Goal: Task Accomplishment & Management: Complete application form

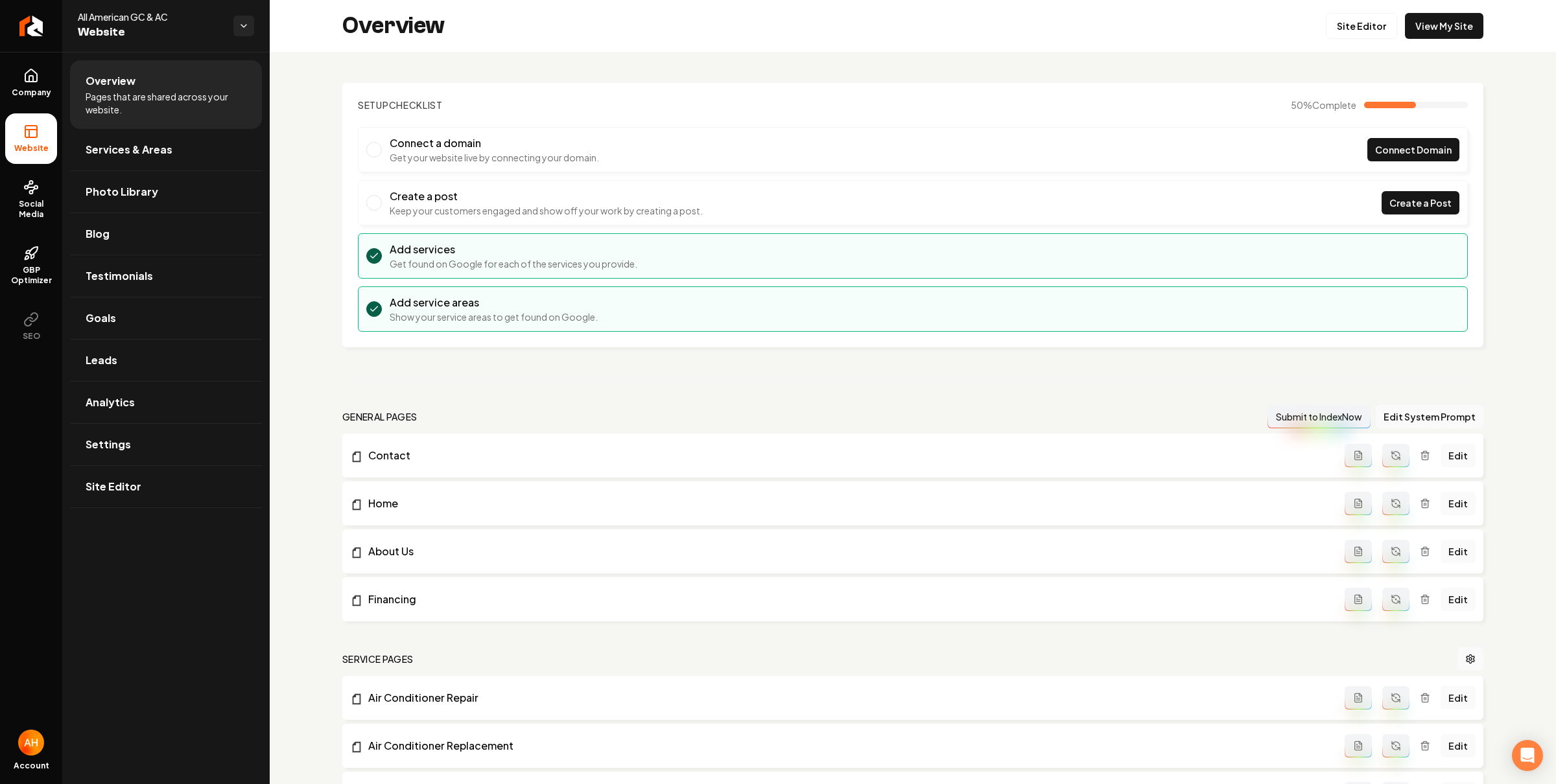
click at [666, 131] on li "Connect a domain Get your website live by connecting your domain. Connect Domain" at bounding box center [913, 150] width 1110 height 46
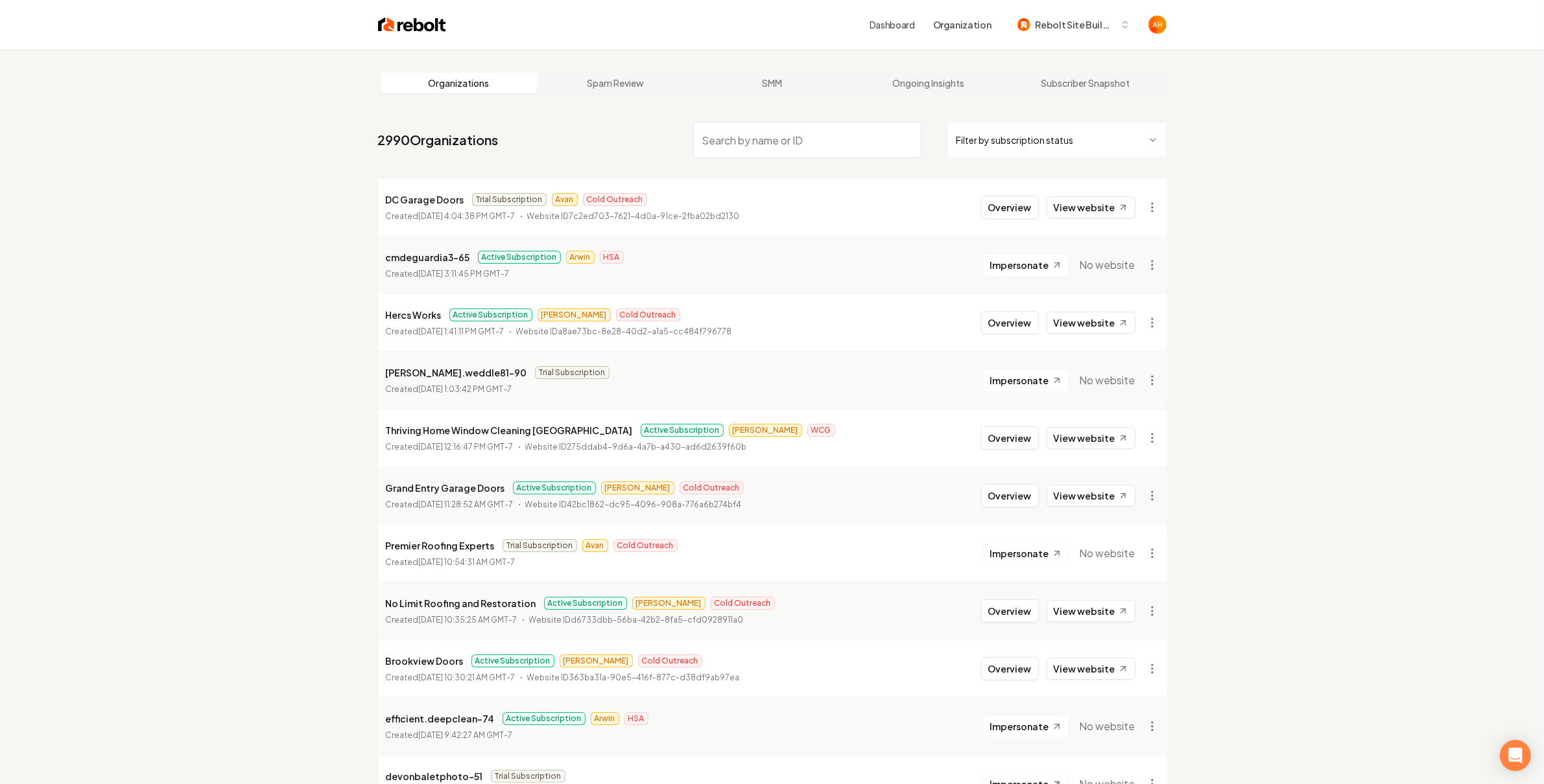
click at [1131, 332] on link "View website" at bounding box center [1090, 322] width 89 height 22
click at [1152, 439] on html "Dashboard Organization Rebolt Site Builder Organizations Spam Review SMM Ongoin…" at bounding box center [772, 392] width 1544 height 784
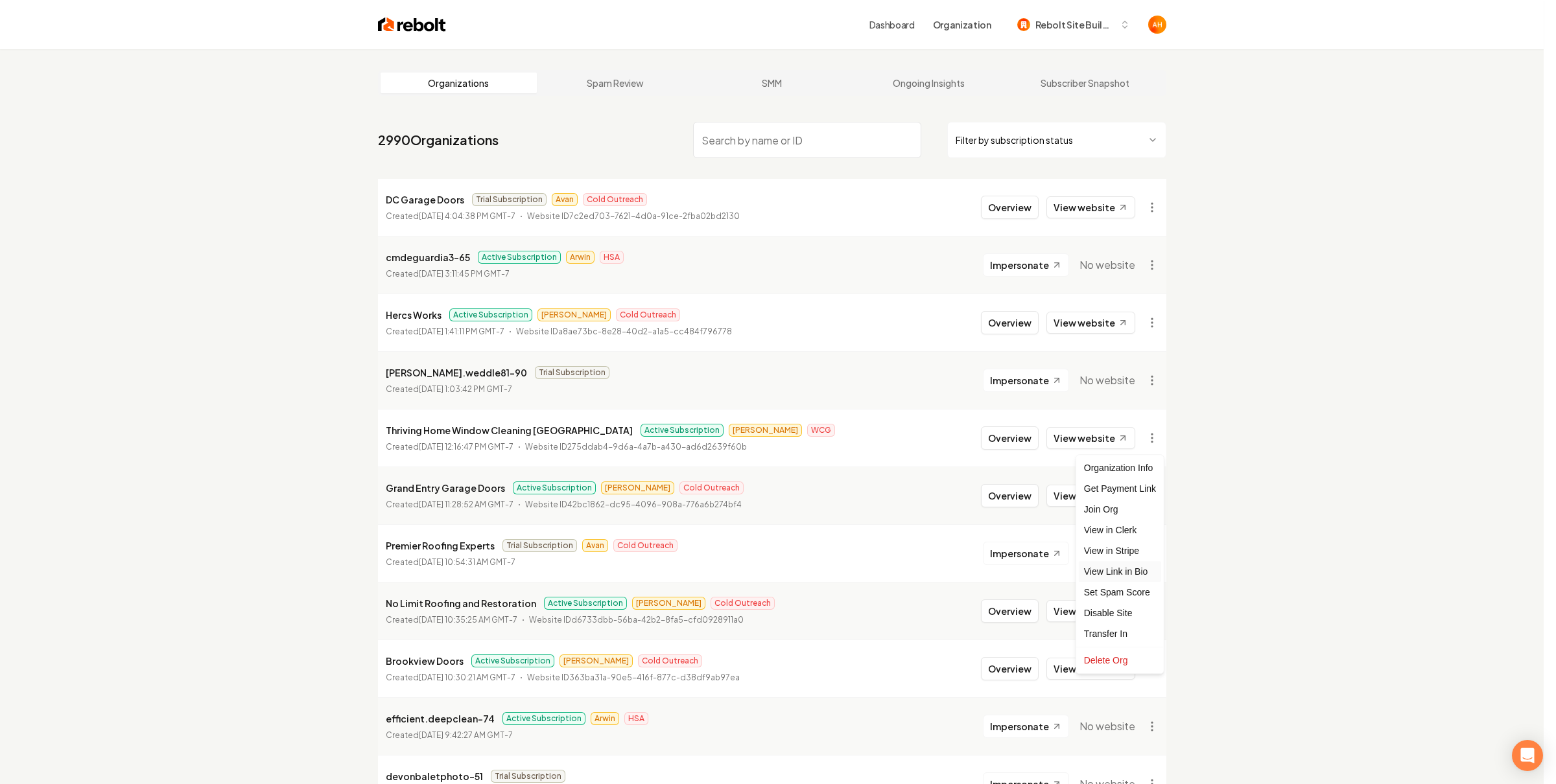
click at [1126, 573] on link "View Link in Bio" at bounding box center [1119, 572] width 82 height 21
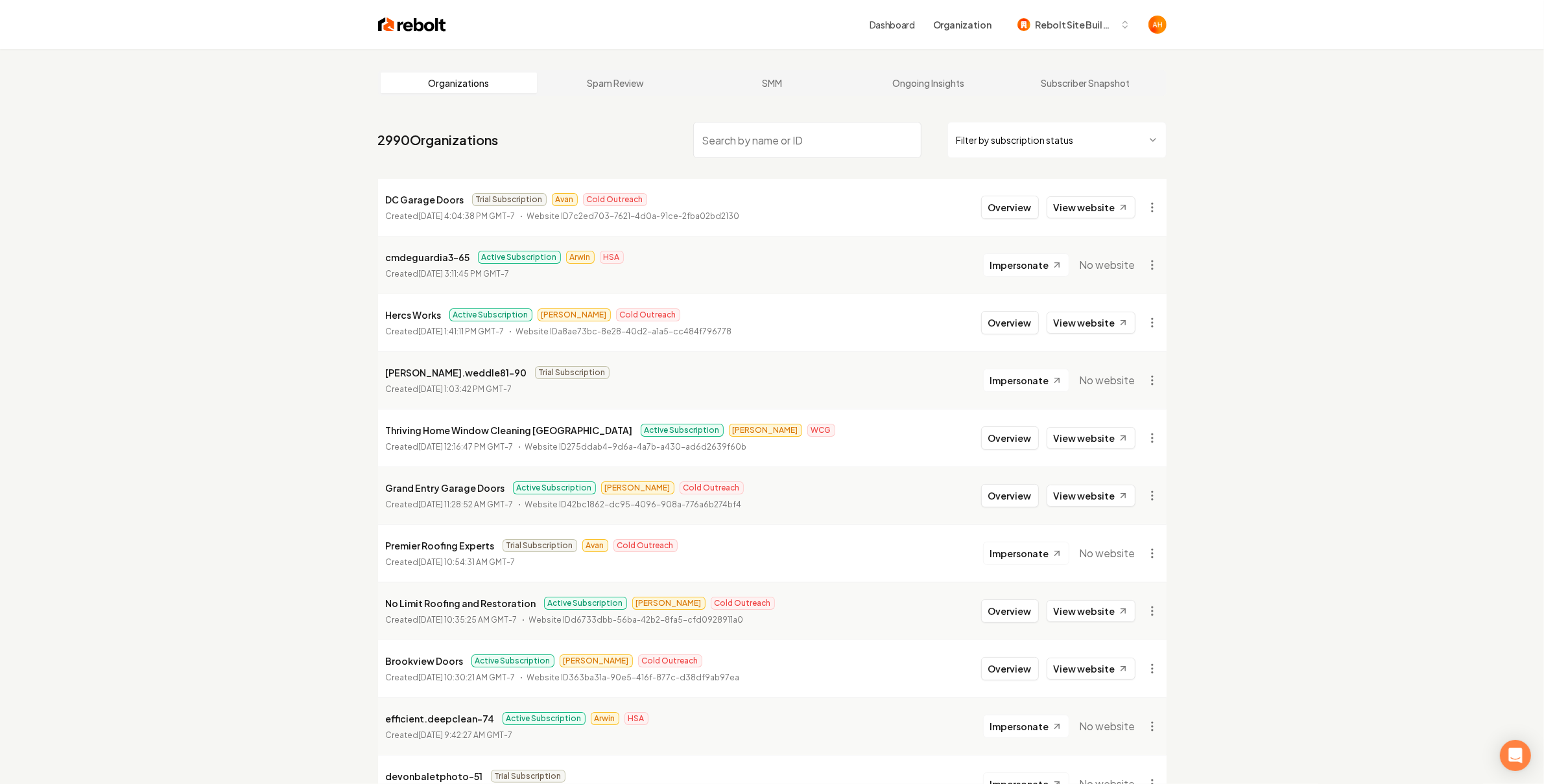
drag, startPoint x: 997, startPoint y: 442, endPoint x: 805, endPoint y: 395, distance: 197.7
click at [997, 442] on button "Overview" at bounding box center [1009, 438] width 57 height 23
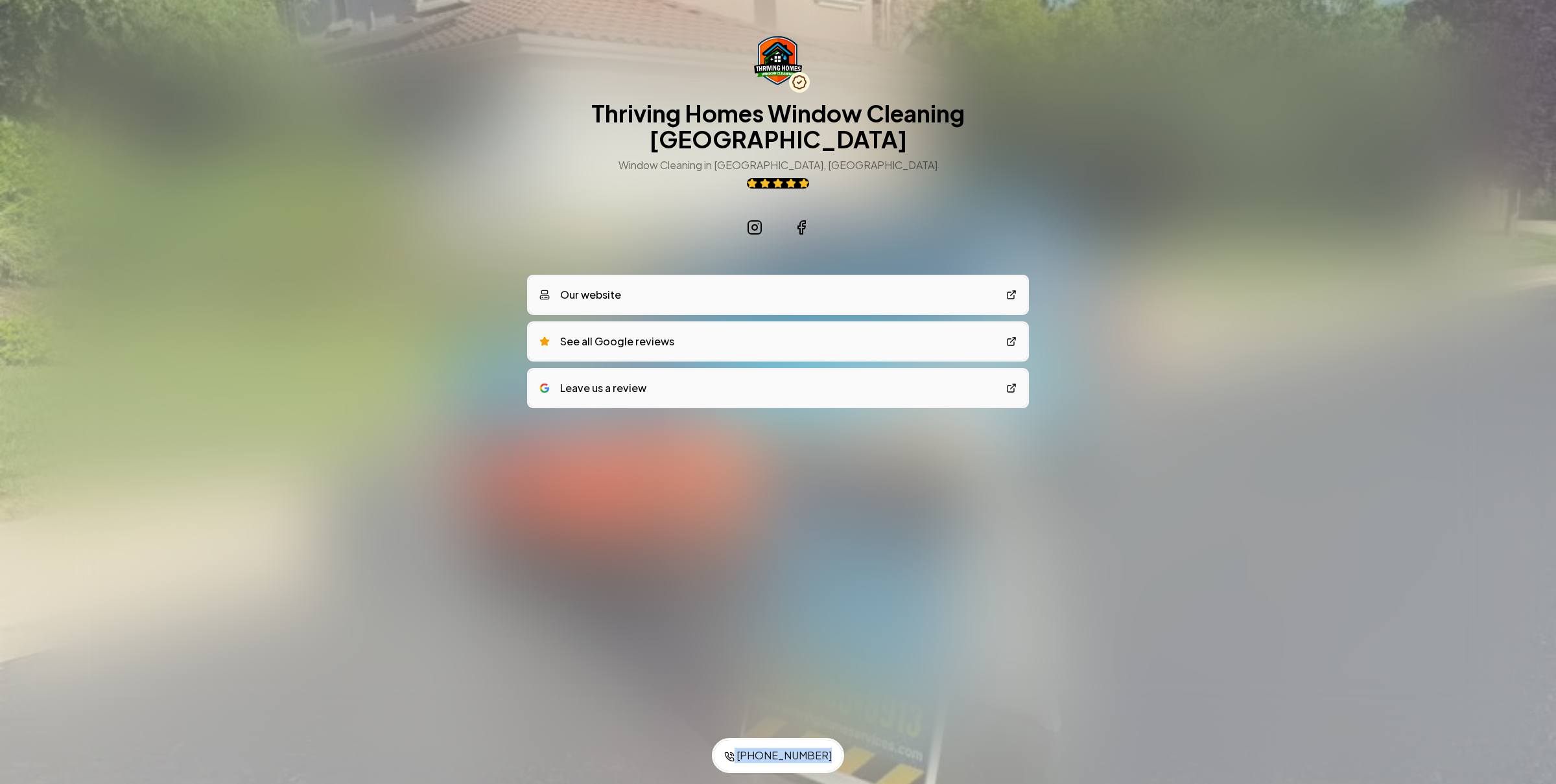
drag, startPoint x: 644, startPoint y: 676, endPoint x: 849, endPoint y: 775, distance: 227.7
click at [849, 775] on div "Save to Contacts (916) 305-8913 Thriving Homes Window Cleaning Sacramento Windo…" at bounding box center [778, 392] width 1556 height 784
click at [875, 560] on div at bounding box center [778, 392] width 1556 height 784
click at [1142, 106] on div "Save to Contacts (916) 305-8913 Thriving Homes Window Cleaning Sacramento Windo…" at bounding box center [778, 249] width 1556 height 499
drag, startPoint x: 713, startPoint y: 203, endPoint x: 833, endPoint y: 200, distance: 120.0
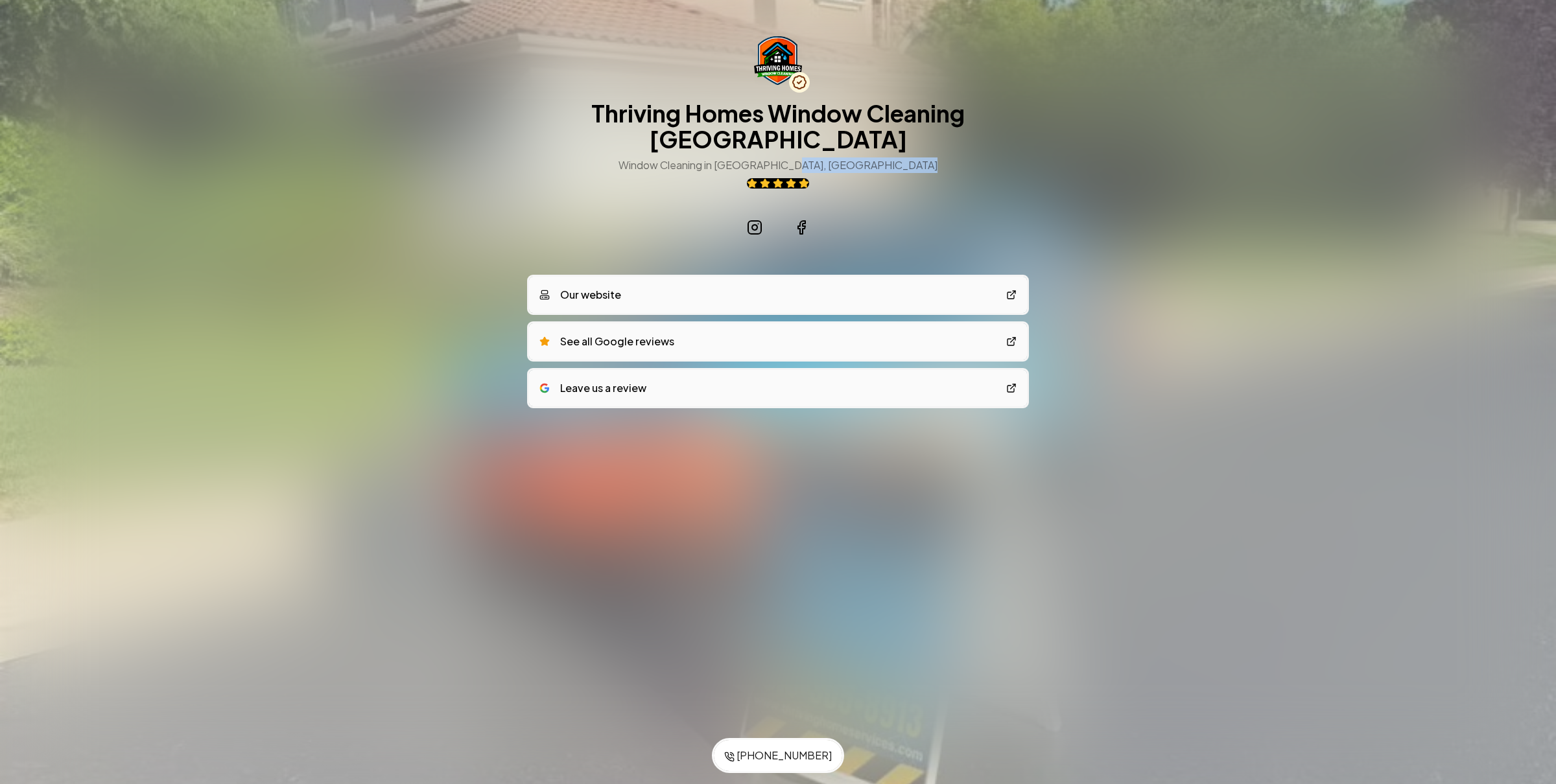
click at [848, 219] on div "Thriving Homes Window Cleaning Sacramento Window Cleaning in Roseville, CA" at bounding box center [777, 141] width 498 height 210
click at [677, 287] on link "Our website" at bounding box center [777, 293] width 498 height 36
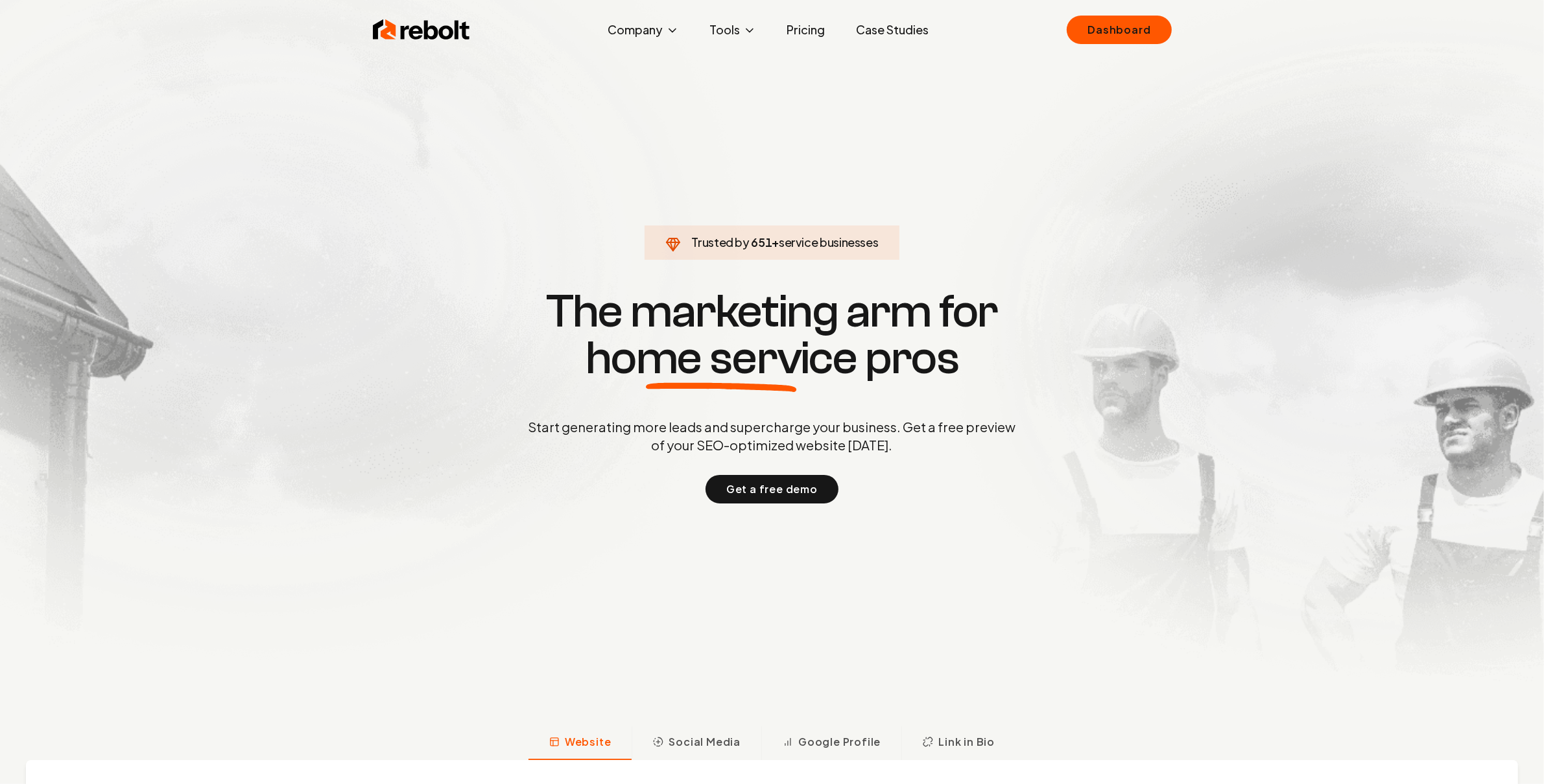
scroll to position [270, 0]
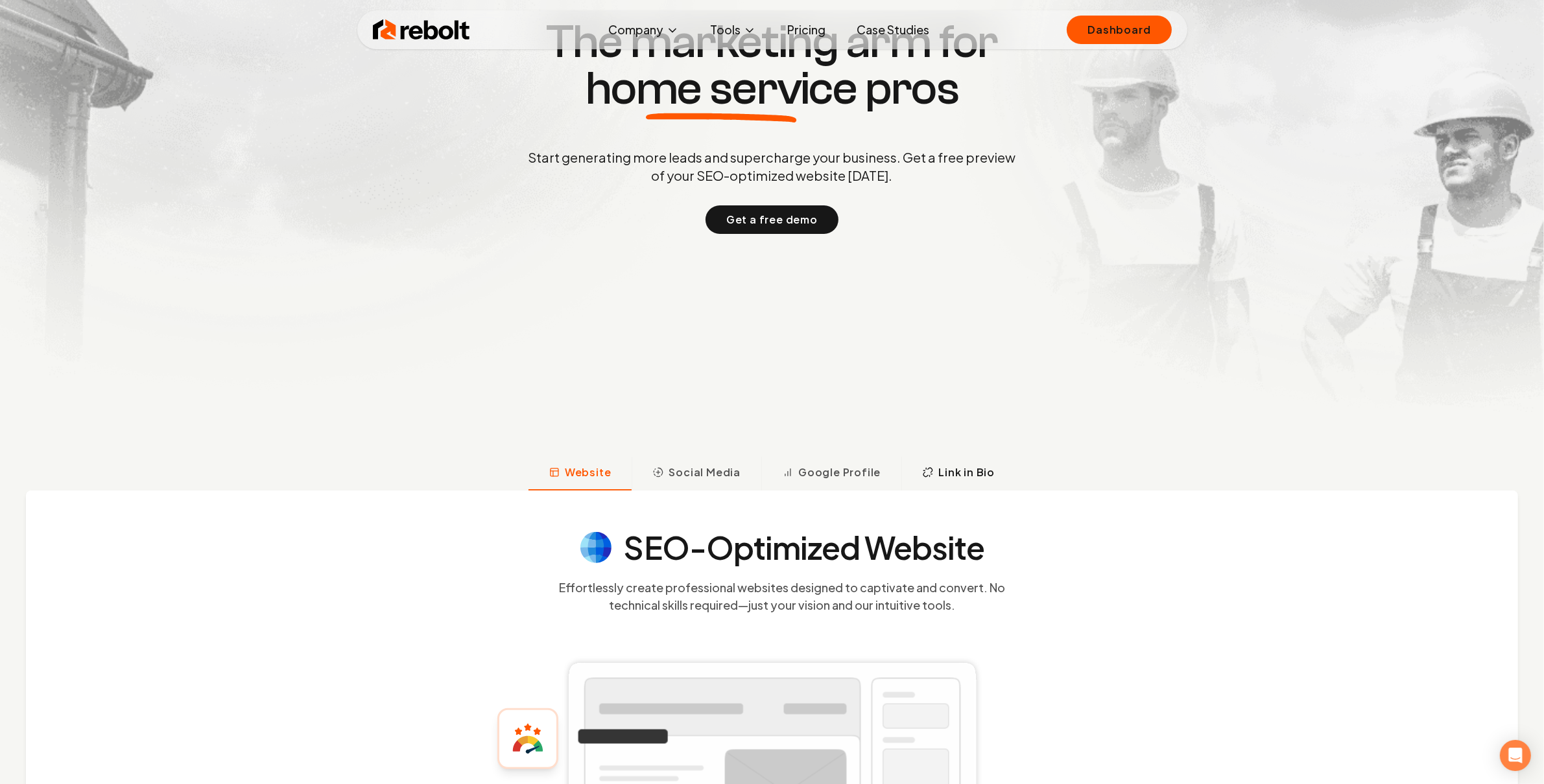
click at [932, 474] on button "Link in Bio" at bounding box center [958, 474] width 114 height 33
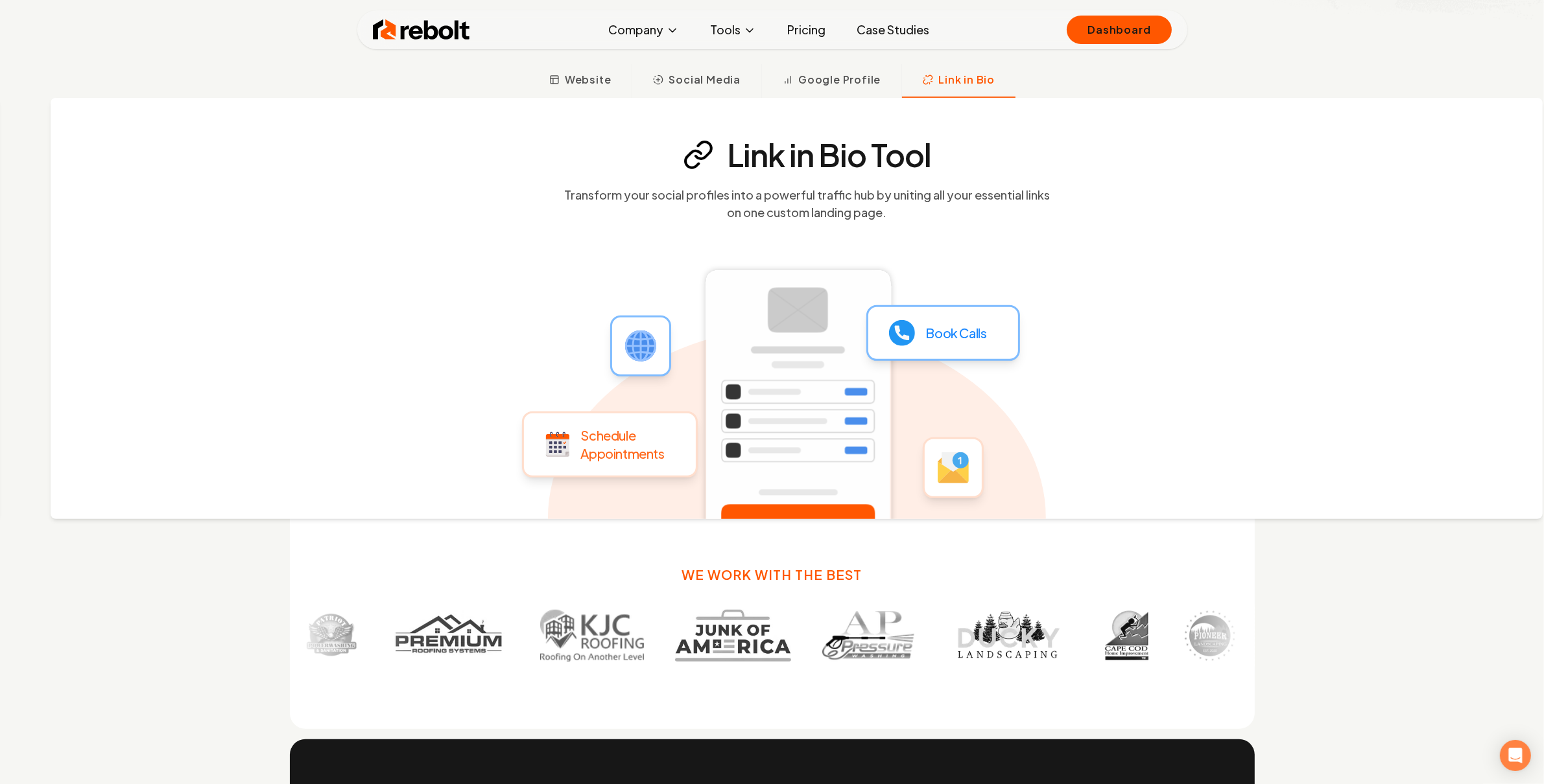
scroll to position [643, 0]
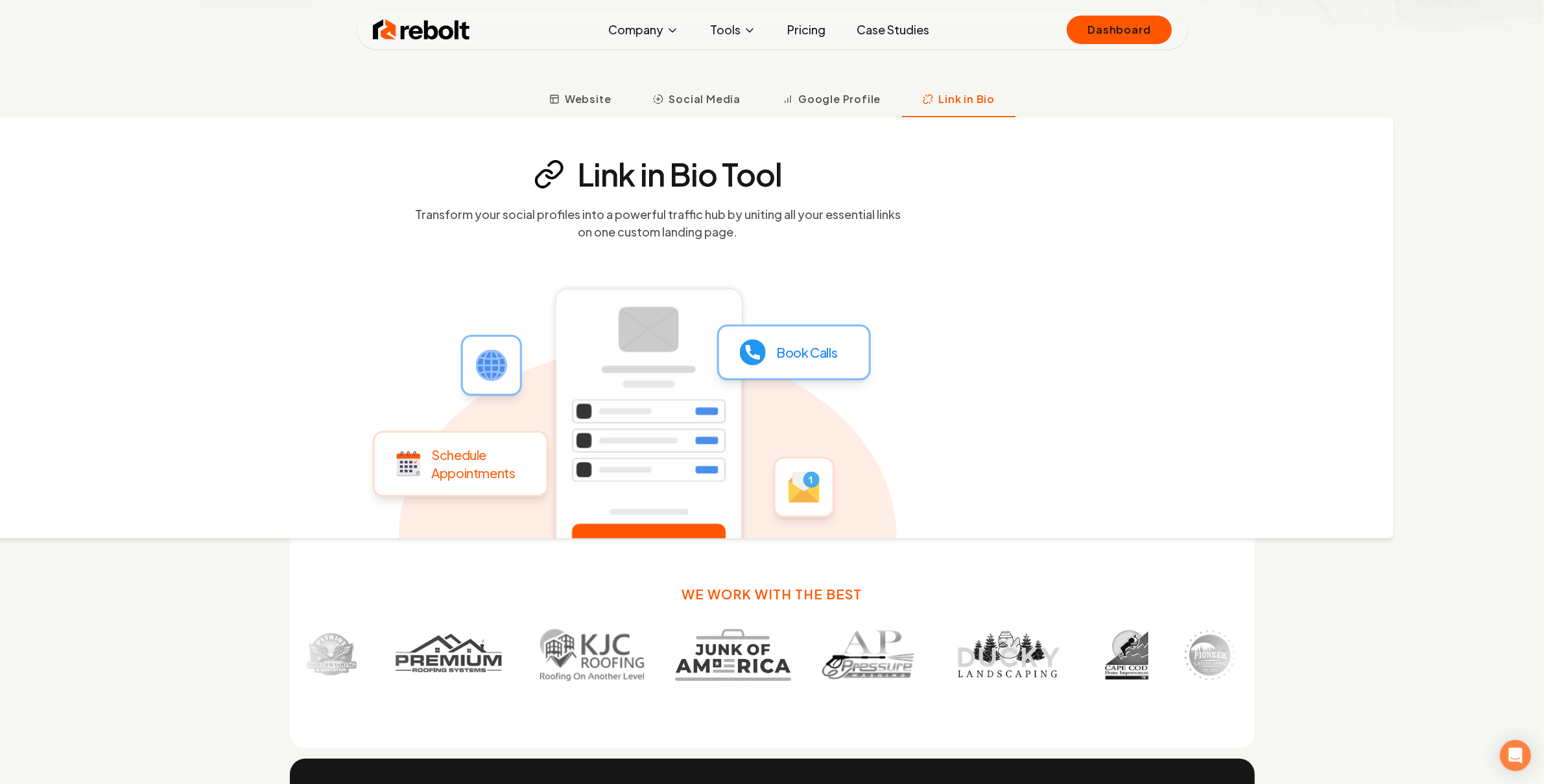
drag, startPoint x: 523, startPoint y: 197, endPoint x: 386, endPoint y: 227, distance: 140.2
click at [386, 227] on section "Link in Bio Tool Transform your social profiles into a powerful traffic hub by …" at bounding box center [657, 199] width 830 height 82
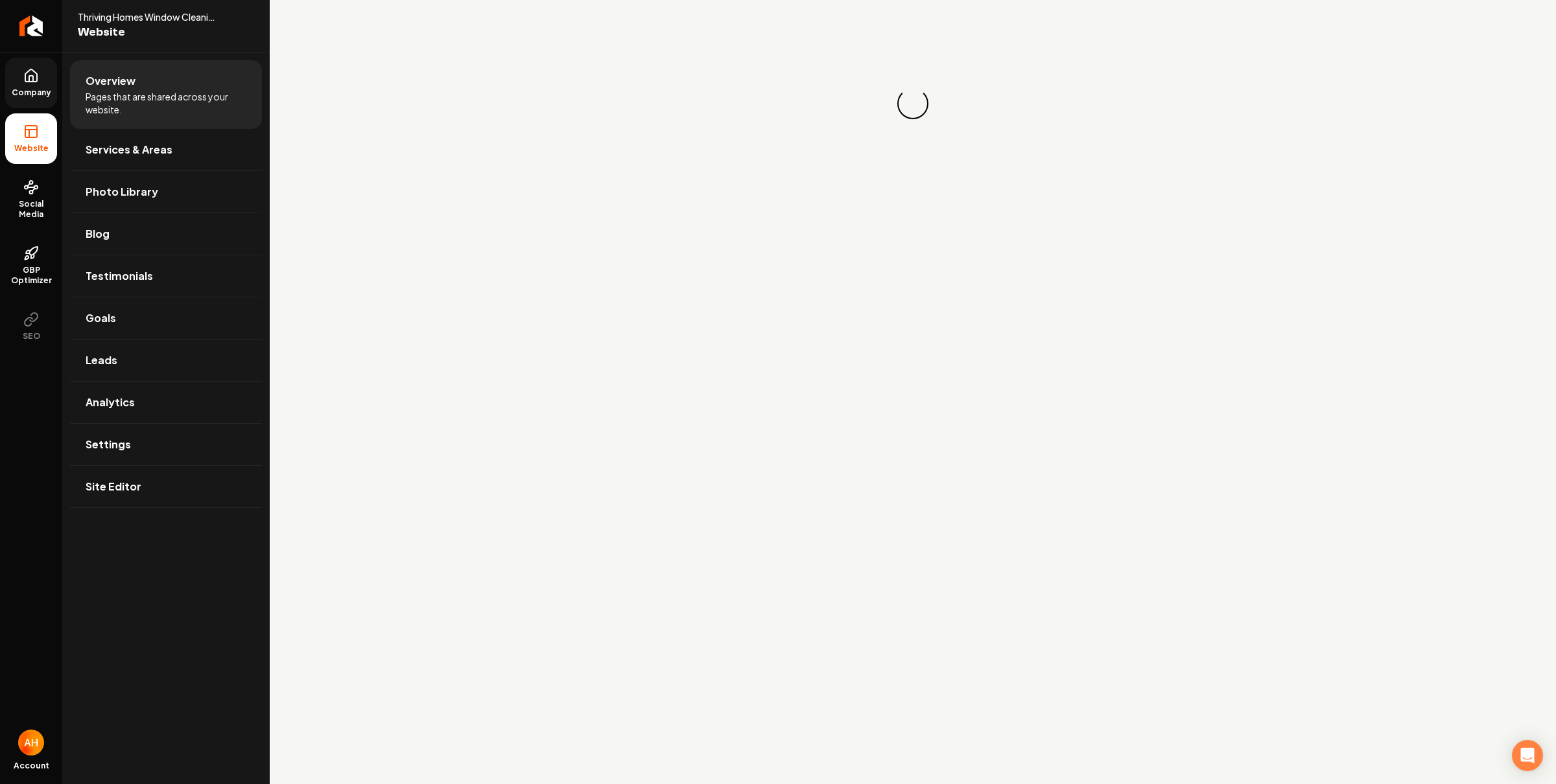
click at [14, 75] on link "Company" at bounding box center [31, 82] width 52 height 50
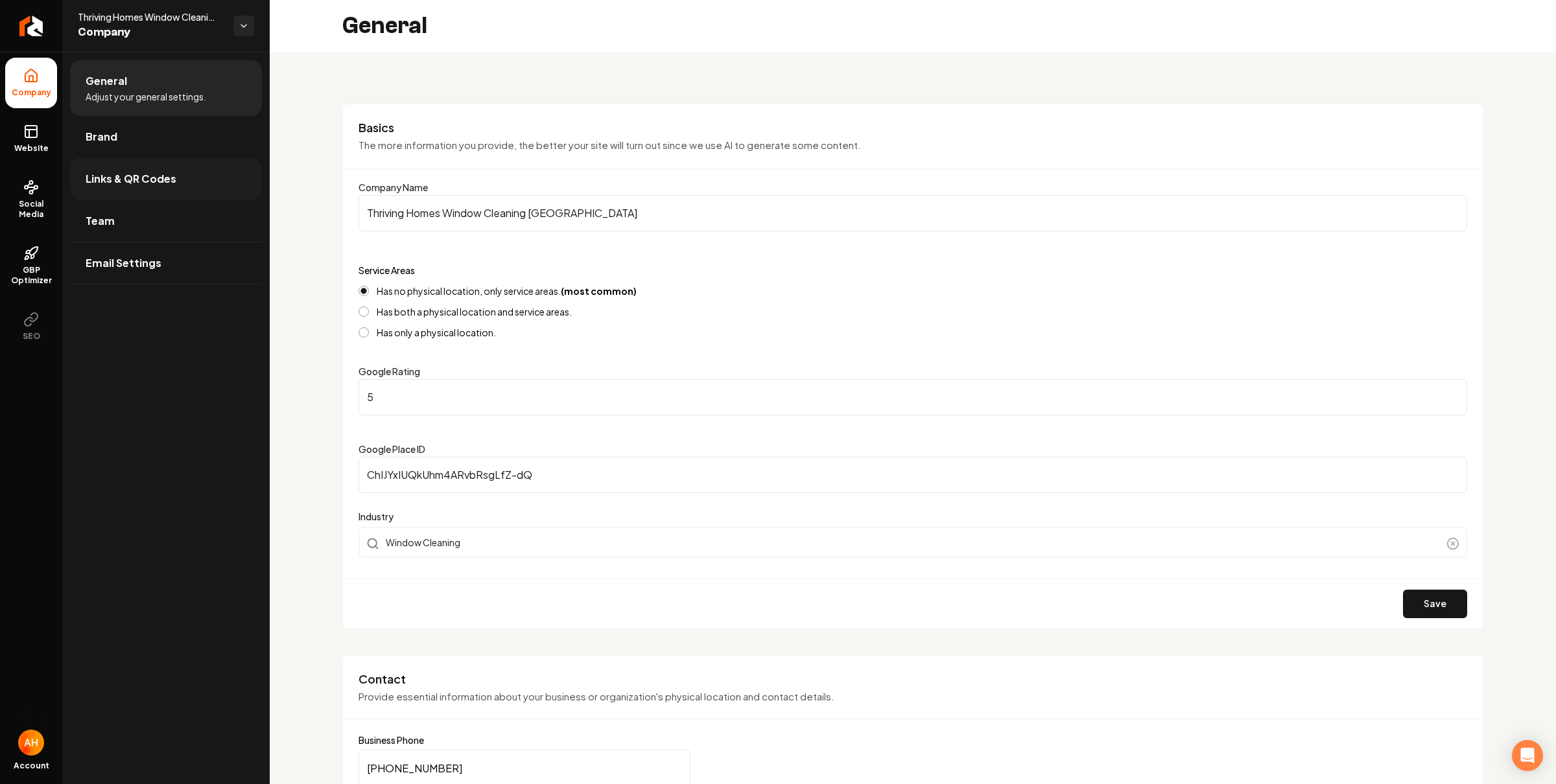
click at [134, 166] on link "Links & QR Codes" at bounding box center [166, 179] width 192 height 41
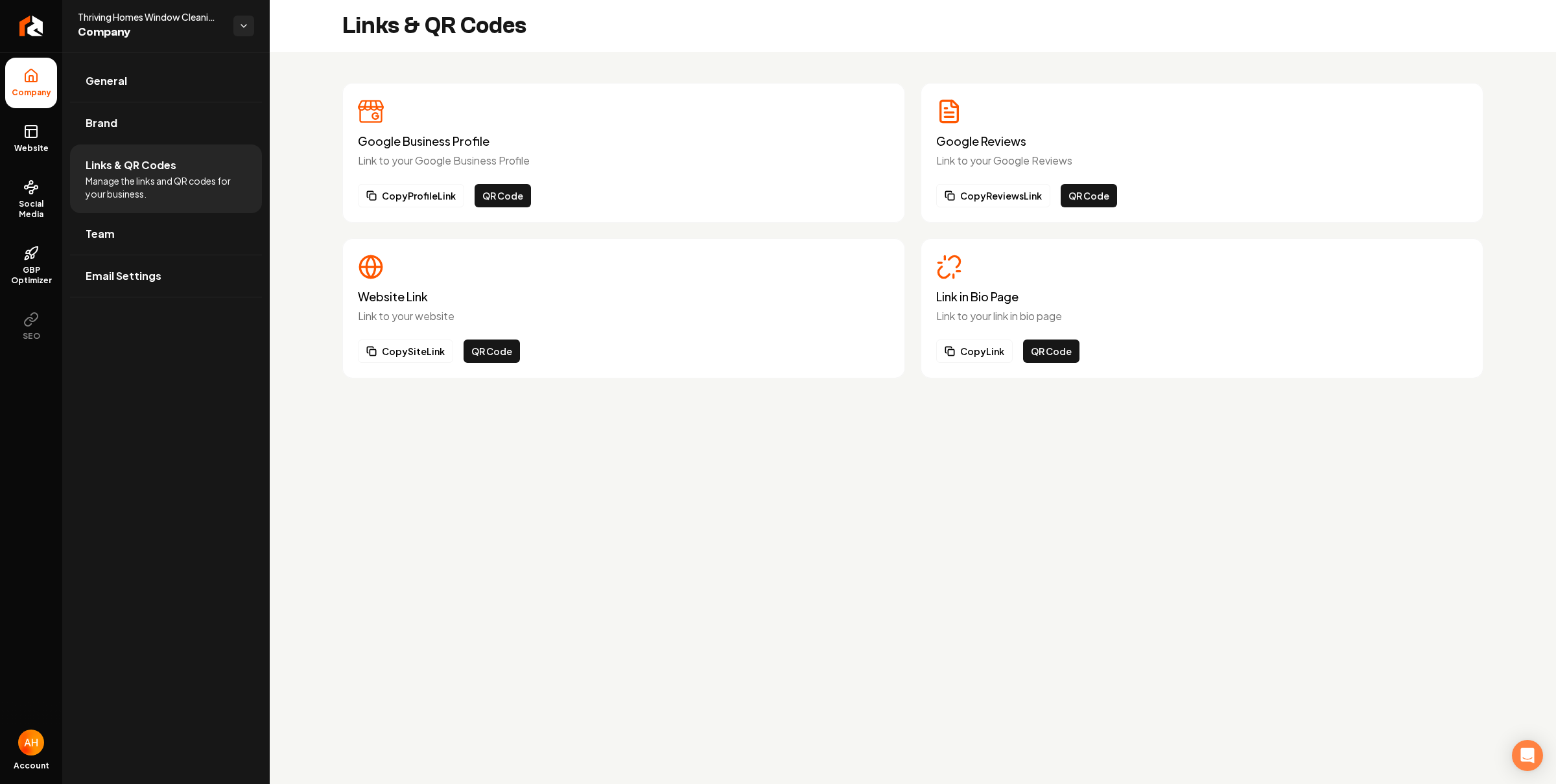
click at [982, 336] on div "Link in Bio Page Link to your link in bio page Copy Link QR Code" at bounding box center [1201, 308] width 531 height 109
click at [973, 346] on button "Copy Link" at bounding box center [974, 351] width 77 height 23
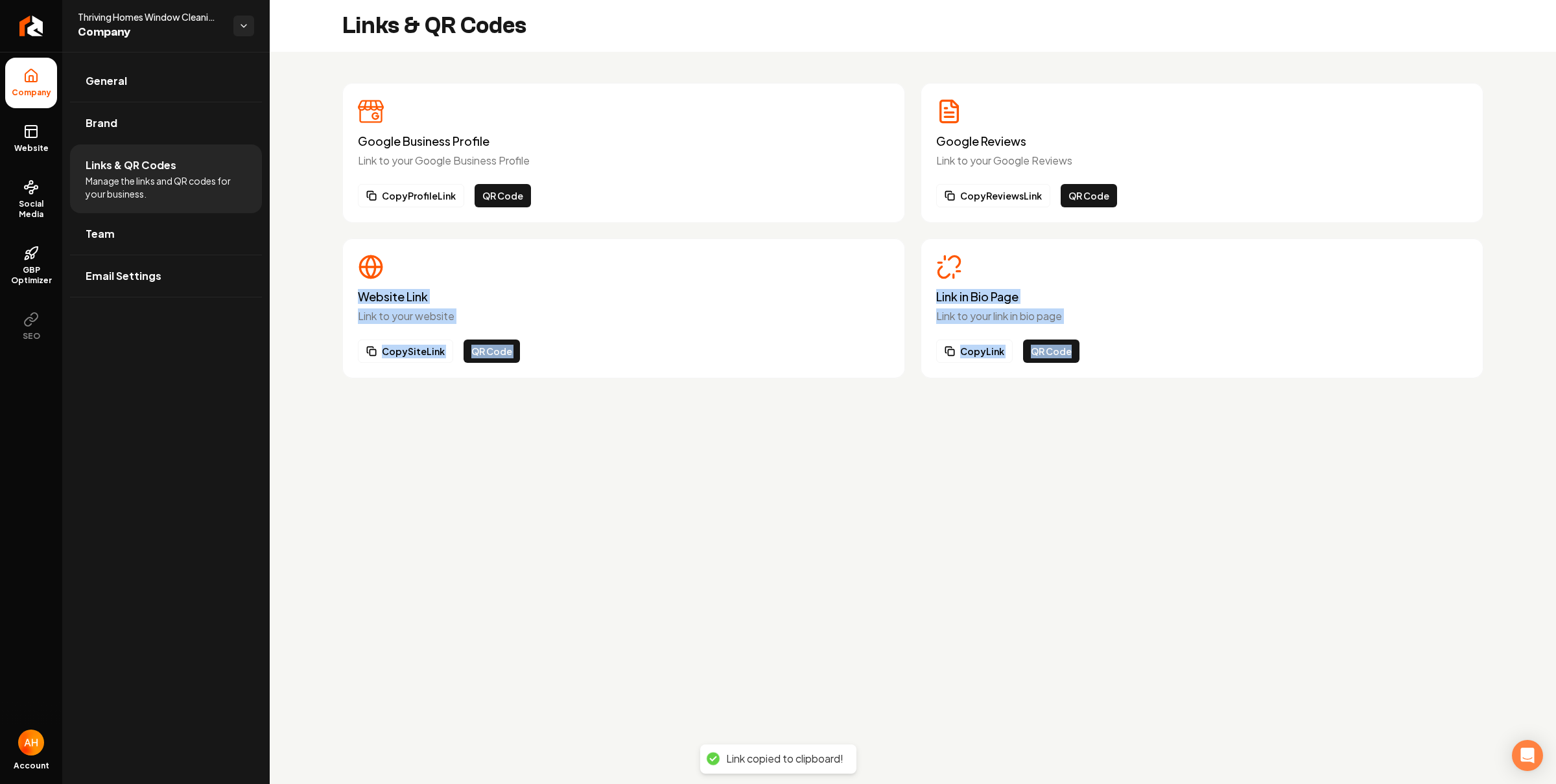
drag, startPoint x: 1041, startPoint y: 337, endPoint x: 878, endPoint y: 250, distance: 184.8
click at [878, 250] on div "Google Business Profile Link to your Google Business Profile Copy Profile Link …" at bounding box center [913, 231] width 1286 height 358
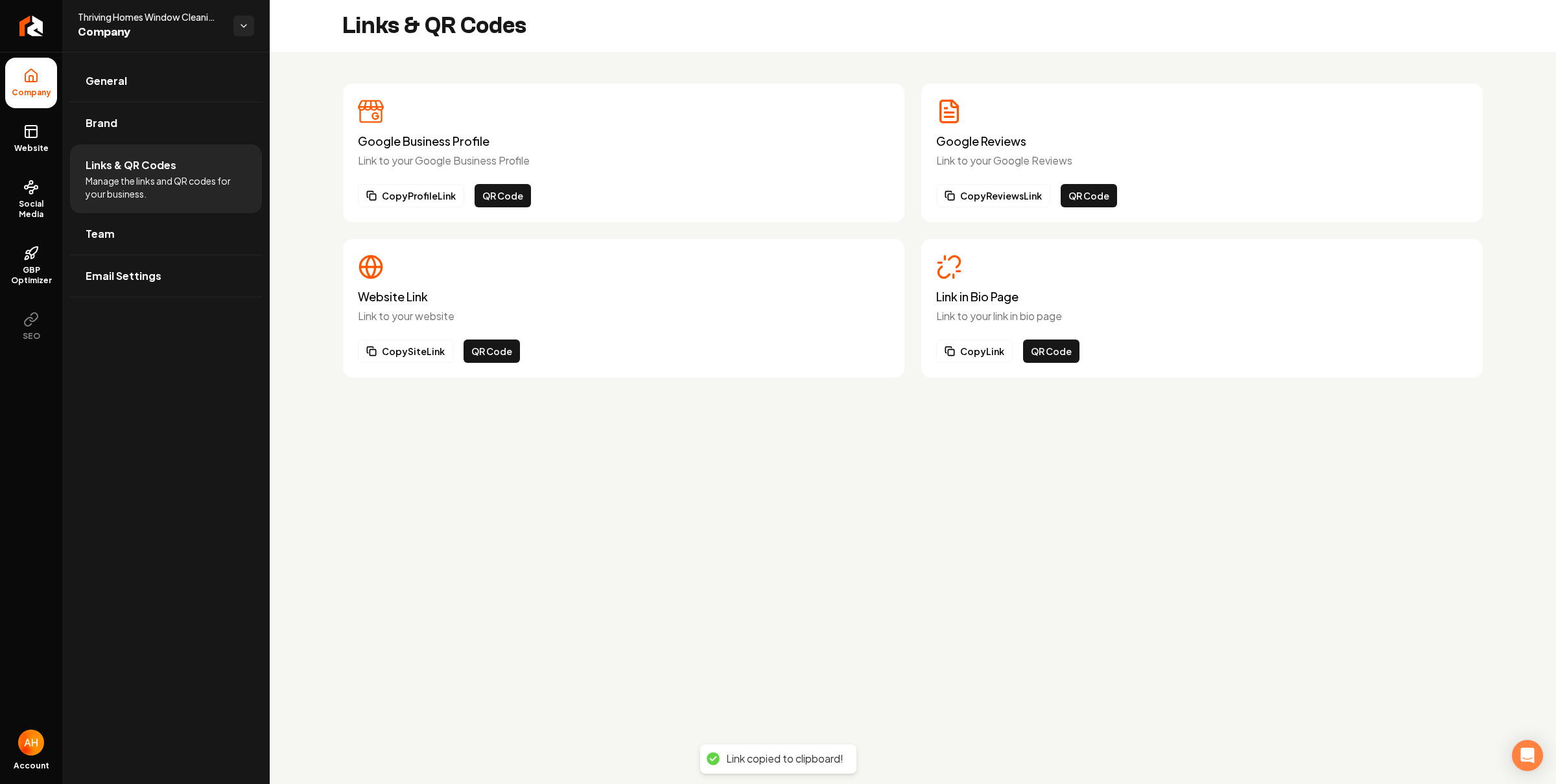
drag, startPoint x: 1176, startPoint y: 333, endPoint x: 1156, endPoint y: 337, distance: 20.4
click at [1174, 332] on div "Link in Bio Page Link to your link in bio page Copy Link QR Code" at bounding box center [1201, 308] width 531 height 109
drag, startPoint x: 159, startPoint y: 86, endPoint x: 173, endPoint y: 85, distance: 14.0
click at [160, 86] on link "General" at bounding box center [166, 80] width 192 height 41
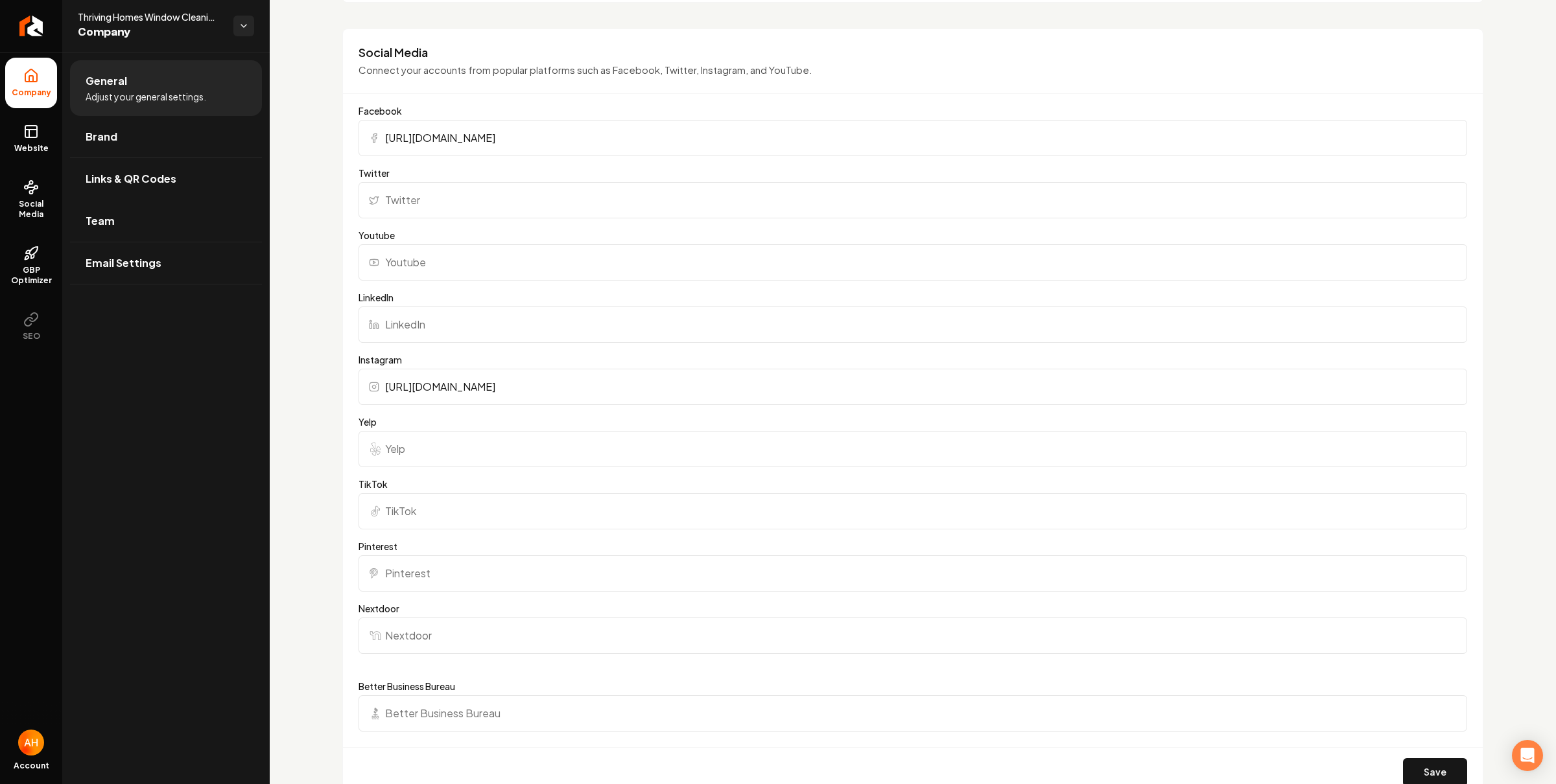
scroll to position [979, 0]
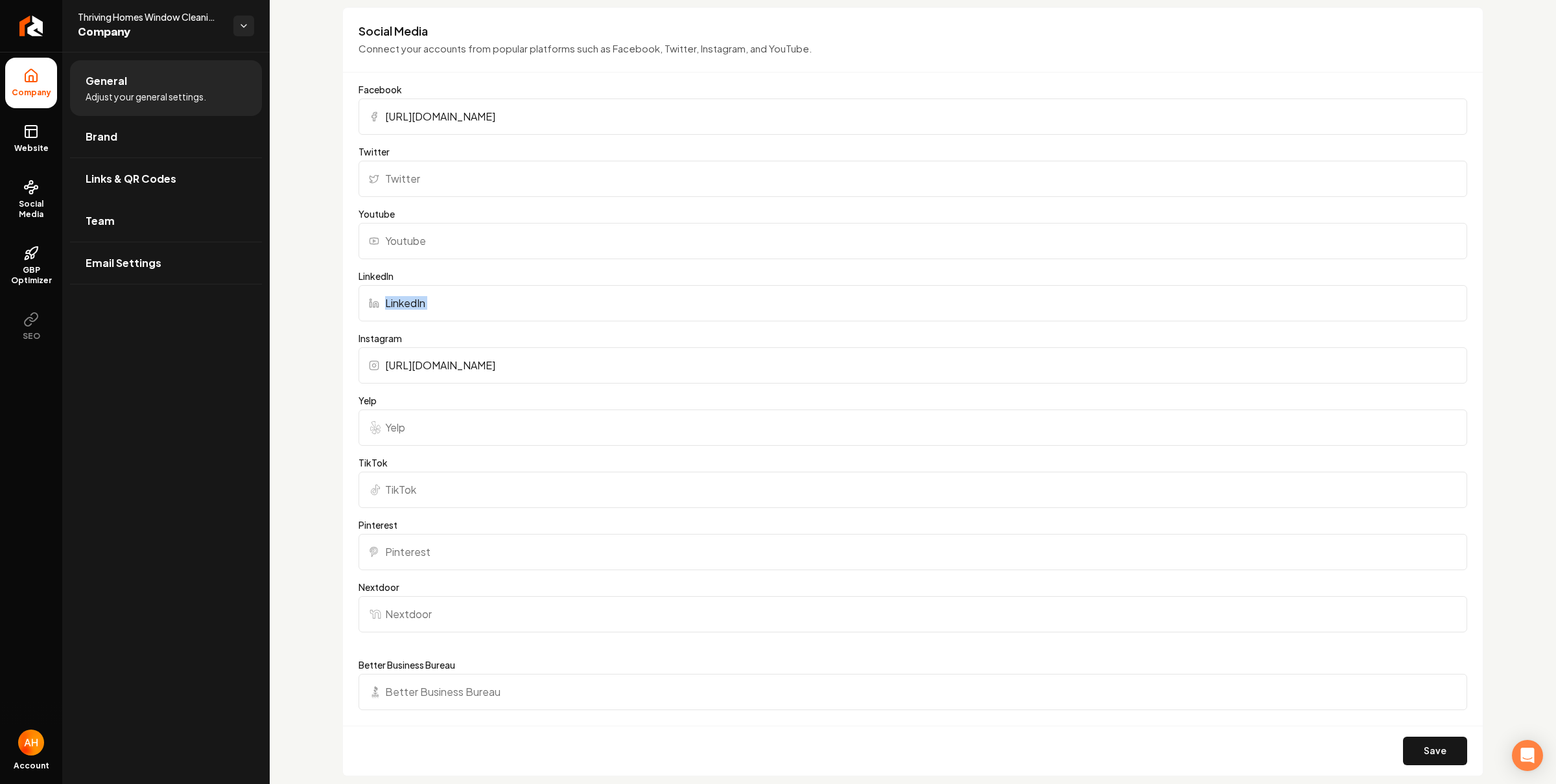
drag, startPoint x: 720, startPoint y: 336, endPoint x: 556, endPoint y: 217, distance: 202.6
click at [549, 282] on form "Facebook https://www.facebook.com/Thrivinghomeswindowcleaning/ Twitter Youtube …" at bounding box center [913, 429] width 1108 height 692
click at [673, 83] on label "Facebook" at bounding box center [913, 89] width 1108 height 13
click at [673, 99] on input "https://www.facebook.com/Thrivinghomeswindowcleaning/" at bounding box center [913, 116] width 1108 height 36
click at [661, 129] on input "https://www.facebook.com/Thrivinghomeswindowcleaning/" at bounding box center [913, 116] width 1108 height 36
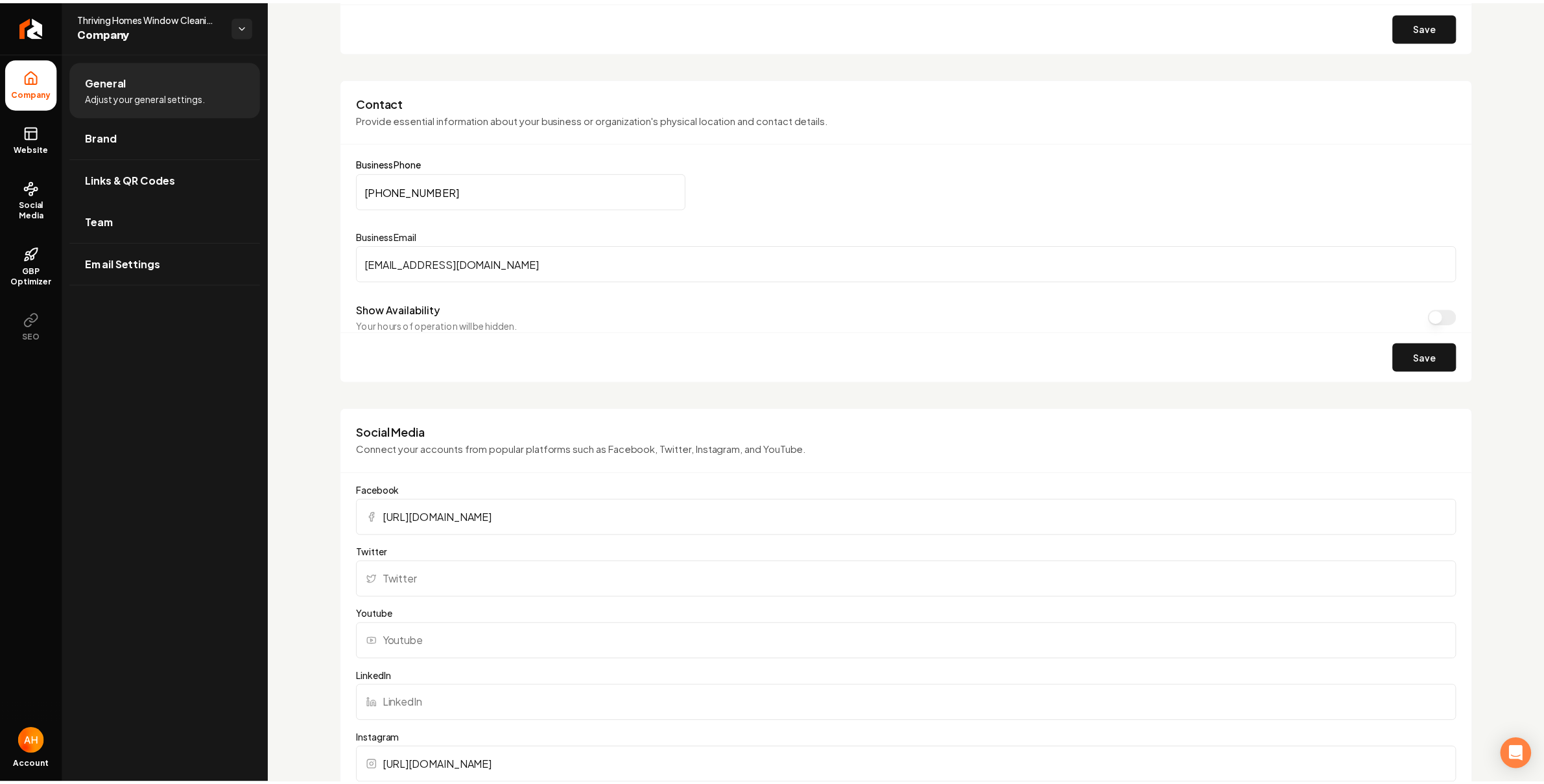
scroll to position [0, 0]
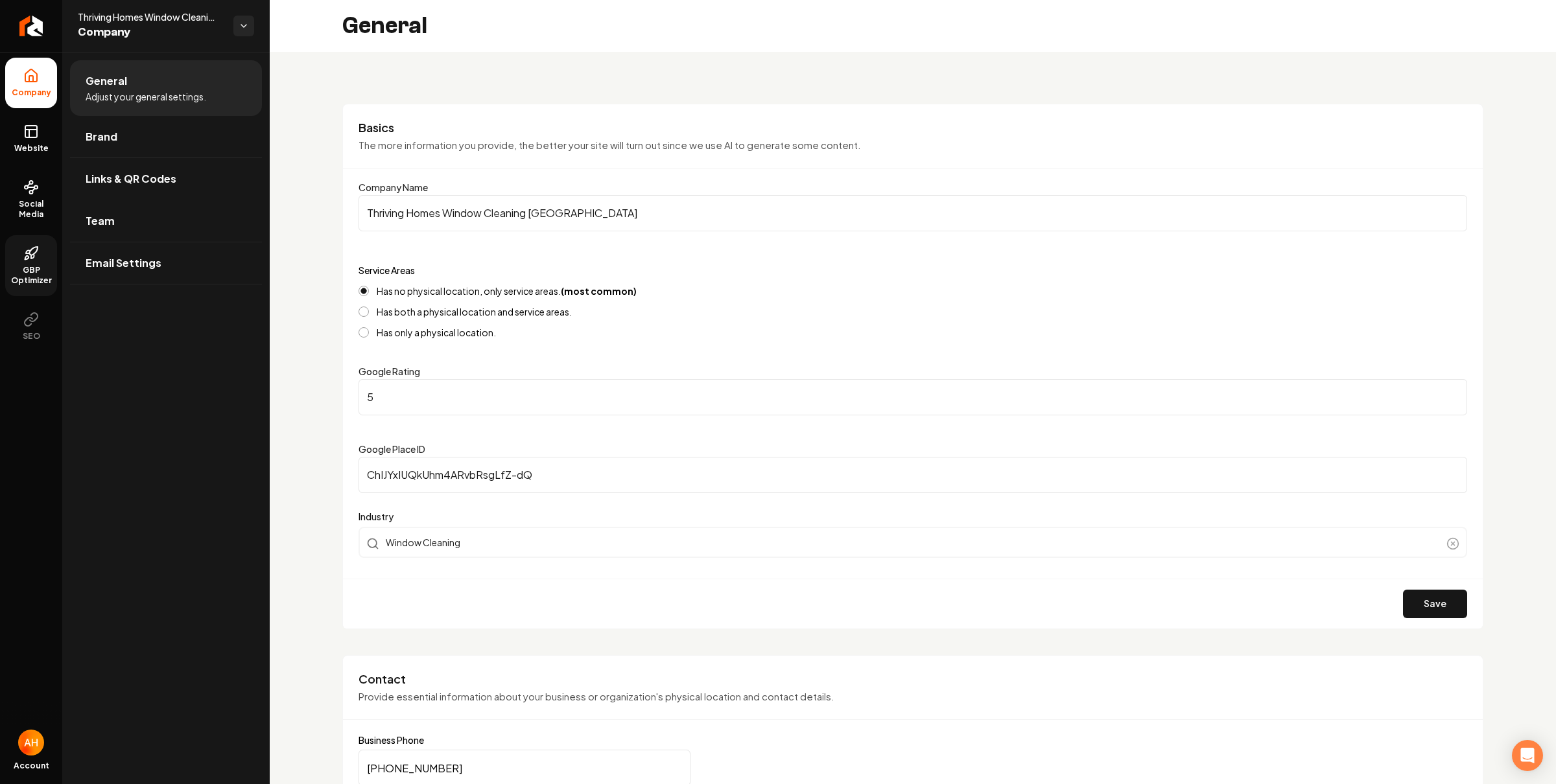
click at [13, 271] on span "GBP Optimizer" at bounding box center [31, 276] width 52 height 21
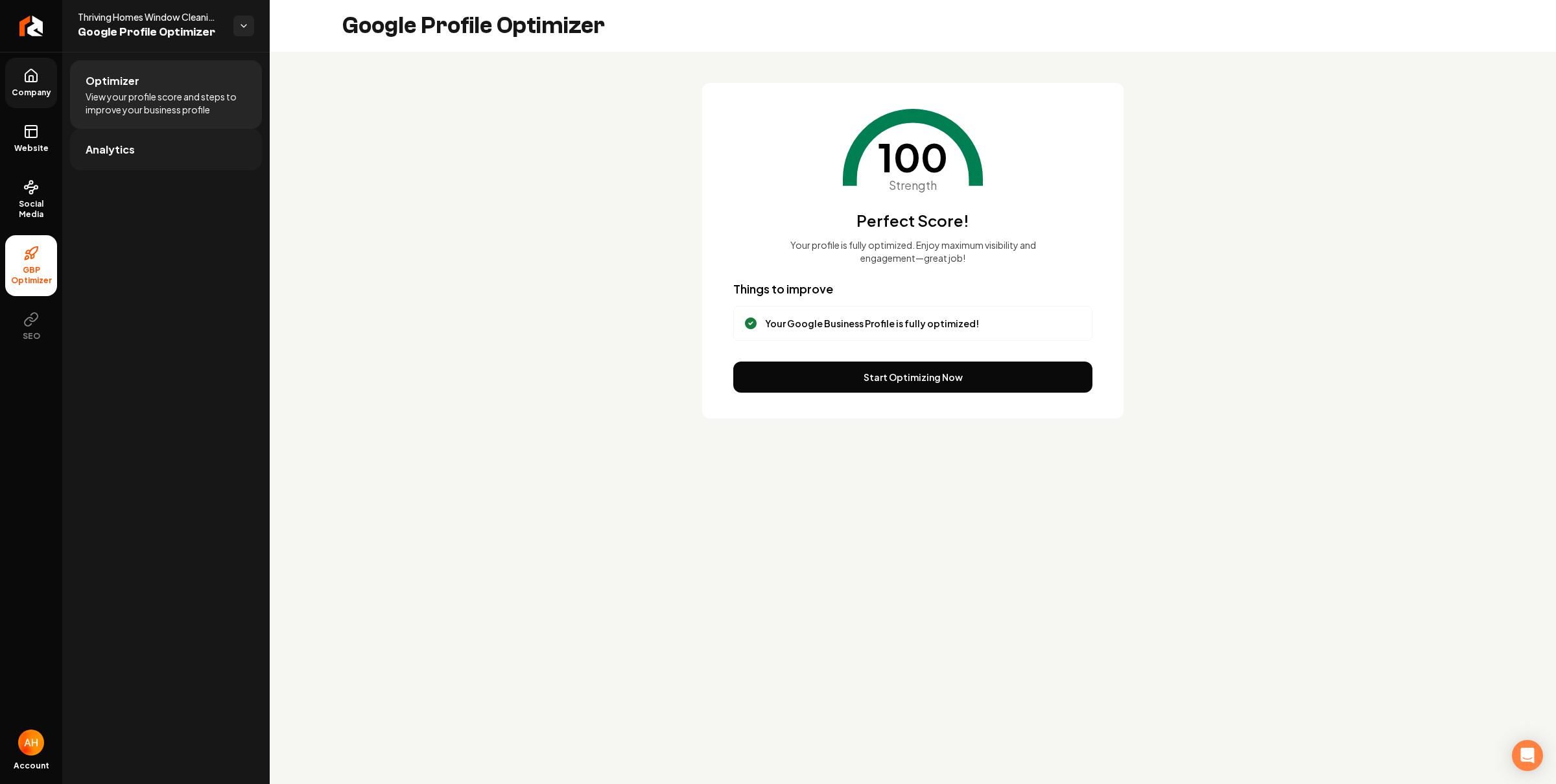
click at [251, 149] on link "Analytics" at bounding box center [166, 149] width 192 height 41
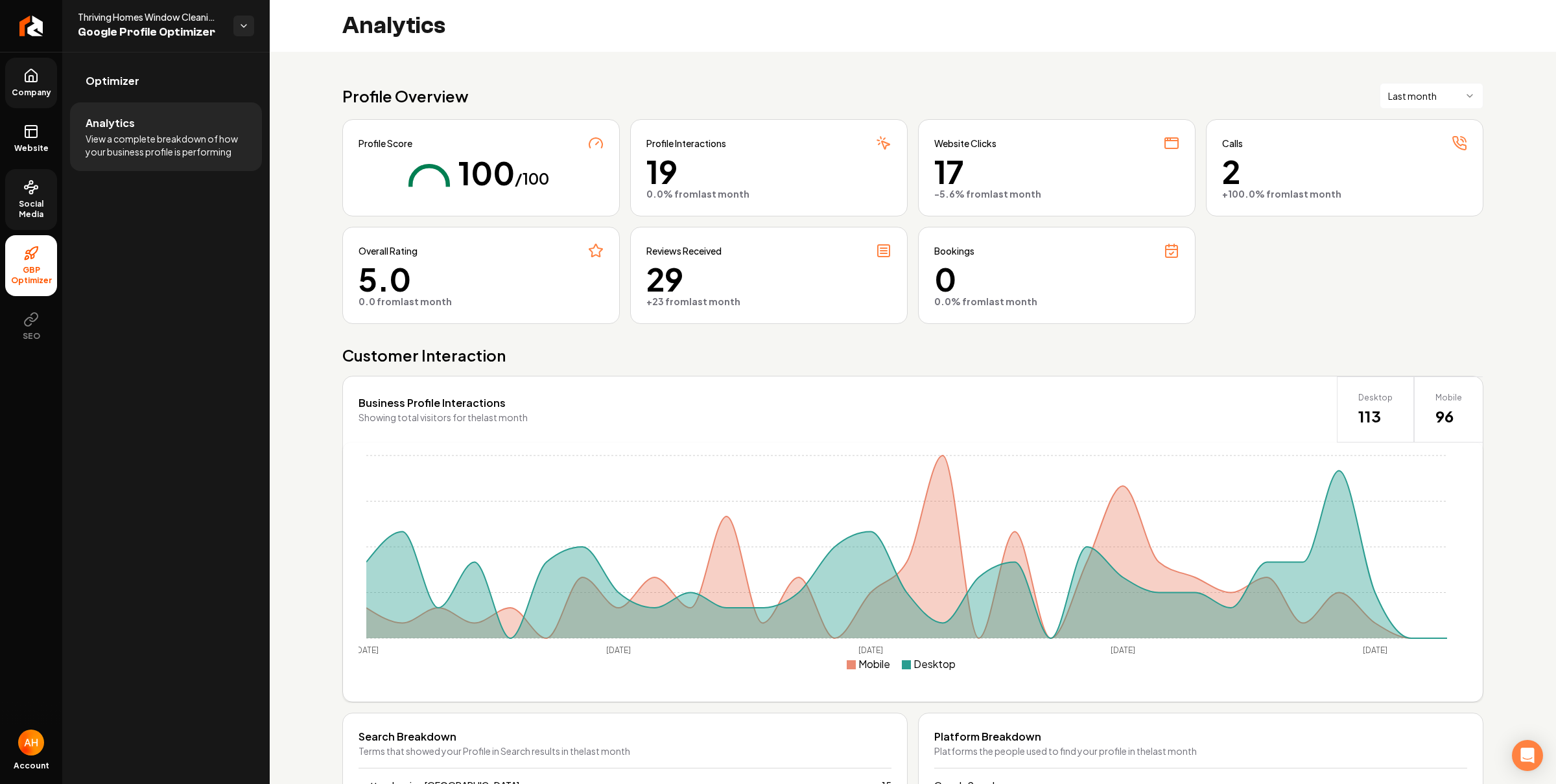
click at [19, 188] on link "Social Media" at bounding box center [31, 199] width 52 height 61
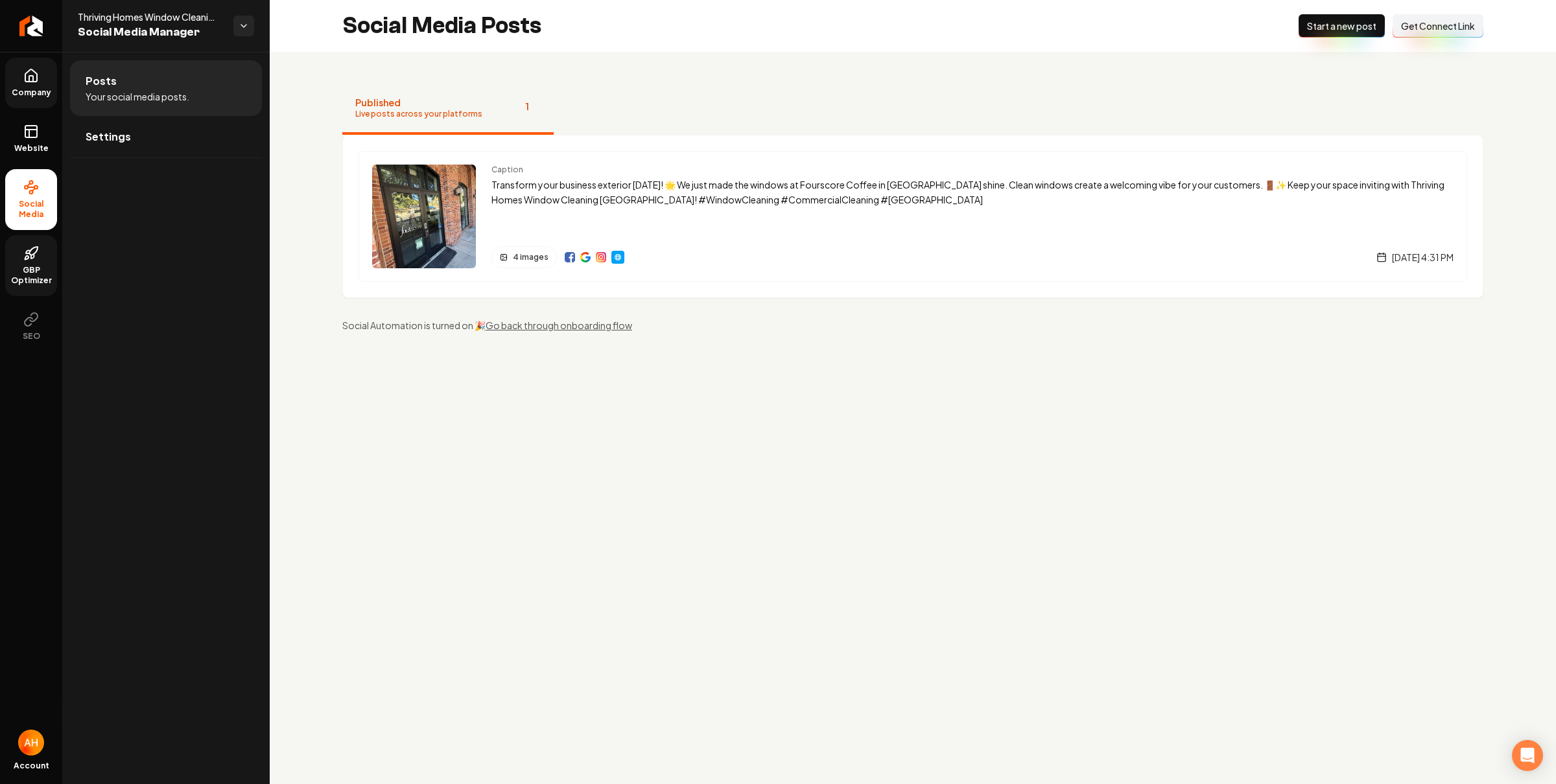
click at [28, 270] on span "GBP Optimizer" at bounding box center [31, 276] width 52 height 21
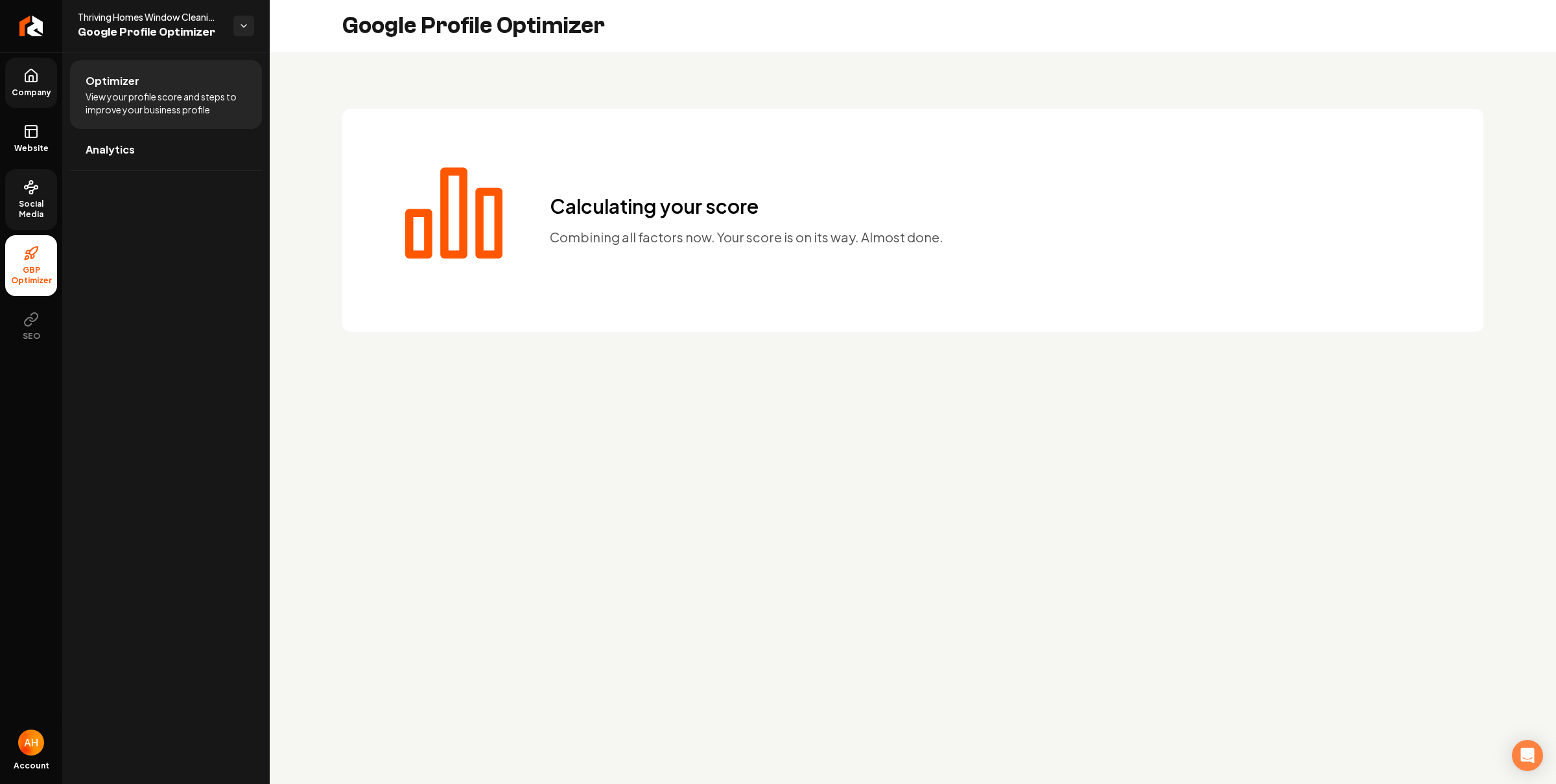
click at [600, 207] on h1 "Calculating your score" at bounding box center [746, 206] width 394 height 23
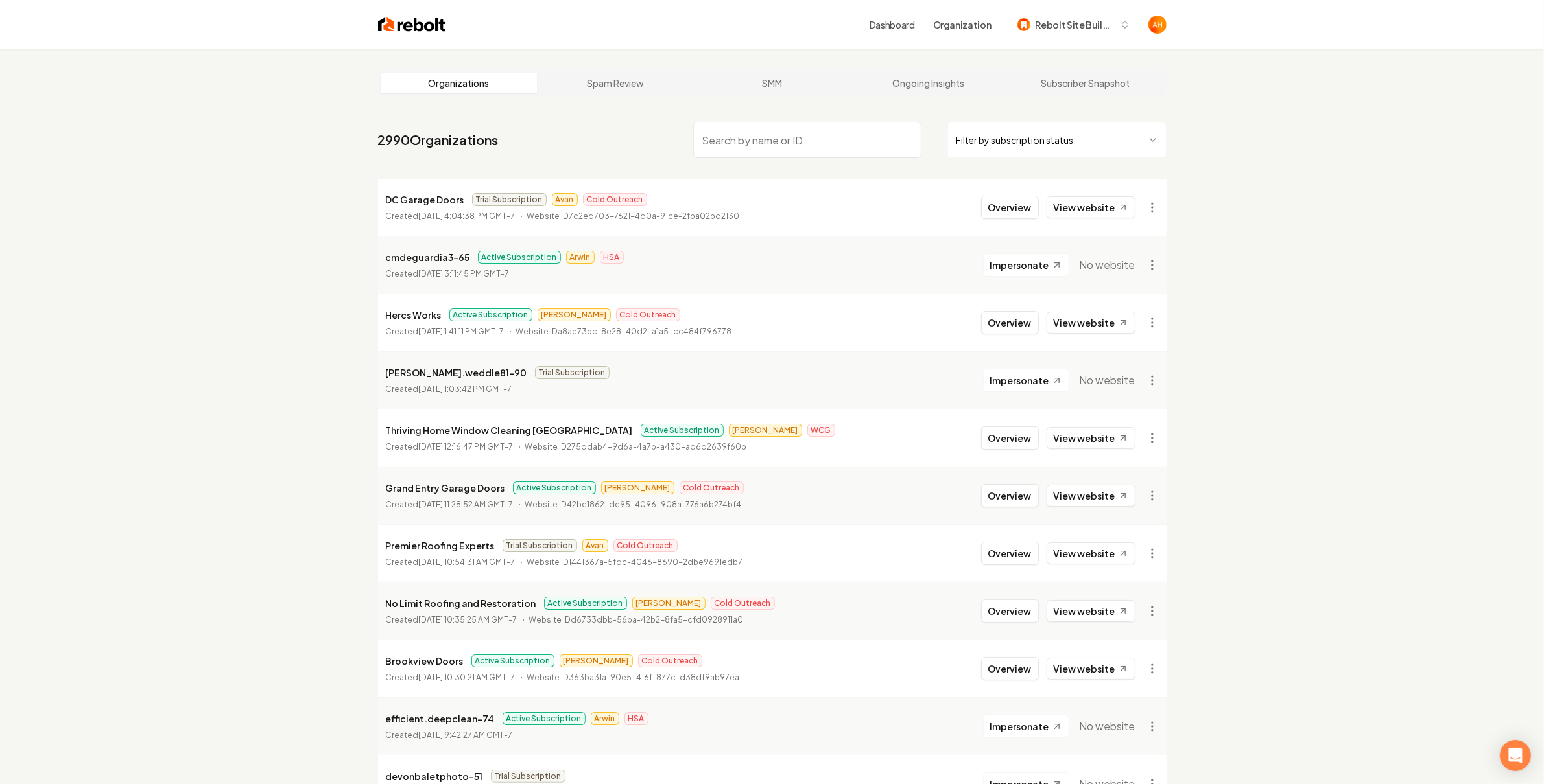
scroll to position [21, 0]
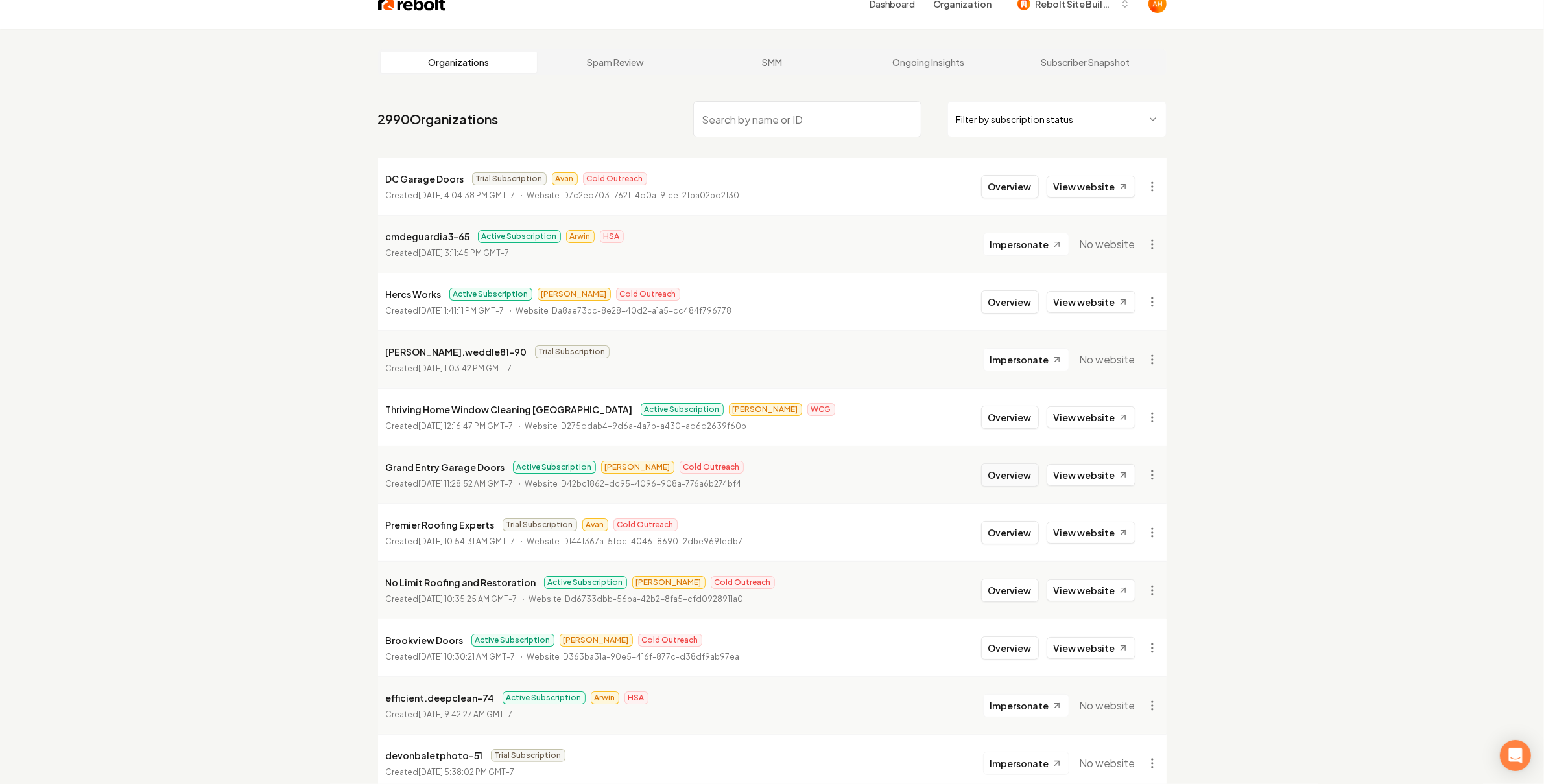
click at [1014, 470] on button "Overview" at bounding box center [1009, 475] width 57 height 23
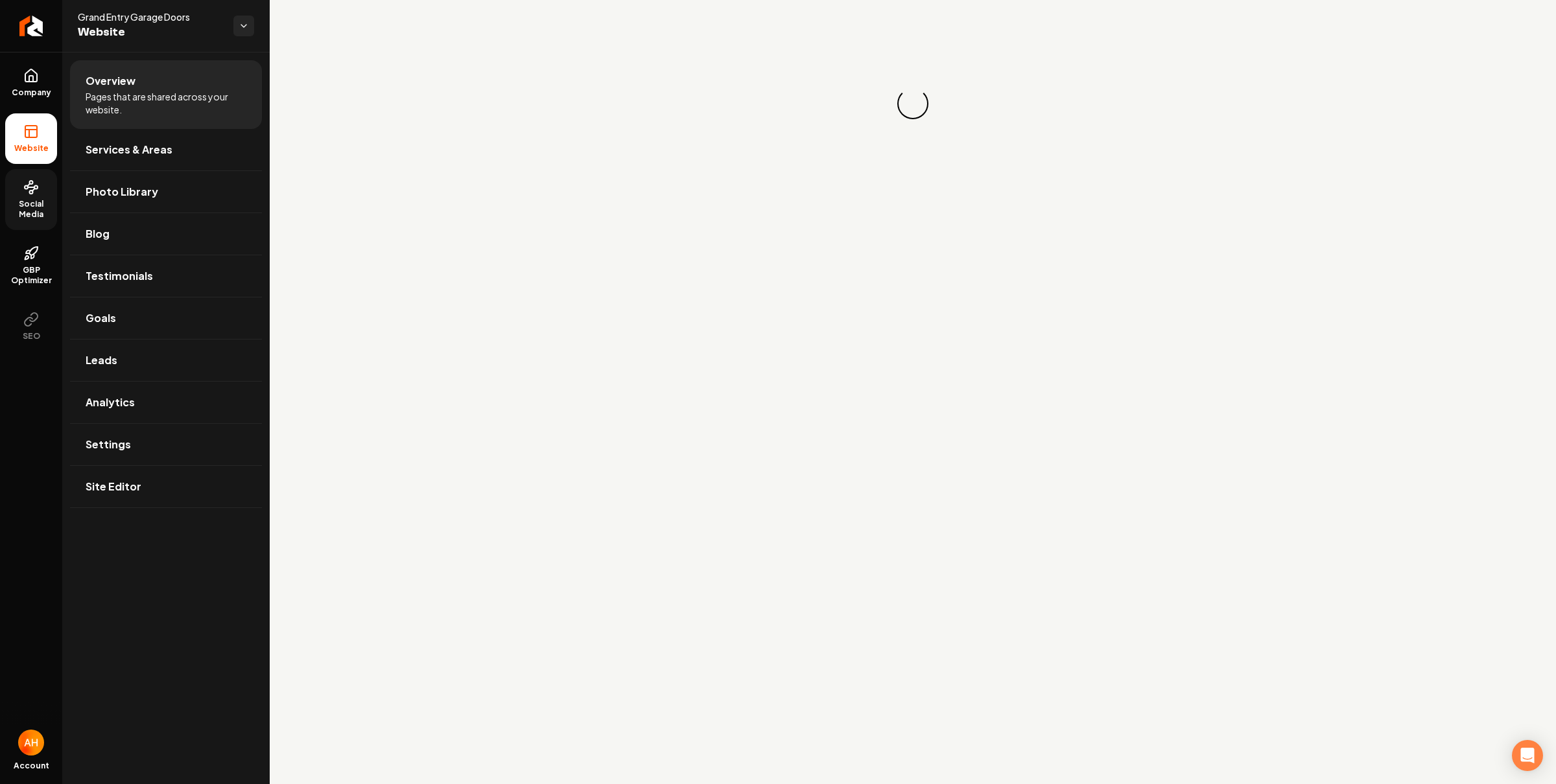
click at [27, 193] on icon at bounding box center [31, 188] width 16 height 16
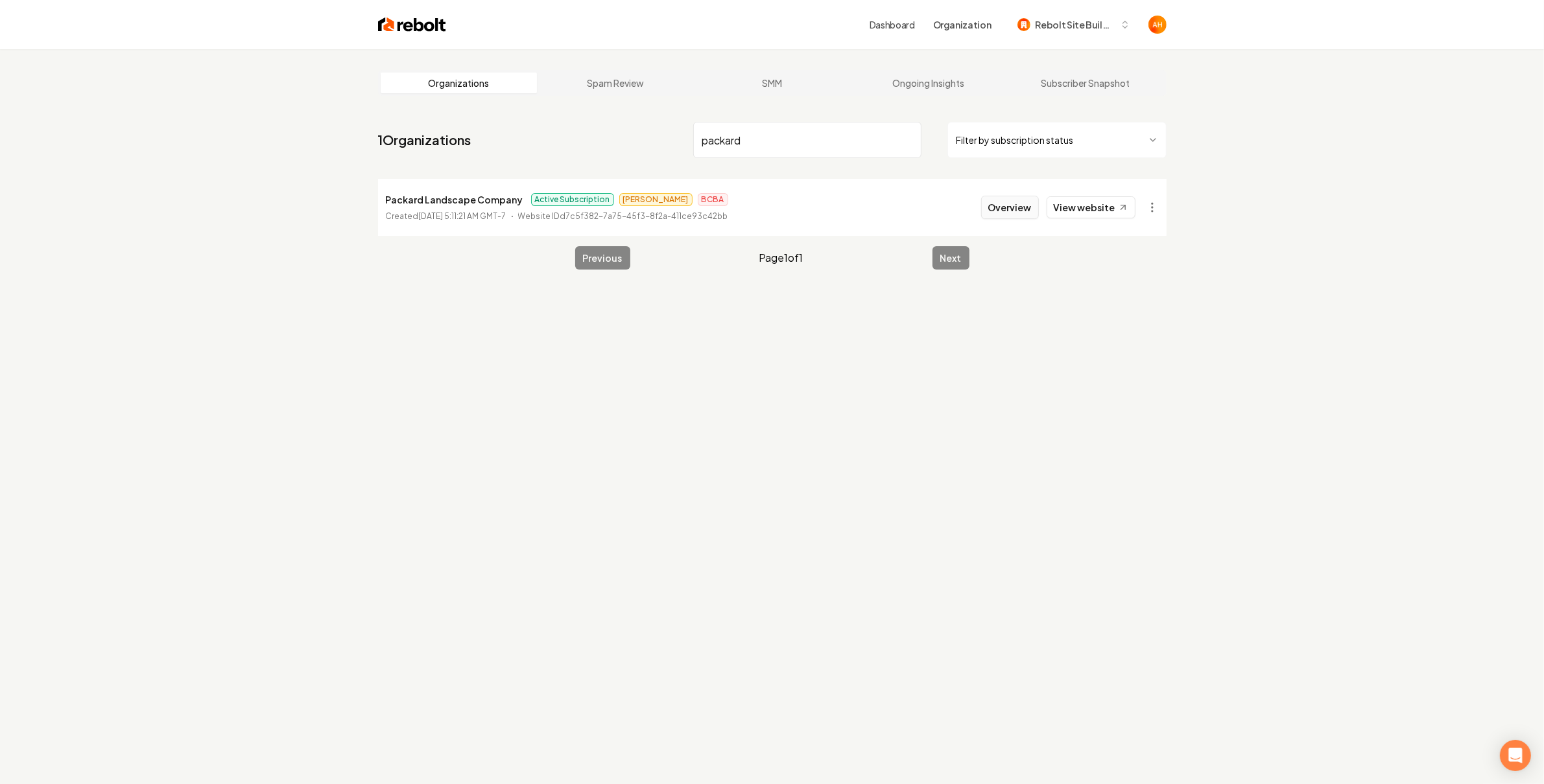
type input "packard"
drag, startPoint x: 1007, startPoint y: 203, endPoint x: 786, endPoint y: 215, distance: 221.3
click at [1007, 203] on button "Overview" at bounding box center [1009, 207] width 57 height 23
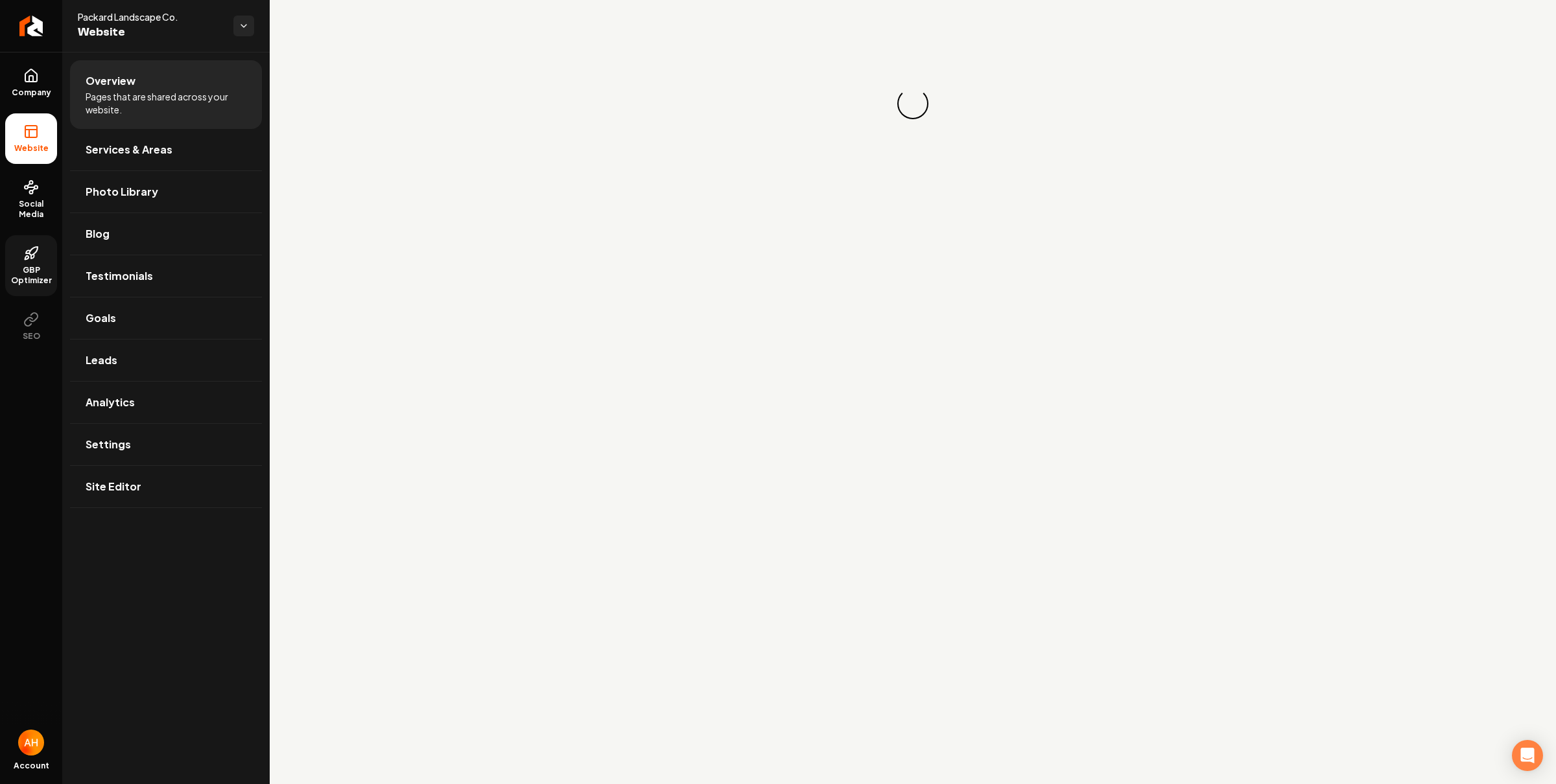
click at [26, 252] on icon at bounding box center [27, 252] width 4 height 3
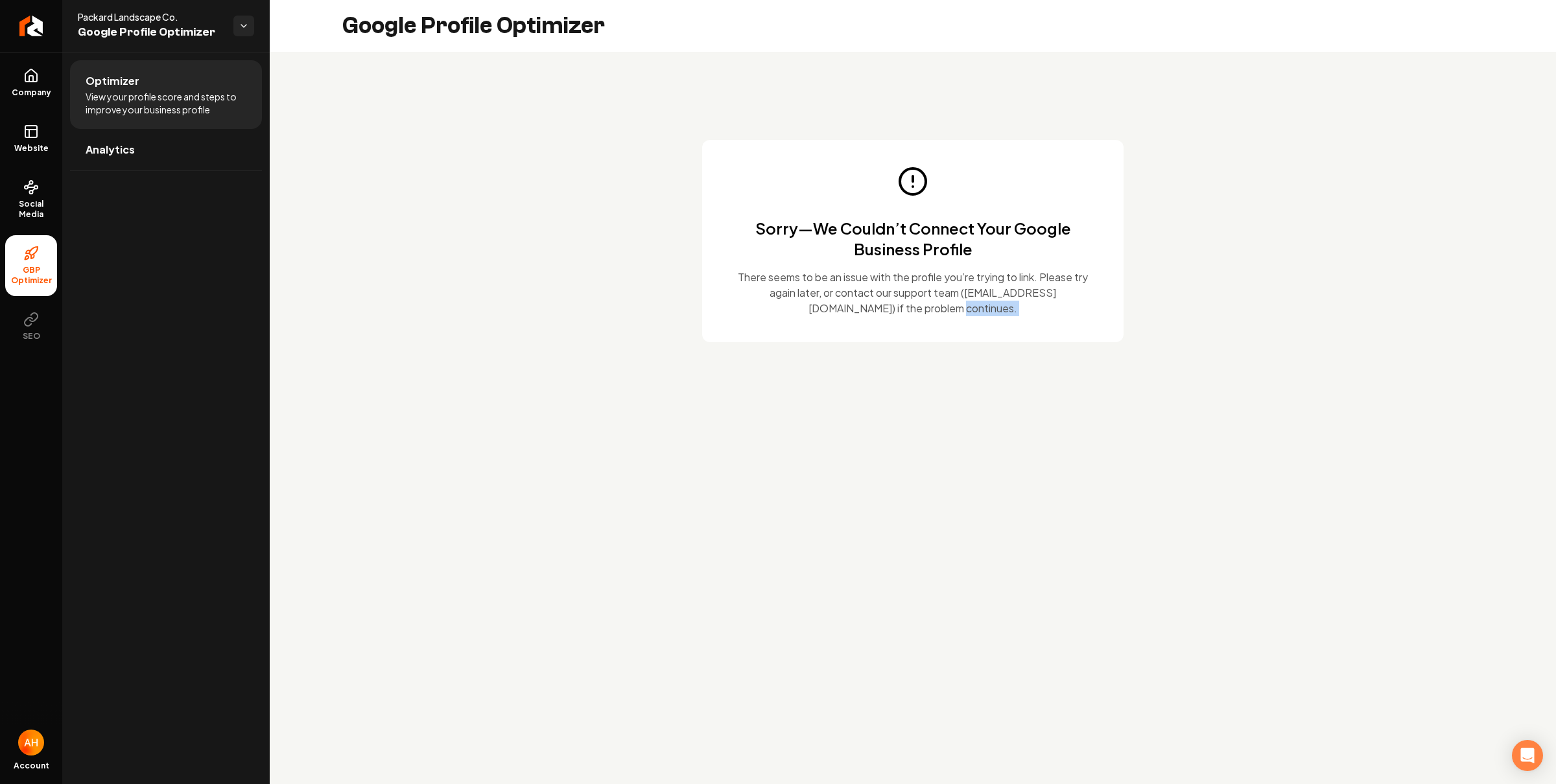
drag, startPoint x: 810, startPoint y: 770, endPoint x: 658, endPoint y: 720, distance: 160.0
click at [658, 720] on div "Company Website Social Media GBP Optimizer SEO Account Packard Landscape Co. Go…" at bounding box center [778, 392] width 1556 height 784
drag, startPoint x: 692, startPoint y: 595, endPoint x: 682, endPoint y: 585, distance: 14.1
click at [691, 595] on main "Google Profile Optimizer Sorry—We Couldn’t Connect Your Google Business Profile…" at bounding box center [913, 392] width 1286 height 784
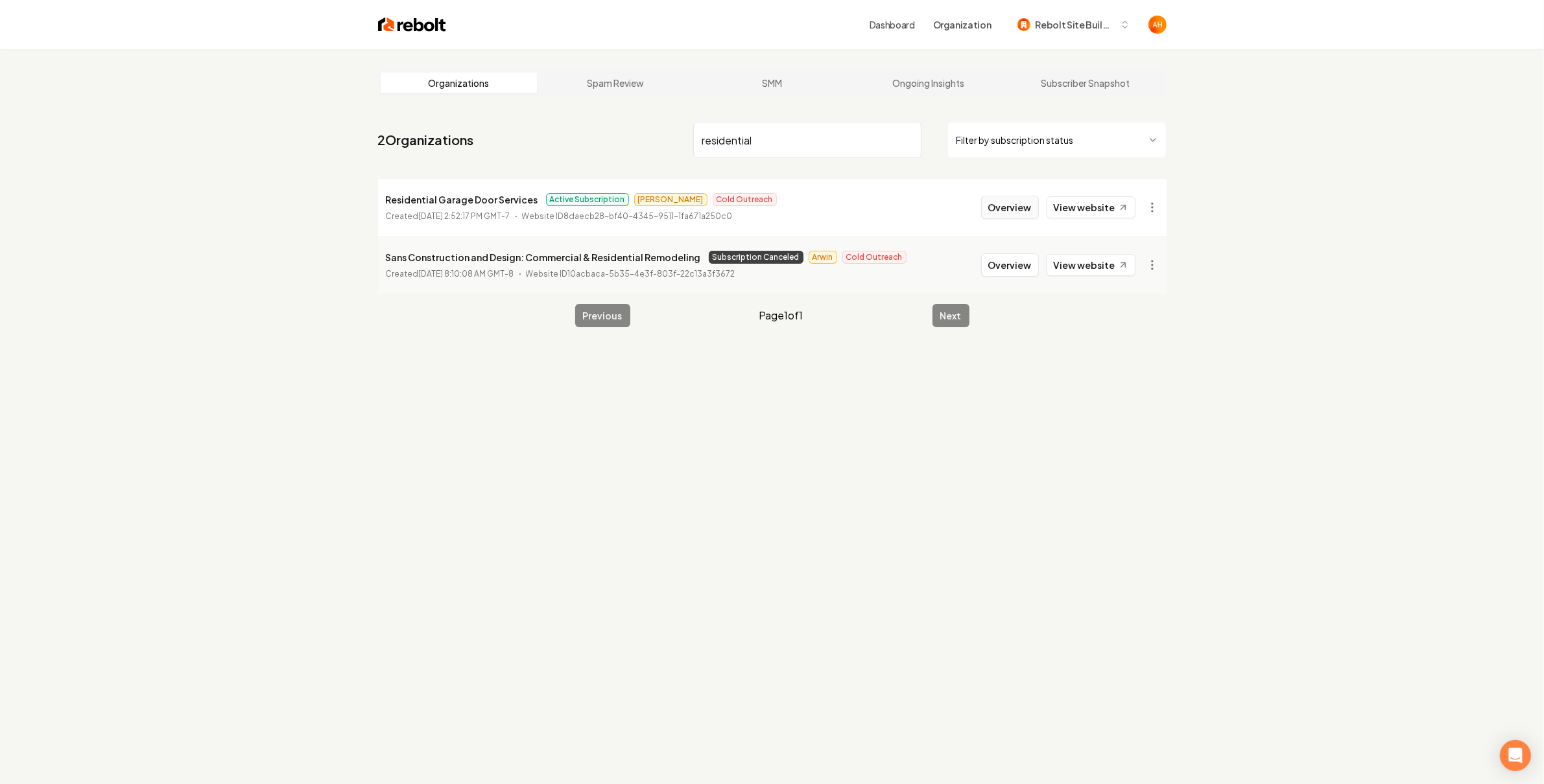
type input "residential"
click at [1015, 215] on button "Overview" at bounding box center [1009, 207] width 57 height 23
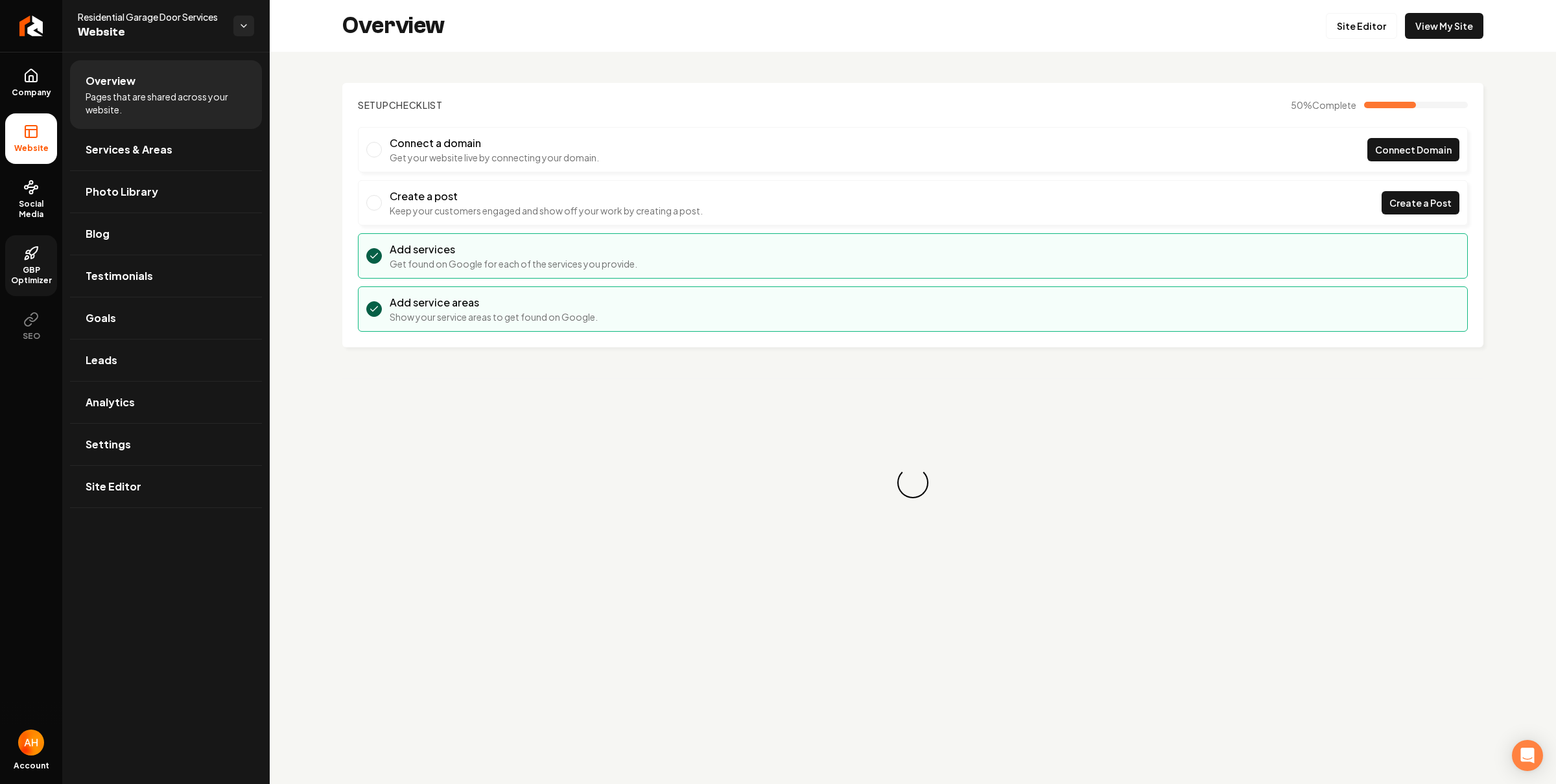
click at [28, 282] on span "GBP Optimizer" at bounding box center [31, 276] width 52 height 21
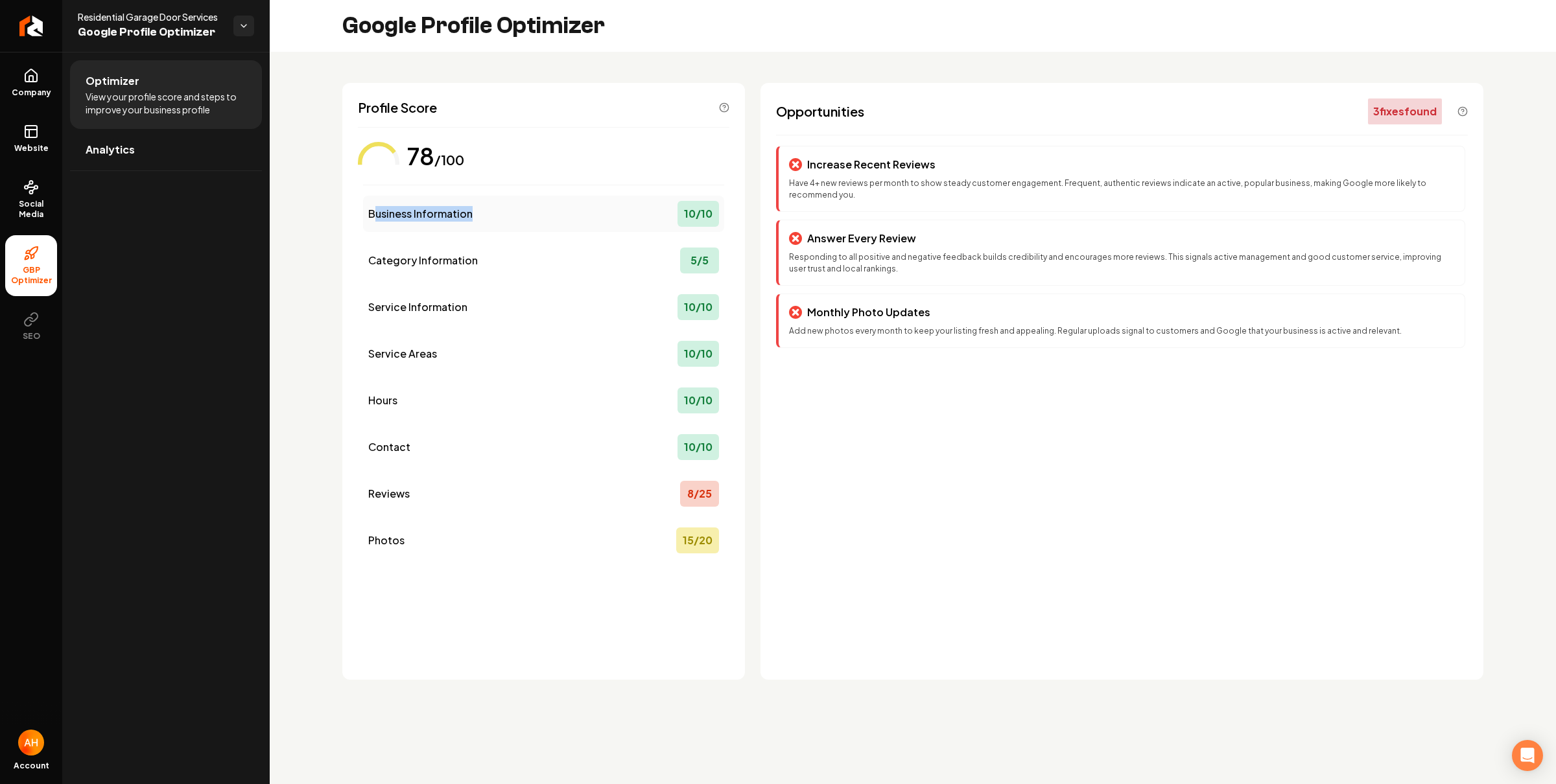
drag, startPoint x: 484, startPoint y: 221, endPoint x: 376, endPoint y: 211, distance: 108.5
click at [376, 211] on div "Business Information 10 / 10" at bounding box center [544, 213] width 361 height 36
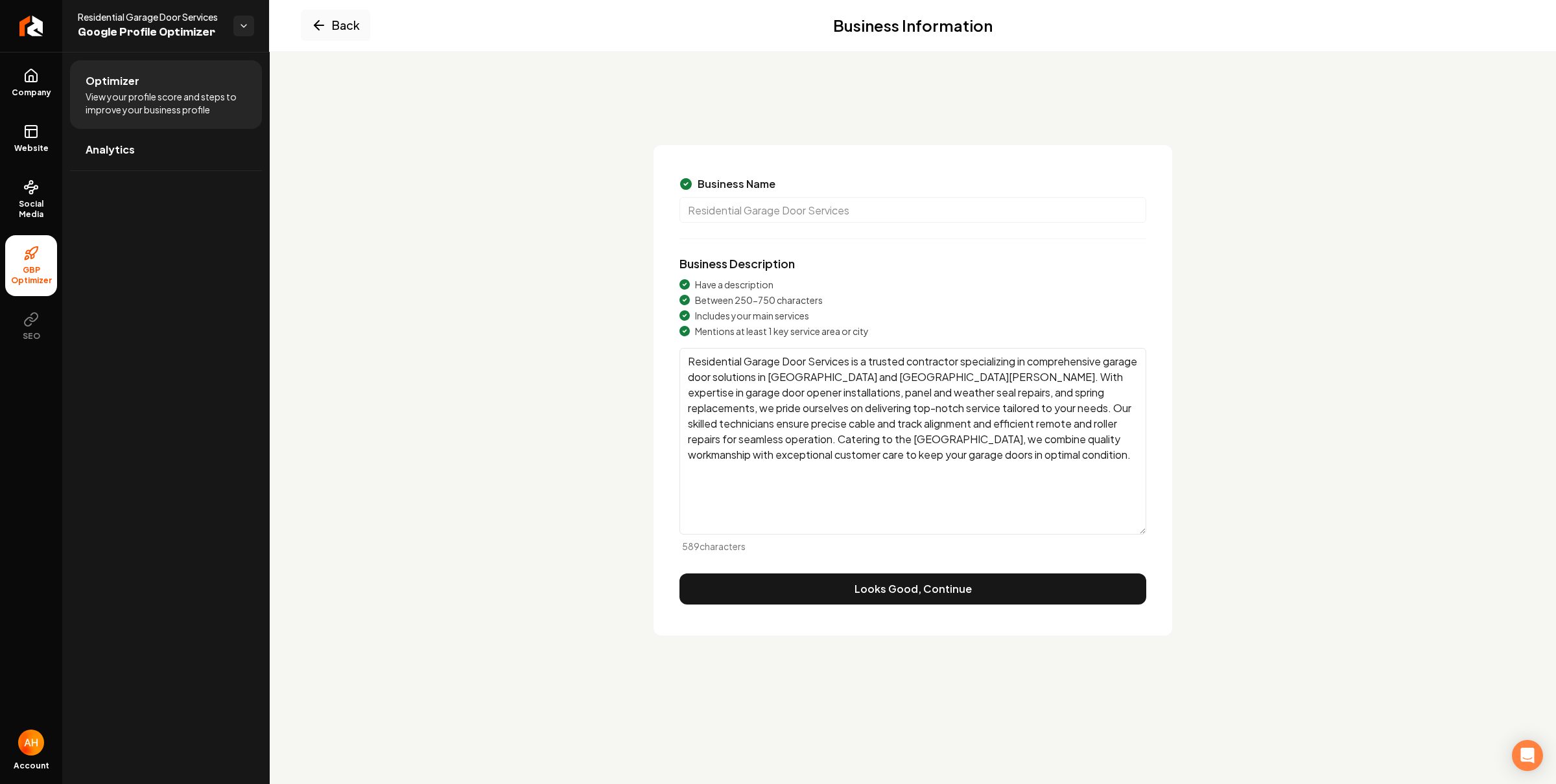
drag, startPoint x: 788, startPoint y: 374, endPoint x: 612, endPoint y: 277, distance: 201.0
click at [627, 288] on div "Back Business Information Business Name Residential Garage Door Services Busine…" at bounding box center [912, 380] width 1141 height 511
click at [945, 457] on textarea "Residential Garage Door Services is a trusted contractor specializing in compre…" at bounding box center [913, 441] width 467 height 187
drag, startPoint x: 961, startPoint y: 459, endPoint x: 685, endPoint y: 308, distance: 314.6
click at [700, 322] on div "Have a description Between 250-750 characters Includes your main services Menti…" at bounding box center [913, 416] width 467 height 275
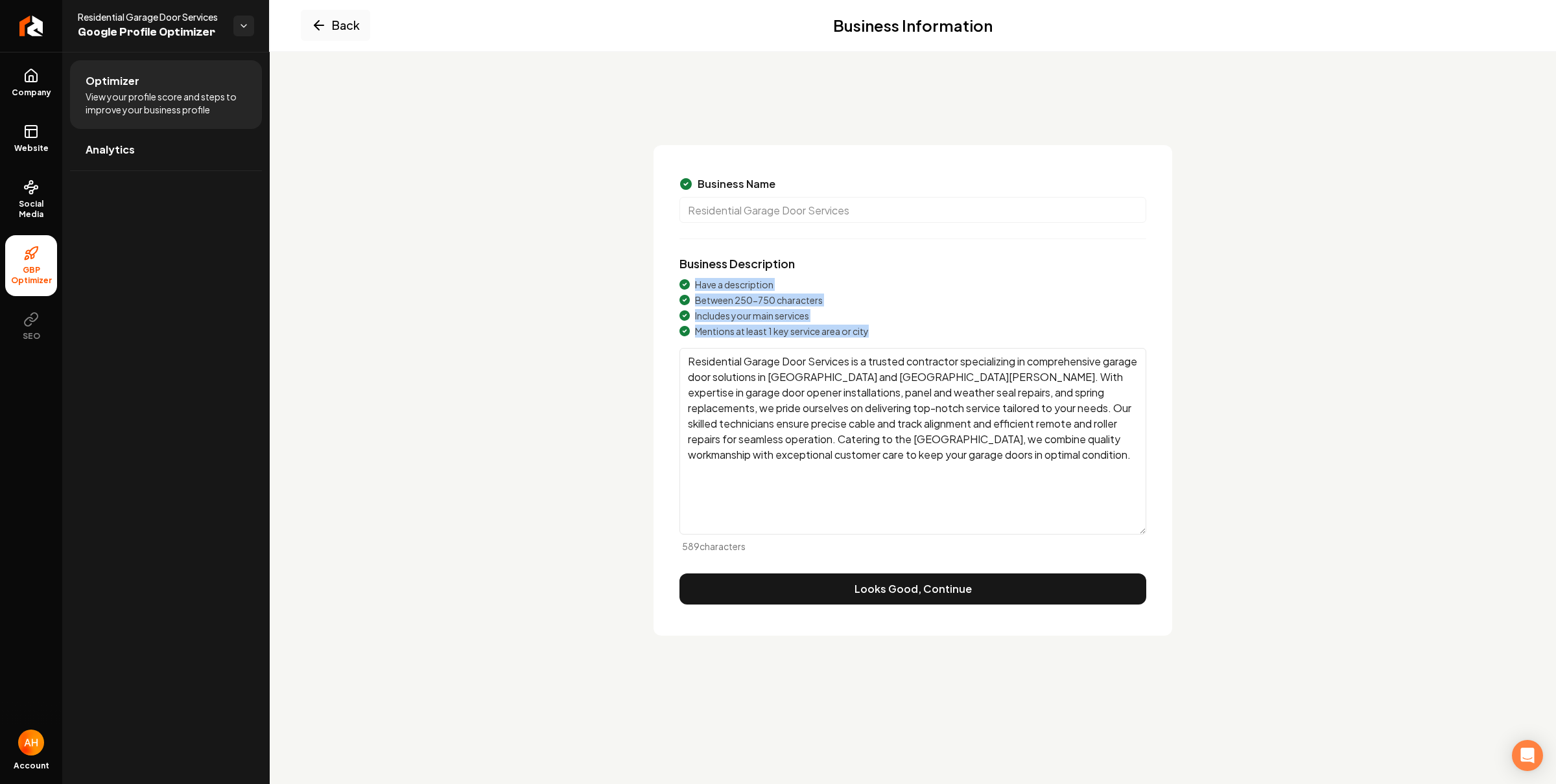
drag, startPoint x: 696, startPoint y: 283, endPoint x: 833, endPoint y: 295, distance: 137.5
click at [874, 350] on div "Have a description Between 250-750 characters Includes your main services Menti…" at bounding box center [913, 416] width 467 height 275
click at [316, 32] on icon "Main content area" at bounding box center [319, 26] width 16 height 16
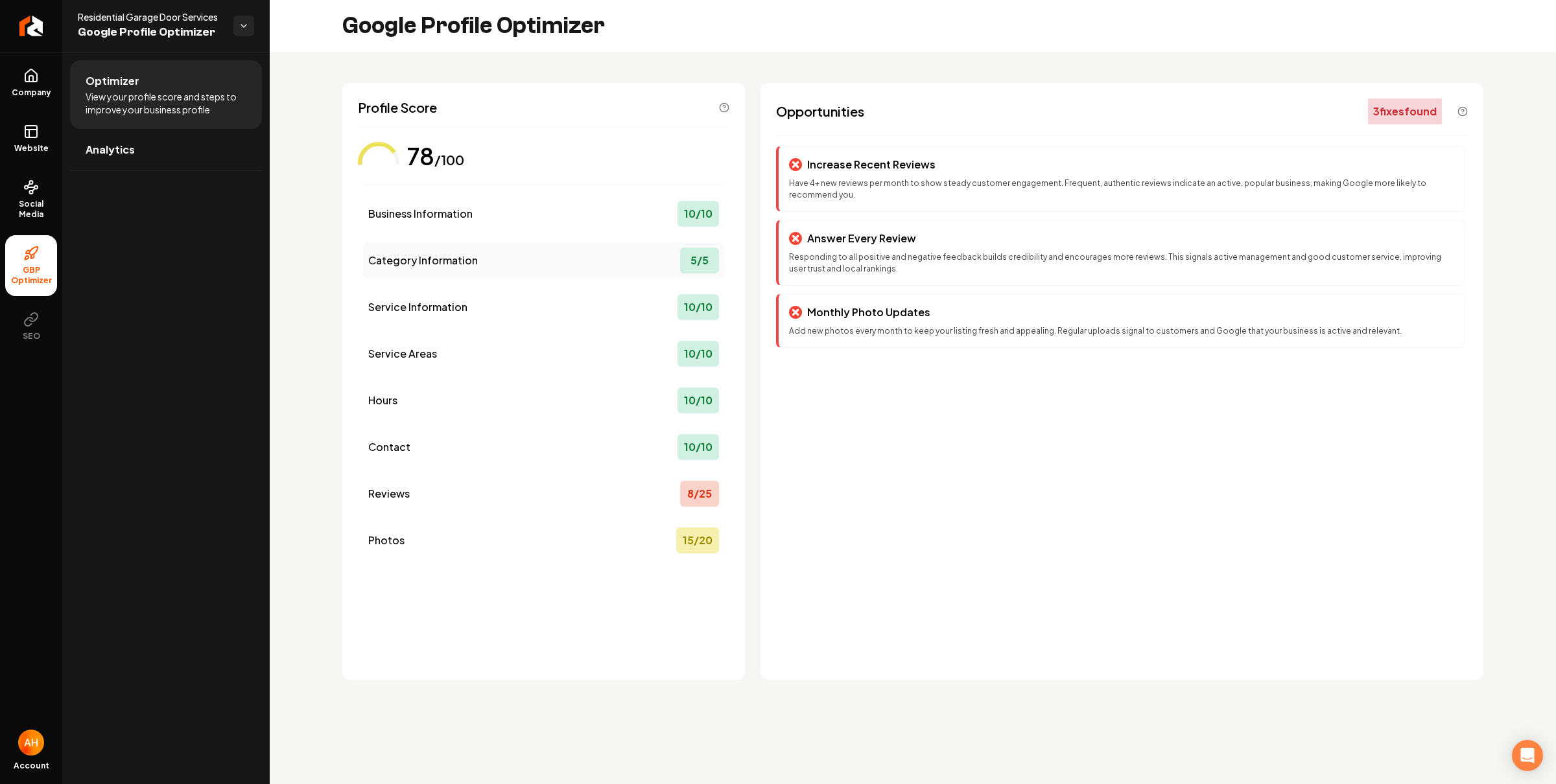
click at [420, 262] on span "Category Information" at bounding box center [423, 261] width 109 height 16
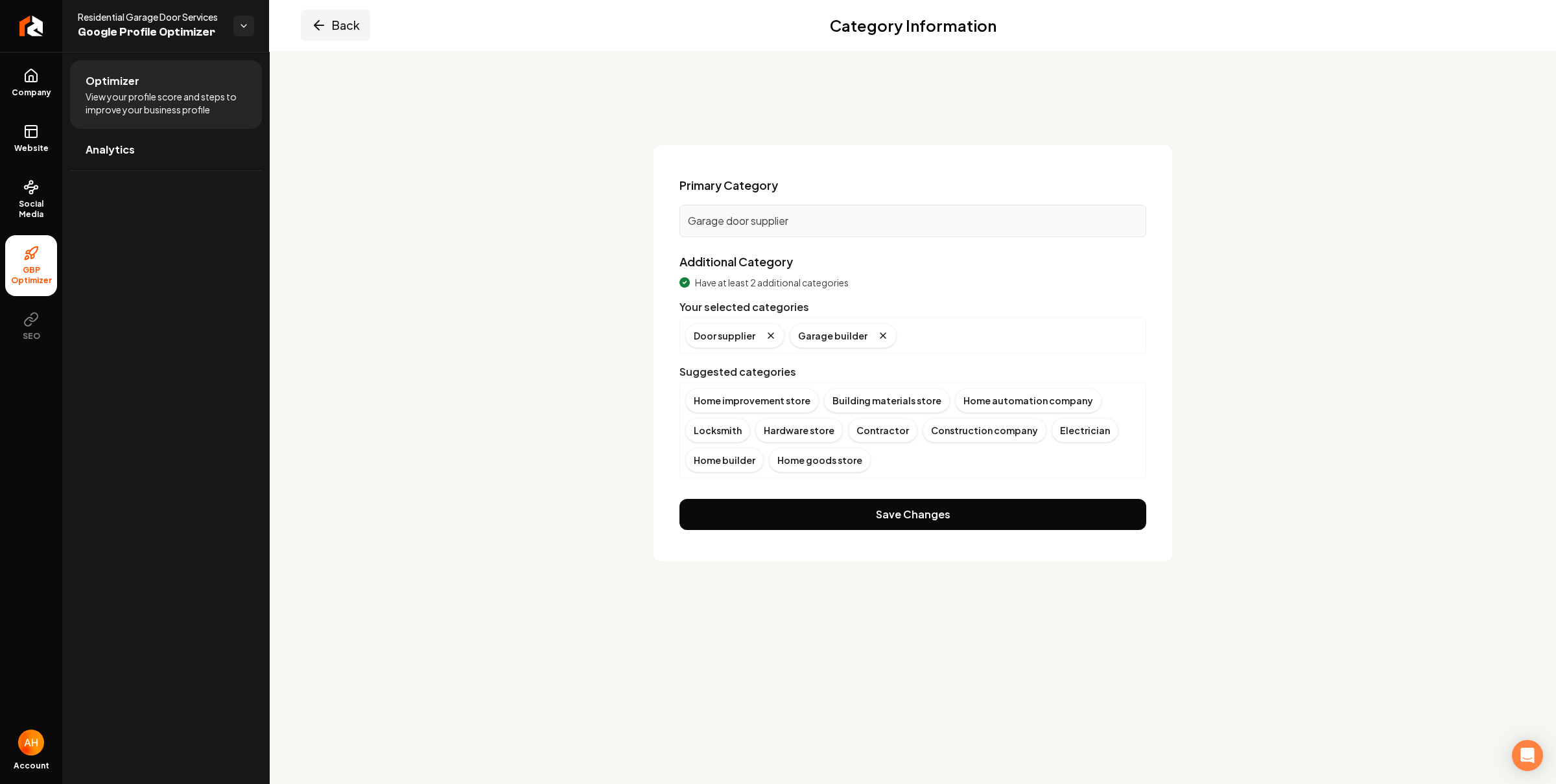
click at [318, 28] on icon "Main content area" at bounding box center [316, 26] width 4 height 9
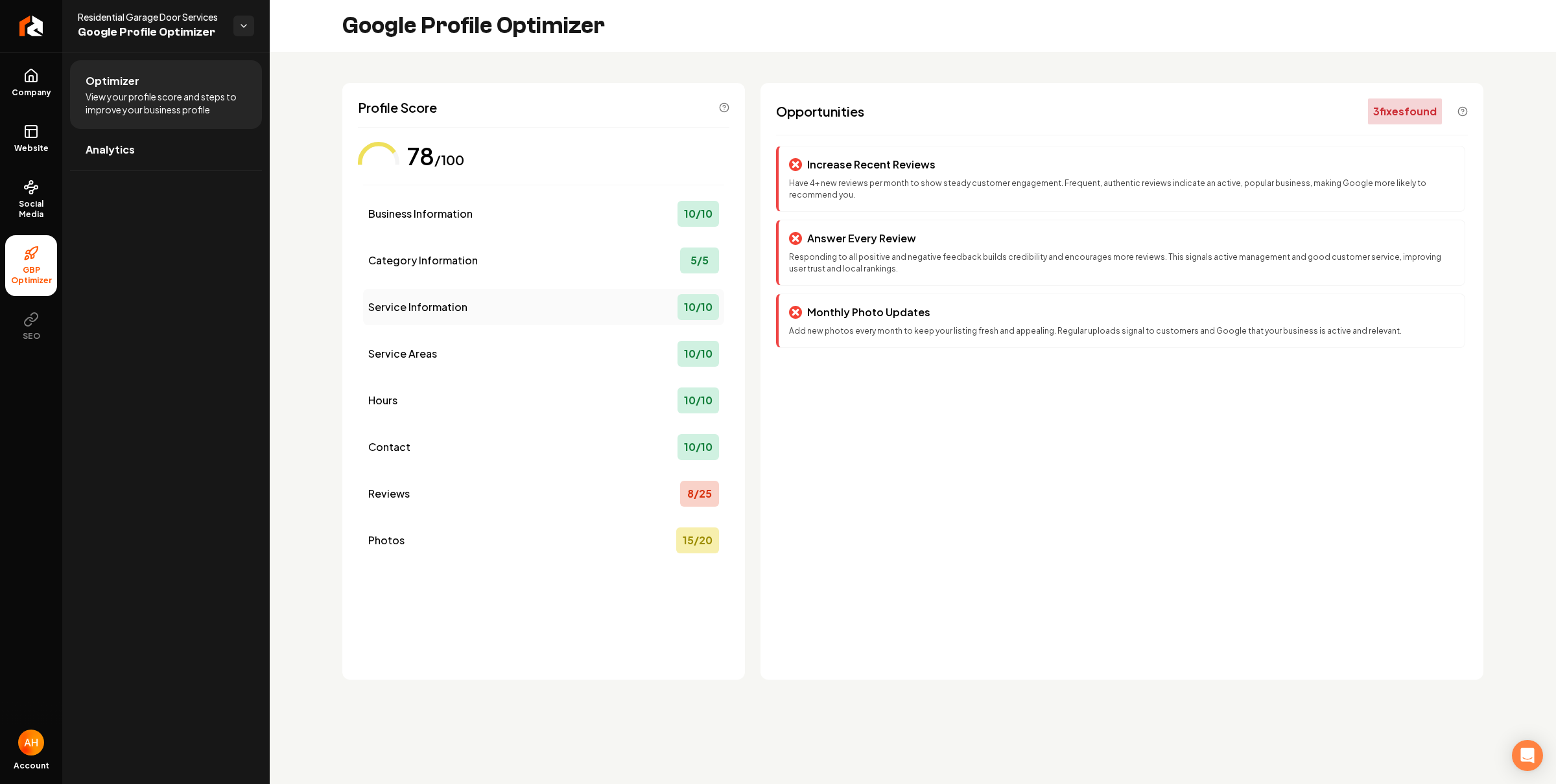
click at [417, 302] on span "Service Information" at bounding box center [418, 307] width 100 height 16
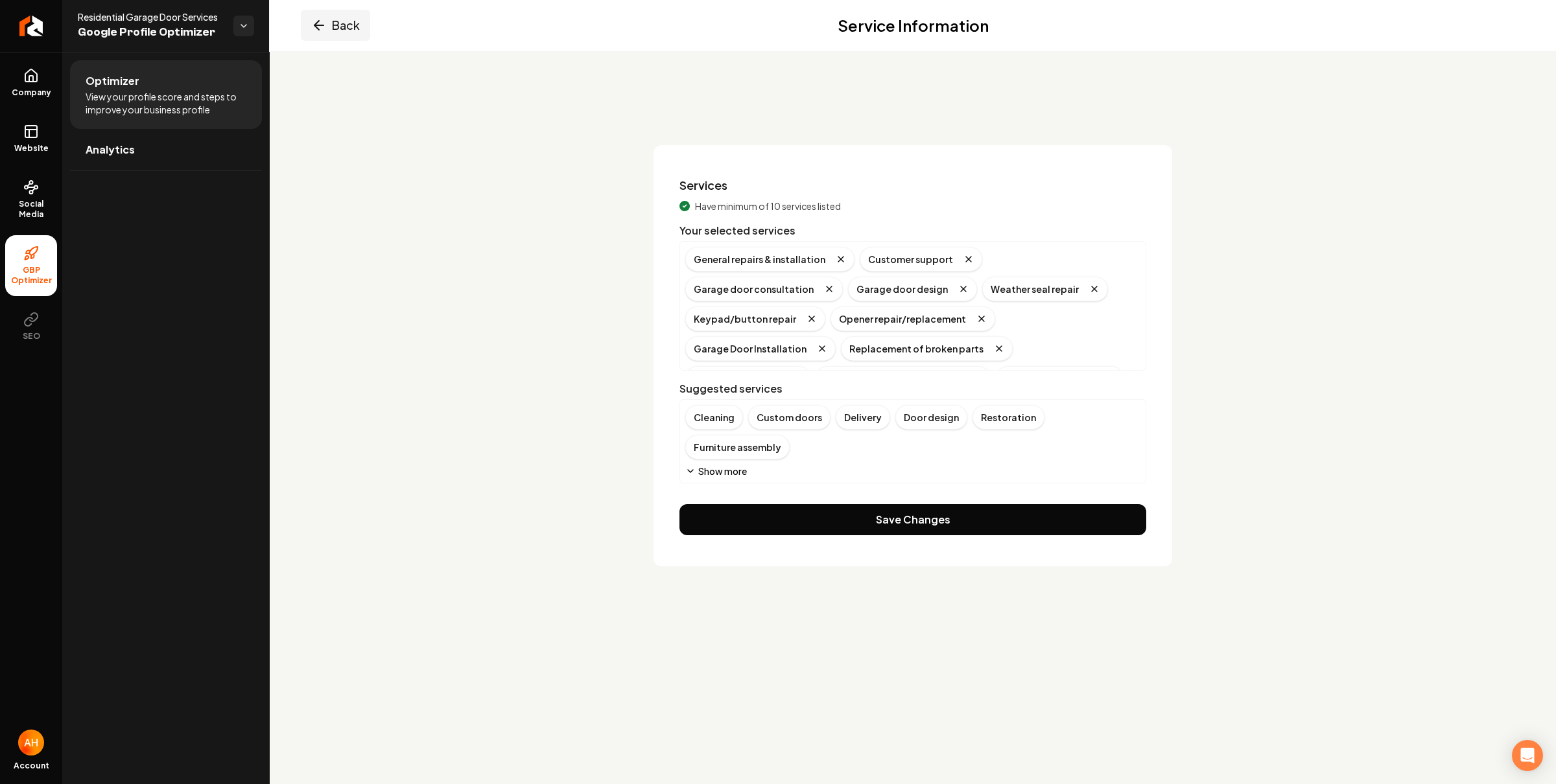
click at [322, 30] on icon "Main content area" at bounding box center [319, 26] width 16 height 16
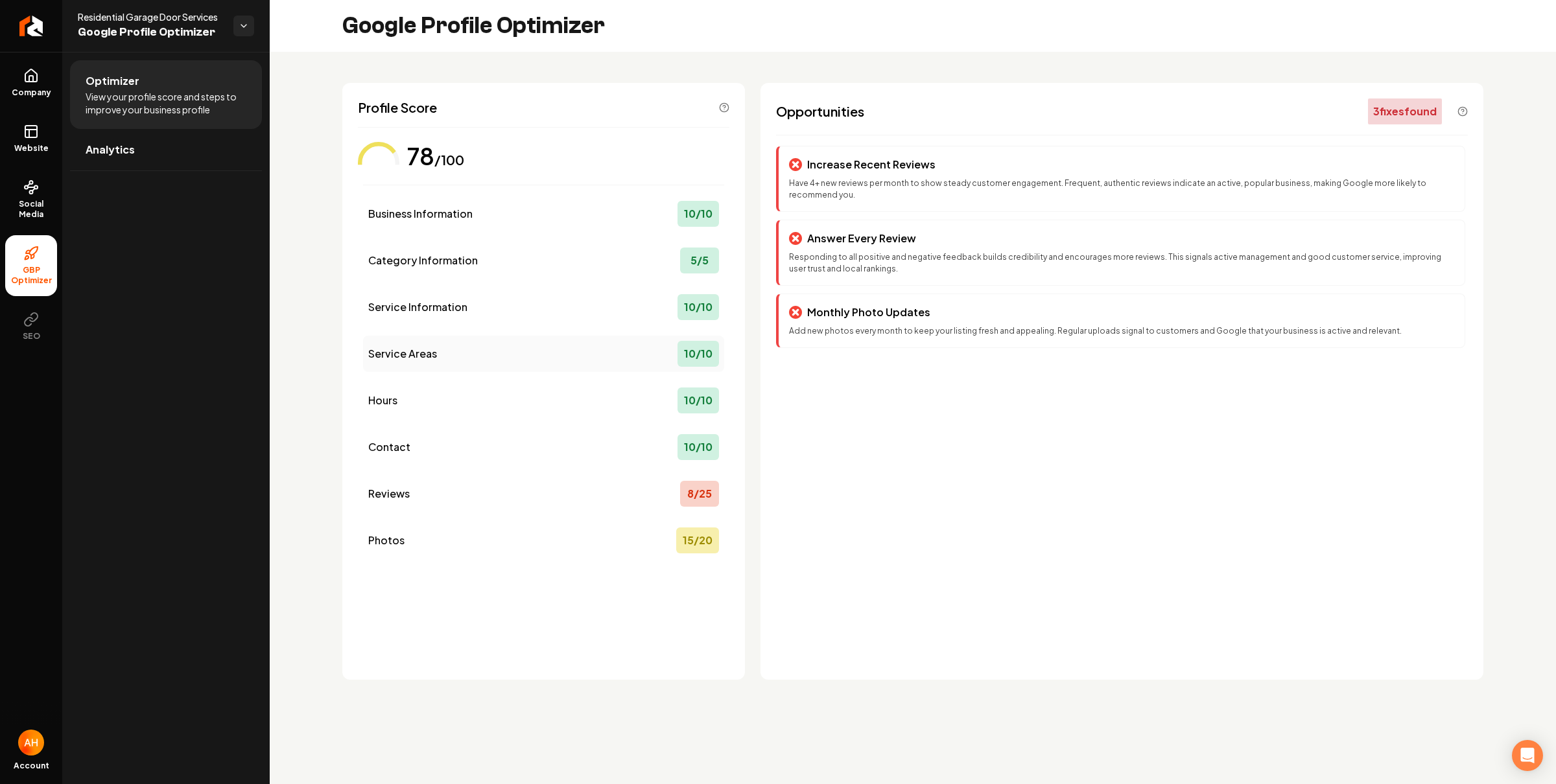
click at [461, 348] on div "Service Areas 10 / 10" at bounding box center [544, 353] width 361 height 36
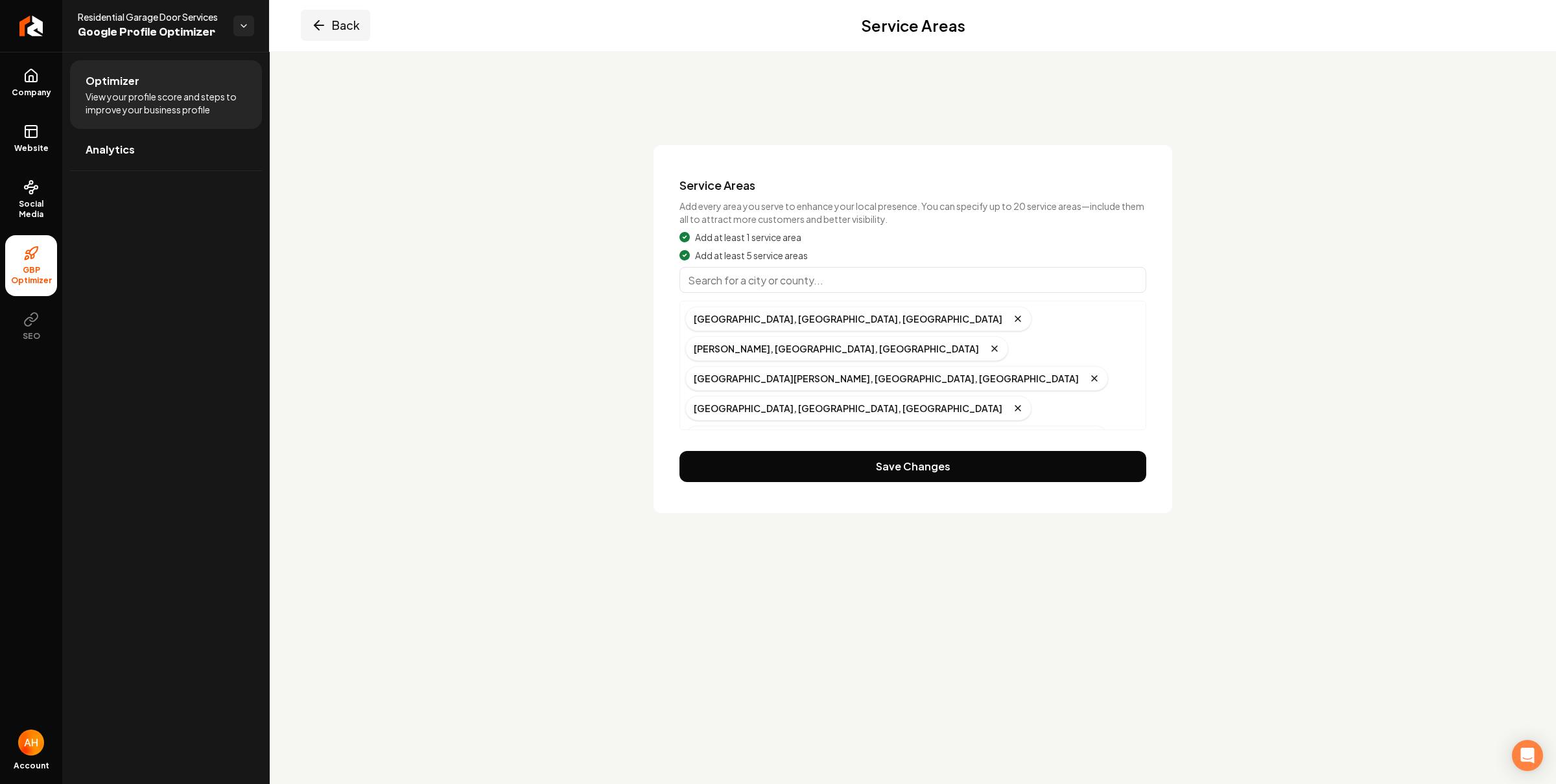
click at [314, 12] on button "Back" at bounding box center [335, 25] width 70 height 31
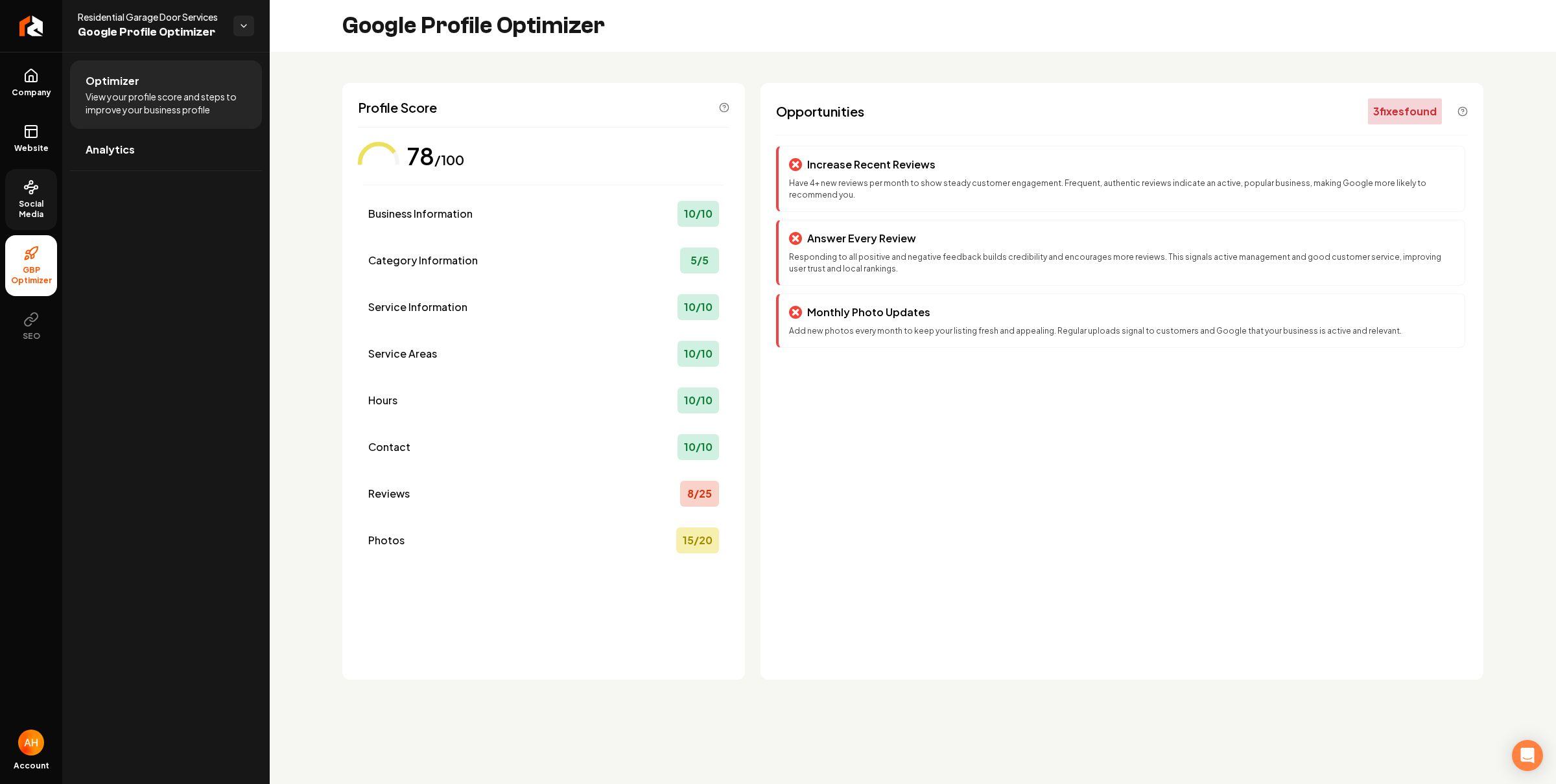
click at [20, 196] on link "Social Media" at bounding box center [31, 199] width 52 height 61
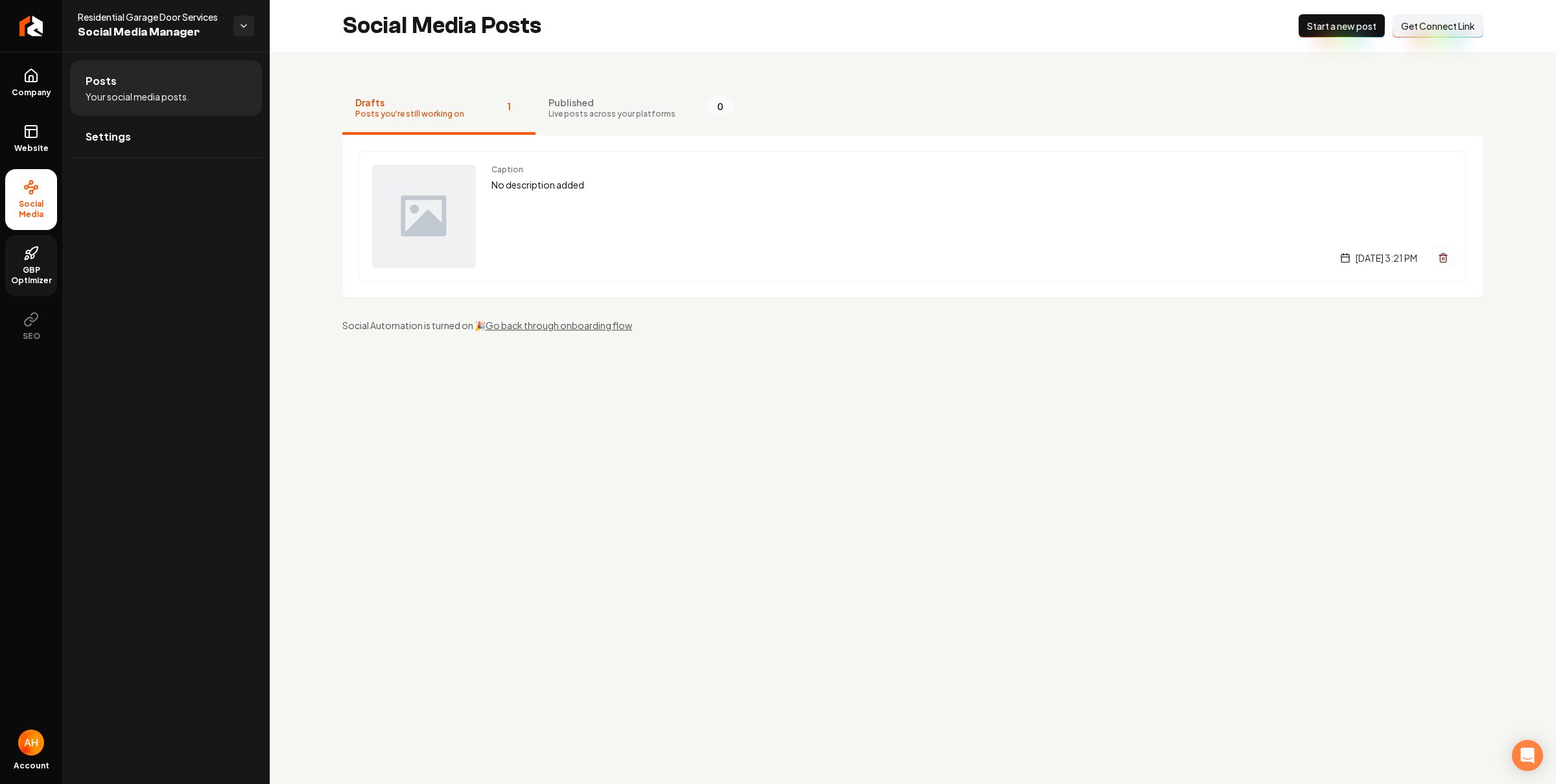
click at [141, 252] on div "Posts Your social media posts. Settings" at bounding box center [166, 418] width 207 height 732
click at [39, 269] on span "GBP Optimizer" at bounding box center [31, 276] width 52 height 21
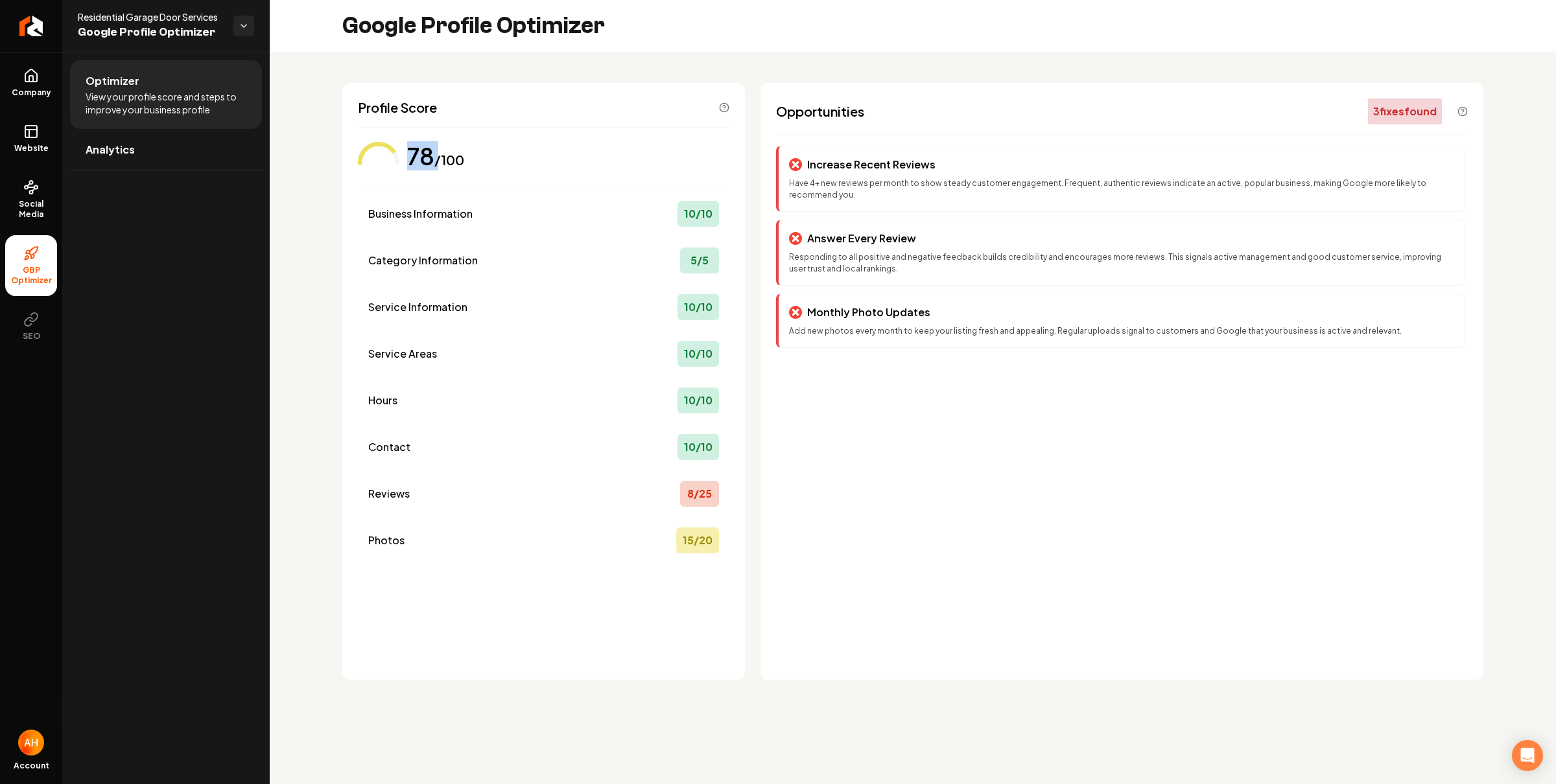
click at [396, 150] on div "78 /100" at bounding box center [544, 148] width 372 height 41
drag, startPoint x: 403, startPoint y: 150, endPoint x: 410, endPoint y: 151, distance: 7.1
click at [408, 151] on div "78 /100" at bounding box center [419, 148] width 122 height 41
click at [413, 151] on div "78" at bounding box center [420, 156] width 27 height 26
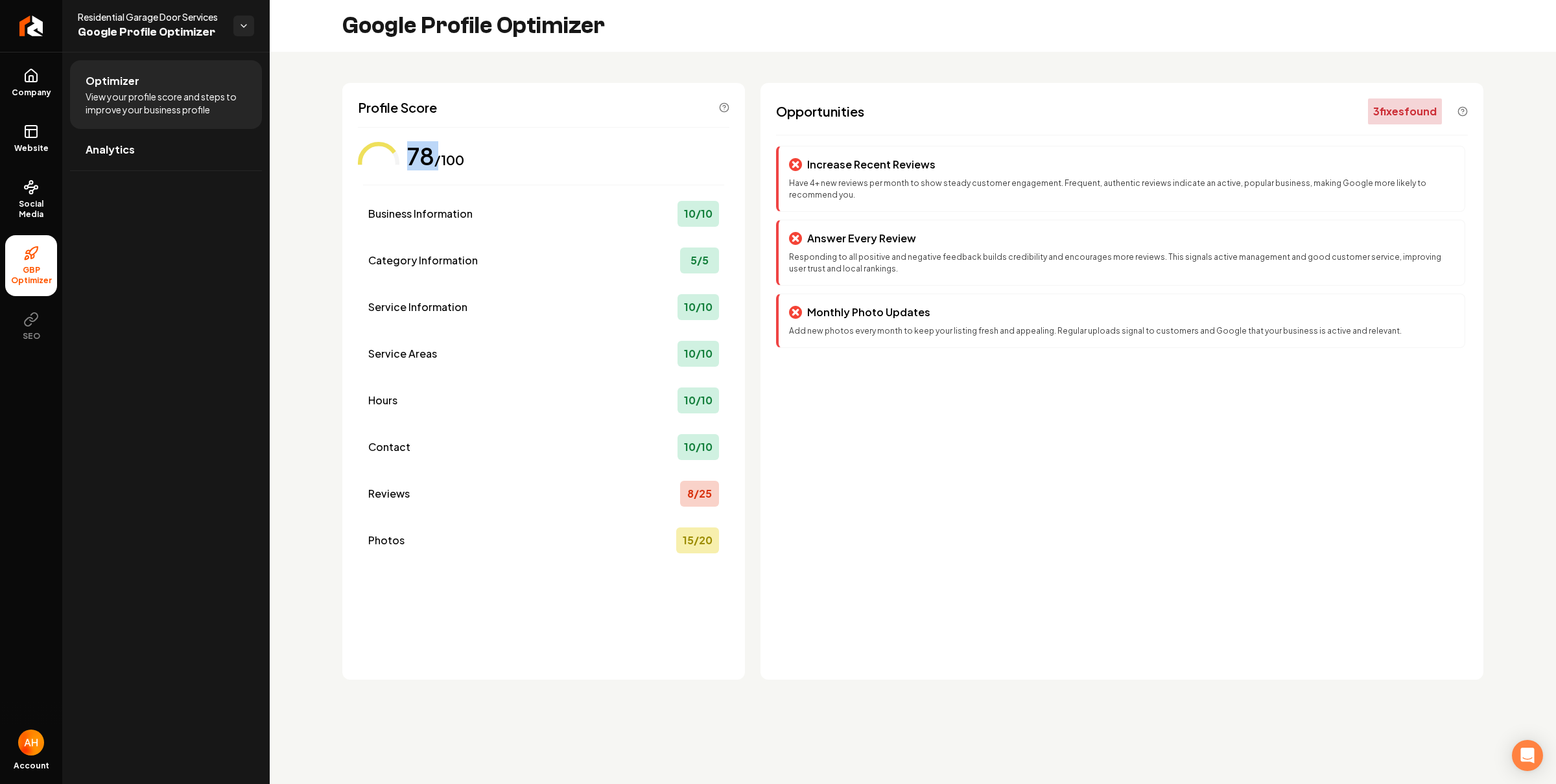
click at [413, 151] on div "78" at bounding box center [420, 156] width 27 height 26
click at [443, 152] on div "/100" at bounding box center [449, 159] width 30 height 18
click at [435, 153] on div "/100" at bounding box center [449, 159] width 30 height 18
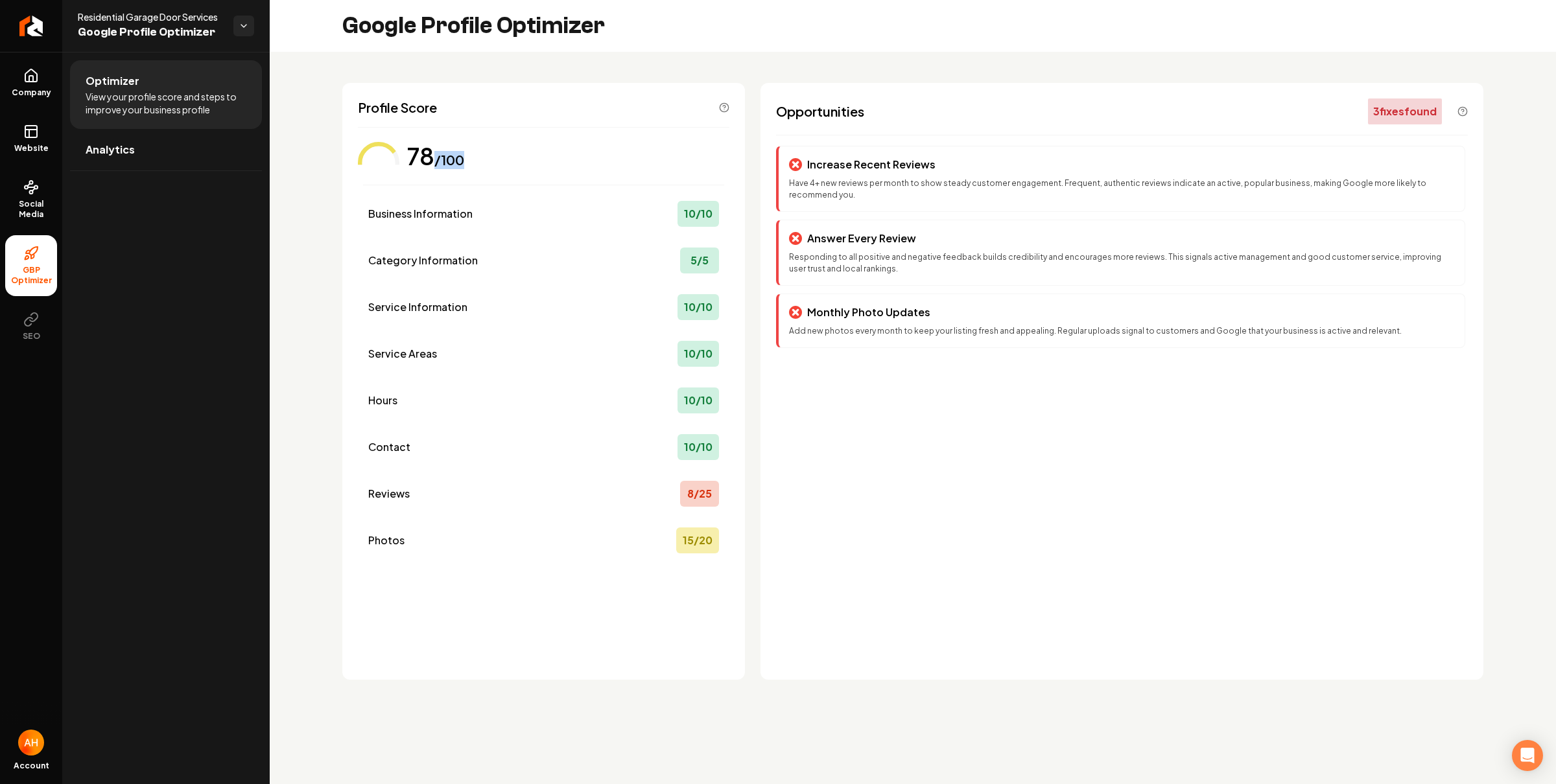
click at [435, 153] on div "/100" at bounding box center [449, 159] width 30 height 18
click at [433, 152] on div "78" at bounding box center [420, 156] width 27 height 26
click at [38, 211] on span "Social Media" at bounding box center [31, 210] width 52 height 21
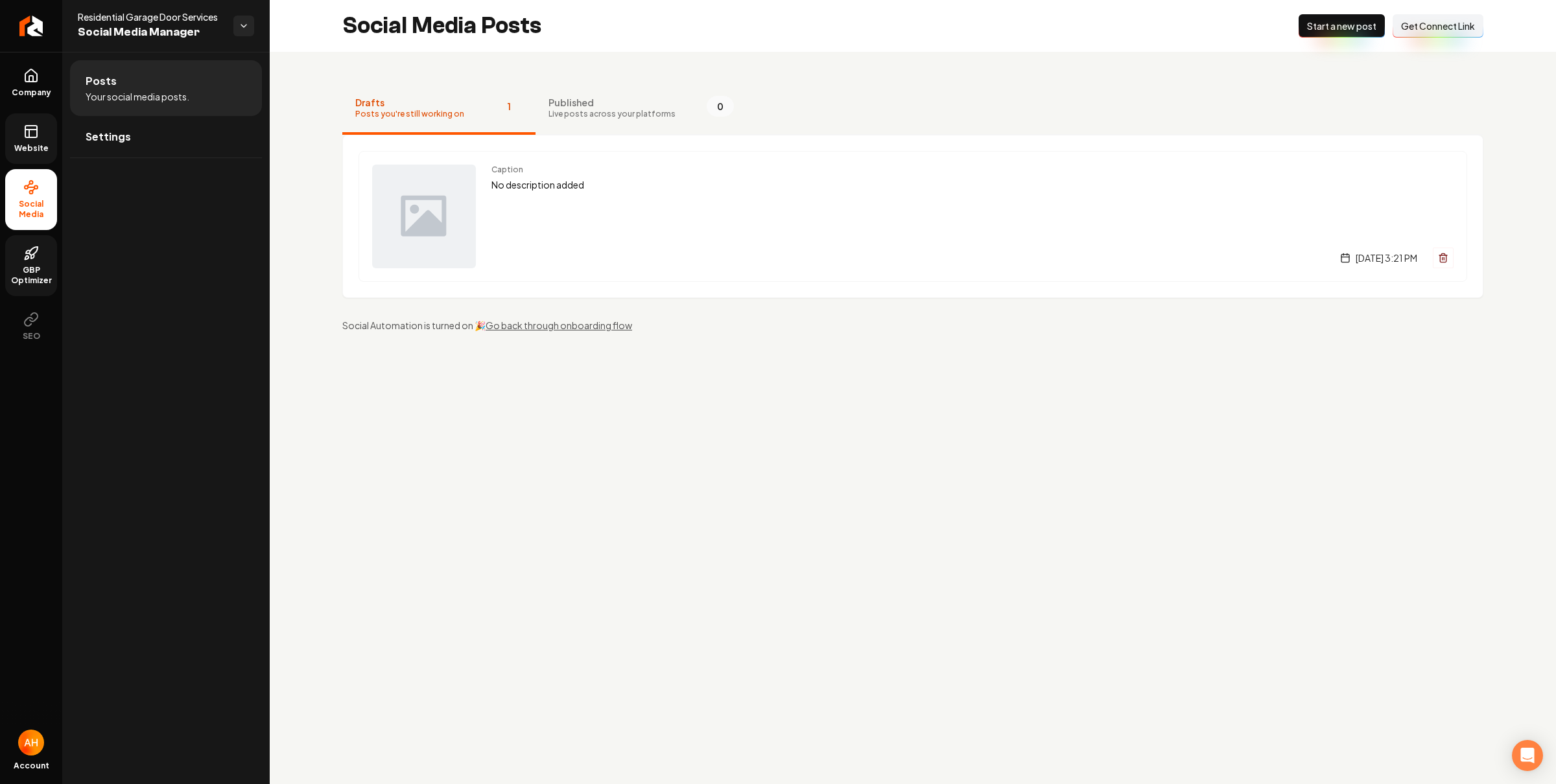
click at [35, 137] on icon at bounding box center [31, 132] width 16 height 16
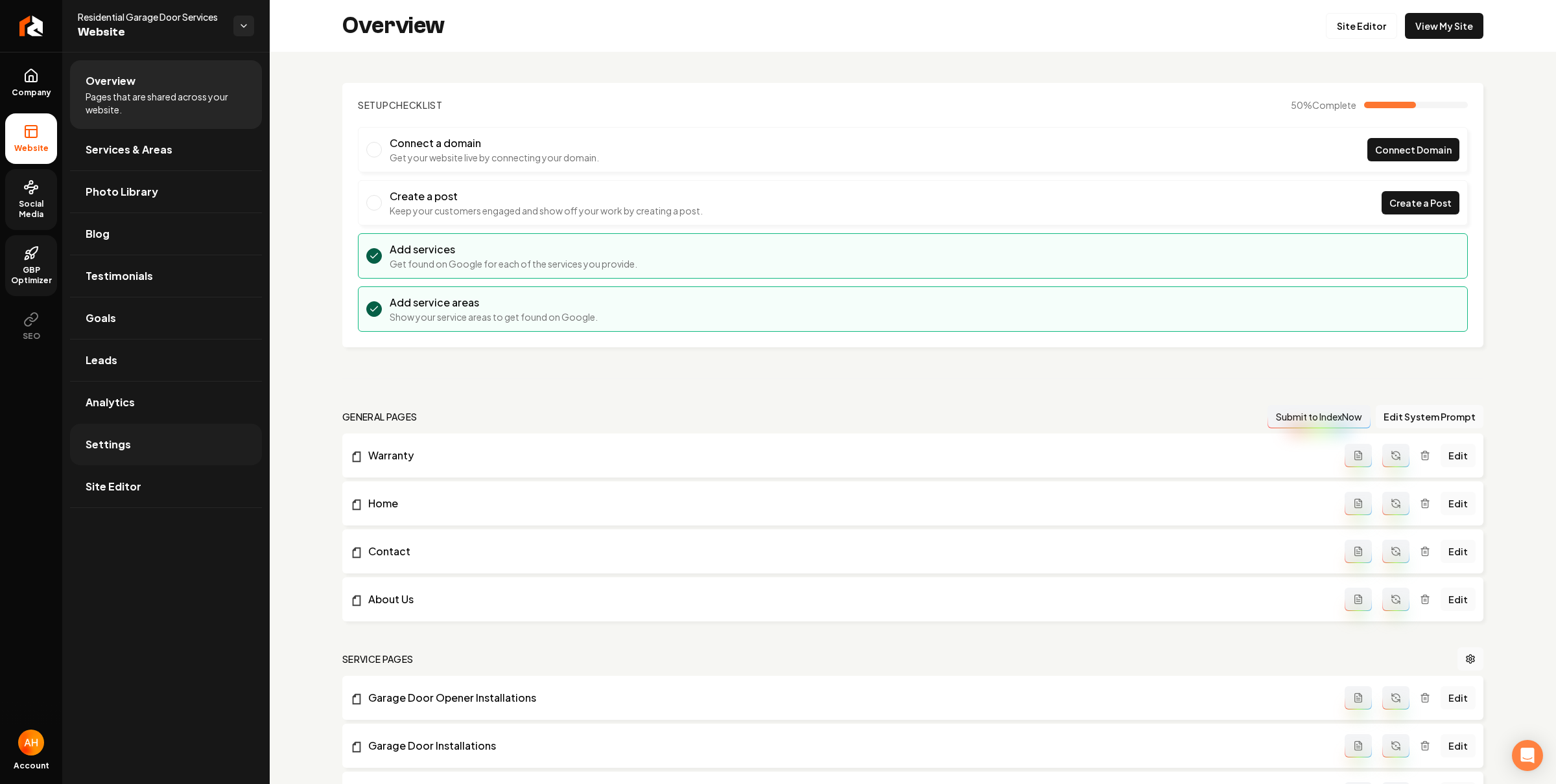
click at [164, 453] on link "Settings" at bounding box center [166, 444] width 192 height 41
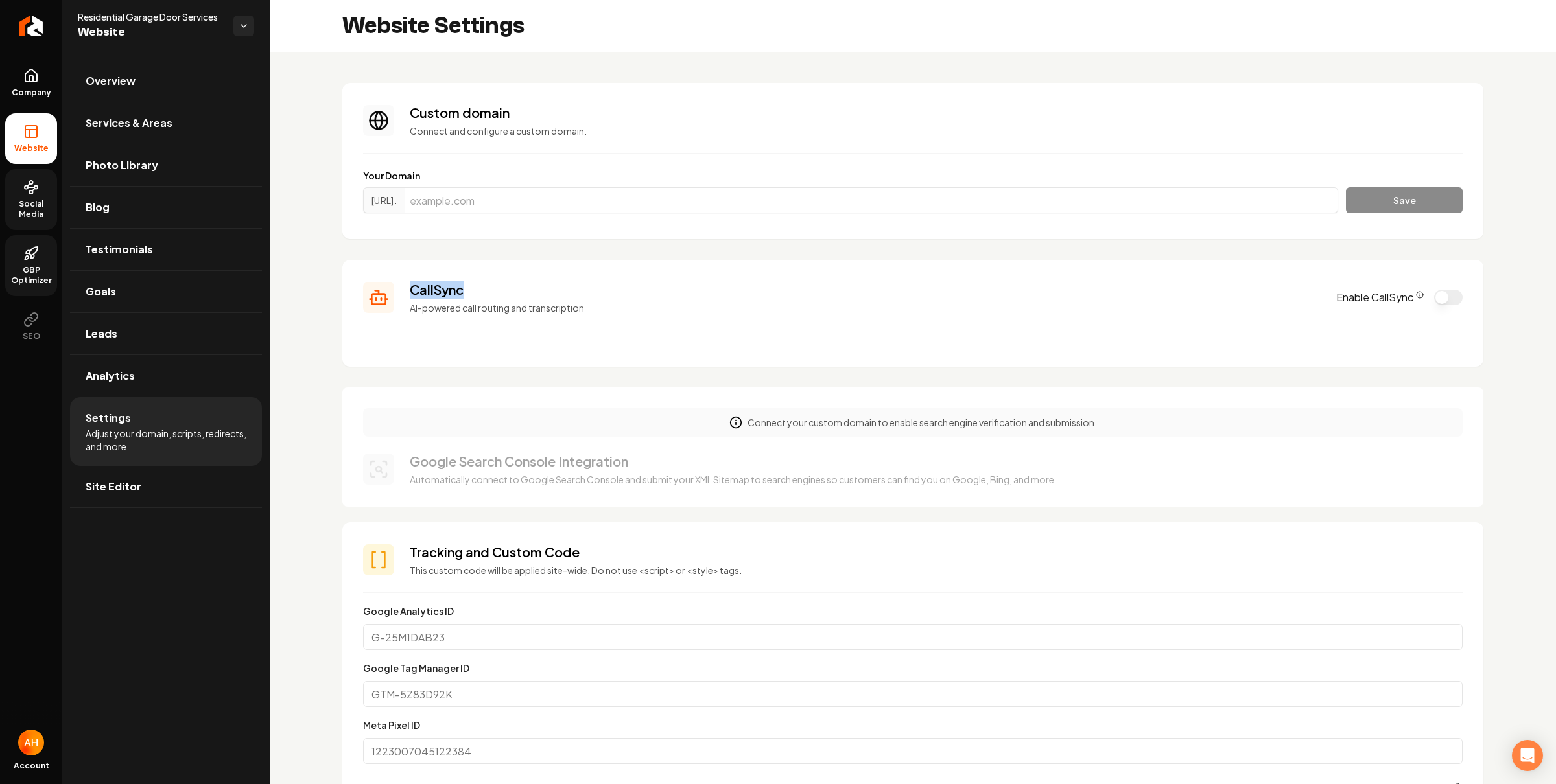
drag, startPoint x: 410, startPoint y: 289, endPoint x: 396, endPoint y: 278, distance: 17.8
click at [389, 284] on div "CallSync AI-powered call routing and transcription Enable CallSync" at bounding box center [913, 298] width 1100 height 33
click at [447, 285] on h3 "CallSync" at bounding box center [865, 290] width 911 height 18
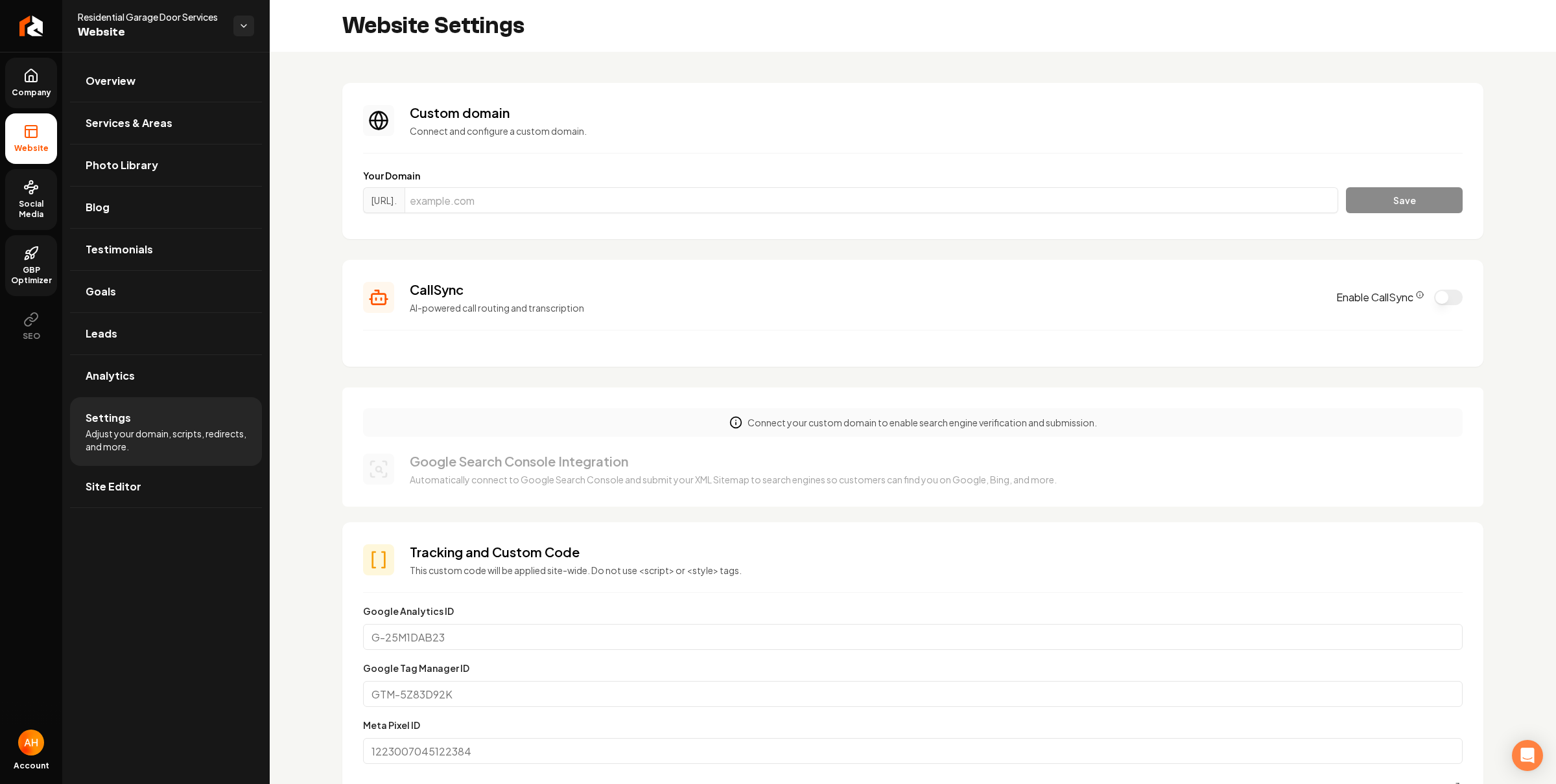
click at [38, 70] on icon at bounding box center [31, 76] width 16 height 16
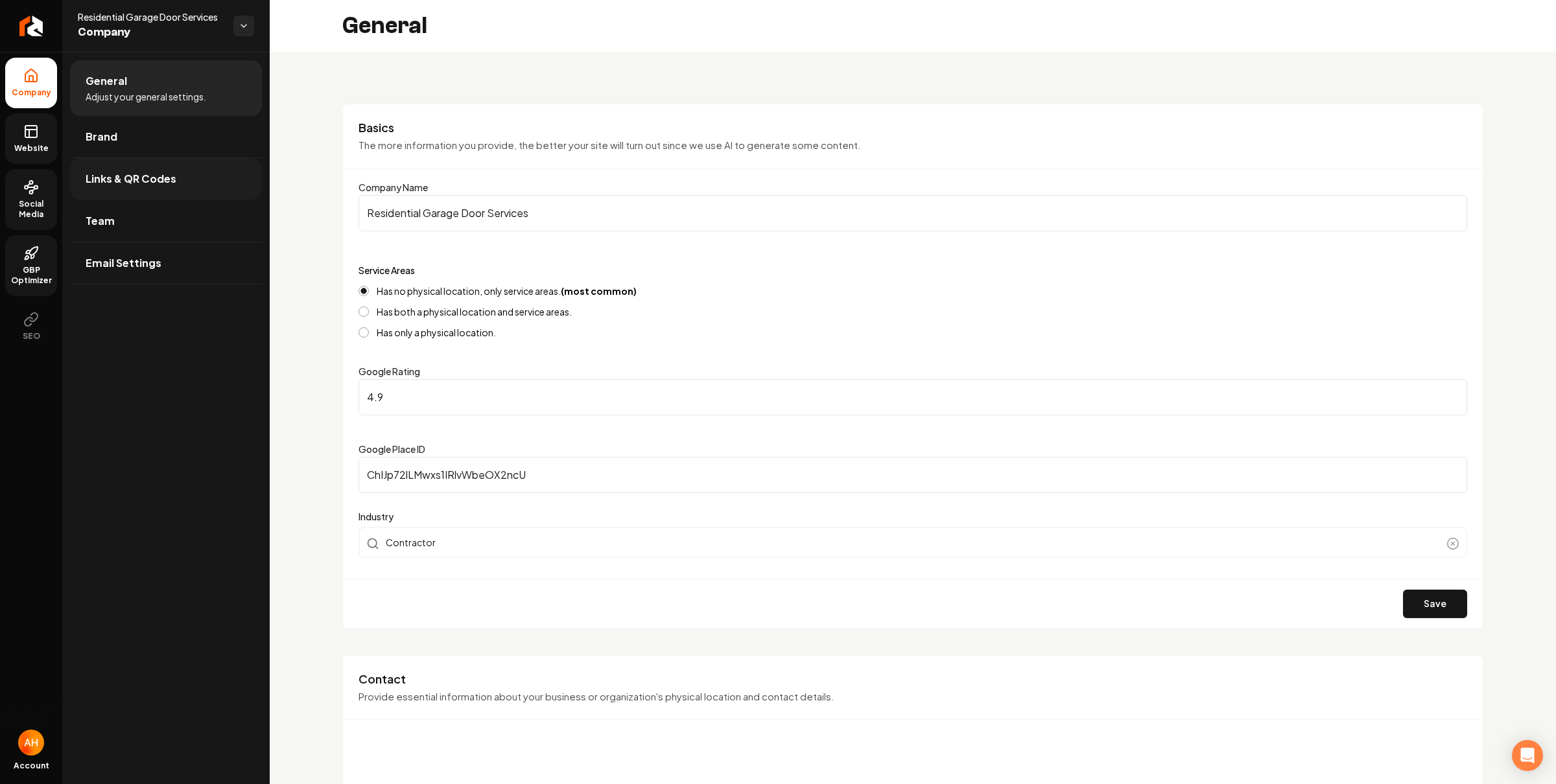
click at [174, 175] on span "Links & QR Codes" at bounding box center [130, 179] width 91 height 16
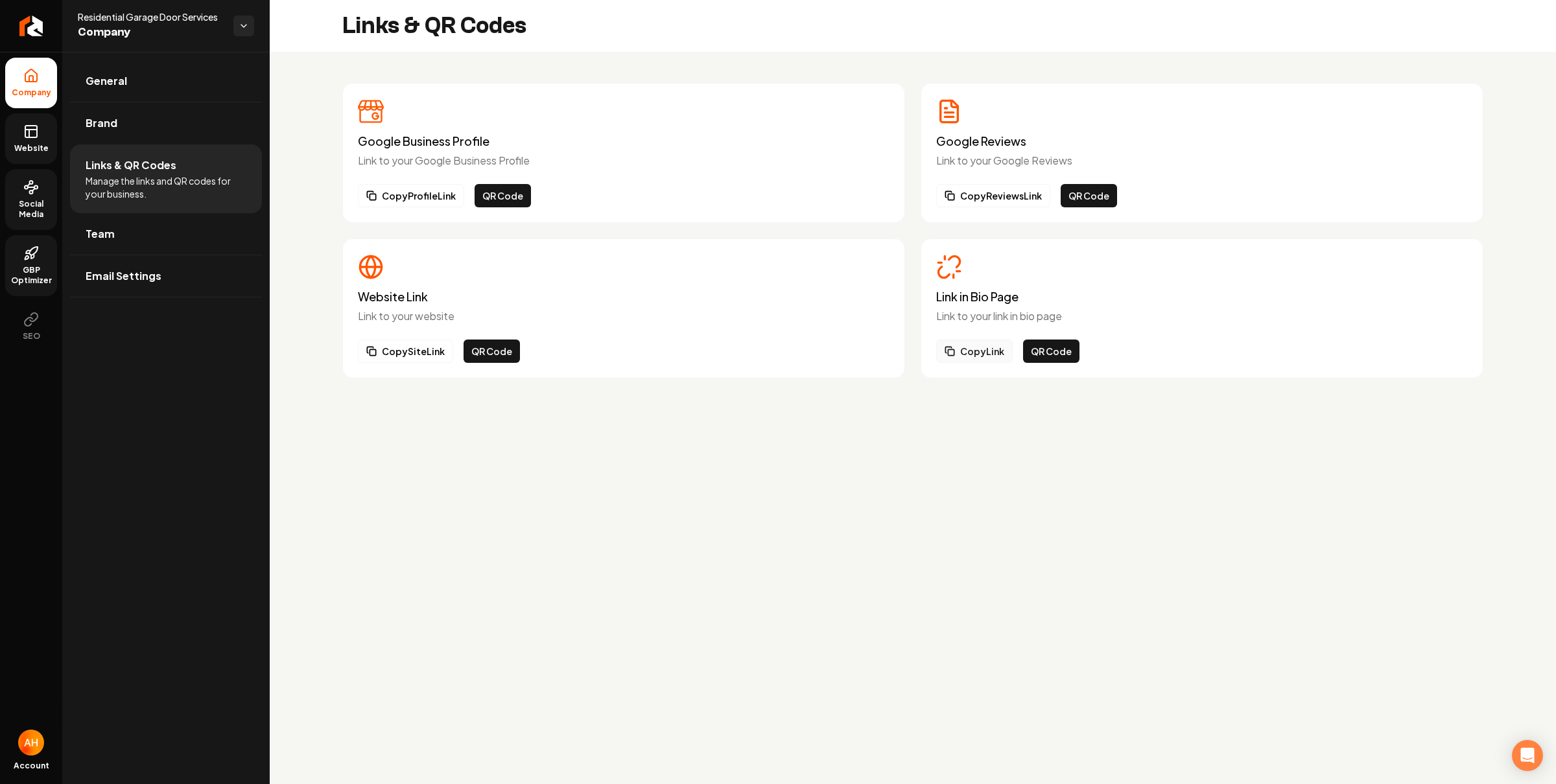
drag, startPoint x: 975, startPoint y: 350, endPoint x: 974, endPoint y: 341, distance: 9.1
click at [975, 350] on button "Copy Link" at bounding box center [974, 351] width 77 height 23
click at [654, 90] on div "Google Business Profile Link to your Google Business Profile Copy Profile Link …" at bounding box center [623, 152] width 563 height 140
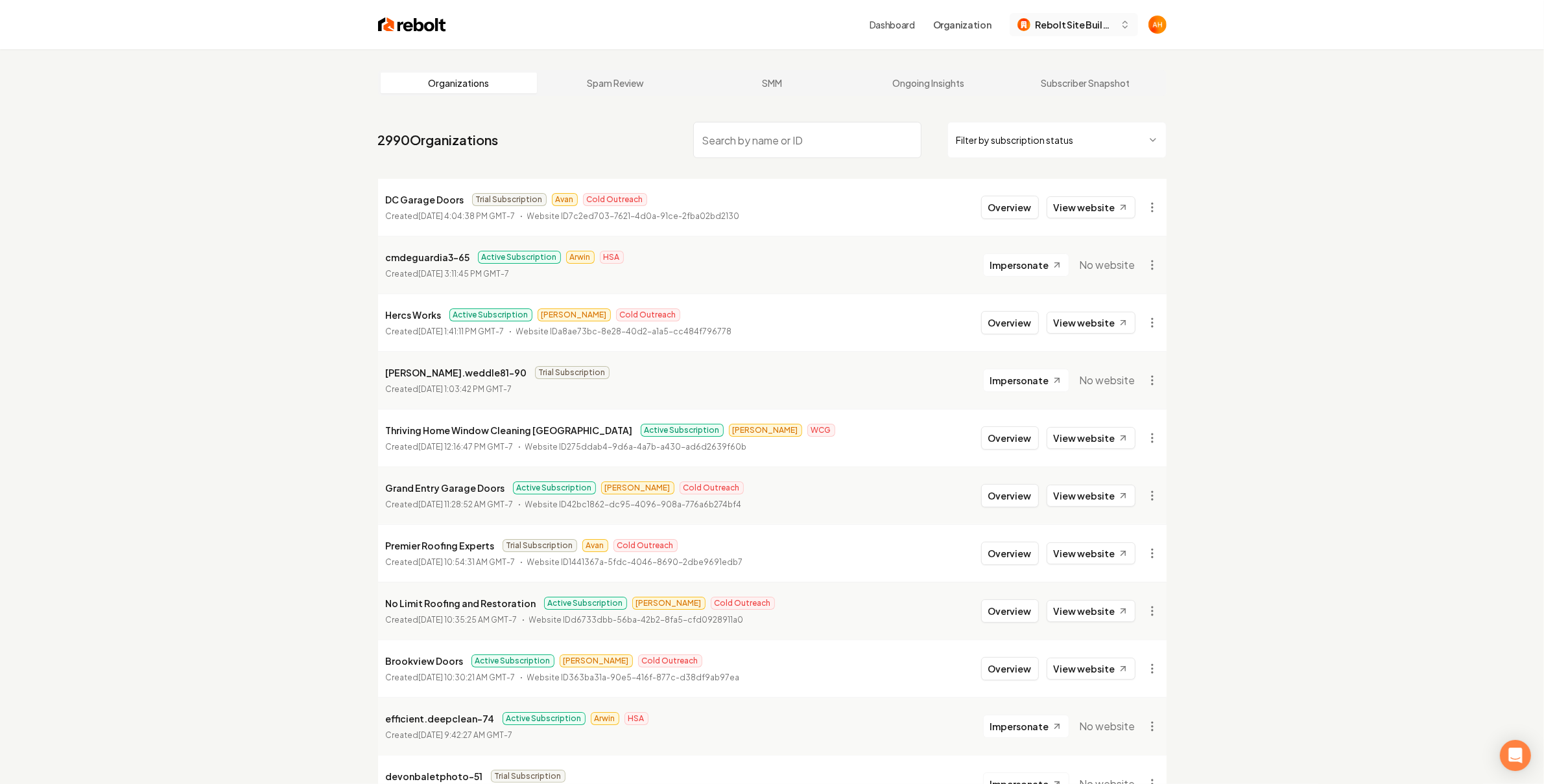
click at [1107, 28] on span "Rebolt Site Builder" at bounding box center [1075, 25] width 79 height 13
type input "site"
click at [1073, 91] on div "Rebolt Site Builder" at bounding box center [1080, 92] width 138 height 16
click at [807, 41] on div "Dashboard Organization Rebolt Site Builder" at bounding box center [772, 25] width 830 height 49
click at [905, 22] on link "Dashboard" at bounding box center [893, 25] width 46 height 13
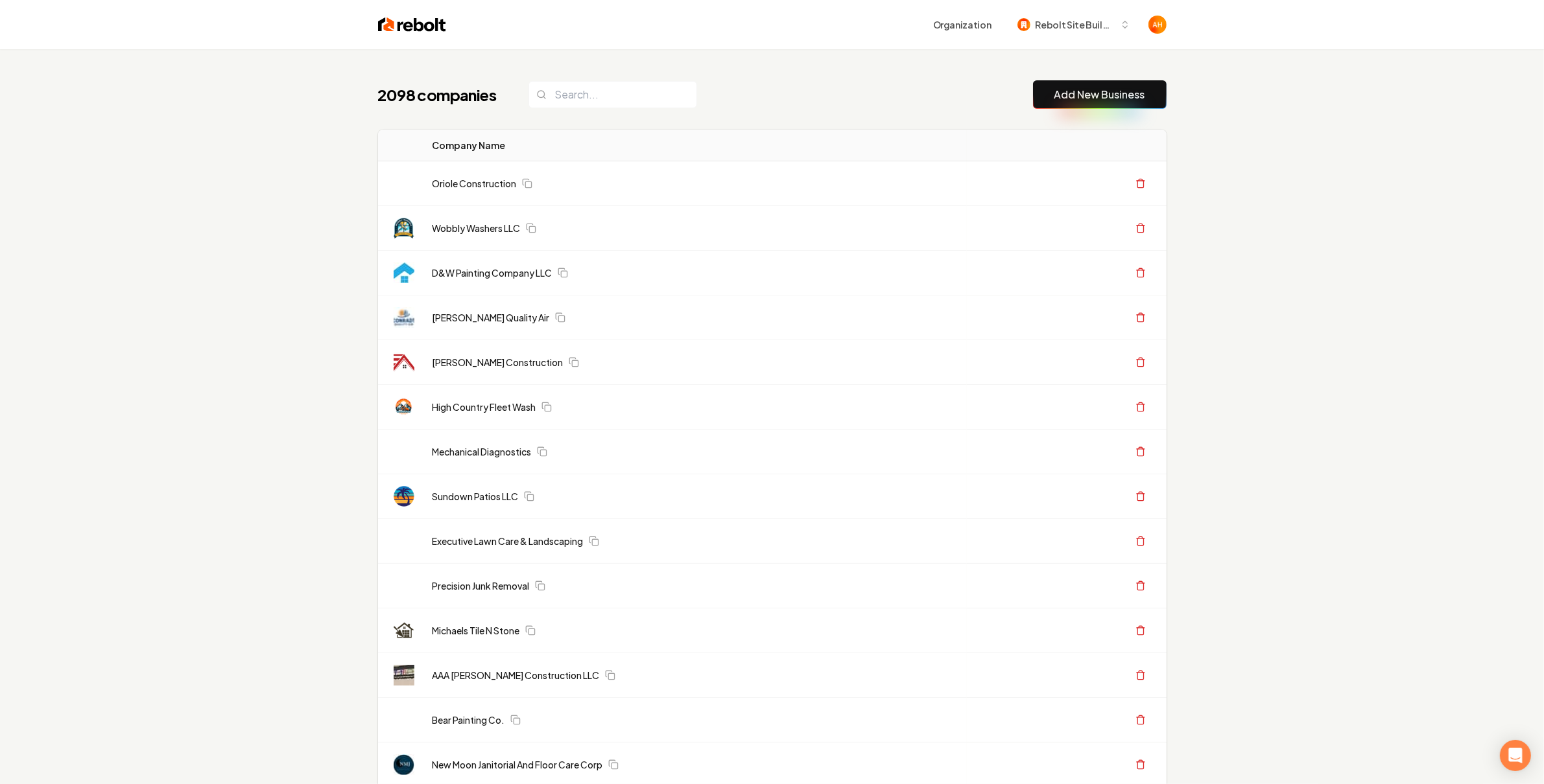
click at [1123, 100] on link "Add New Business" at bounding box center [1099, 95] width 91 height 16
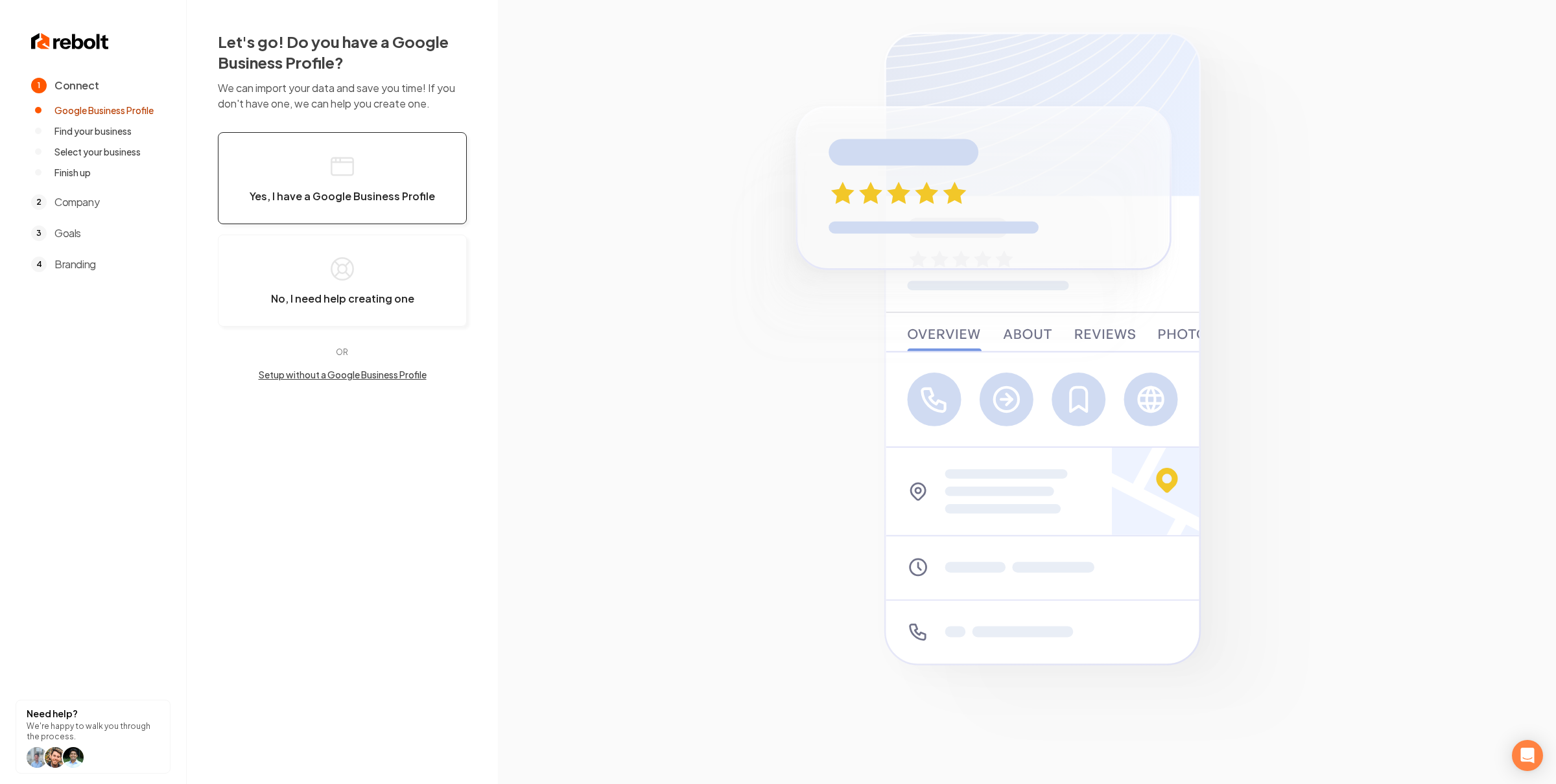
click at [374, 190] on span "Yes, I have a Google Business Profile" at bounding box center [342, 196] width 185 height 13
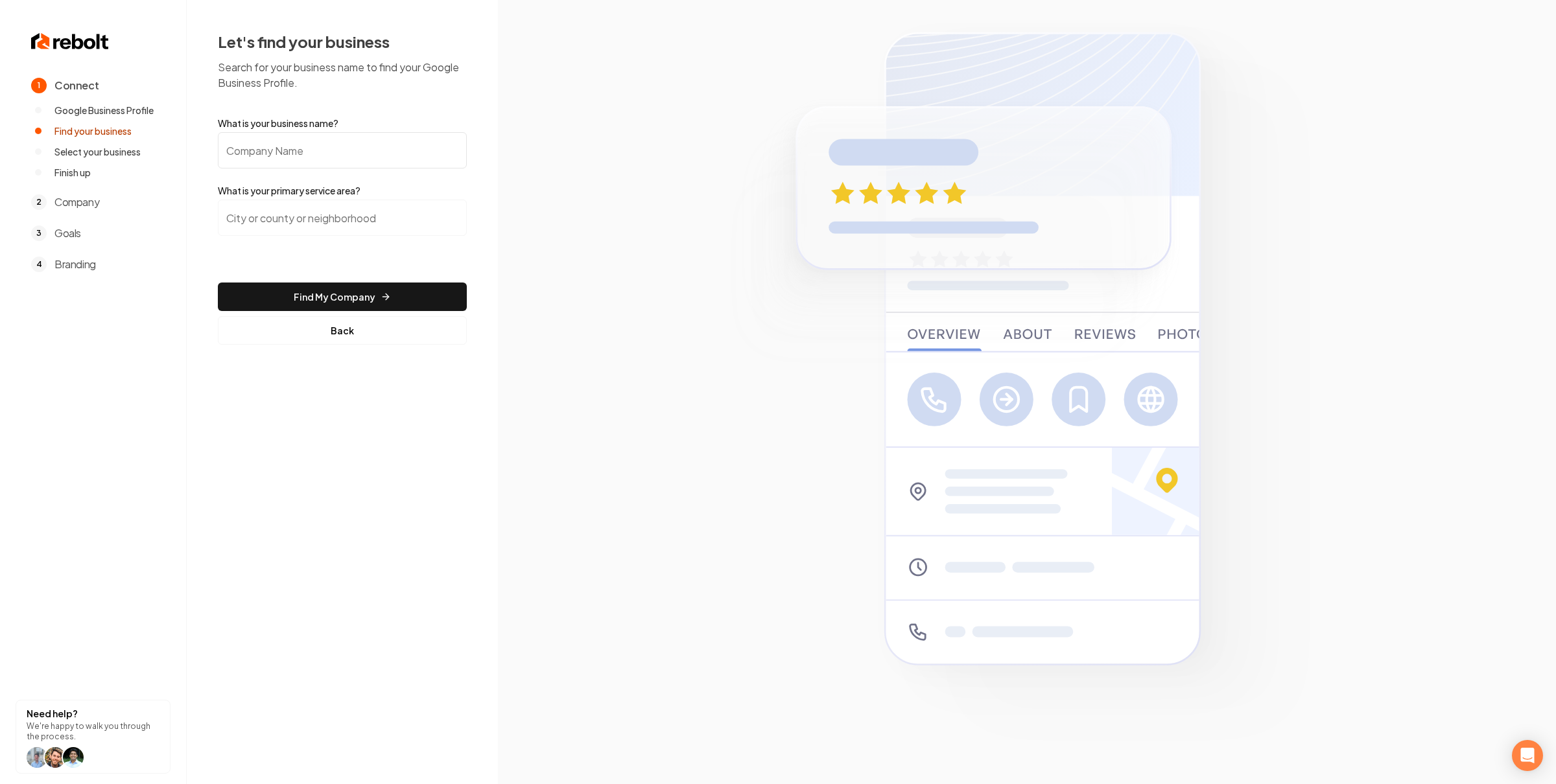
click at [374, 159] on input "What is your business name?" at bounding box center [342, 150] width 249 height 36
paste input "PRESCO GARAGE DOORS LLC"
type input "PRESCO GARAGE DOORS LLC"
click at [356, 200] on input "search" at bounding box center [342, 218] width 249 height 36
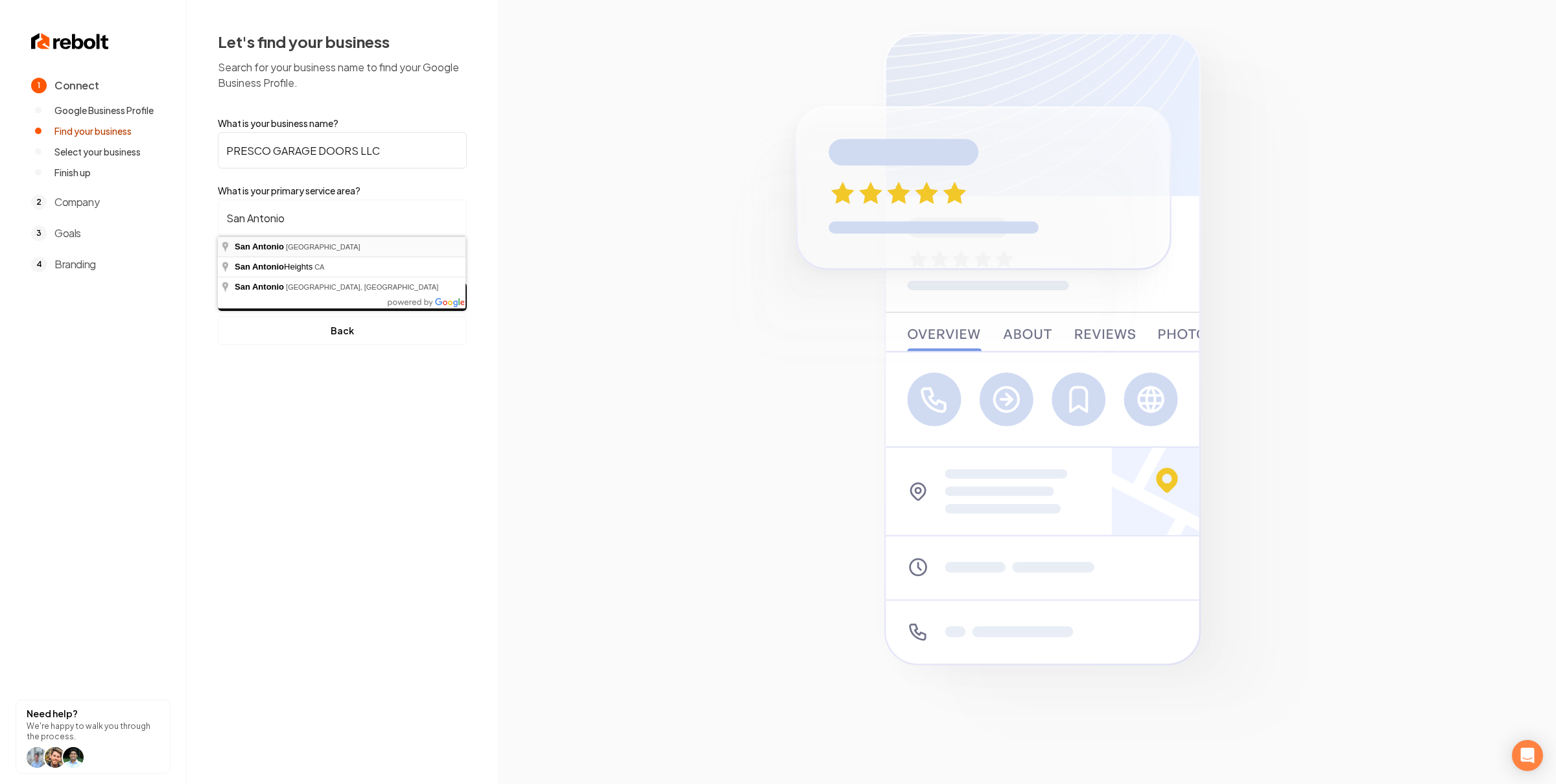
type input "San Antonio, TX"
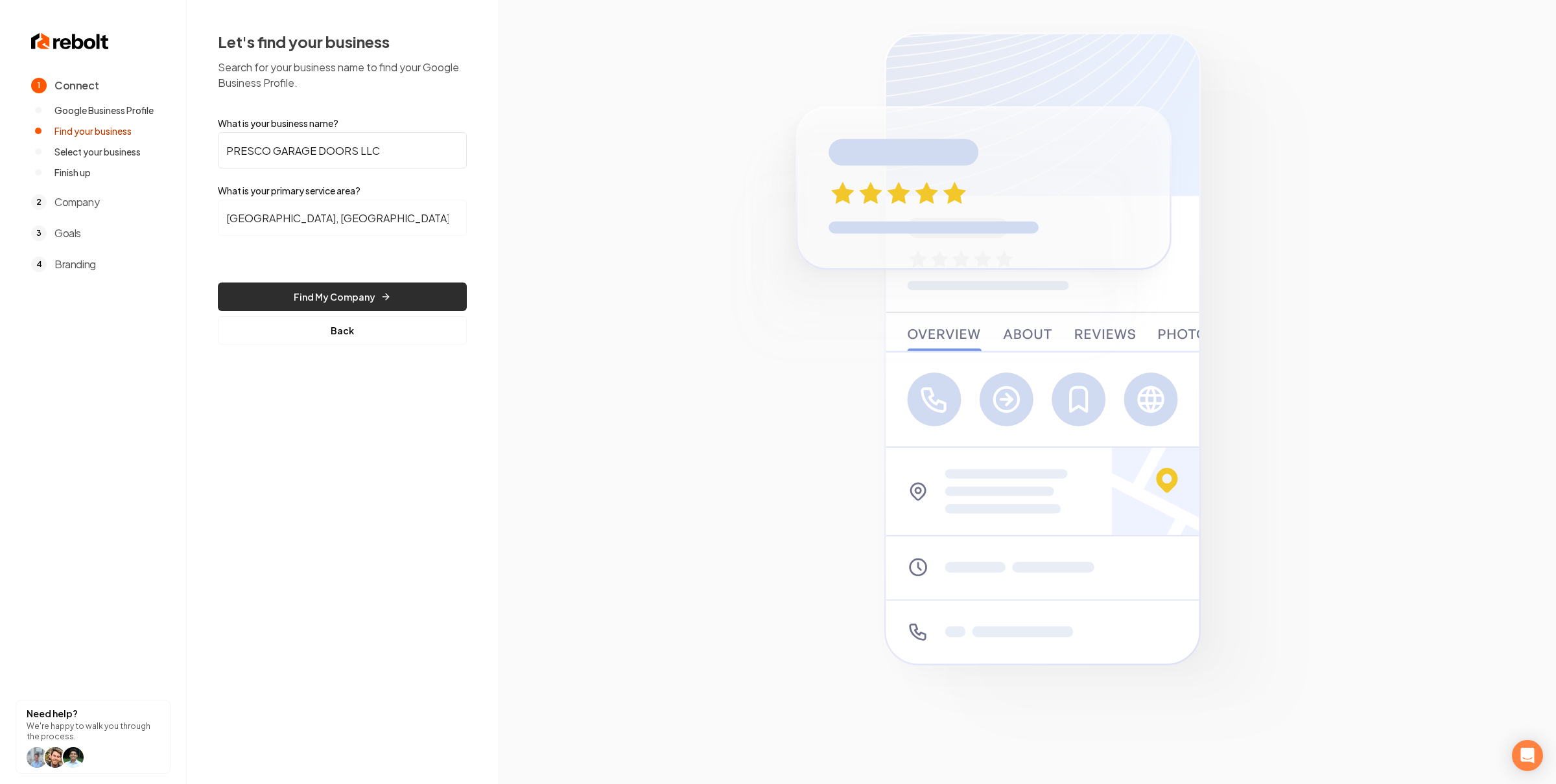
click at [347, 285] on button "Find My Company" at bounding box center [342, 297] width 249 height 28
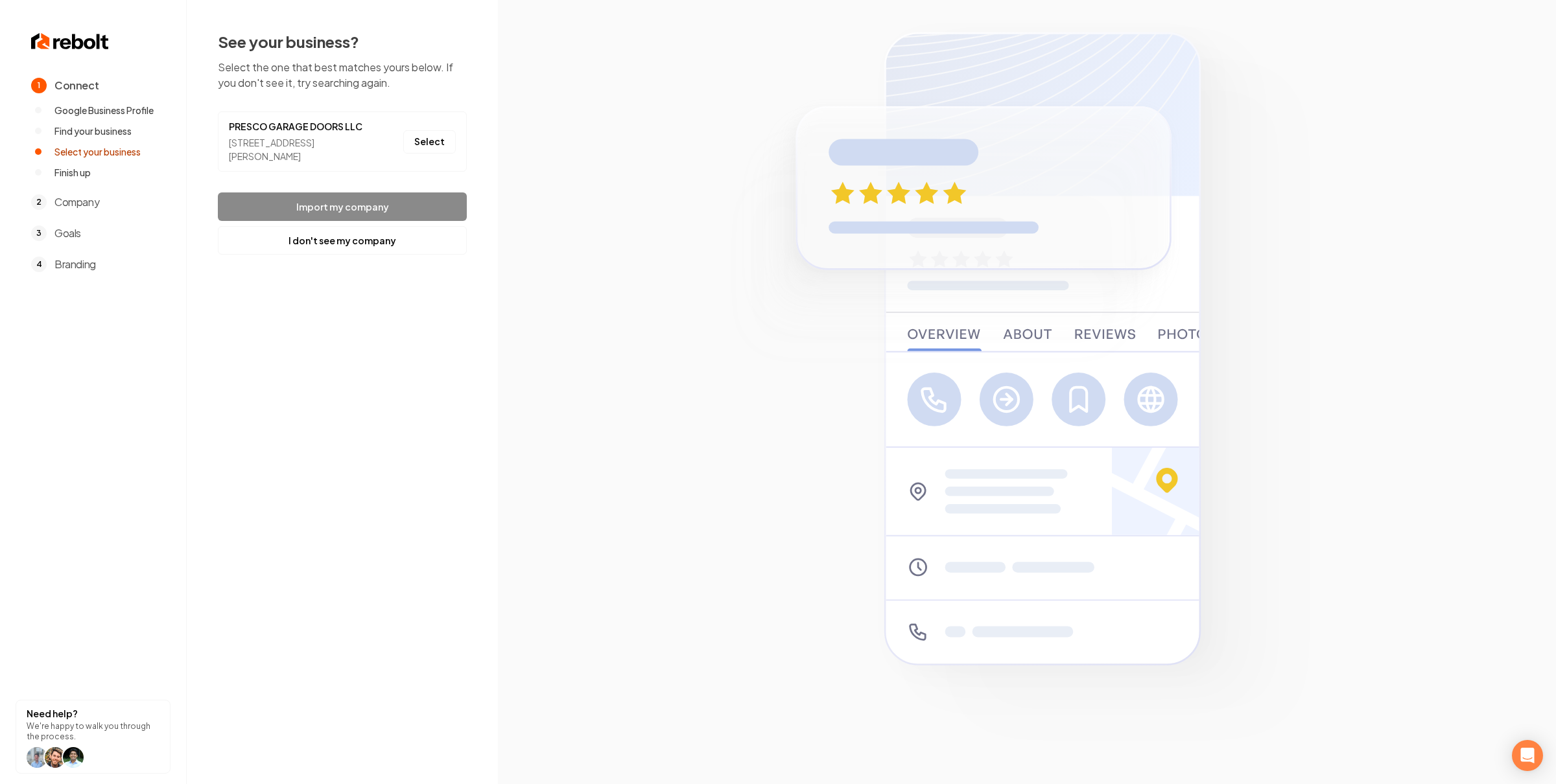
drag, startPoint x: 441, startPoint y: 145, endPoint x: 433, endPoint y: 178, distance: 34.0
click at [441, 145] on button "Select" at bounding box center [430, 142] width 53 height 23
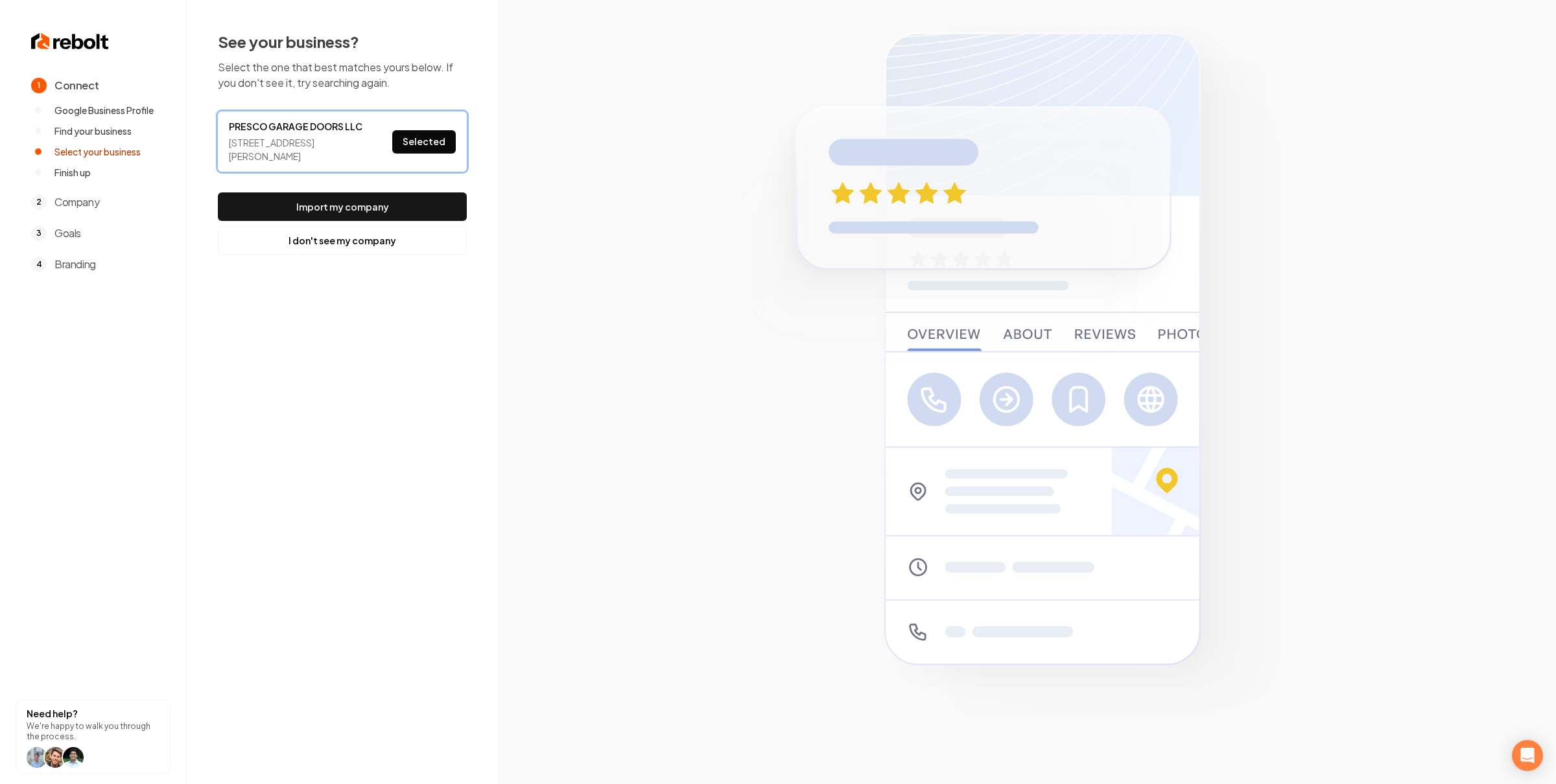
drag, startPoint x: 426, startPoint y: 200, endPoint x: 300, endPoint y: 168, distance: 130.0
click at [426, 200] on button "Import my company" at bounding box center [342, 207] width 249 height 28
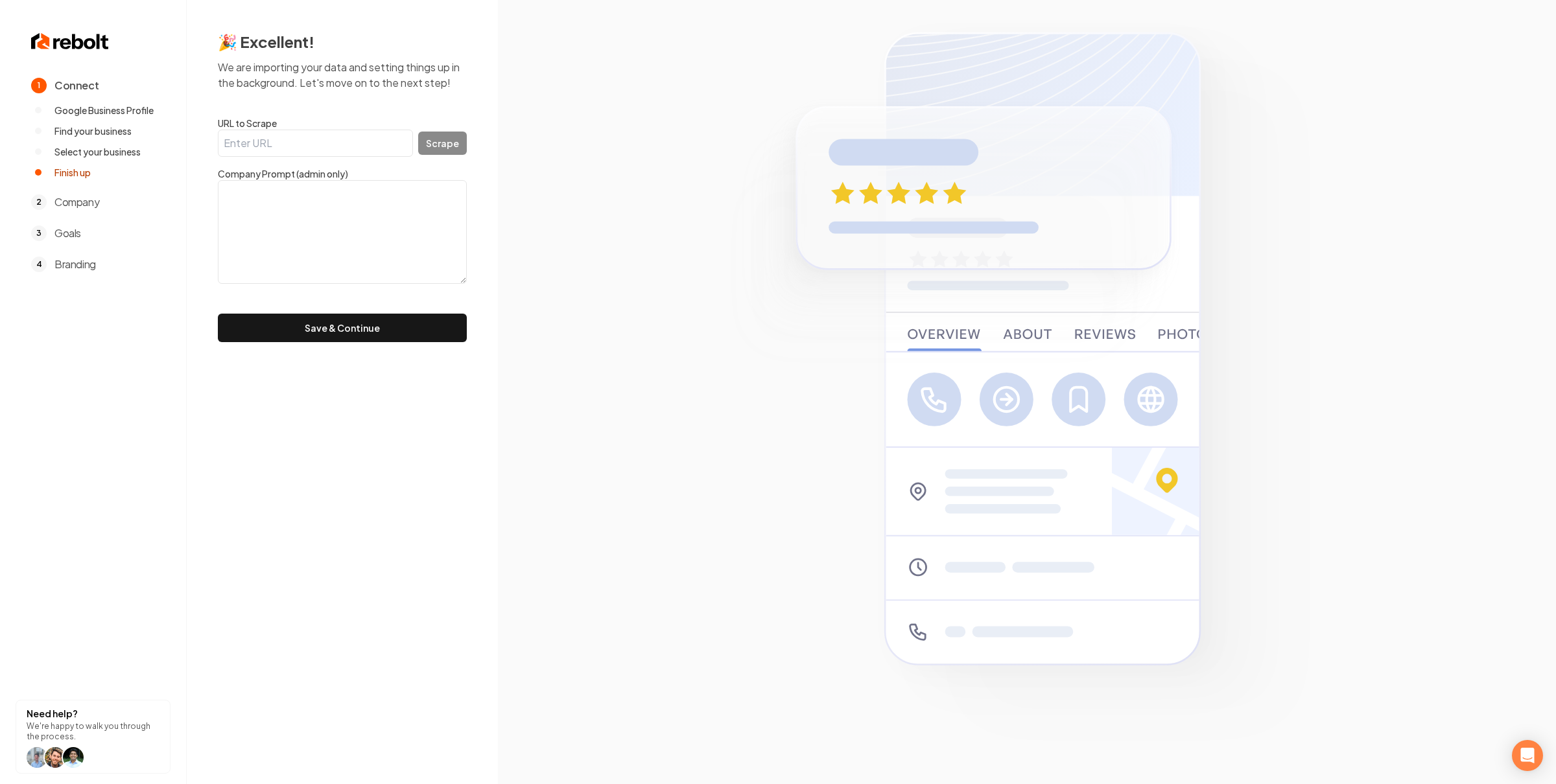
click at [362, 138] on input "URL to Scrape" at bounding box center [315, 143] width 195 height 27
paste input "https://prescogaragedoors.com/"
type input "https://prescogaragedoors.com/"
click at [439, 149] on button "Scrape" at bounding box center [442, 143] width 48 height 23
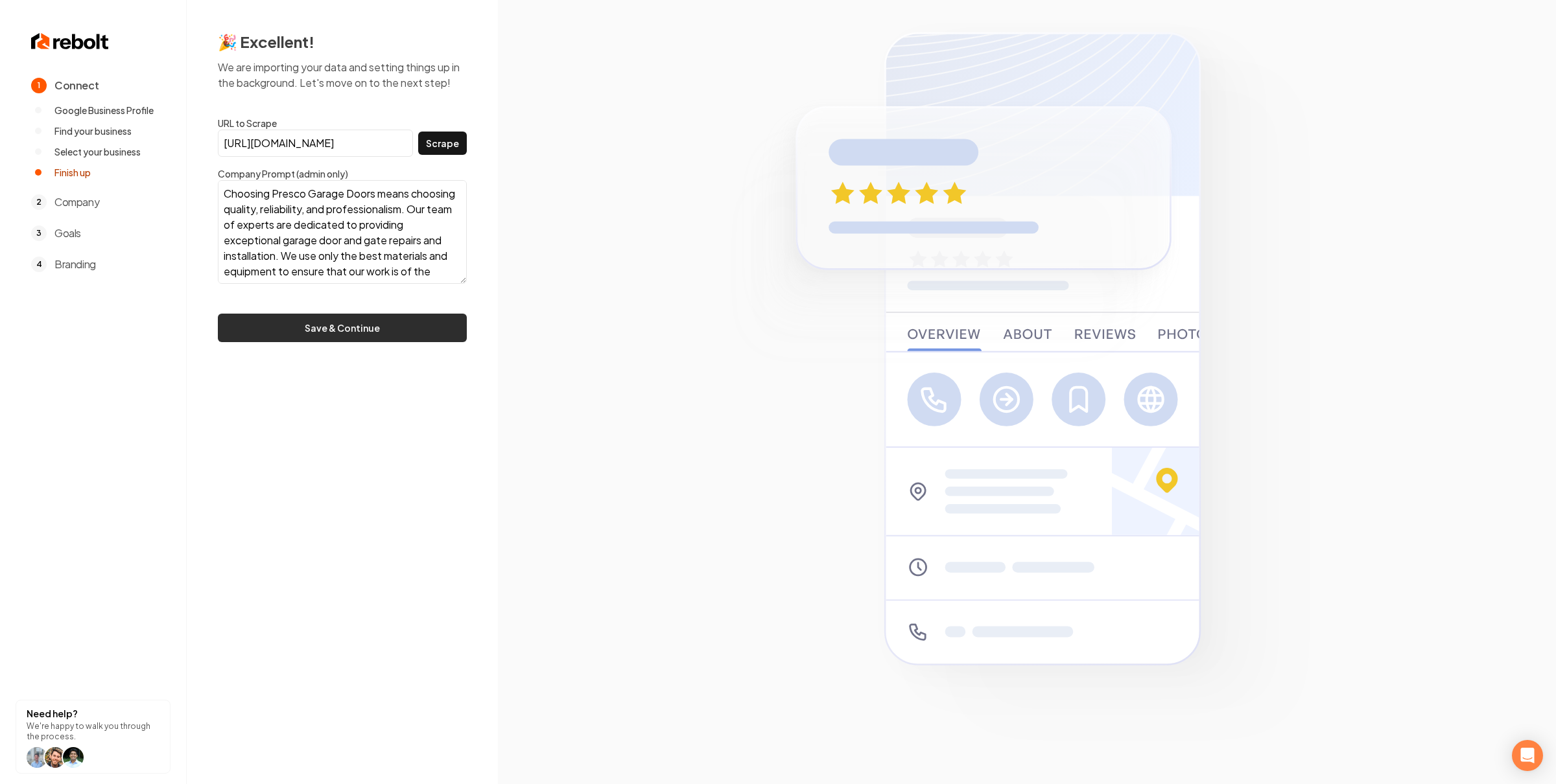
click at [396, 322] on button "Save & Continue" at bounding box center [342, 328] width 249 height 28
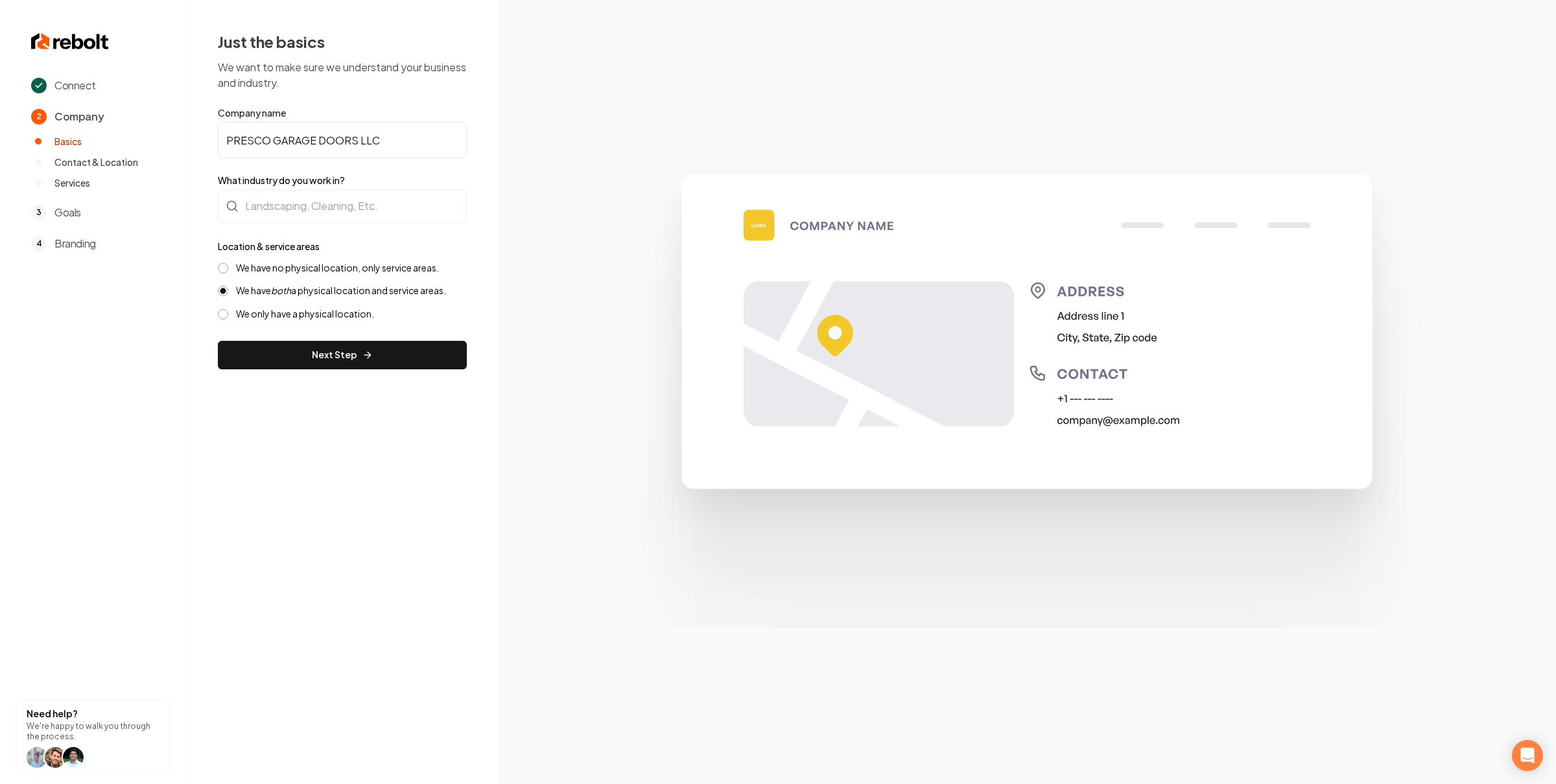
click at [330, 259] on div "Location & service areas We have no physical location, only service areas. We h…" at bounding box center [342, 279] width 249 height 82
click at [329, 271] on label "We have no physical location, only service areas." at bounding box center [337, 268] width 203 height 12
click at [228, 271] on button "We have no physical location, only service areas." at bounding box center [223, 269] width 11 height 11
click at [354, 342] on button "Next Step" at bounding box center [342, 355] width 249 height 28
drag, startPoint x: 427, startPoint y: 346, endPoint x: 423, endPoint y: 333, distance: 13.6
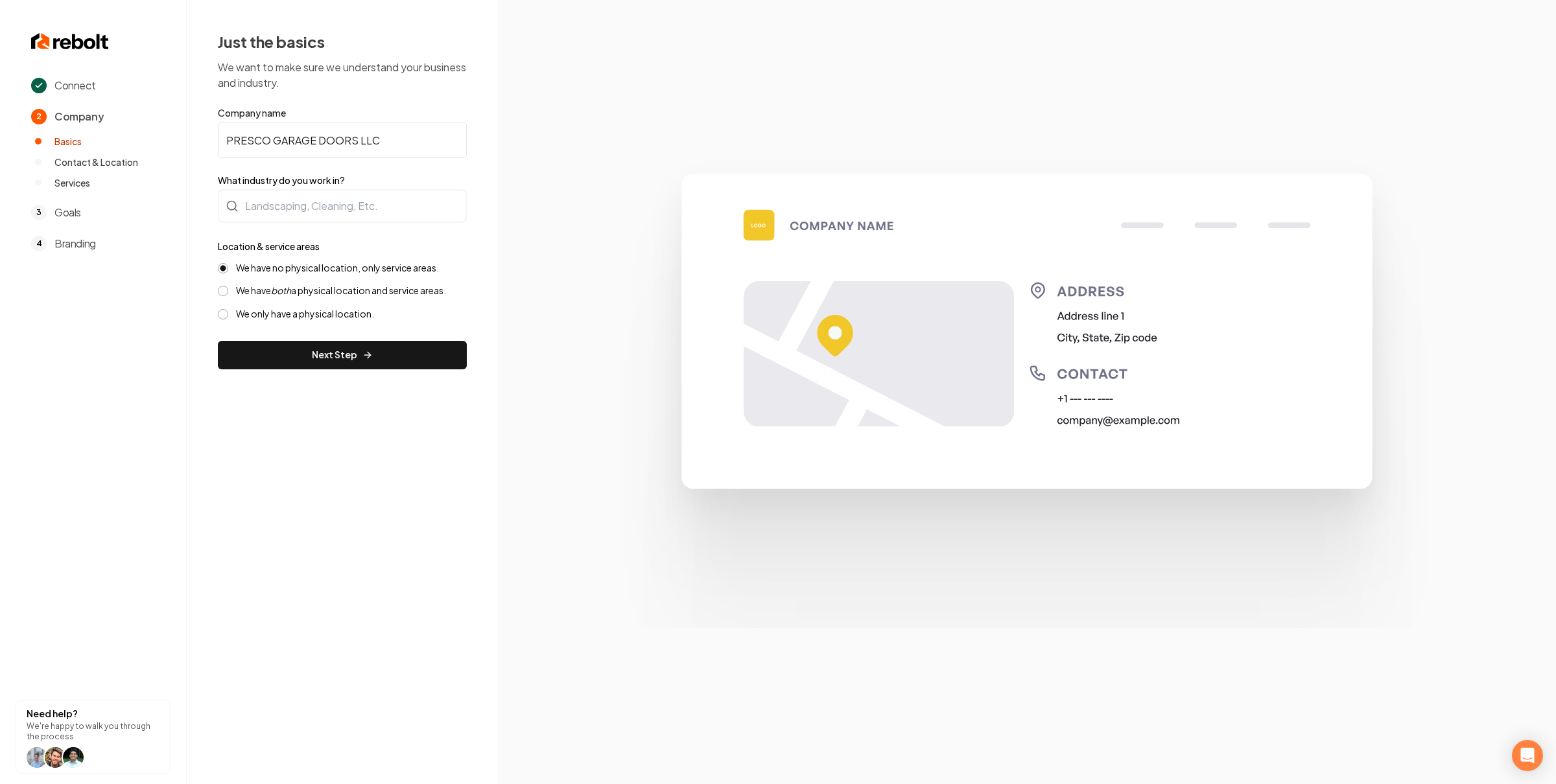
click at [427, 346] on button "Next Step" at bounding box center [342, 355] width 249 height 28
click at [342, 137] on input "PRESCO GARAGE DOORS LLC" at bounding box center [342, 139] width 249 height 36
type input "Presco Garage Doors"
type input "garage"
type input "Garage Doors"
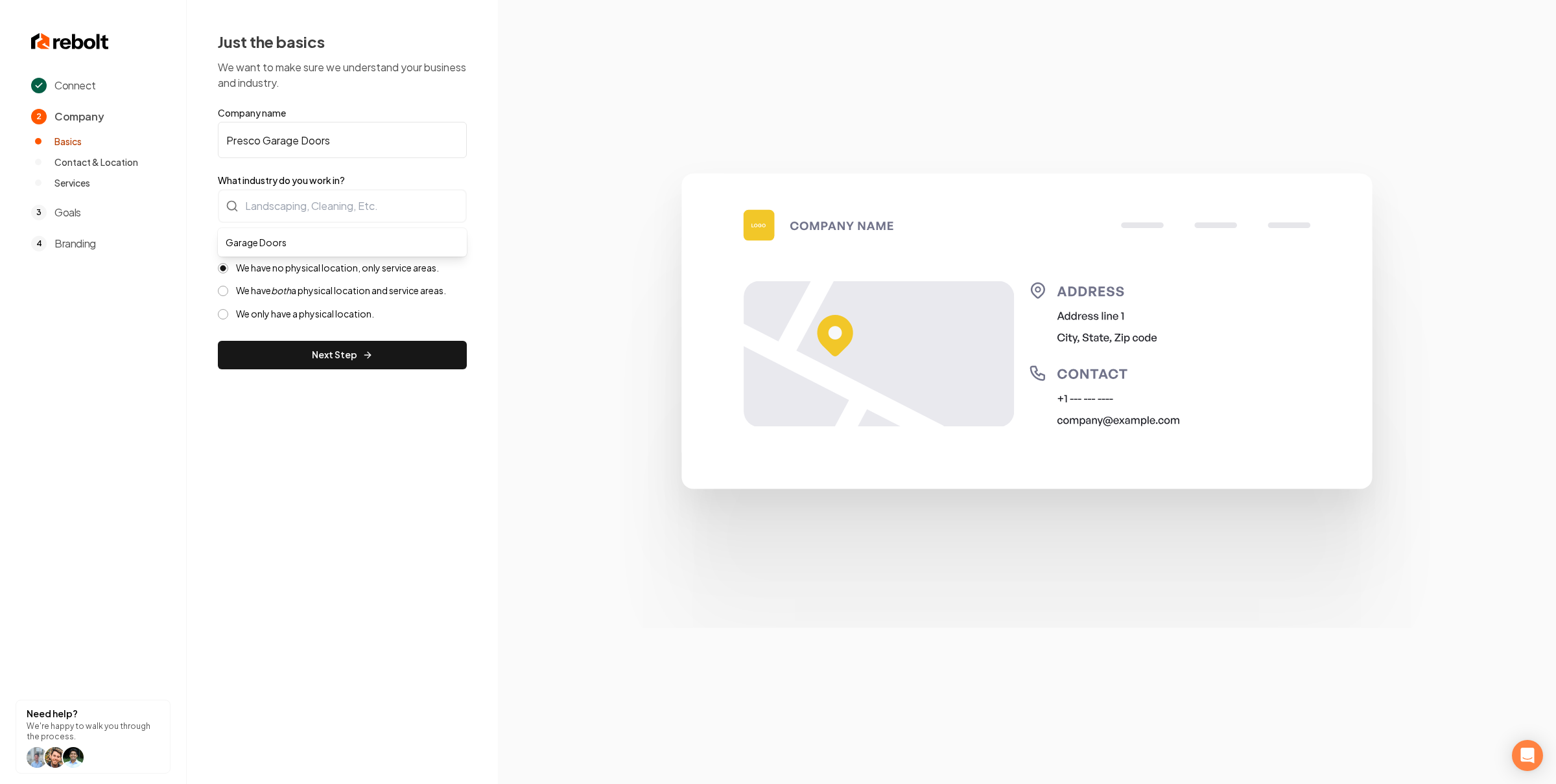
drag, startPoint x: 544, startPoint y: 364, endPoint x: 503, endPoint y: 366, distance: 41.0
click at [532, 366] on div "Connect 2 Company Basics Contact & Location Services 3 Goals 4 Branding Need he…" at bounding box center [778, 392] width 1556 height 784
click at [411, 350] on button "Next Step" at bounding box center [342, 355] width 249 height 28
click at [433, 347] on button "Next Step" at bounding box center [342, 355] width 249 height 28
click at [371, 188] on form "Company name Presco Garage Doors What industry do you work in? Location & servi…" at bounding box center [342, 238] width 249 height 263
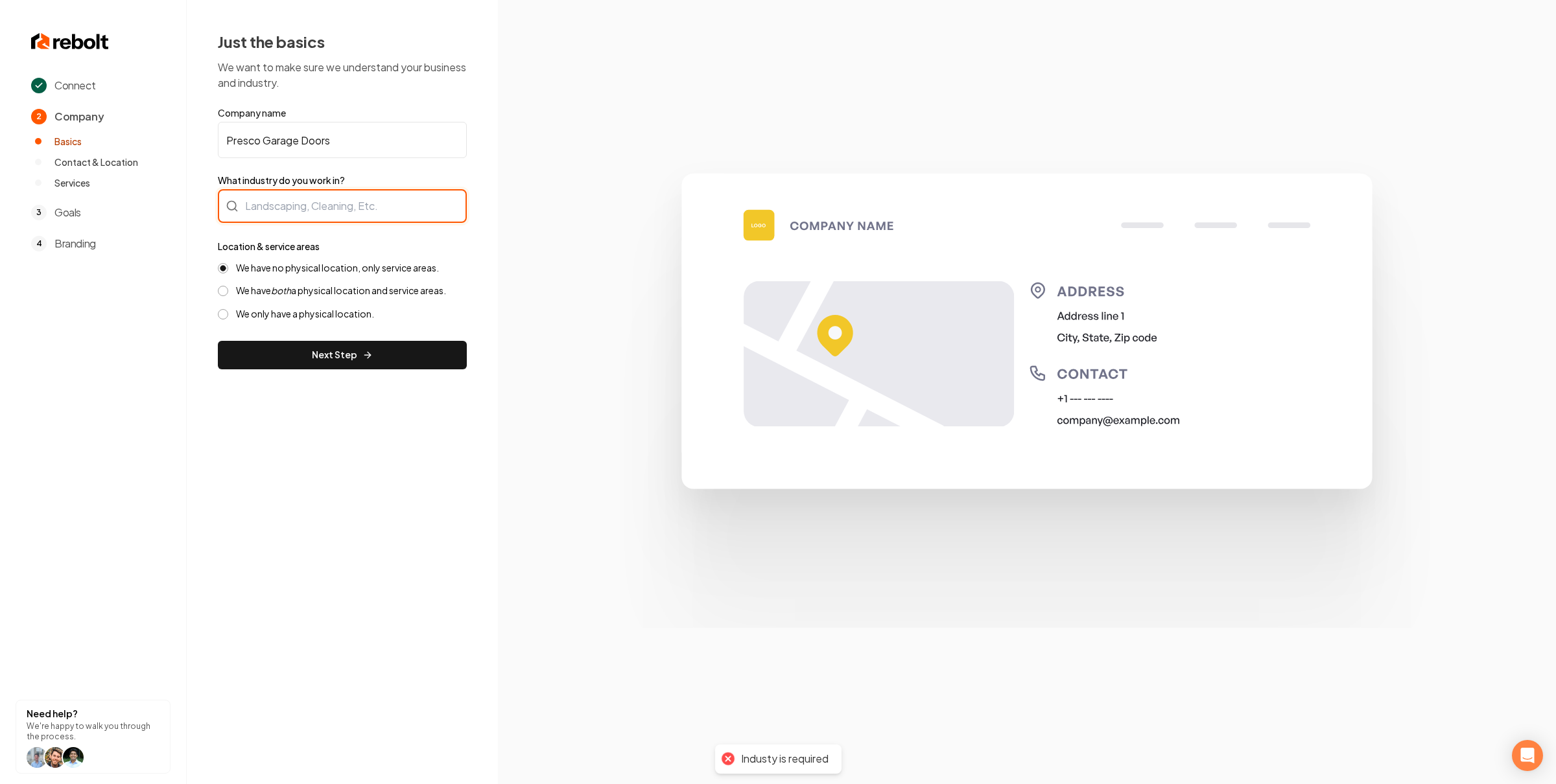
click at [366, 203] on input "What industry do you work in?" at bounding box center [342, 206] width 249 height 33
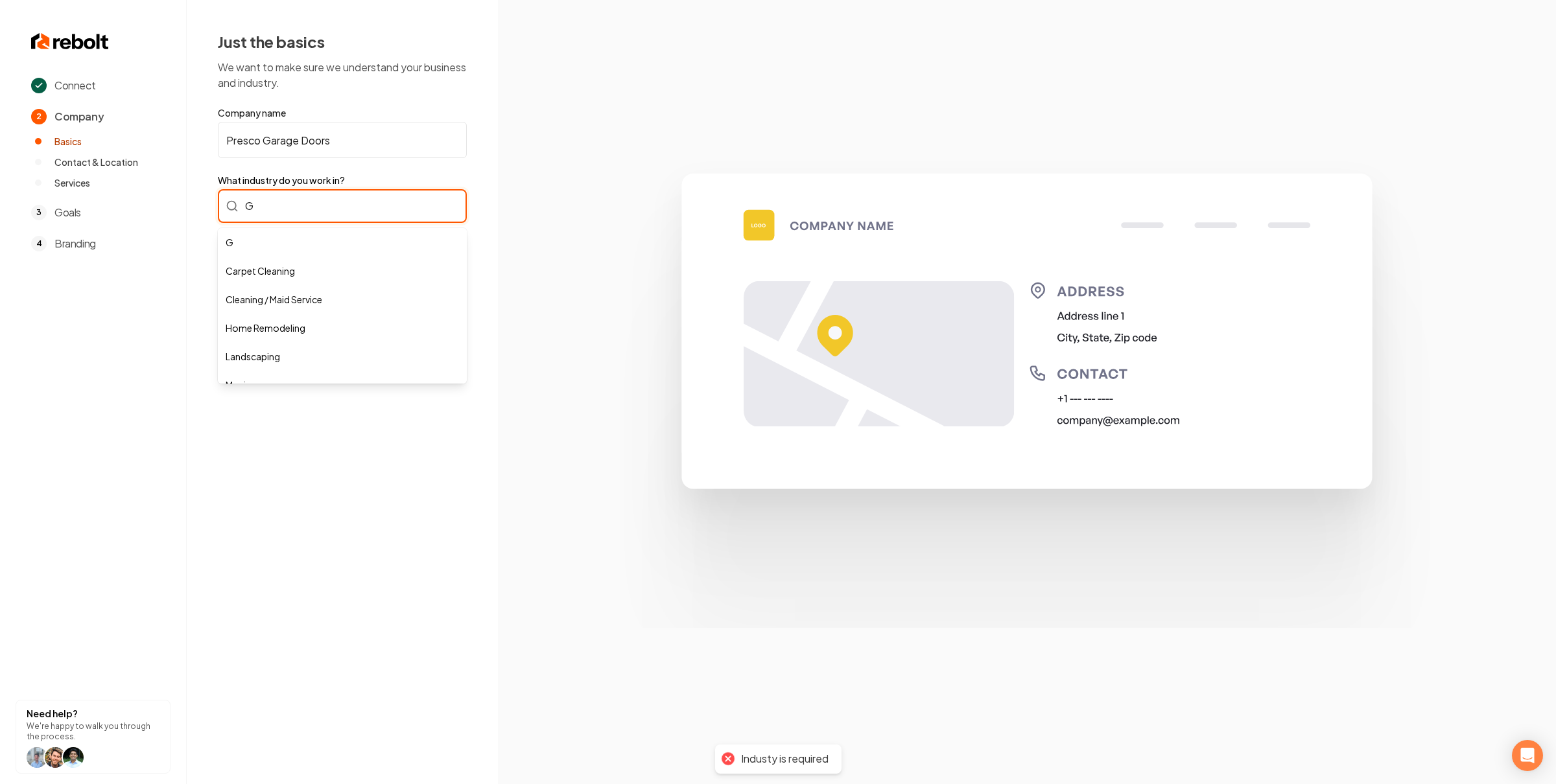
type input "Ga"
type input "Home Remodeling"
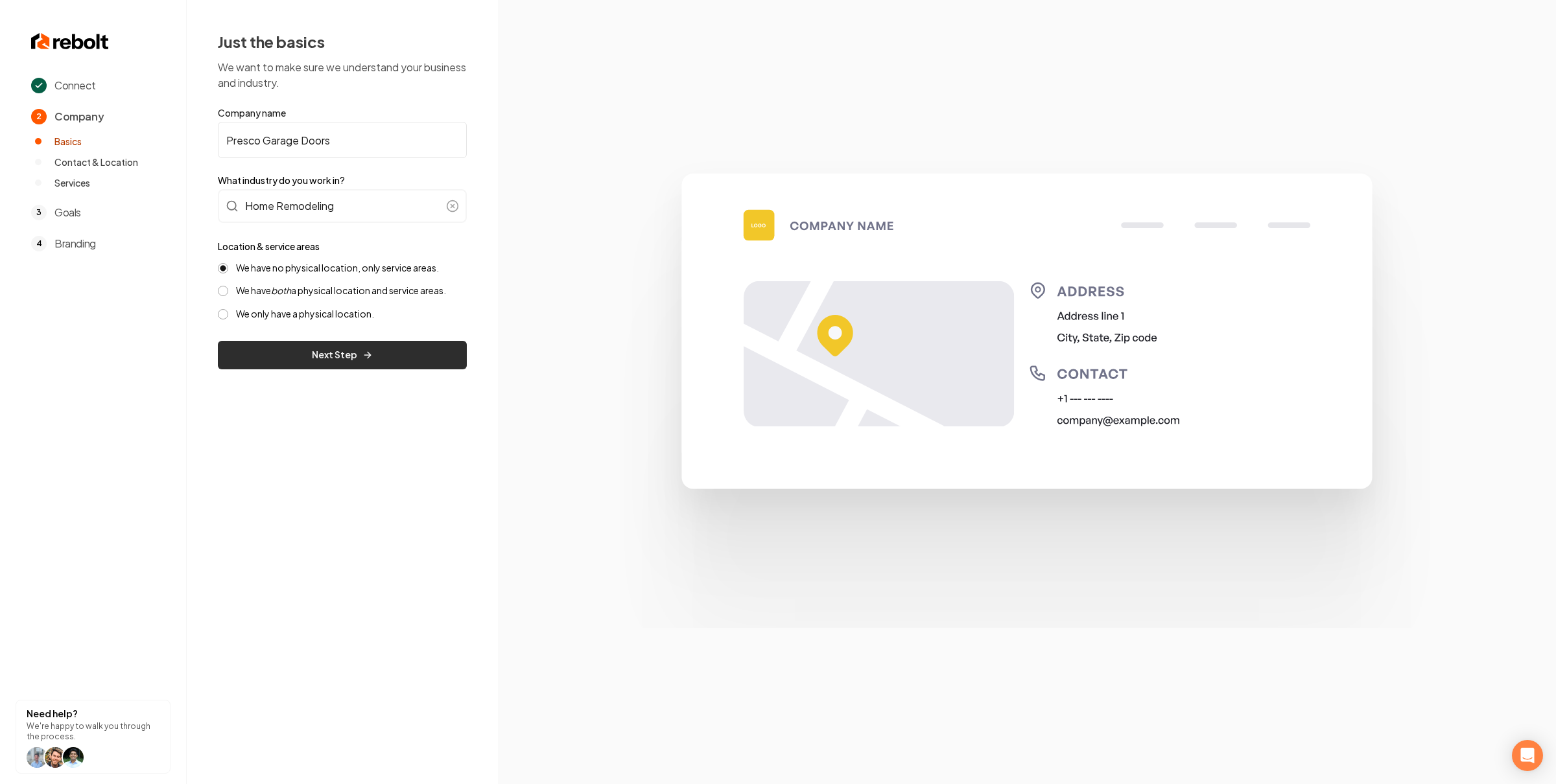
click at [345, 341] on button "Next Step" at bounding box center [342, 355] width 249 height 28
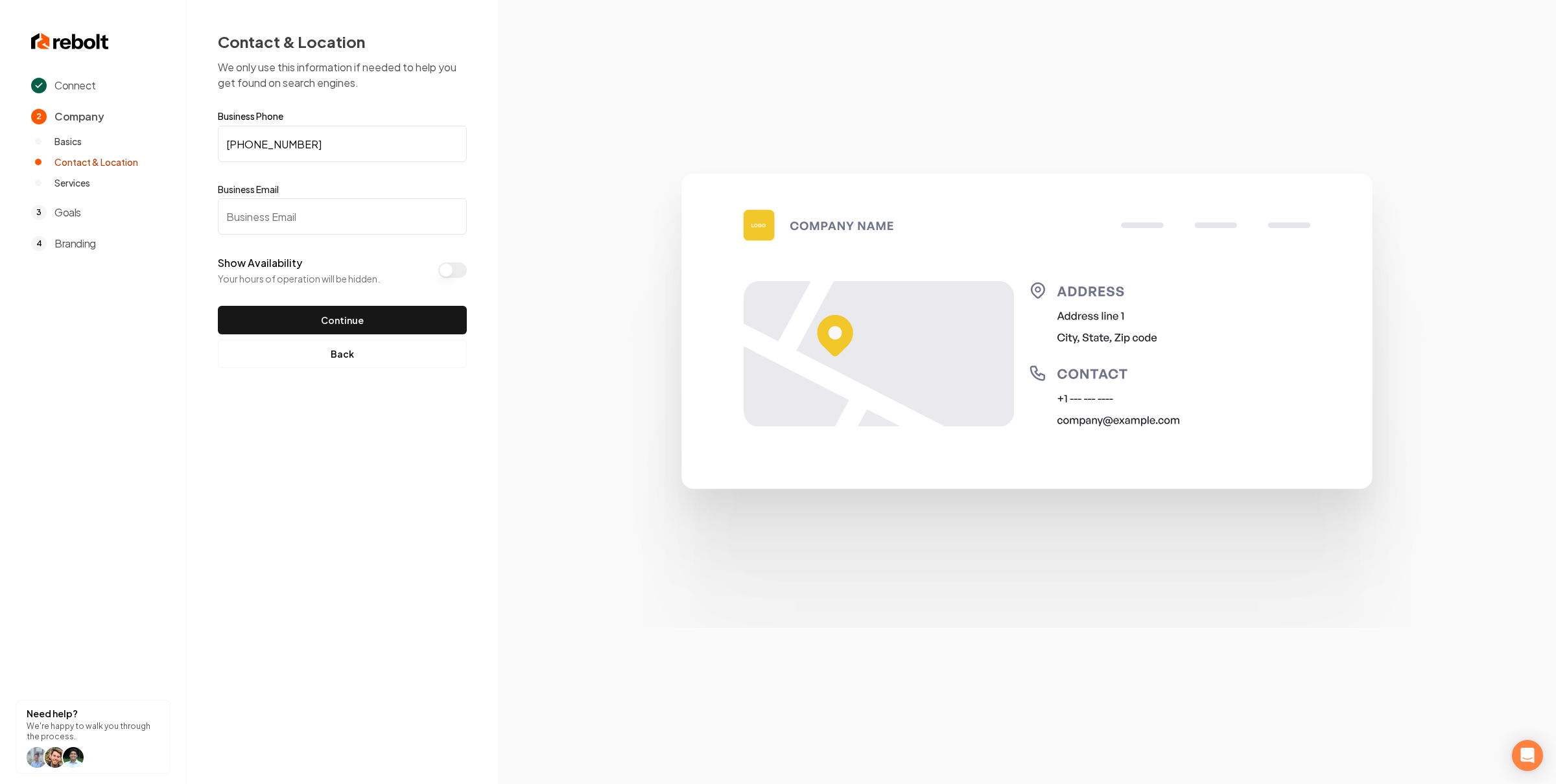
click at [318, 223] on input "Business Email" at bounding box center [342, 216] width 249 height 36
type input "anthony@rebolthq.com"
type button "on"
click at [438, 263] on button "Show Availability" at bounding box center [452, 270] width 28 height 16
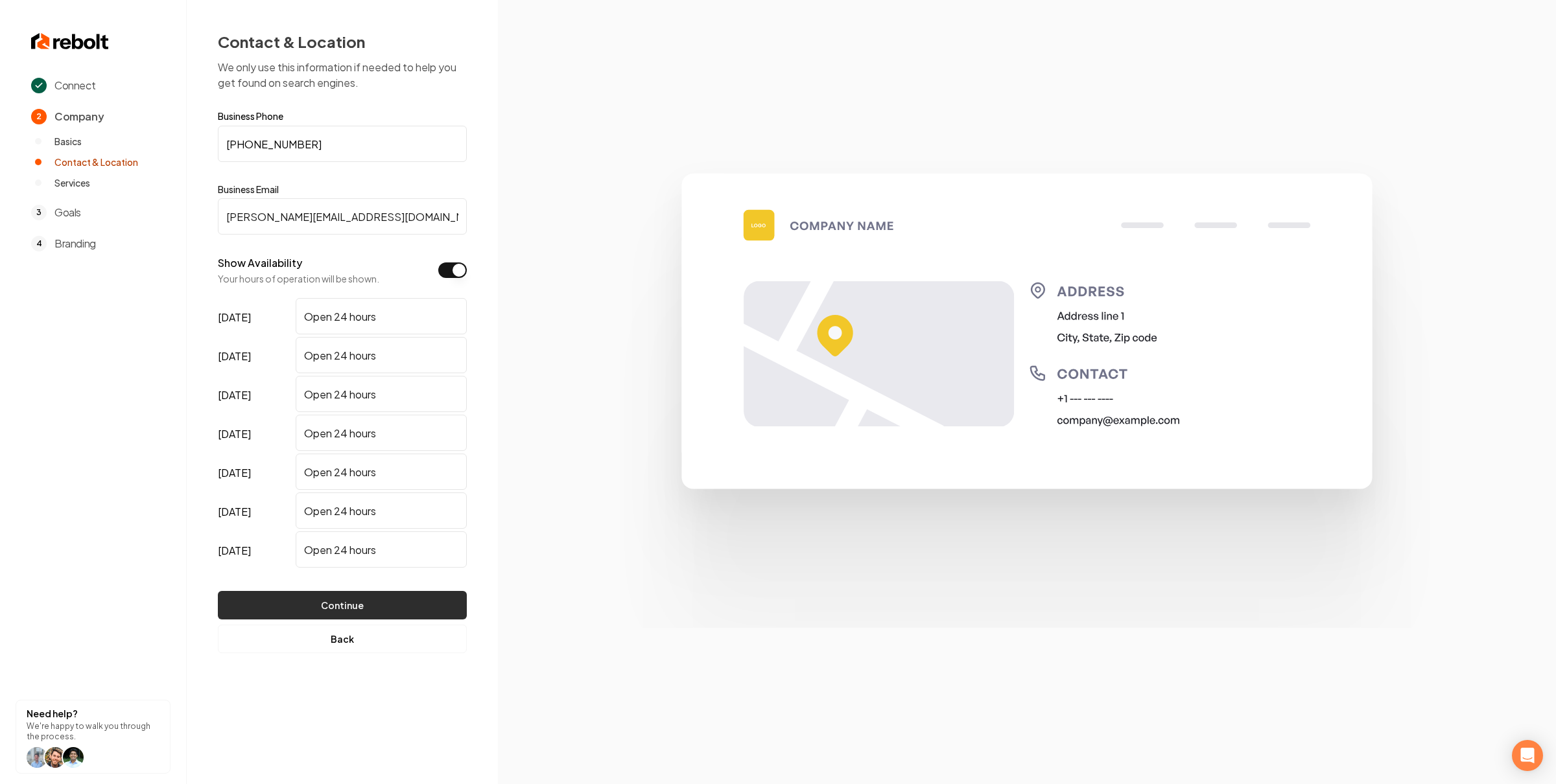
click at [425, 596] on button "Continue" at bounding box center [342, 605] width 249 height 28
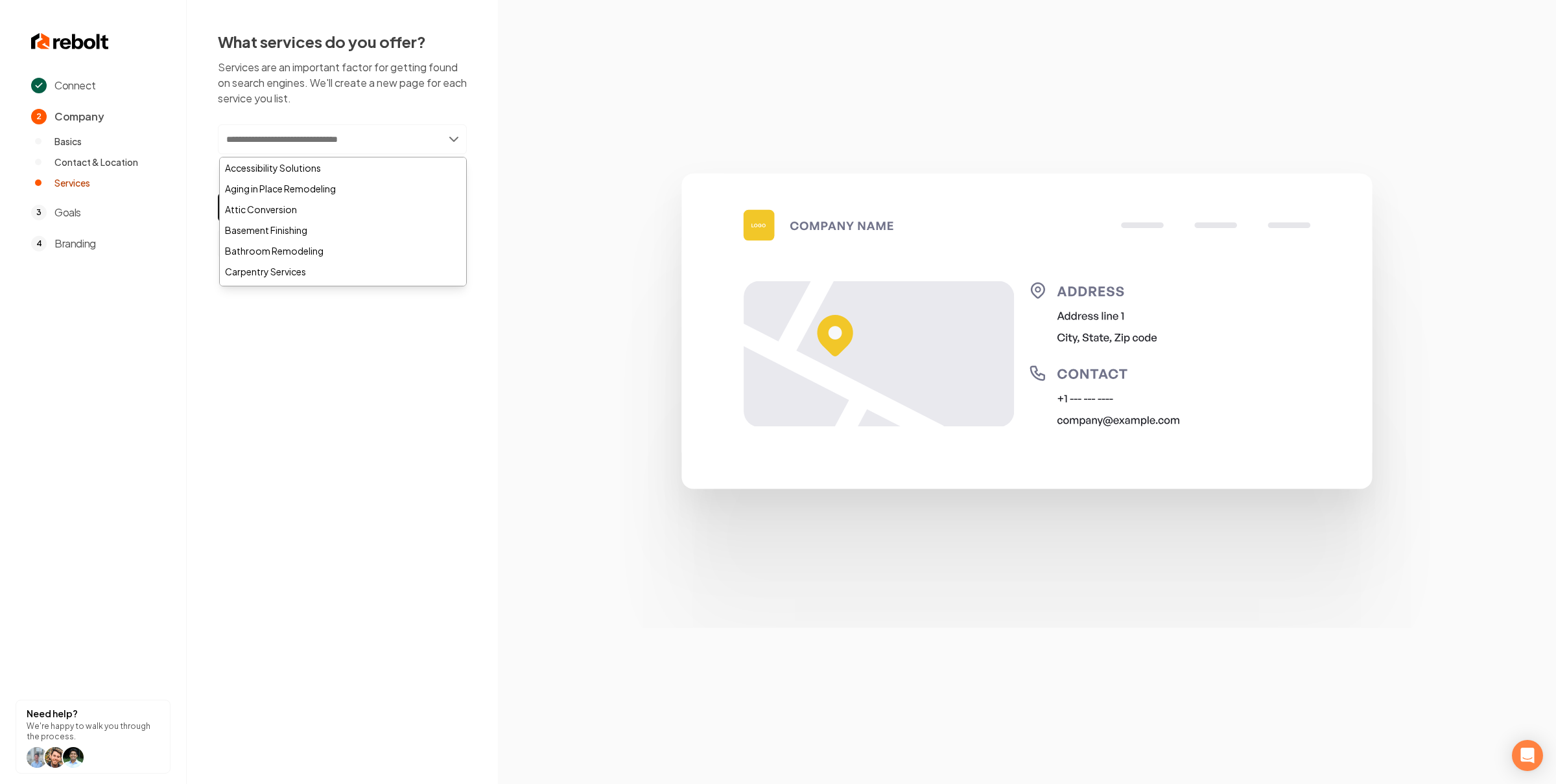
click at [364, 141] on input "text" at bounding box center [342, 139] width 249 height 30
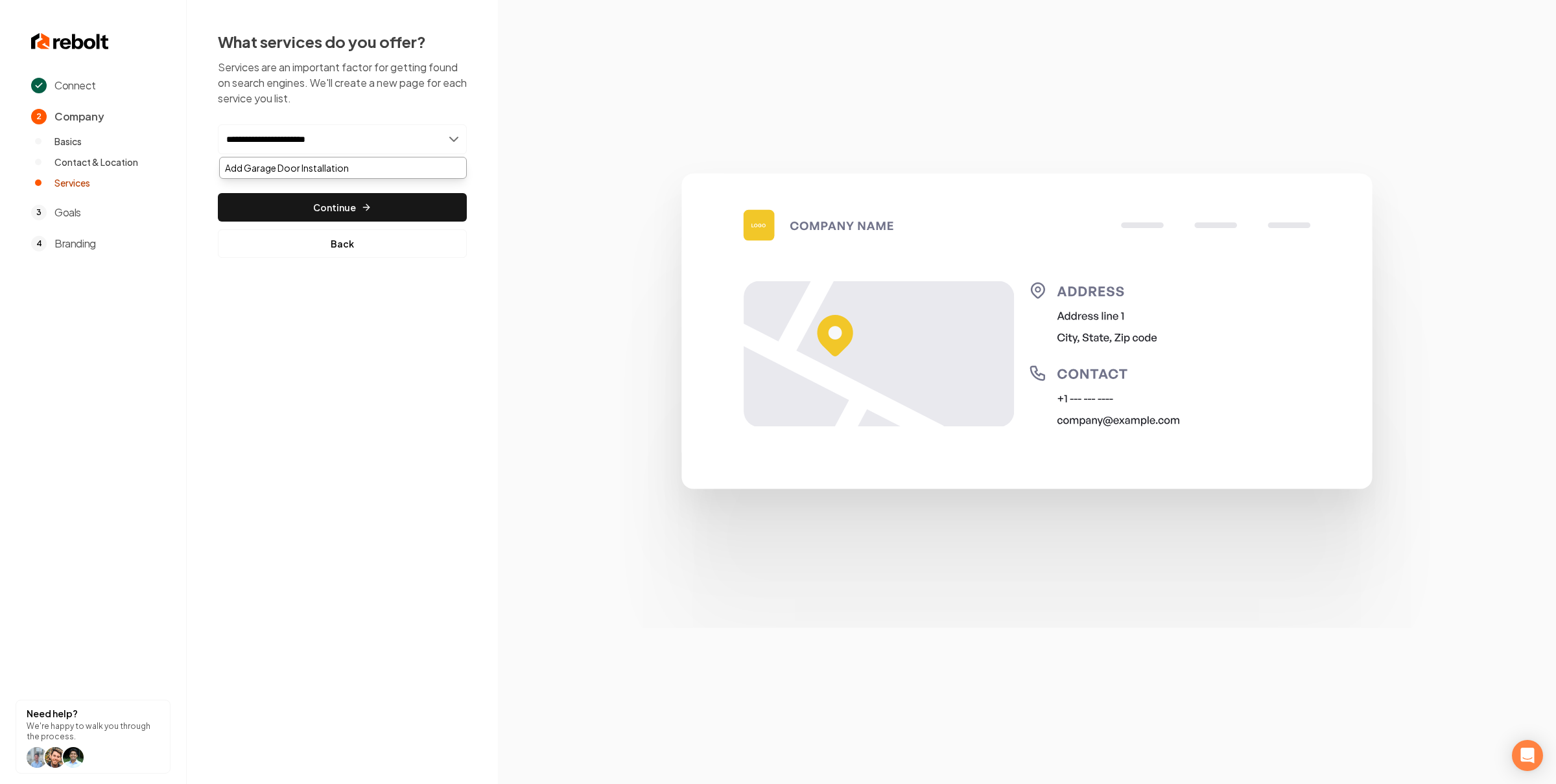
type input "**********"
click at [358, 166] on div "Add Garage Door Installation" at bounding box center [343, 168] width 247 height 21
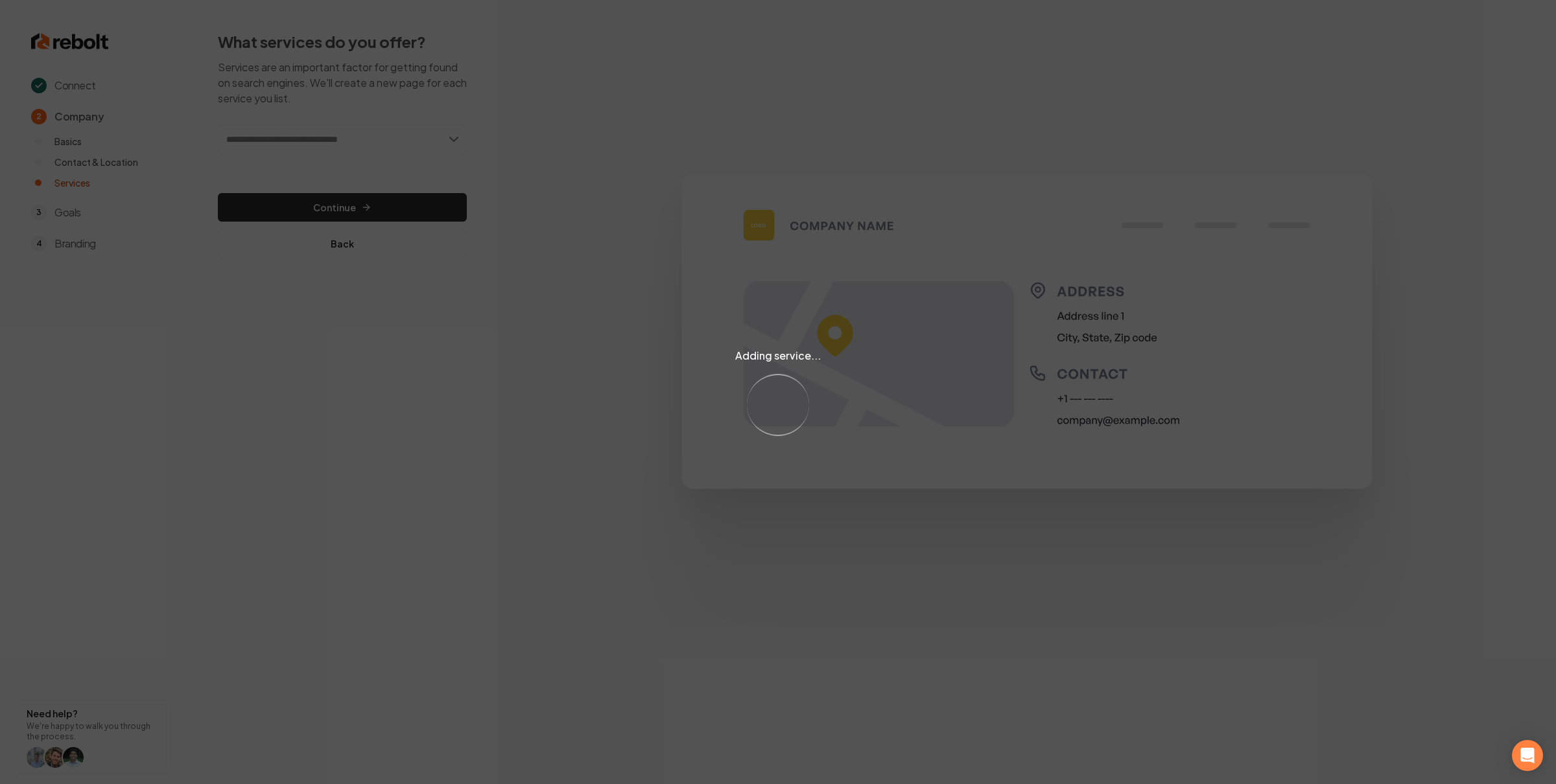
click at [327, 144] on div "Adding service... Loading..." at bounding box center [778, 392] width 1556 height 784
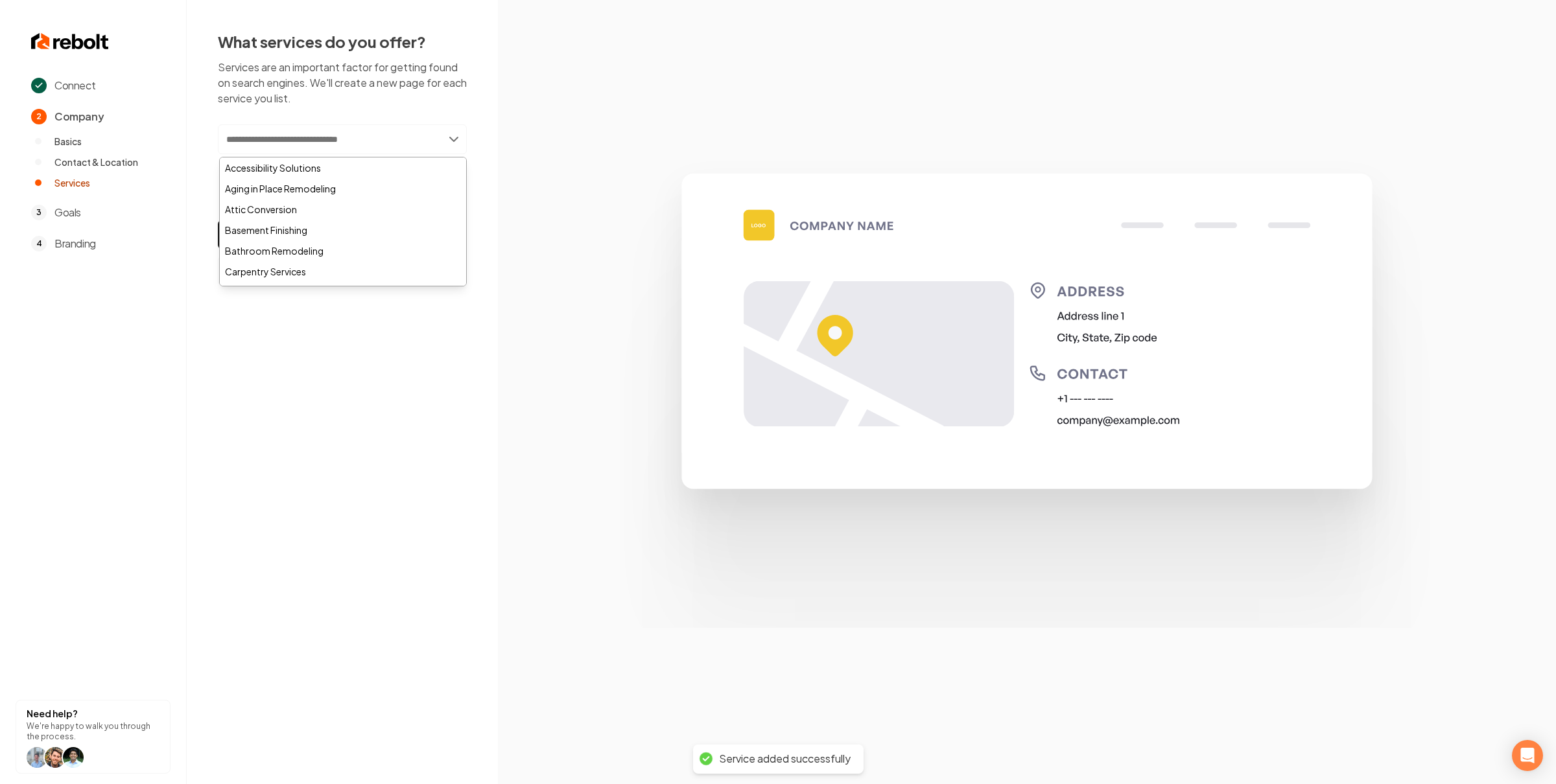
click at [318, 147] on input "text" at bounding box center [342, 139] width 249 height 30
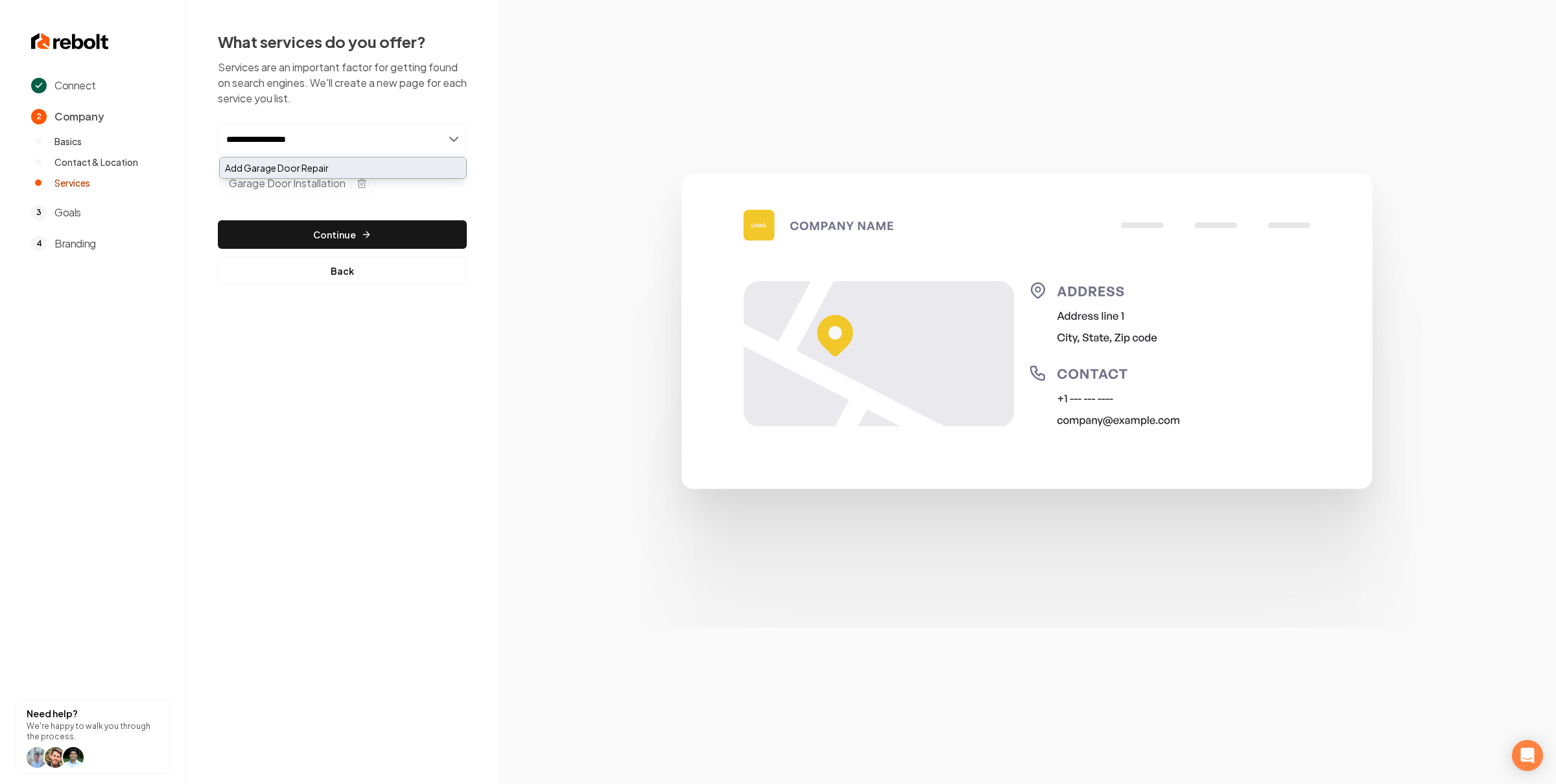
type input "**********"
click at [328, 160] on div "Add Garage Door Repair" at bounding box center [343, 168] width 247 height 21
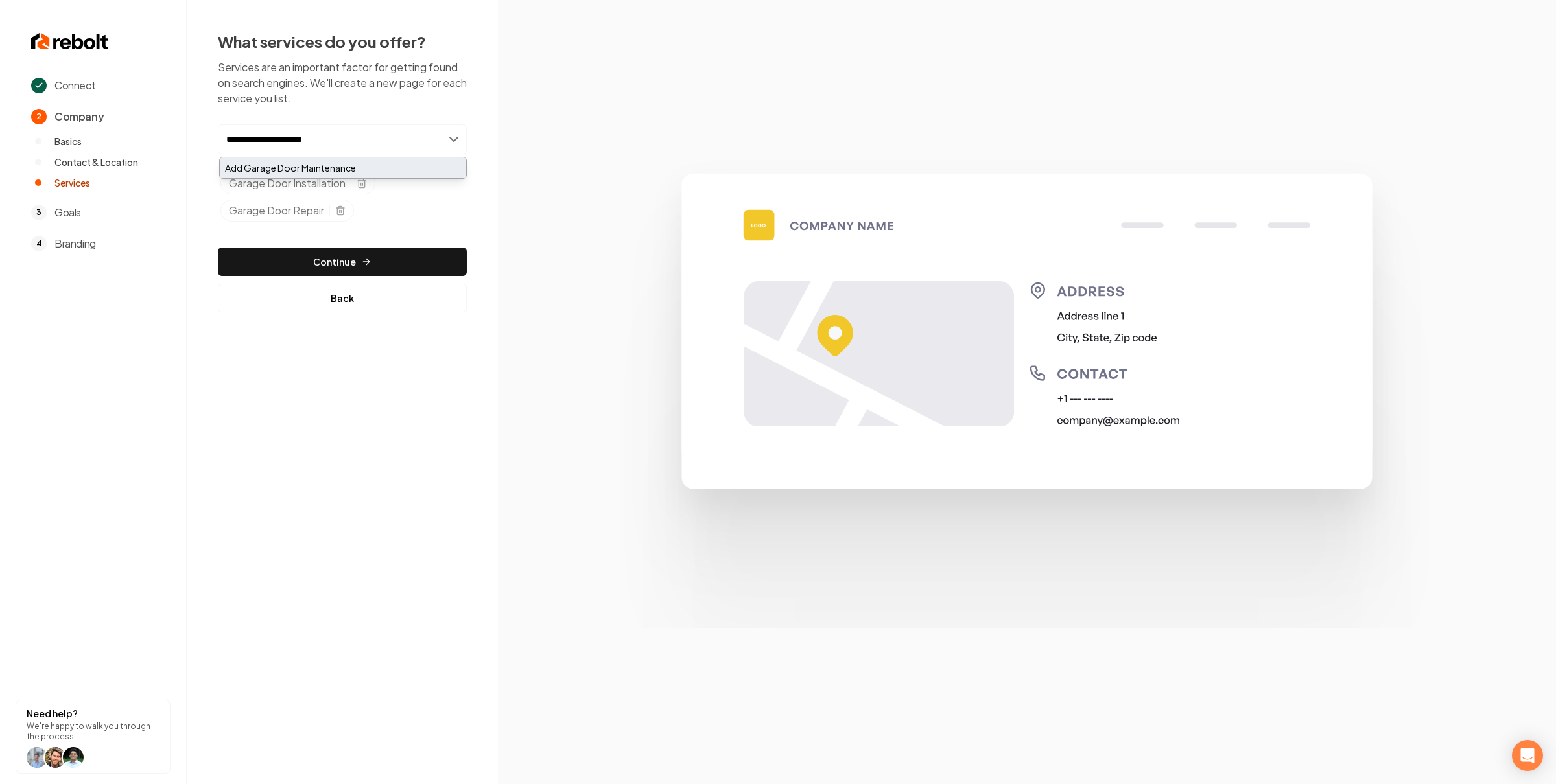
type input "**********"
click at [389, 163] on div "Add Garage Door Maintenance" at bounding box center [343, 168] width 247 height 21
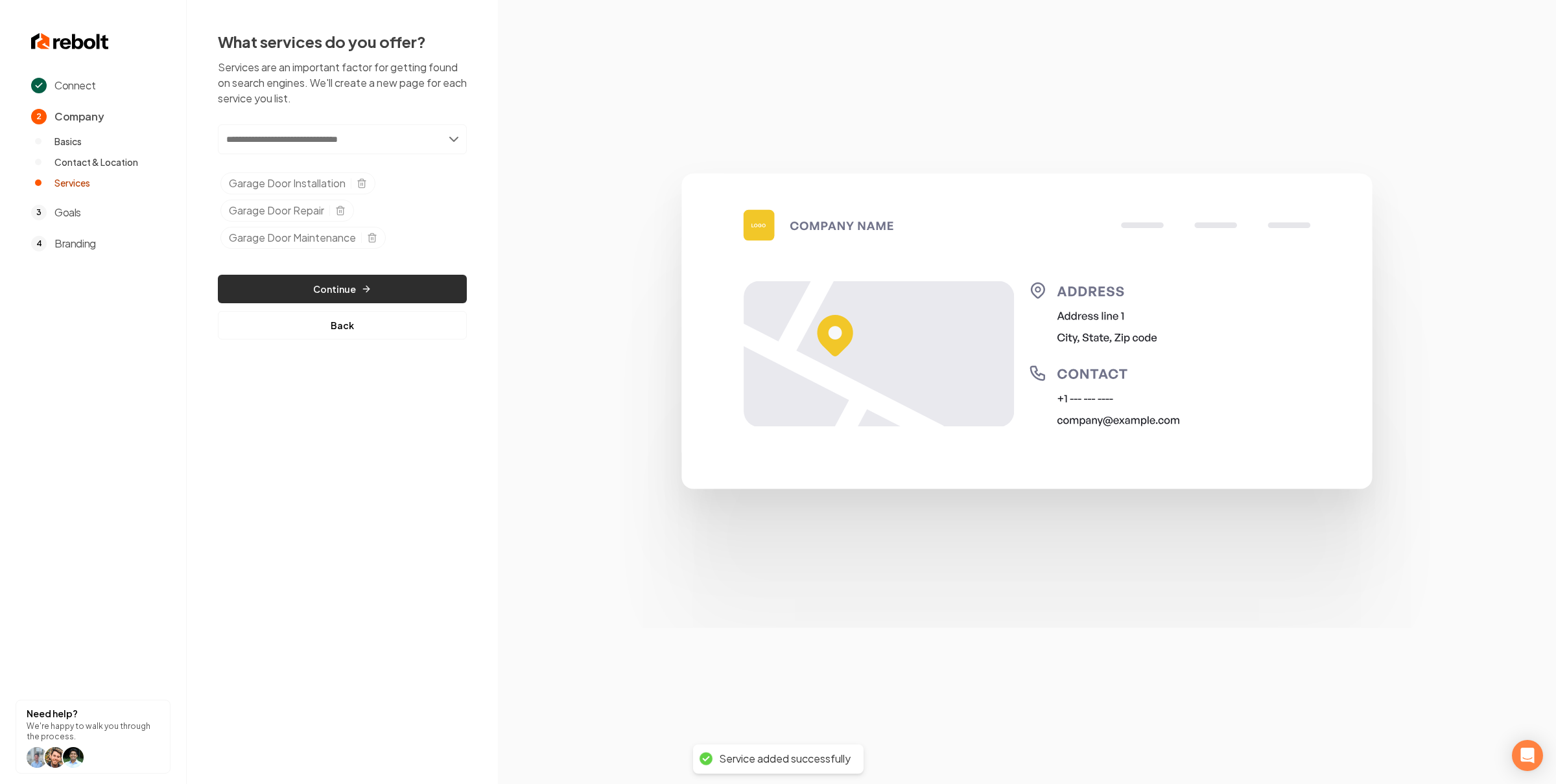
click at [367, 281] on button "Continue" at bounding box center [342, 289] width 249 height 28
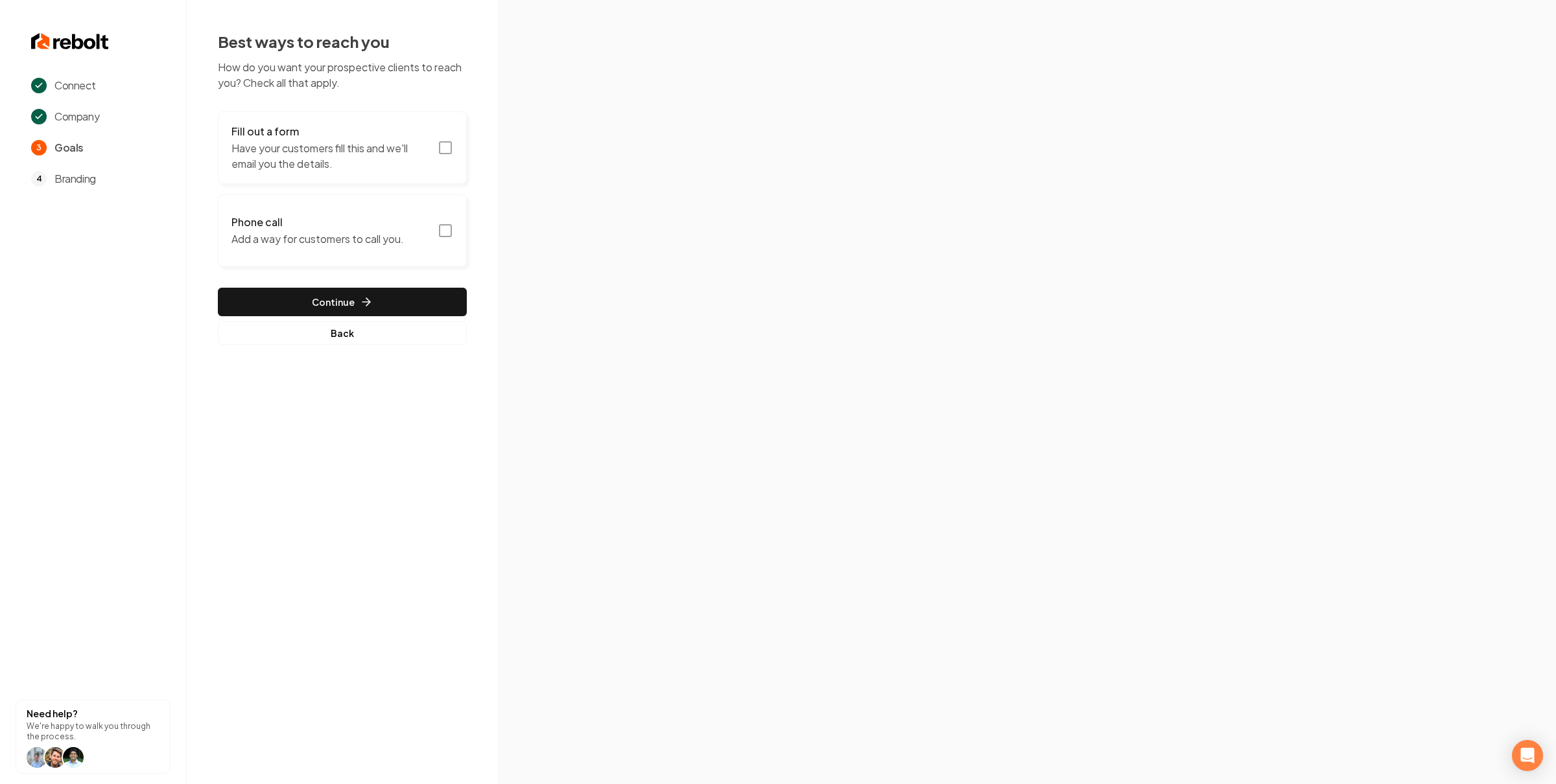
click at [448, 148] on icon "button" at bounding box center [446, 148] width 16 height 16
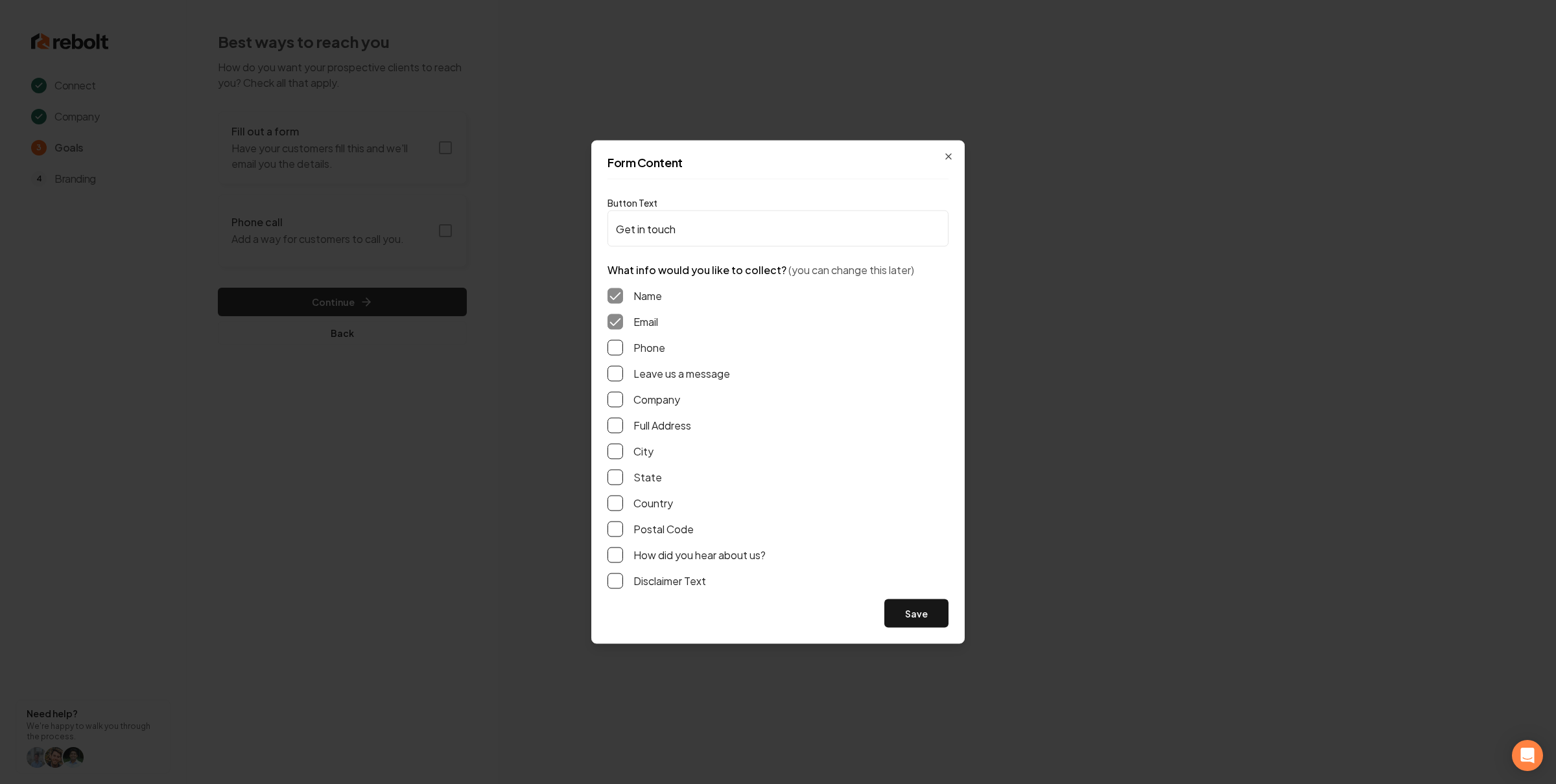
click at [614, 351] on button "Phone" at bounding box center [615, 348] width 16 height 16
click at [614, 372] on button "Leave us a message" at bounding box center [615, 374] width 16 height 16
click at [611, 524] on button "Postal Code" at bounding box center [615, 529] width 16 height 16
click at [921, 605] on button "Save" at bounding box center [916, 614] width 64 height 28
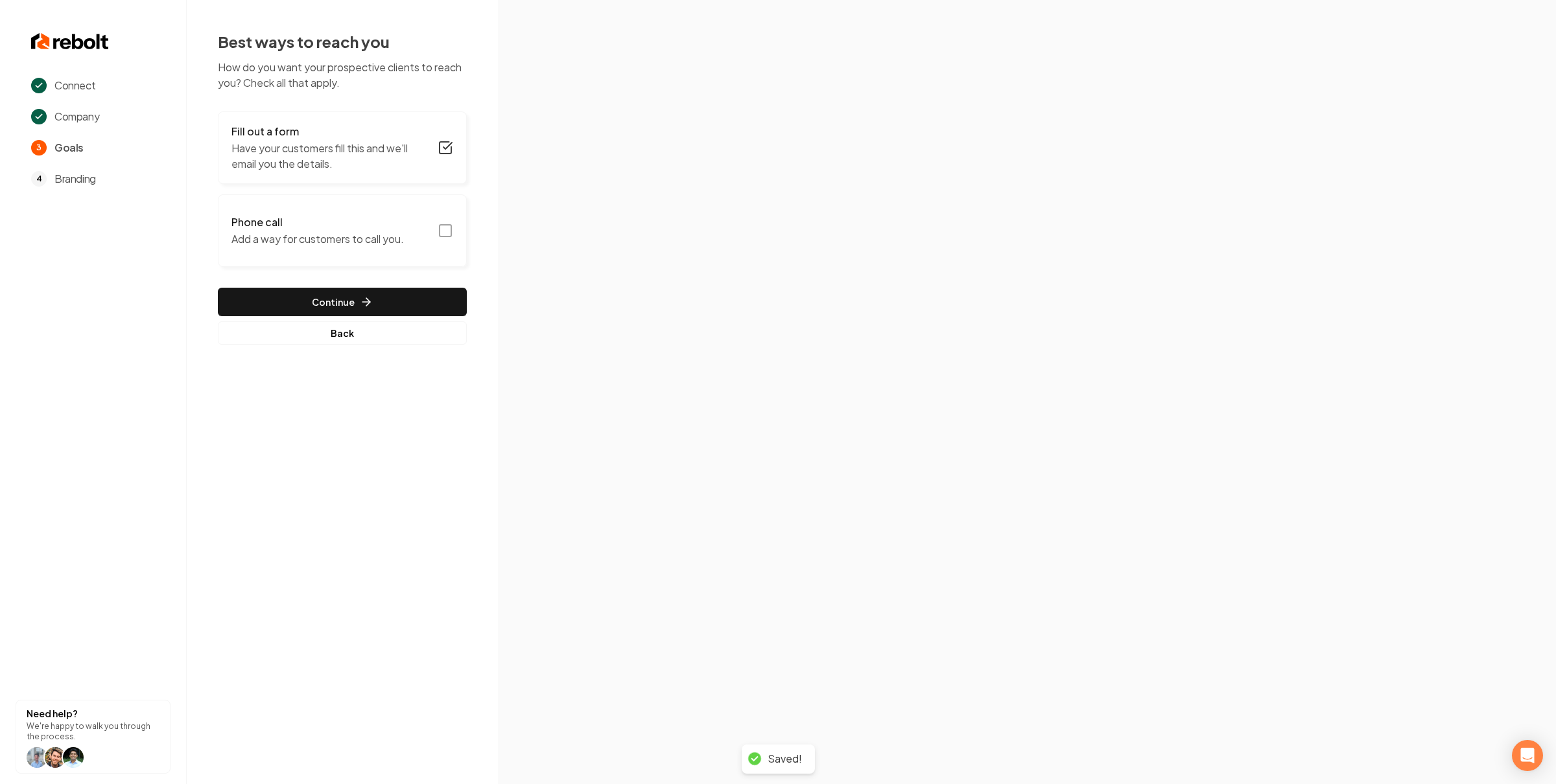
click at [442, 231] on icon "button" at bounding box center [446, 231] width 16 height 16
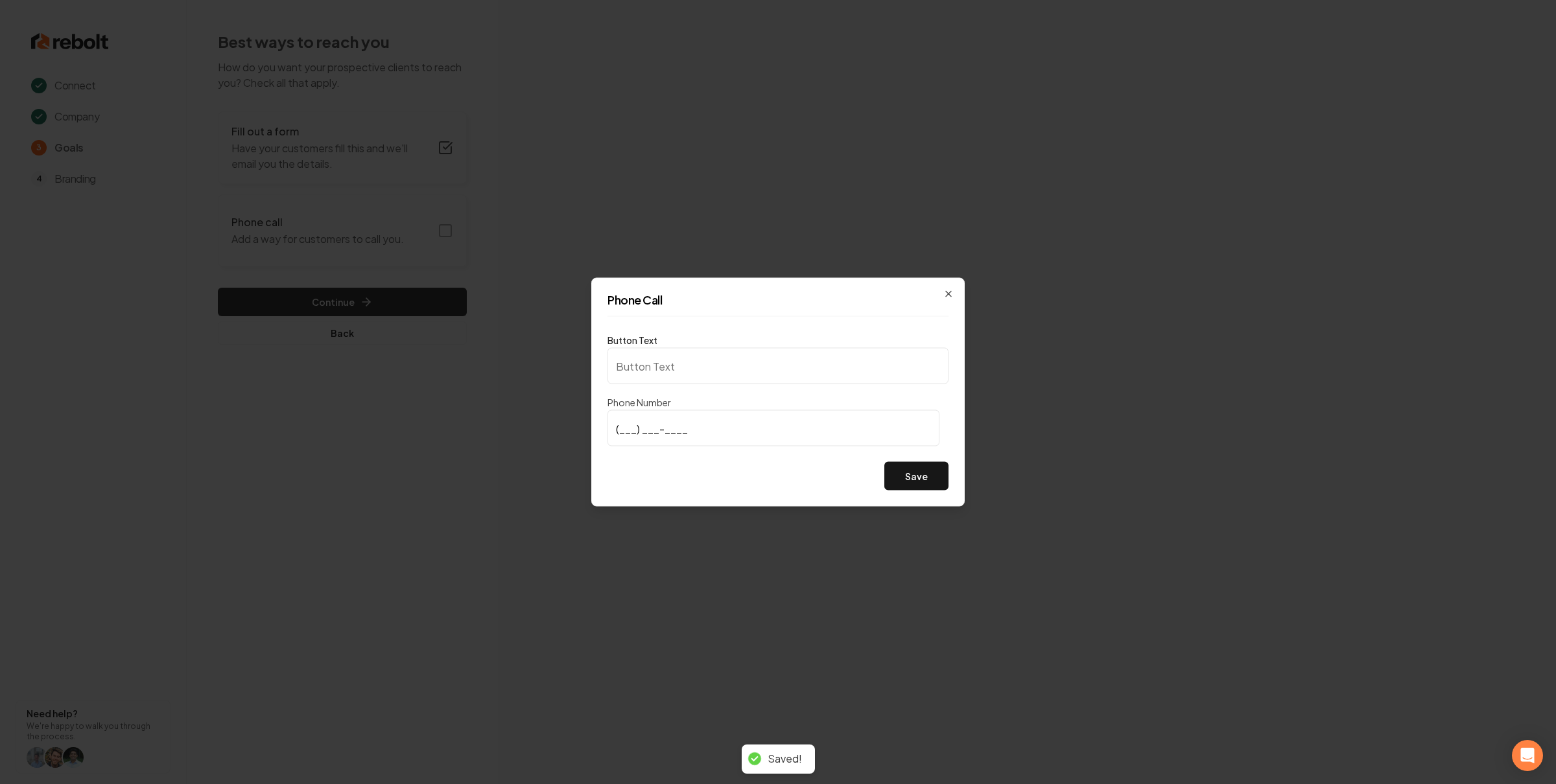
type input "Call us"
type input "(210) 772-1453"
drag, startPoint x: 902, startPoint y: 464, endPoint x: 585, endPoint y: 381, distance: 327.7
click at [902, 464] on button "Save" at bounding box center [916, 477] width 64 height 28
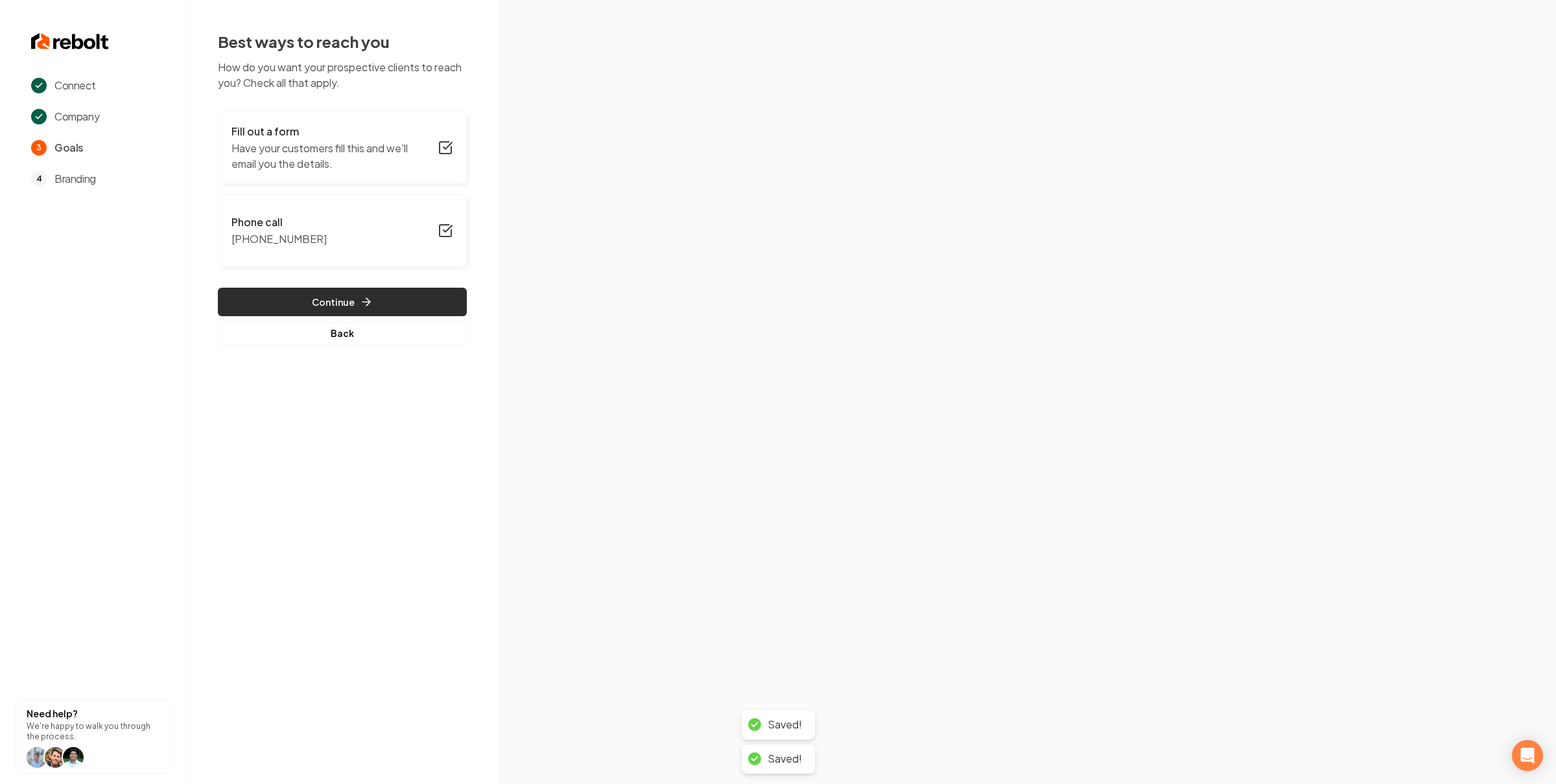
click at [393, 307] on button "Continue" at bounding box center [342, 302] width 249 height 28
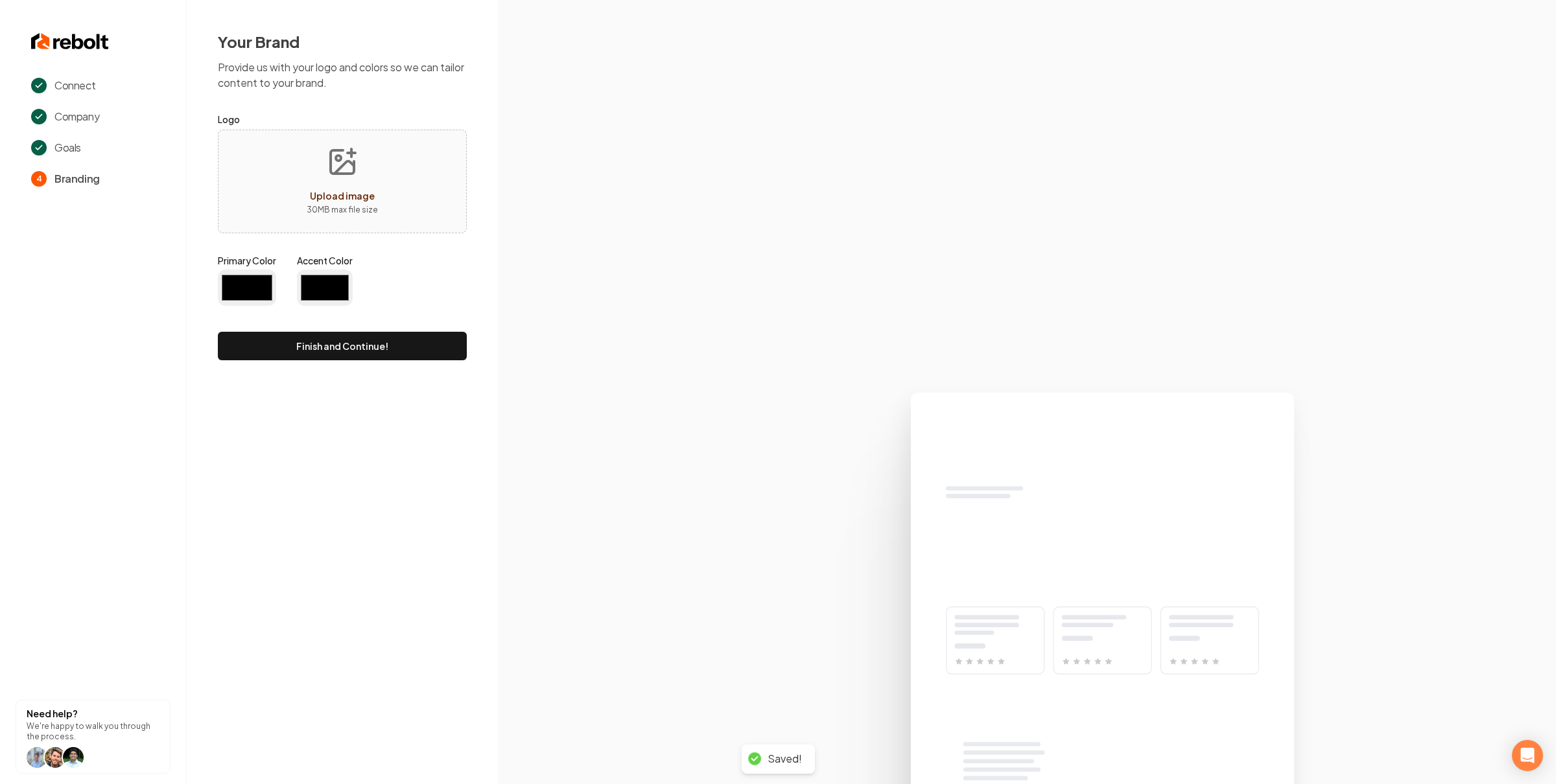
type input "#194d33"
type input "#70be00"
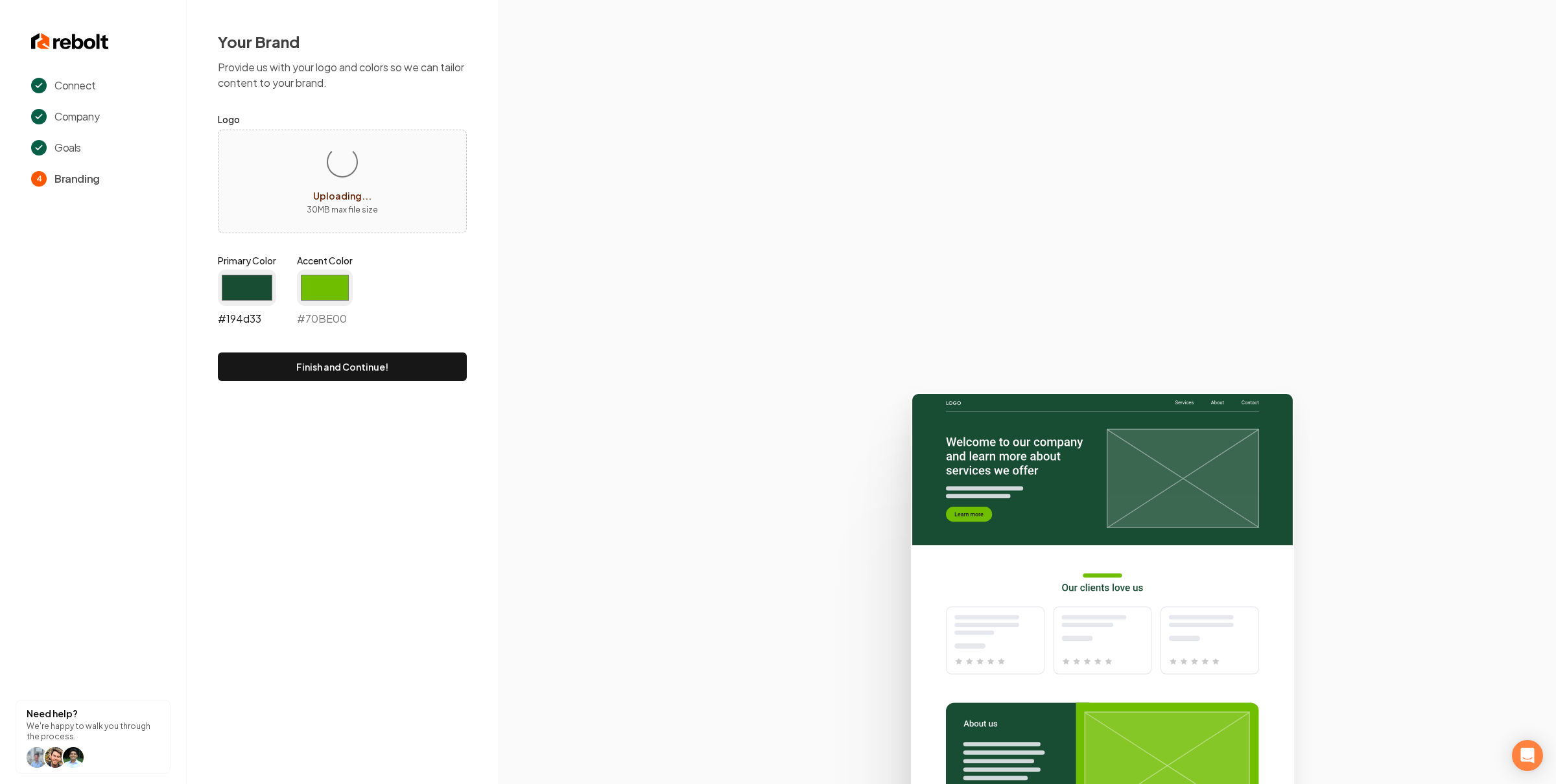
click at [237, 283] on input "#194d33" at bounding box center [247, 287] width 58 height 36
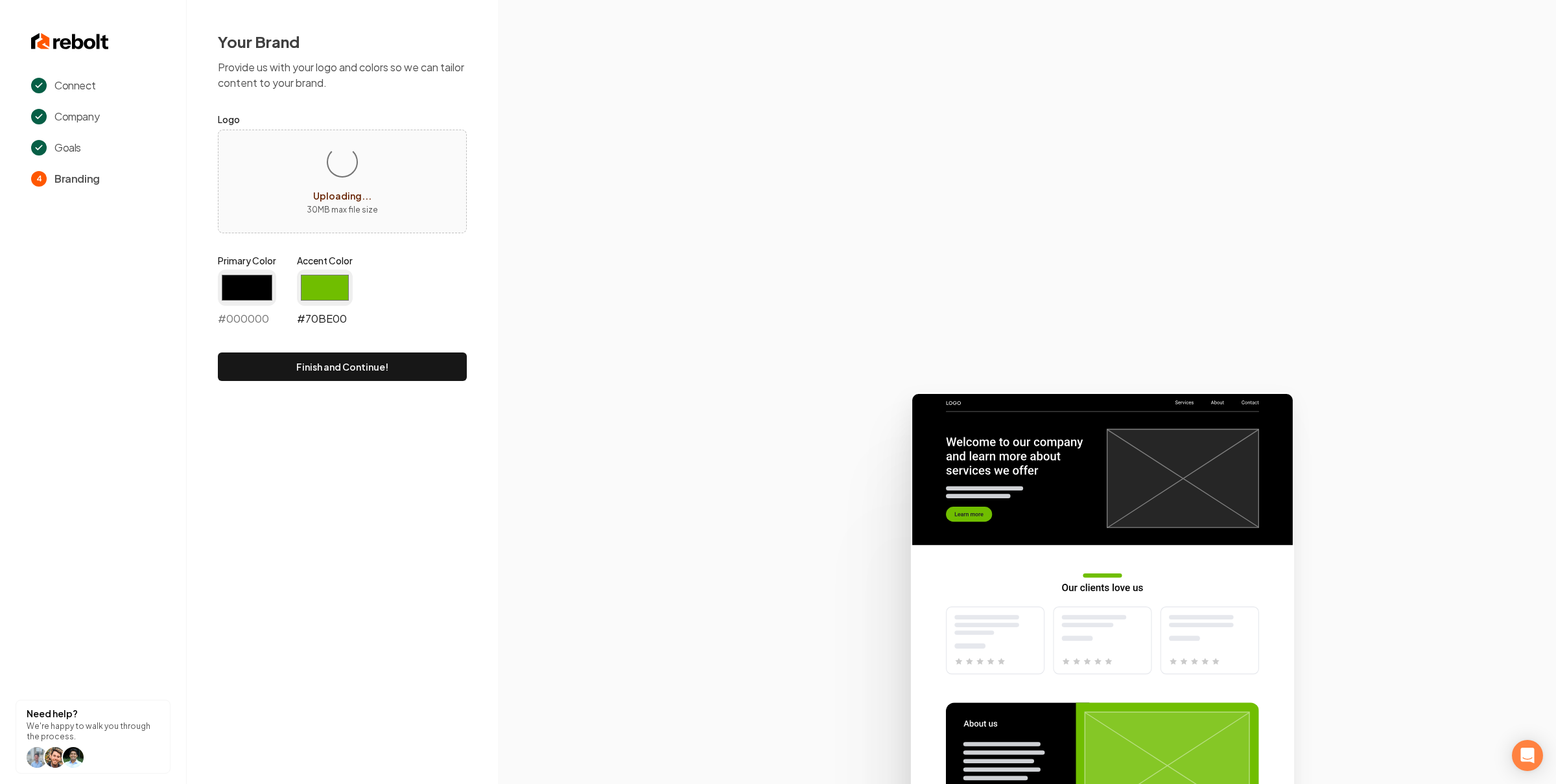
type input "#000000"
drag, startPoint x: 342, startPoint y: 281, endPoint x: 328, endPoint y: 269, distance: 18.4
click at [341, 281] on input "#70be00" at bounding box center [324, 287] width 56 height 36
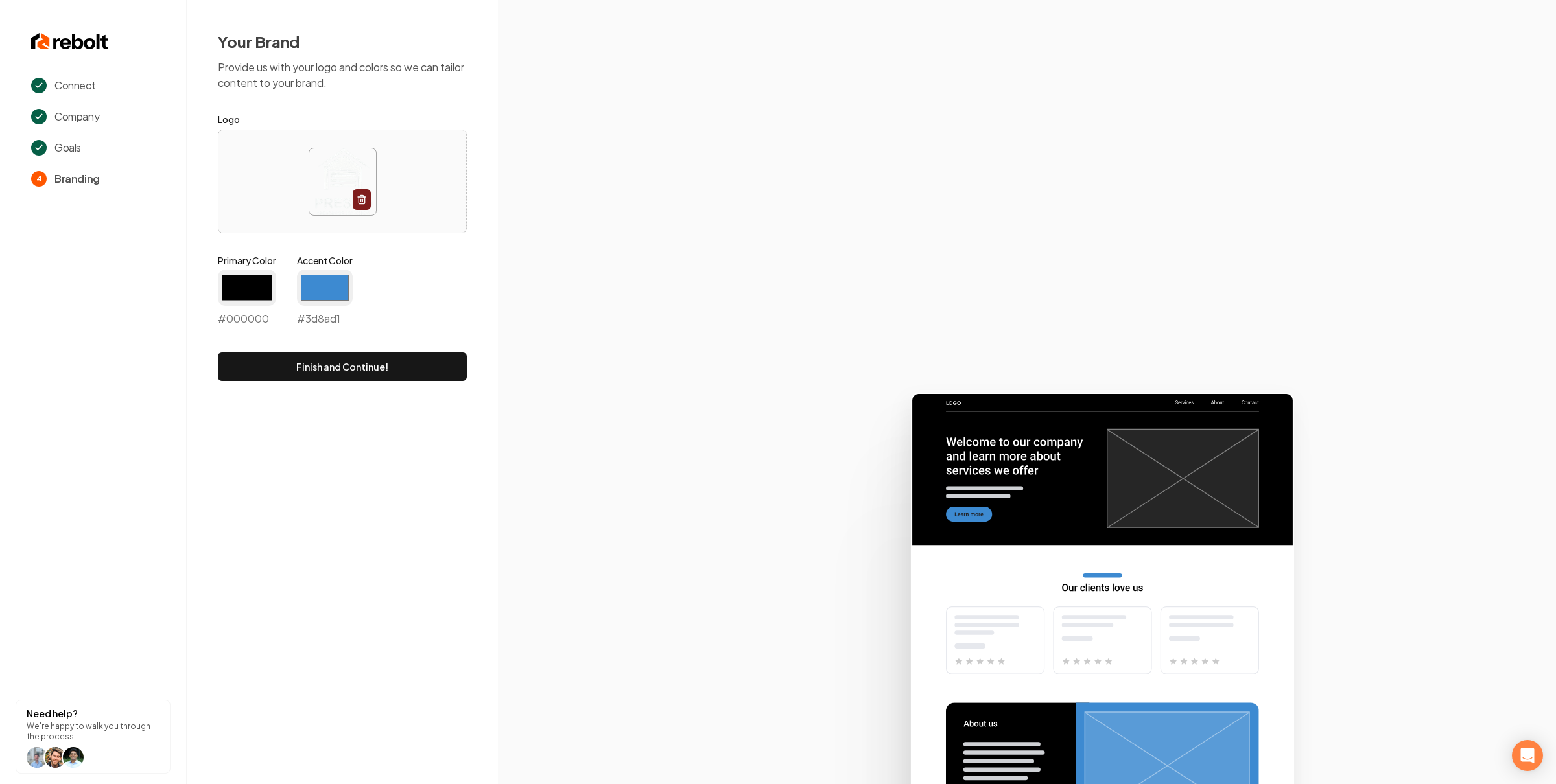
type input "#3d8ad1"
drag, startPoint x: 525, startPoint y: 291, endPoint x: 453, endPoint y: 348, distance: 91.8
click at [524, 292] on section at bounding box center [1026, 392] width 1058 height 784
click at [436, 362] on button "Finish and Continue!" at bounding box center [342, 366] width 249 height 28
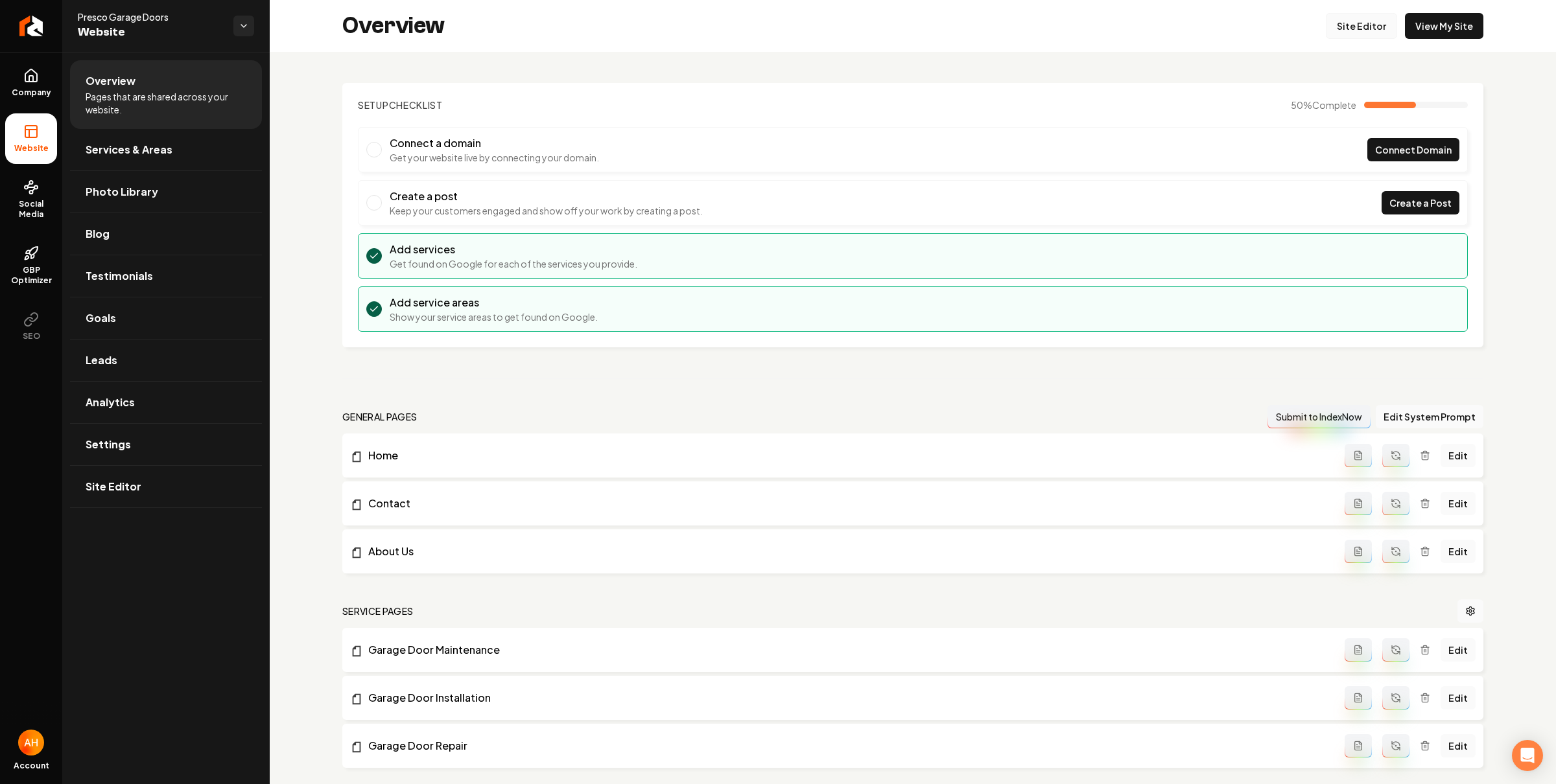
click at [1326, 35] on link "Site Editor" at bounding box center [1361, 26] width 71 height 26
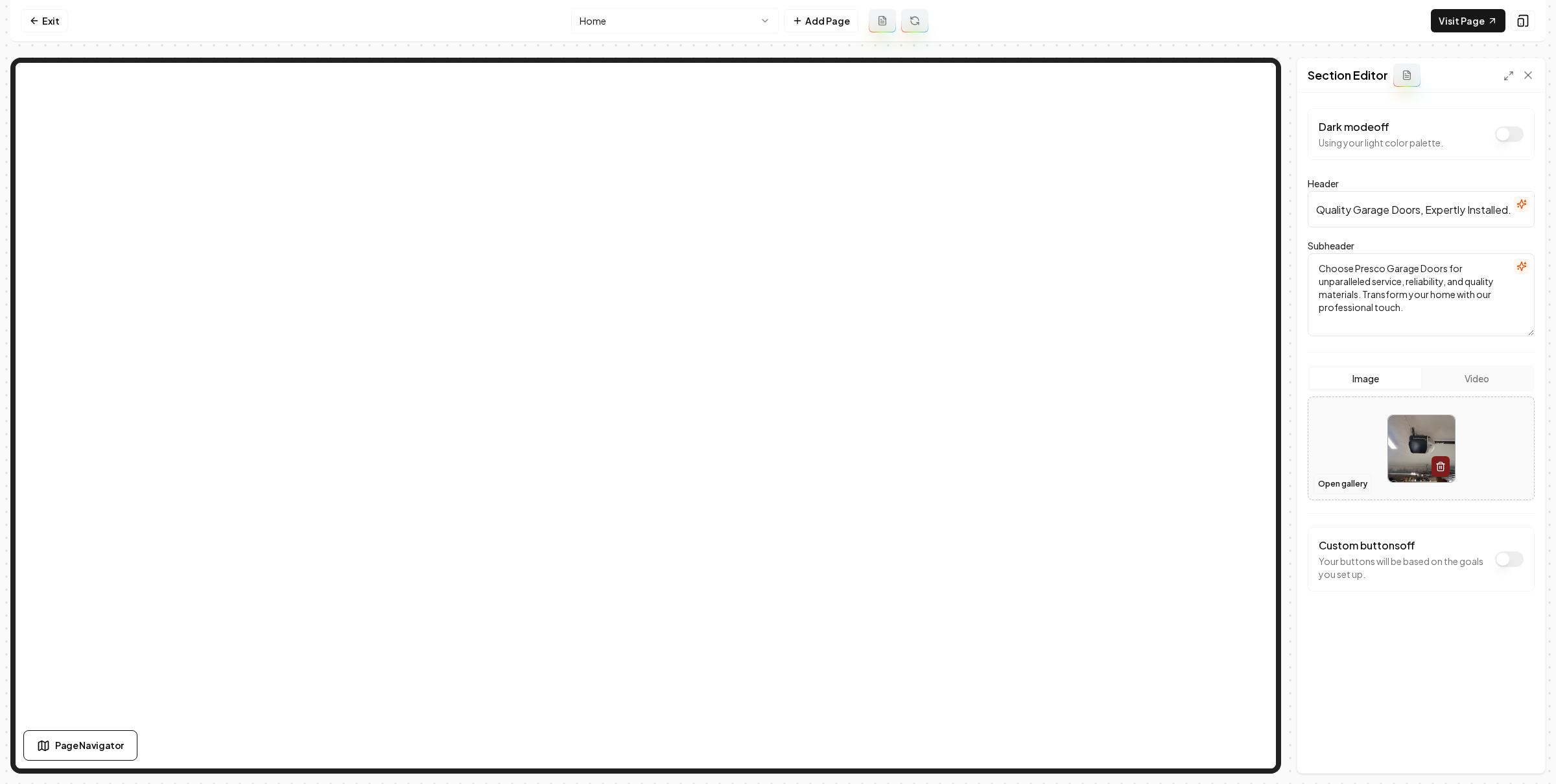
click at [1337, 478] on button "Open gallery" at bounding box center [1343, 484] width 58 height 21
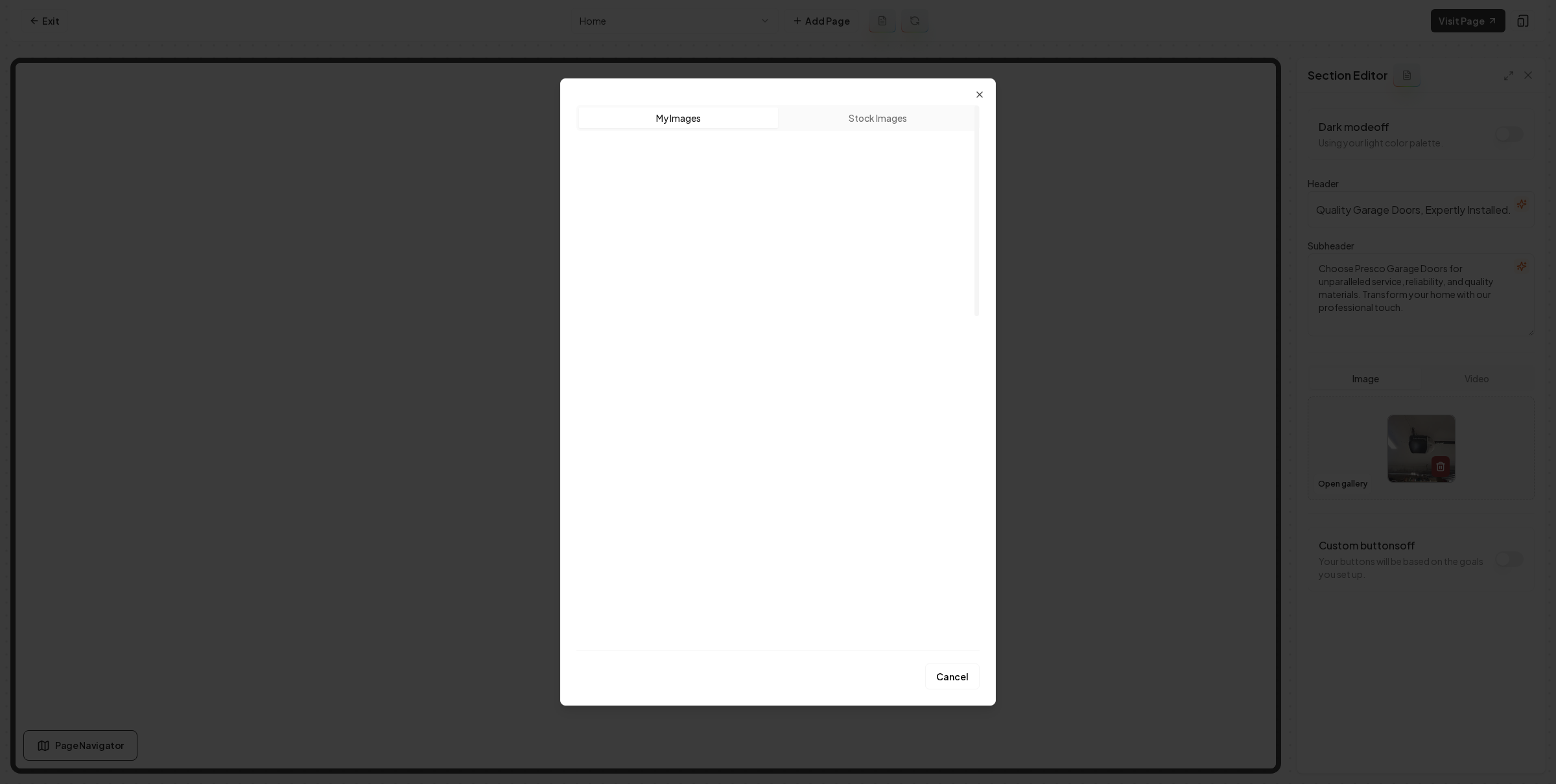
click at [907, 362] on img "Select image image_68a7b18e5c7cd75eb81a5f3a.jpeg" at bounding box center [910, 328] width 122 height 114
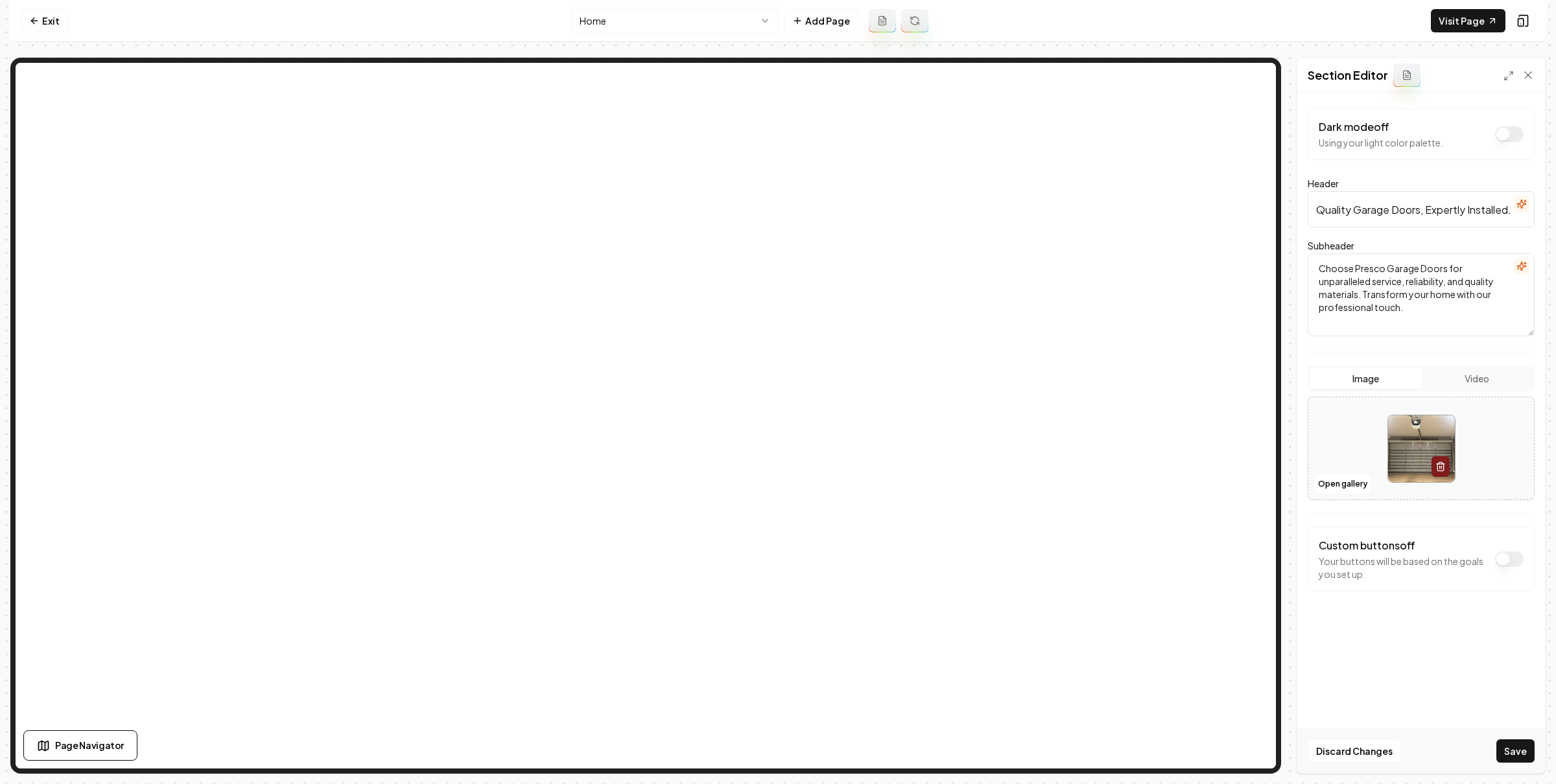
drag, startPoint x: 1514, startPoint y: 753, endPoint x: 1471, endPoint y: 536, distance: 221.2
click at [1514, 753] on button "Save" at bounding box center [1515, 751] width 38 height 23
click at [1460, 23] on link "Visit Page" at bounding box center [1468, 20] width 75 height 23
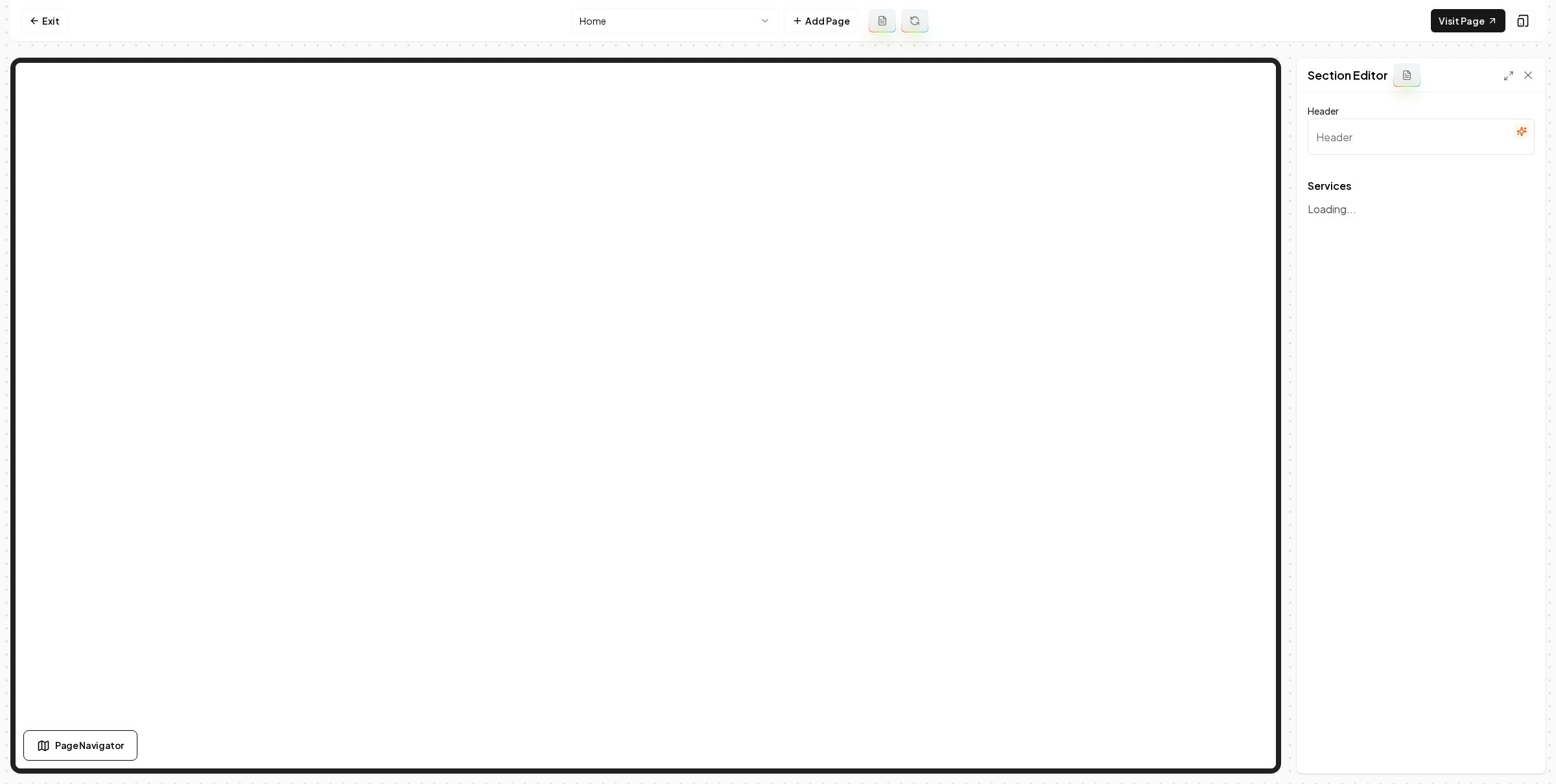
type input "Our Quality Garage Door Services"
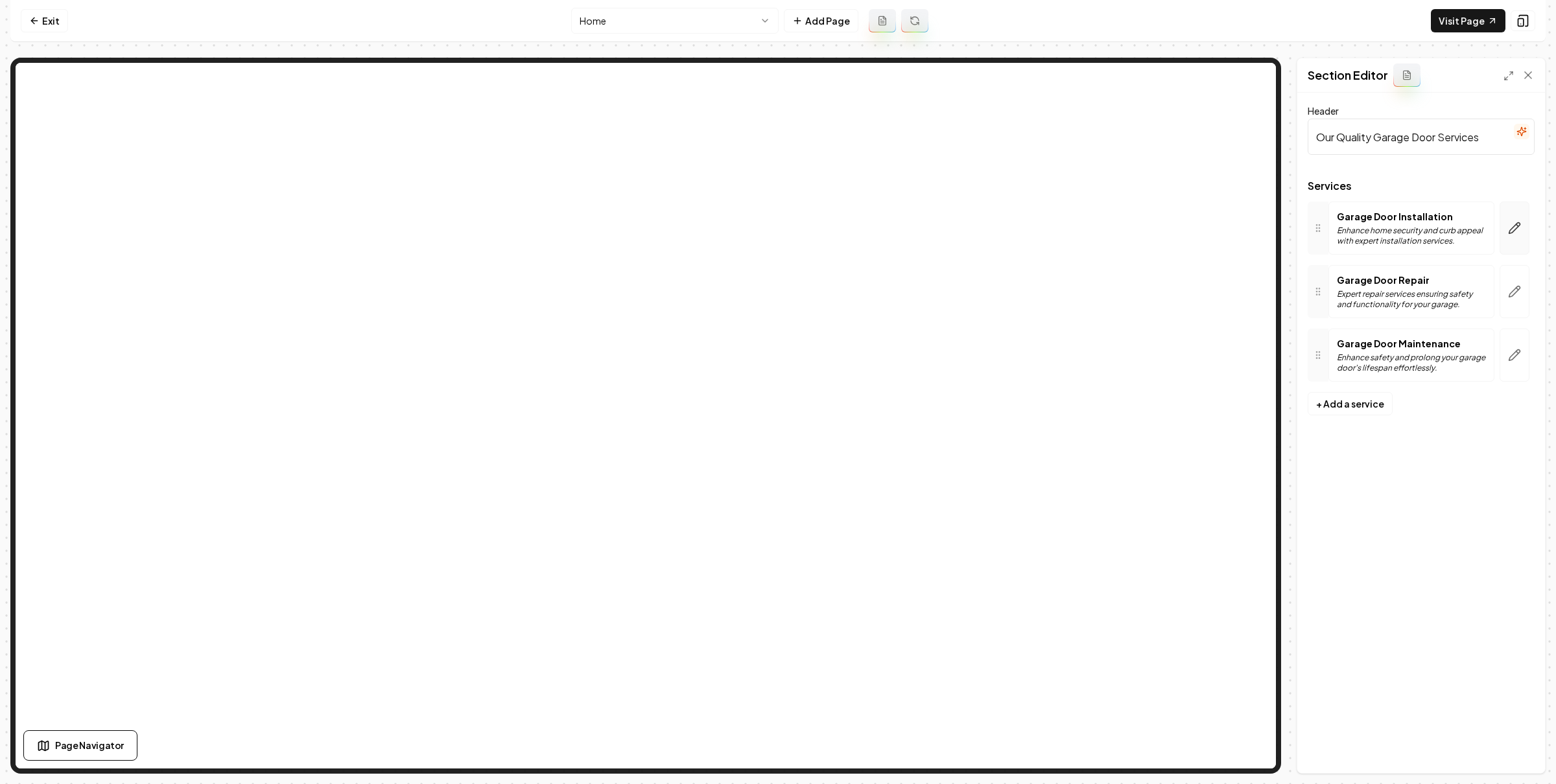
click at [1524, 223] on button "button" at bounding box center [1515, 228] width 30 height 53
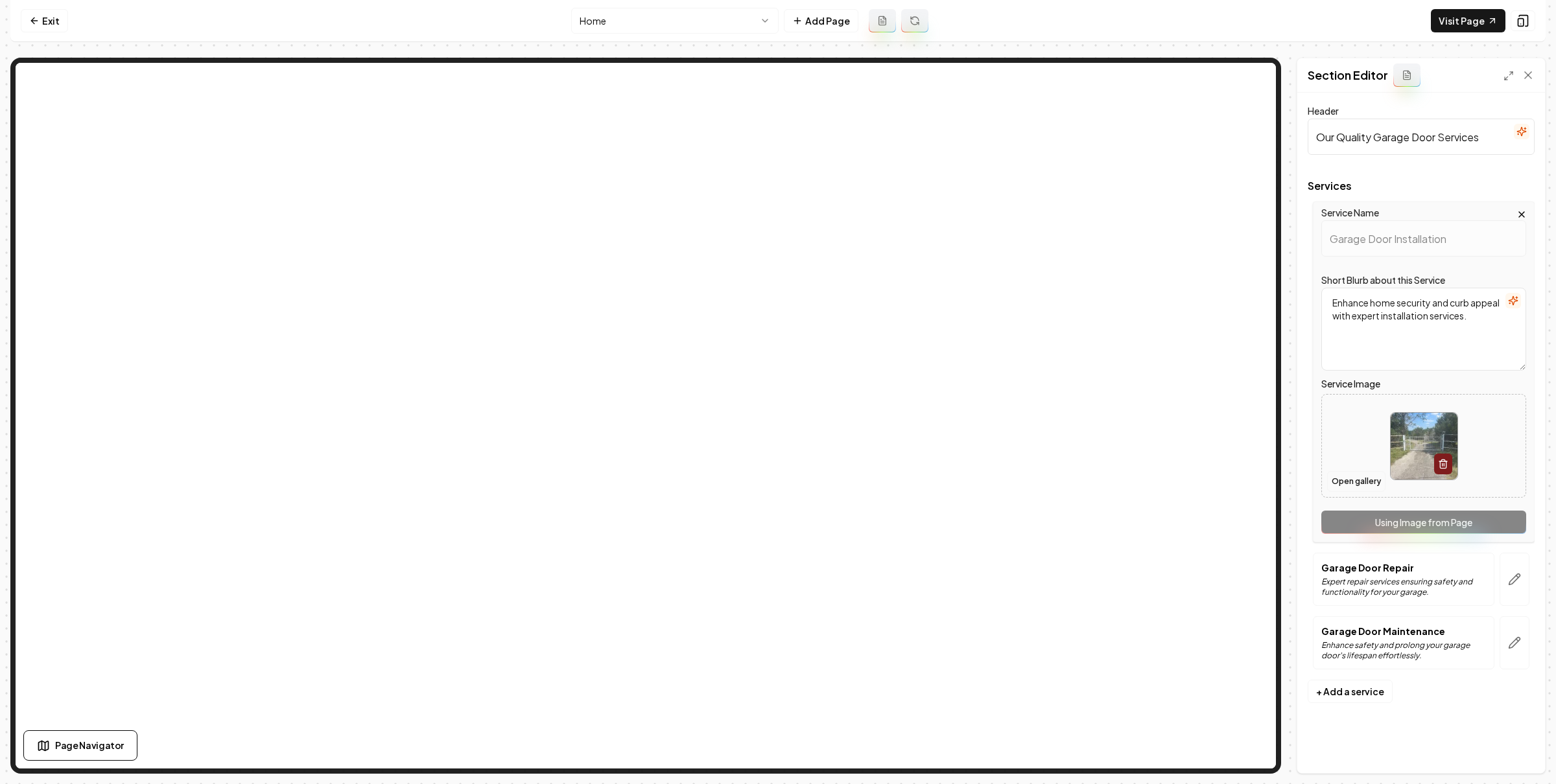
click at [1359, 484] on button "Open gallery" at bounding box center [1356, 482] width 58 height 21
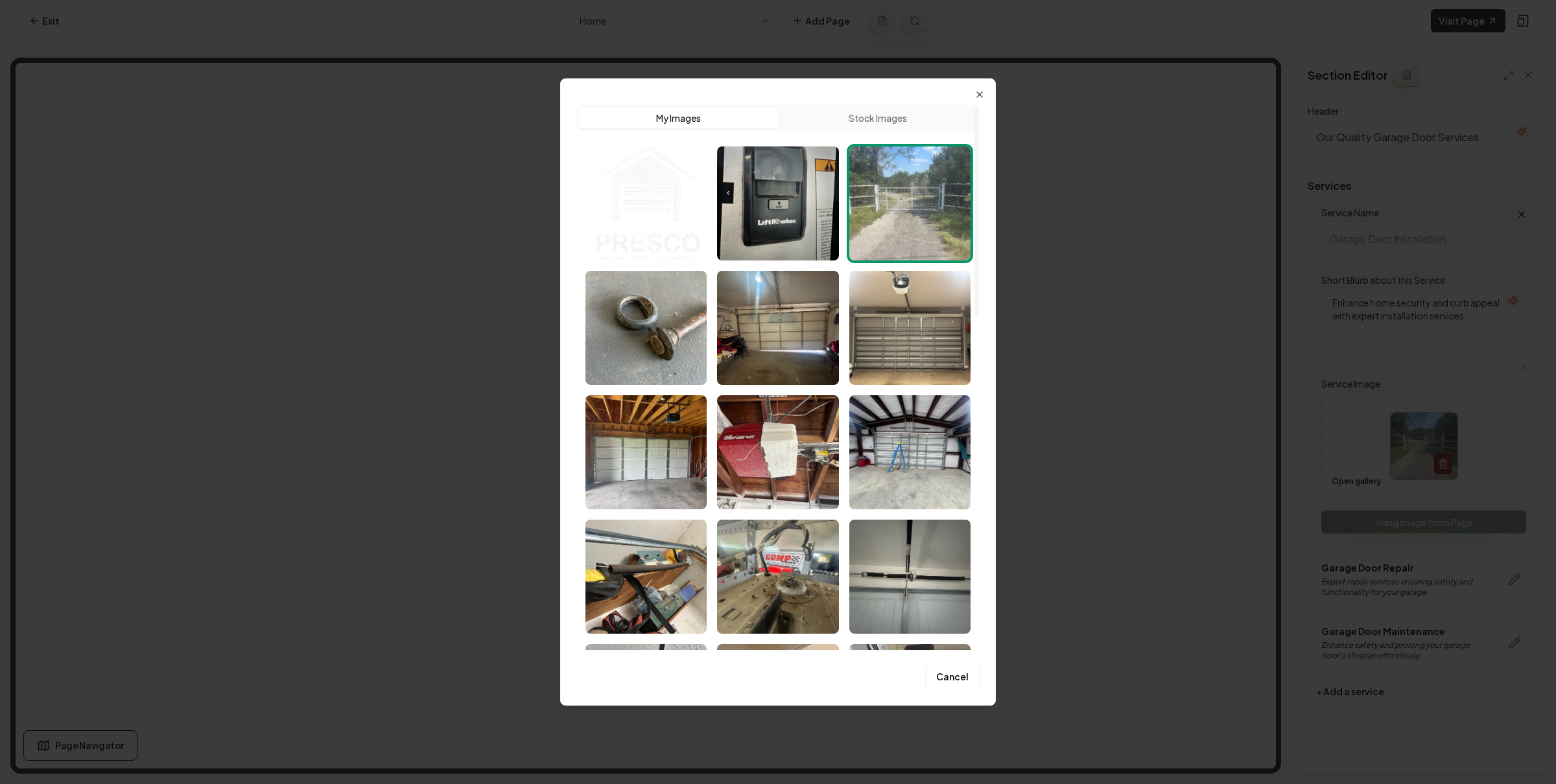
click at [676, 467] on img "Select image image_68a7b18e5c7cd75eb81a5eef.jpeg" at bounding box center [646, 452] width 122 height 114
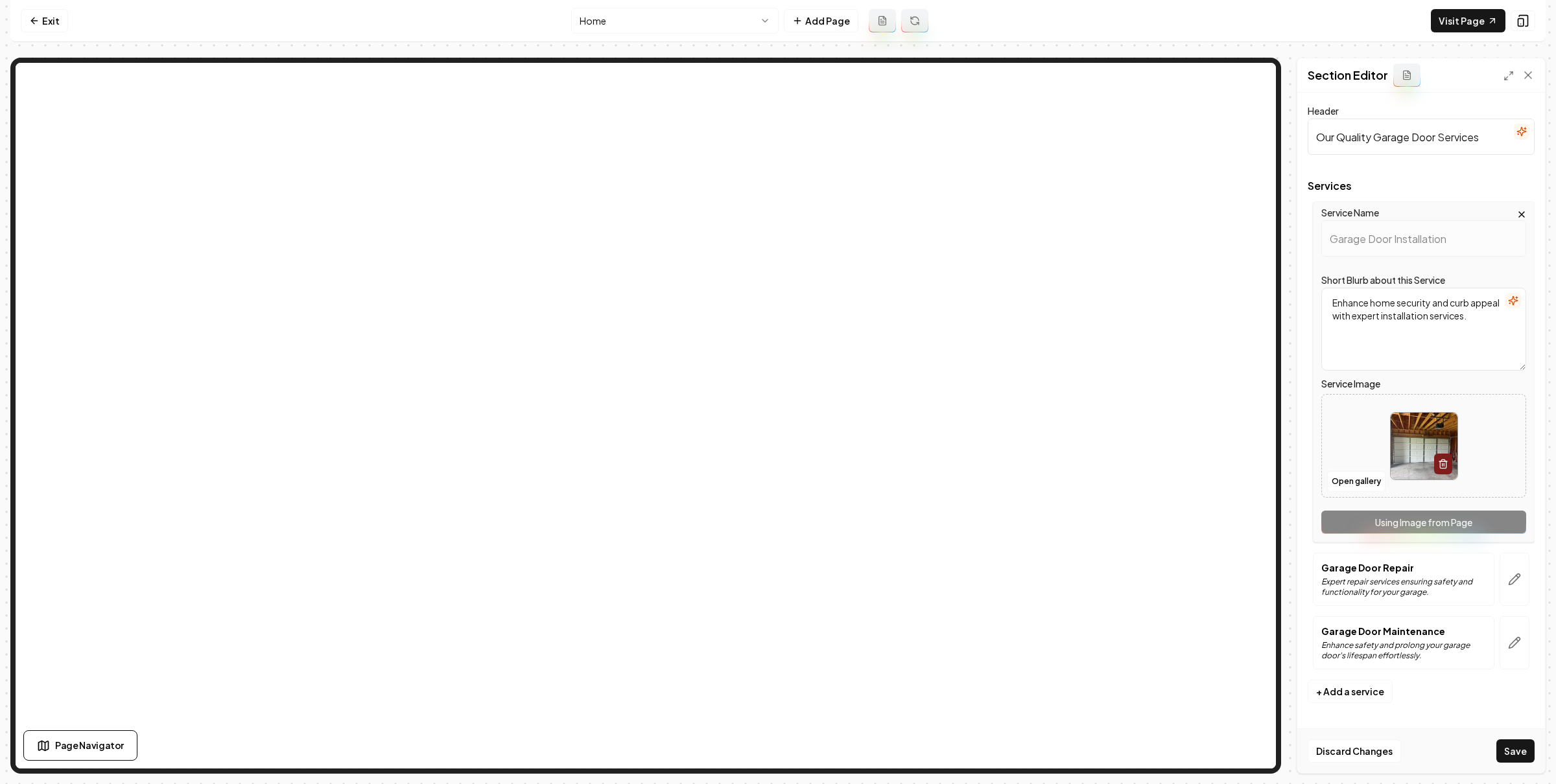
click at [1512, 756] on button "Save" at bounding box center [1515, 751] width 38 height 23
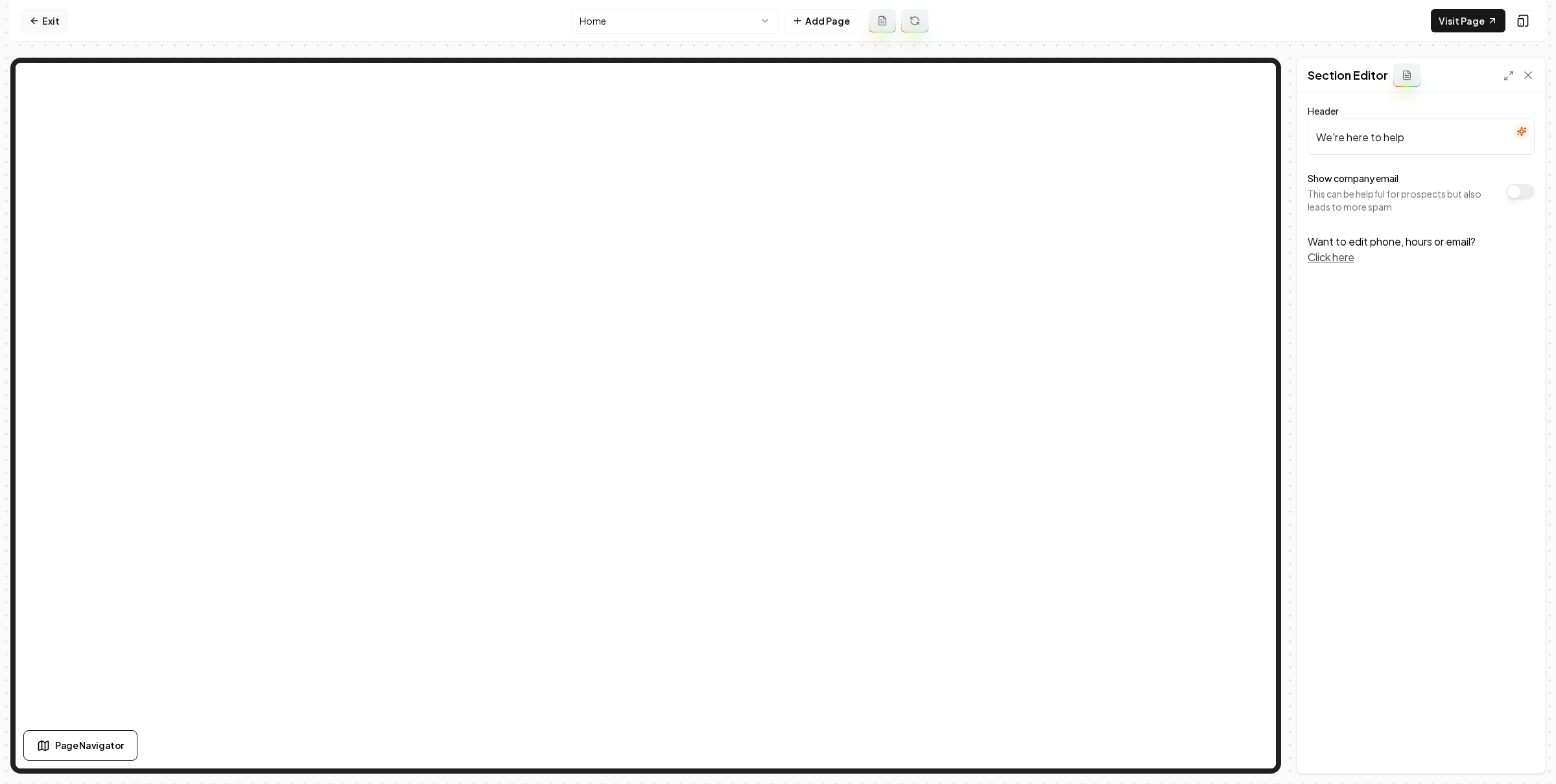
click at [27, 16] on link "Exit" at bounding box center [45, 20] width 48 height 23
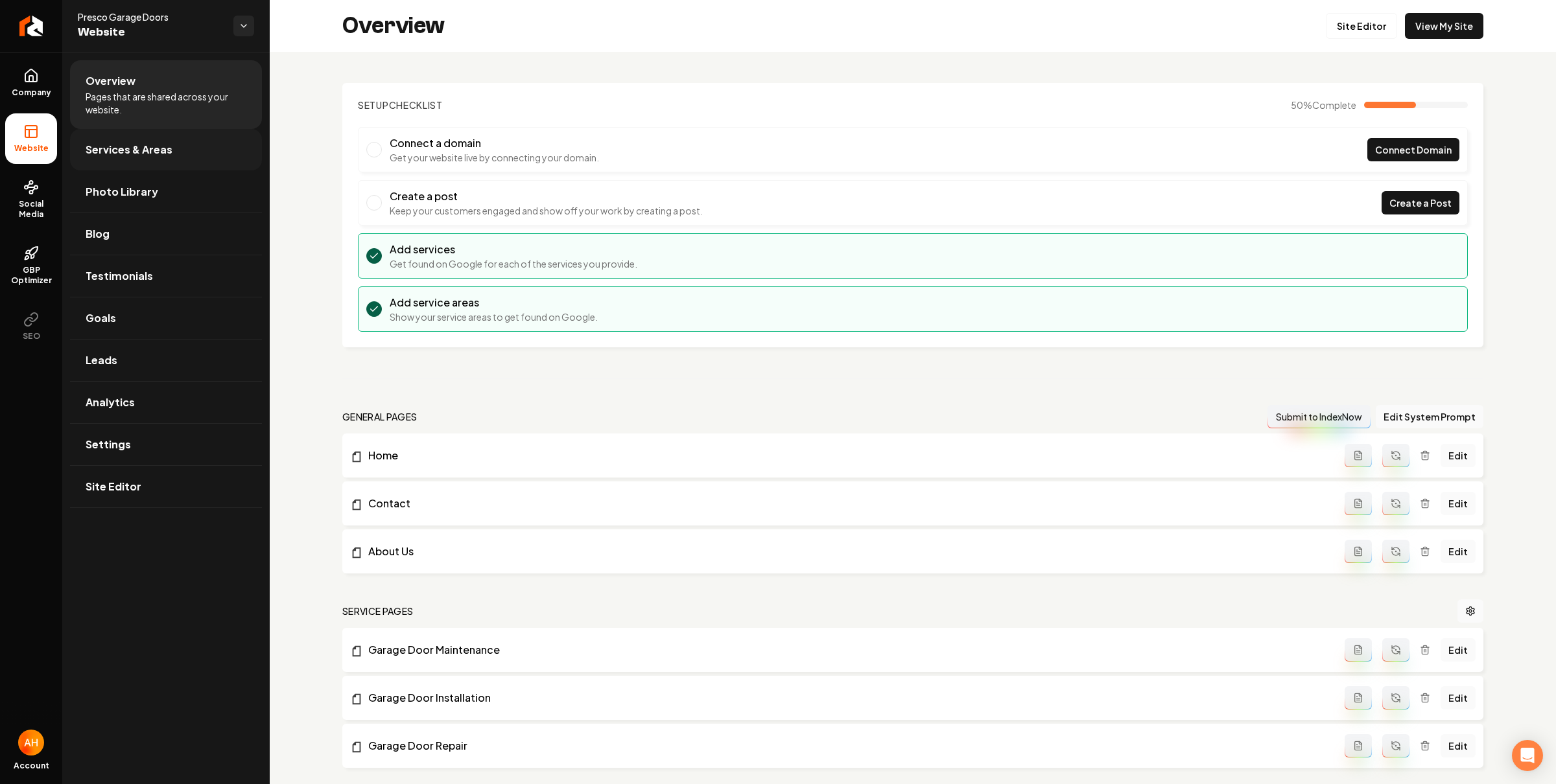
click at [127, 160] on link "Services & Areas" at bounding box center [166, 149] width 192 height 41
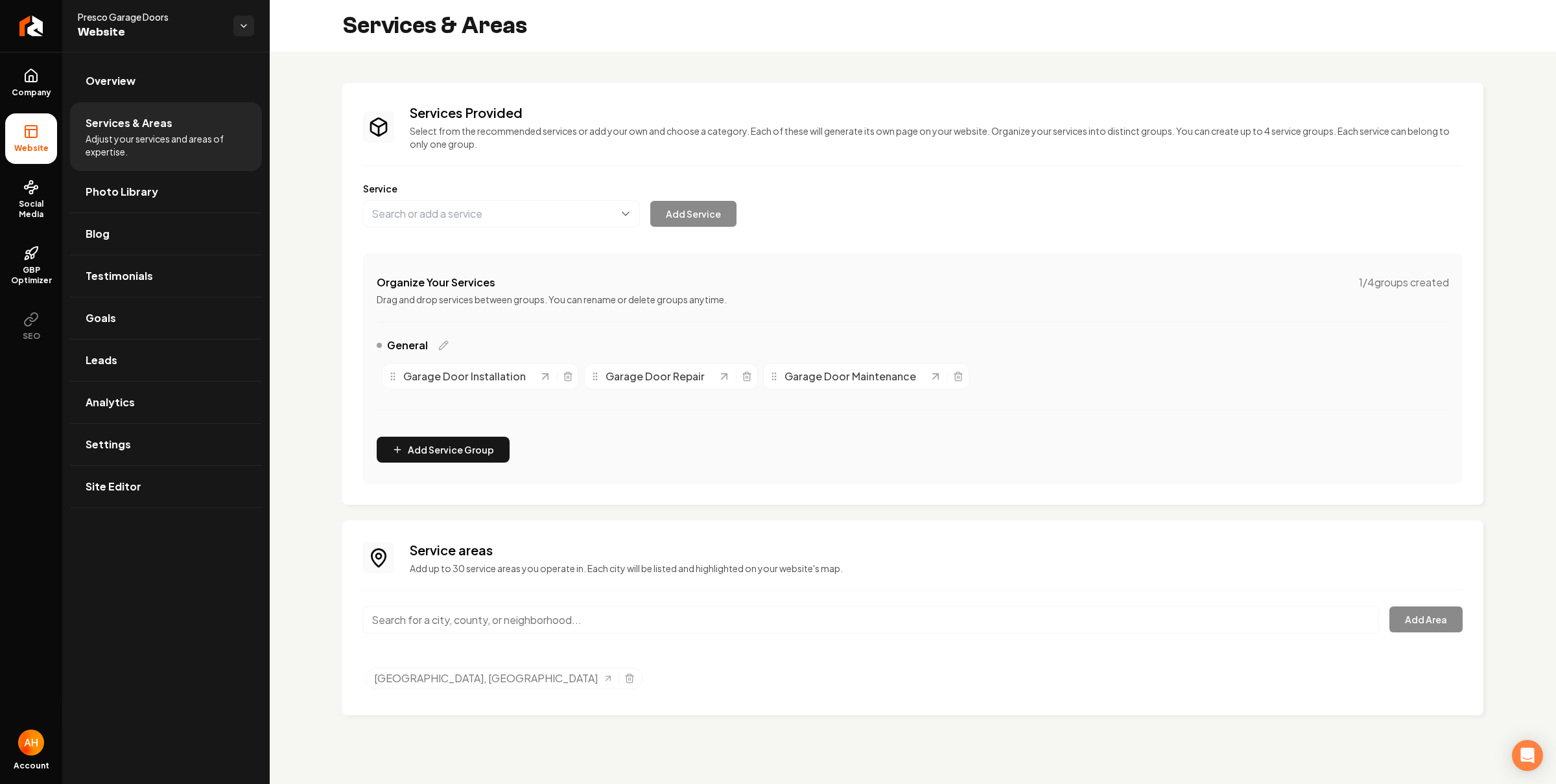
click at [577, 610] on input "Main content area" at bounding box center [871, 620] width 1016 height 27
type input "New Braunfels, TX"
click at [1441, 608] on button "Add Area" at bounding box center [1426, 619] width 73 height 26
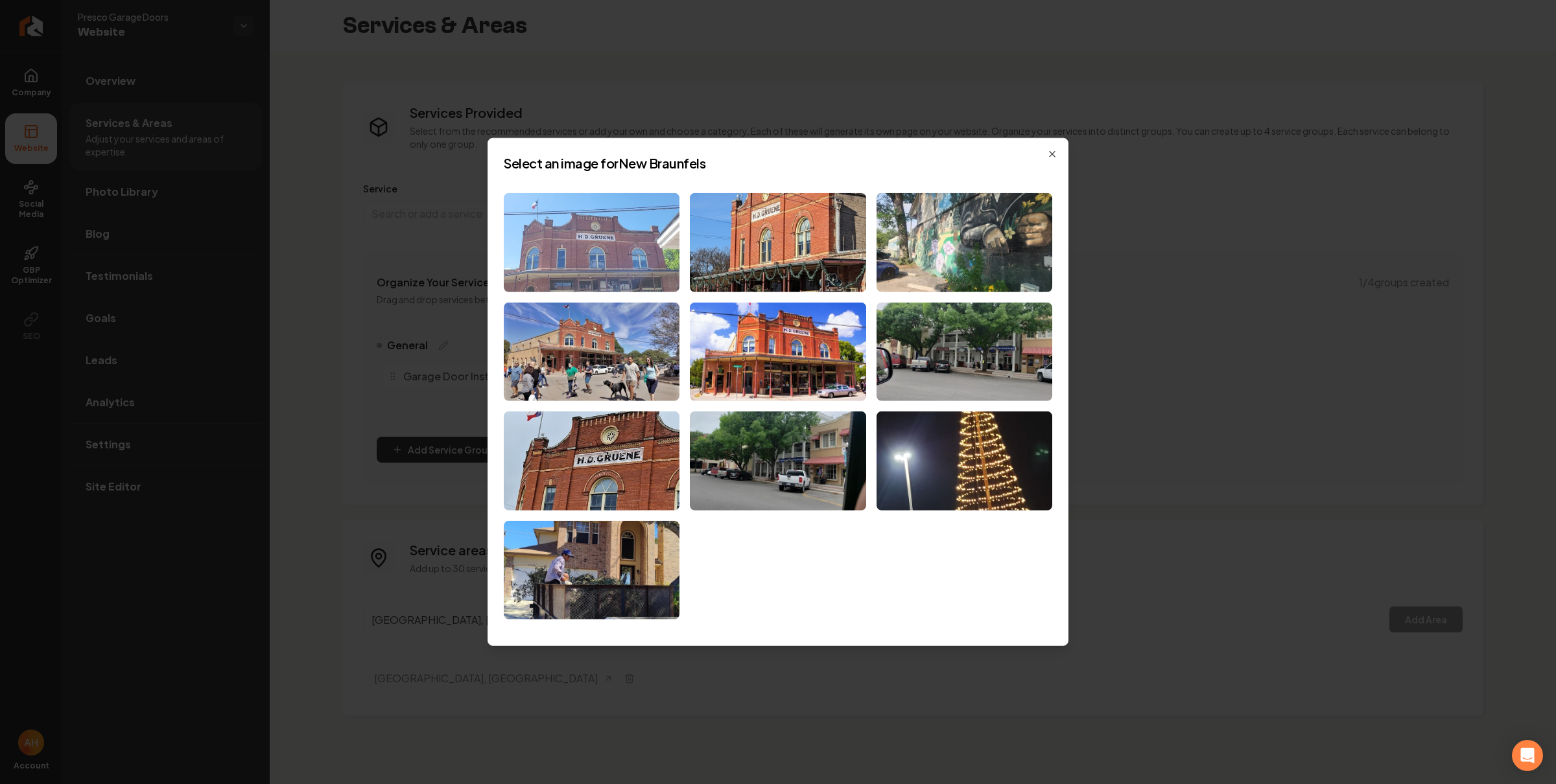
click at [628, 234] on img at bounding box center [591, 242] width 175 height 100
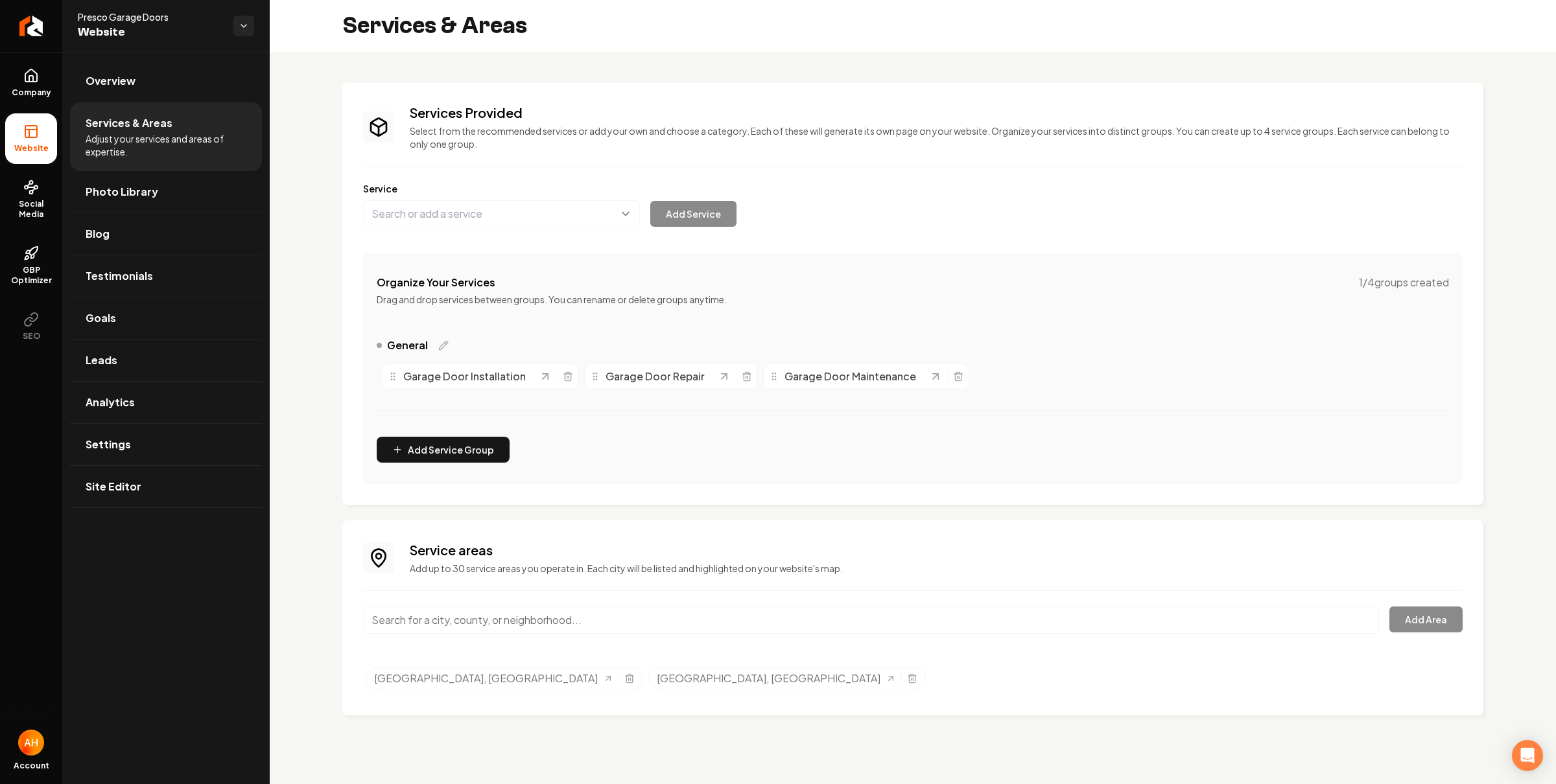
click at [523, 623] on input "Main content area" at bounding box center [871, 620] width 1016 height 27
type input "Boerne, TX"
drag, startPoint x: 538, startPoint y: 650, endPoint x: 1063, endPoint y: 636, distance: 525.2
click at [1447, 614] on button "Add Area" at bounding box center [1426, 619] width 73 height 26
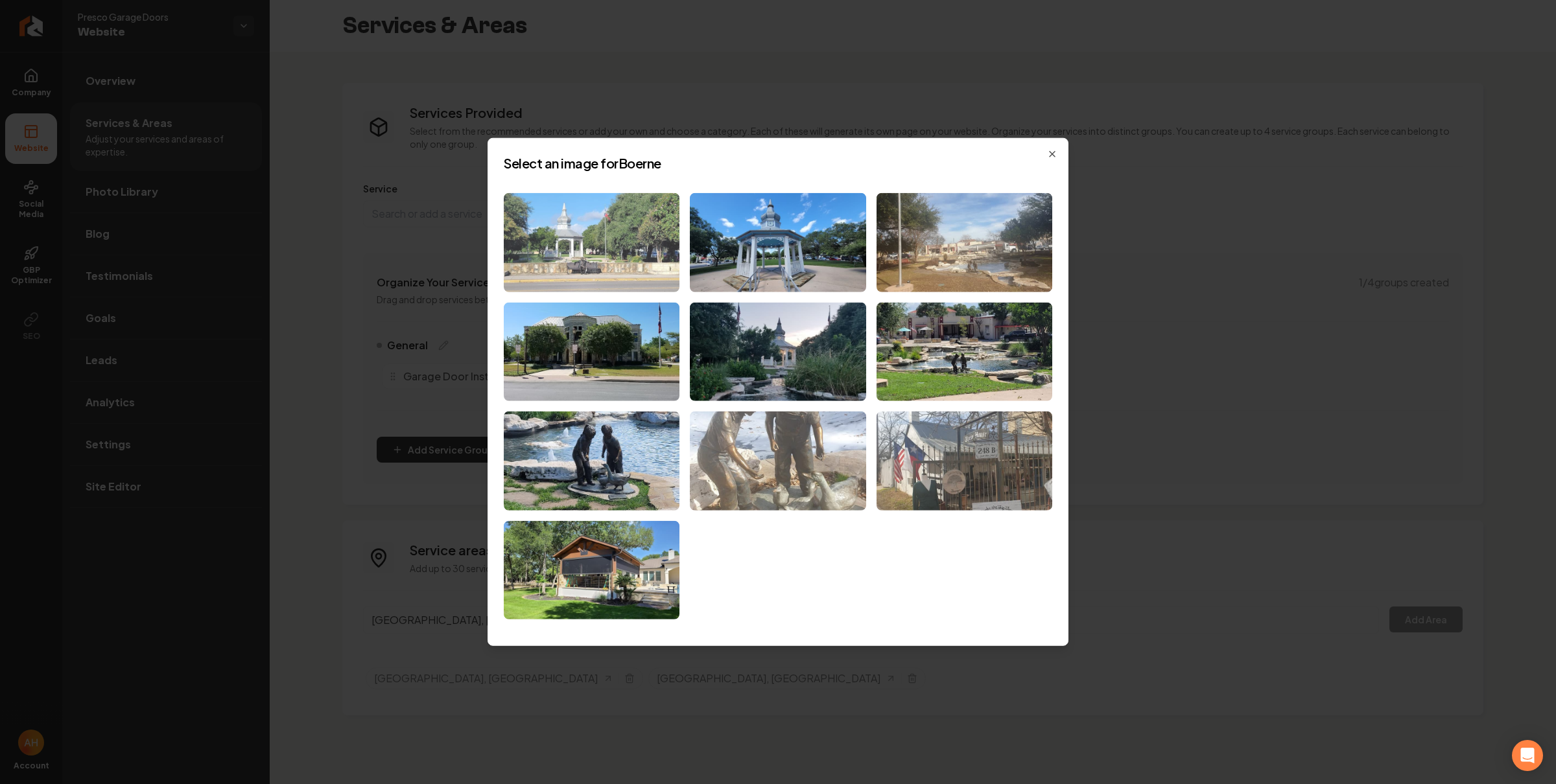
click at [657, 239] on img at bounding box center [591, 242] width 175 height 100
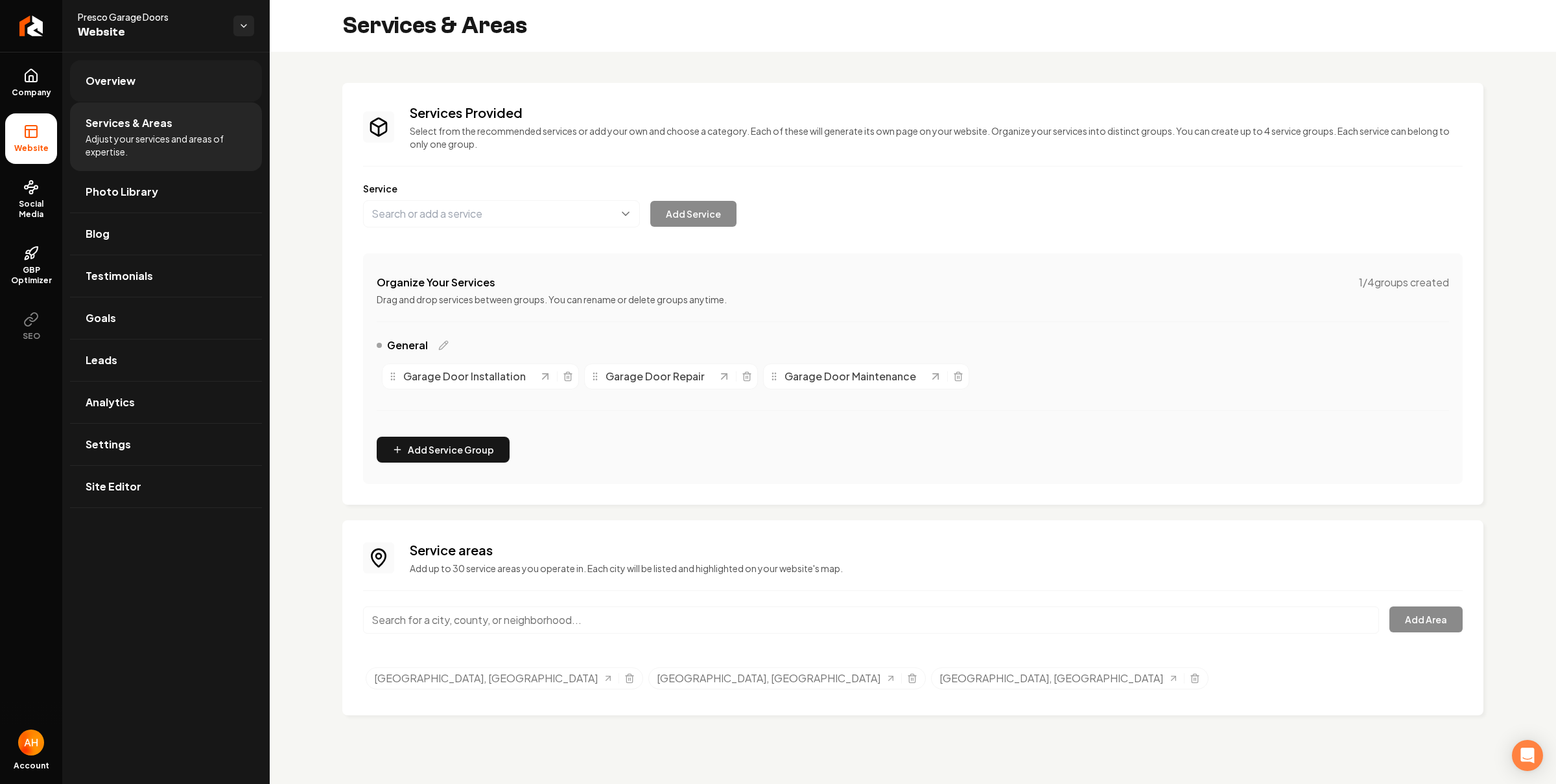
click at [154, 87] on link "Overview" at bounding box center [166, 80] width 192 height 41
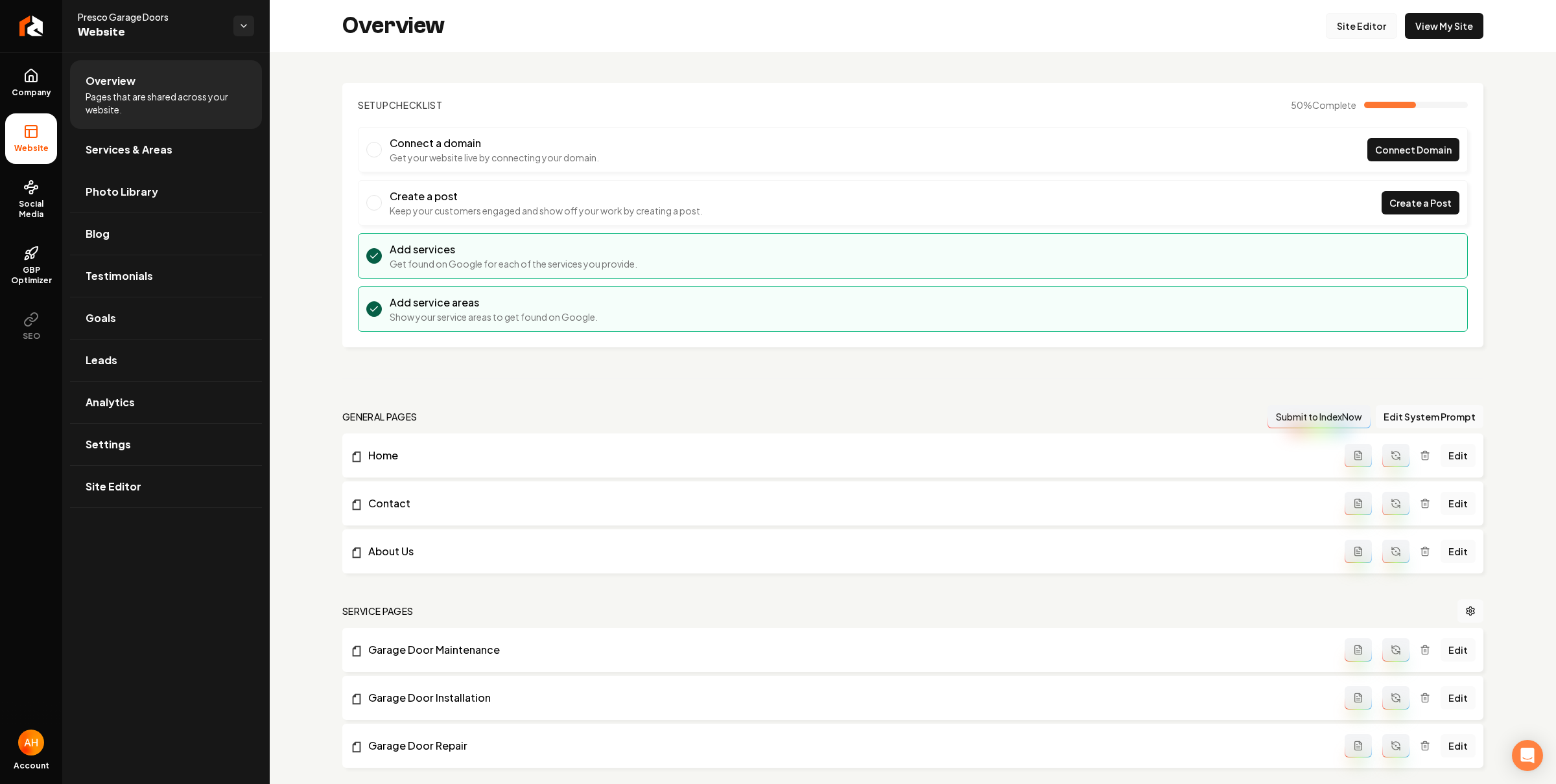
click at [1342, 24] on link "Site Editor" at bounding box center [1361, 26] width 71 height 26
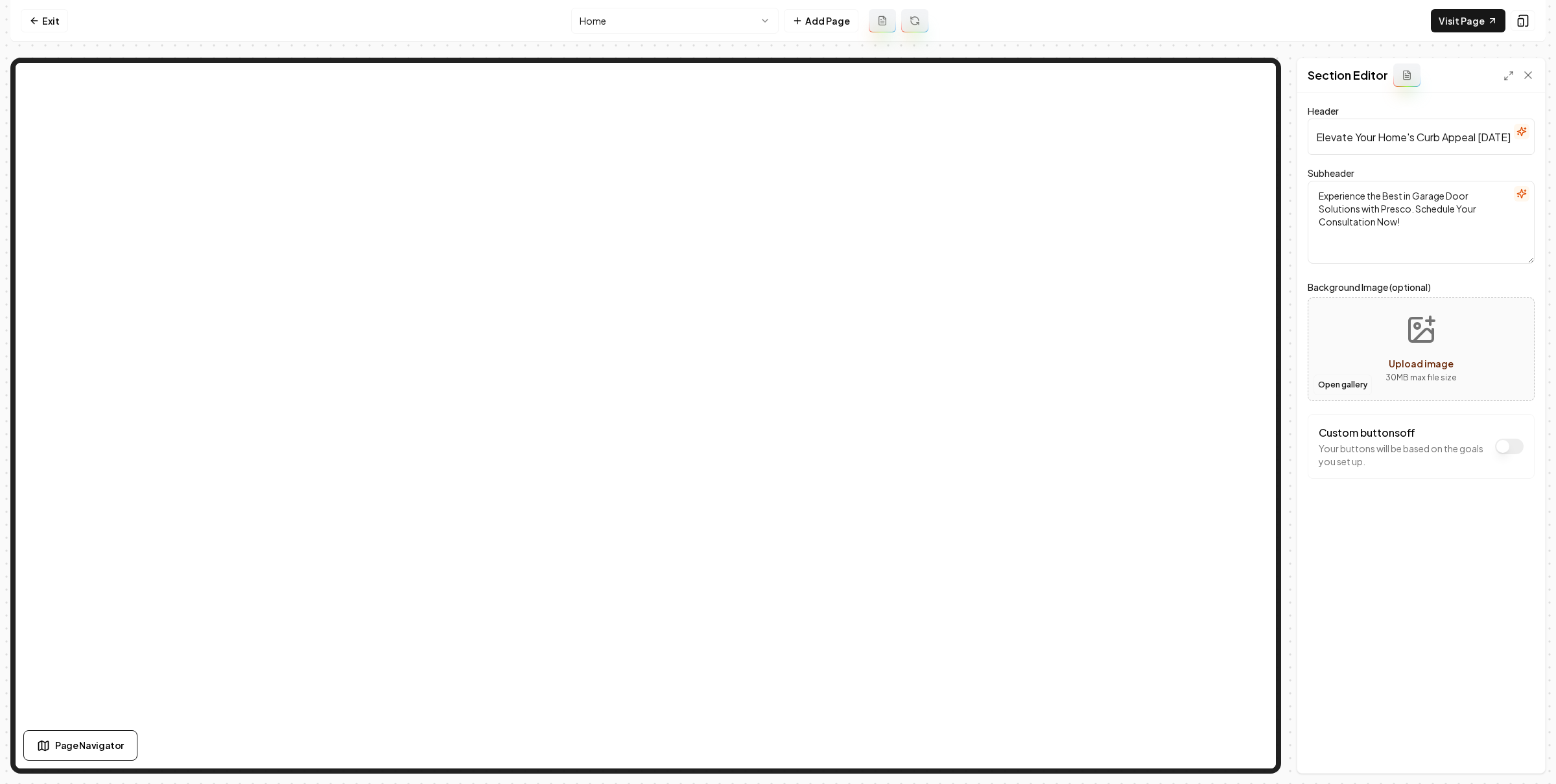
click at [1343, 384] on button "Open gallery" at bounding box center [1343, 385] width 58 height 21
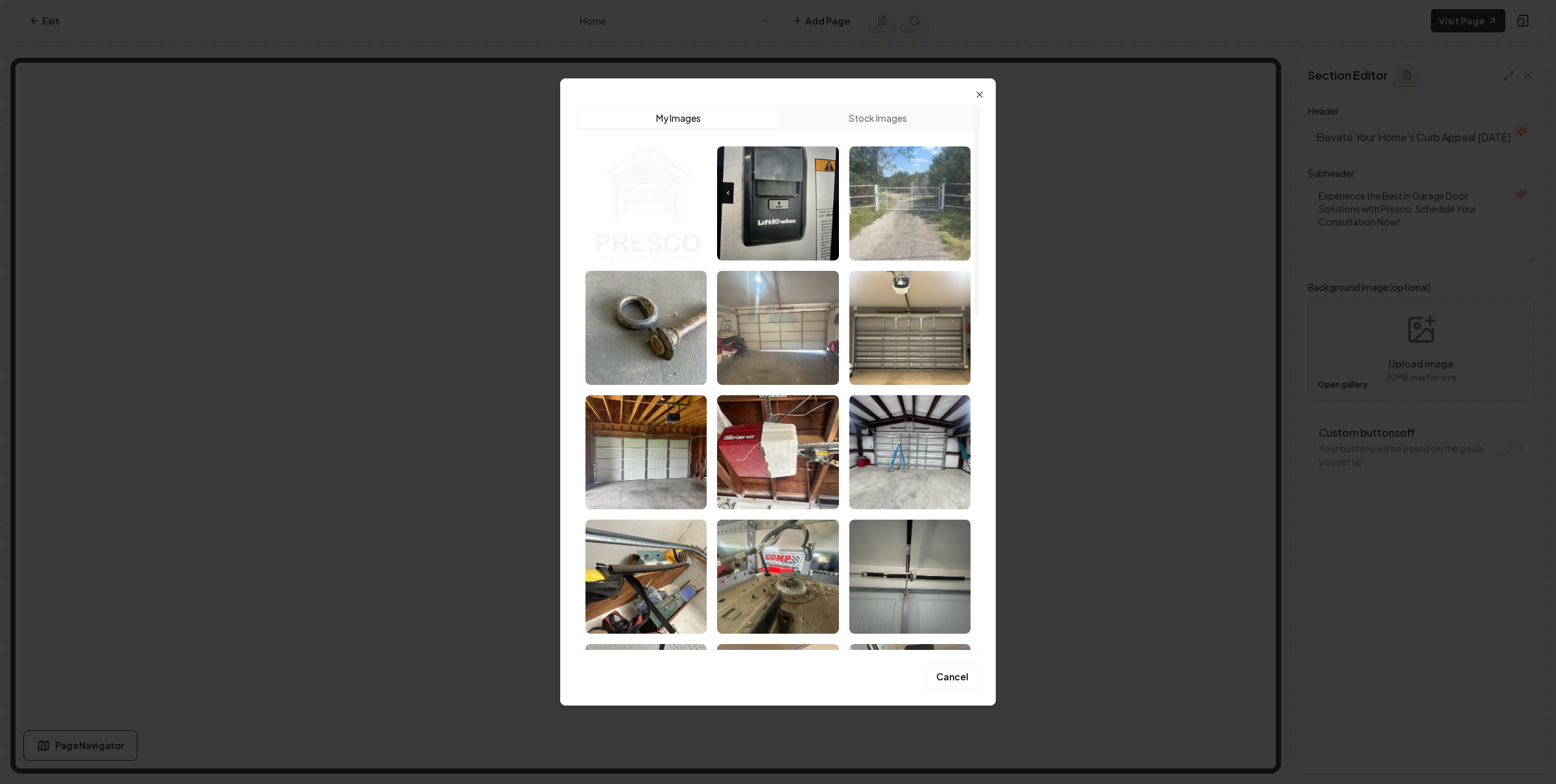
click at [746, 325] on img "Select image image_68a7b18e5c7cd75eb81a5bcb.jpeg" at bounding box center [778, 328] width 122 height 114
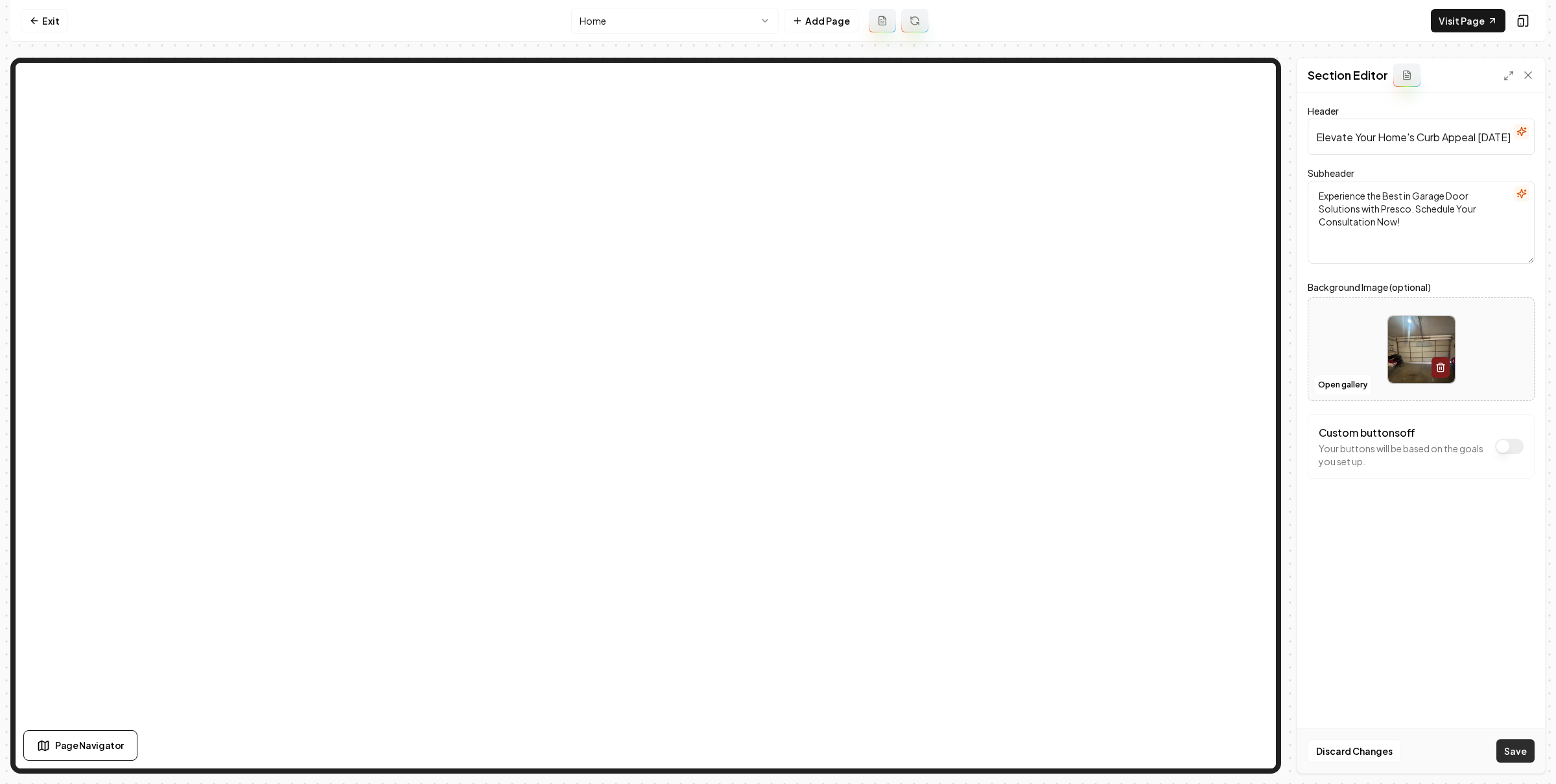
click at [1502, 750] on button "Save" at bounding box center [1515, 751] width 38 height 23
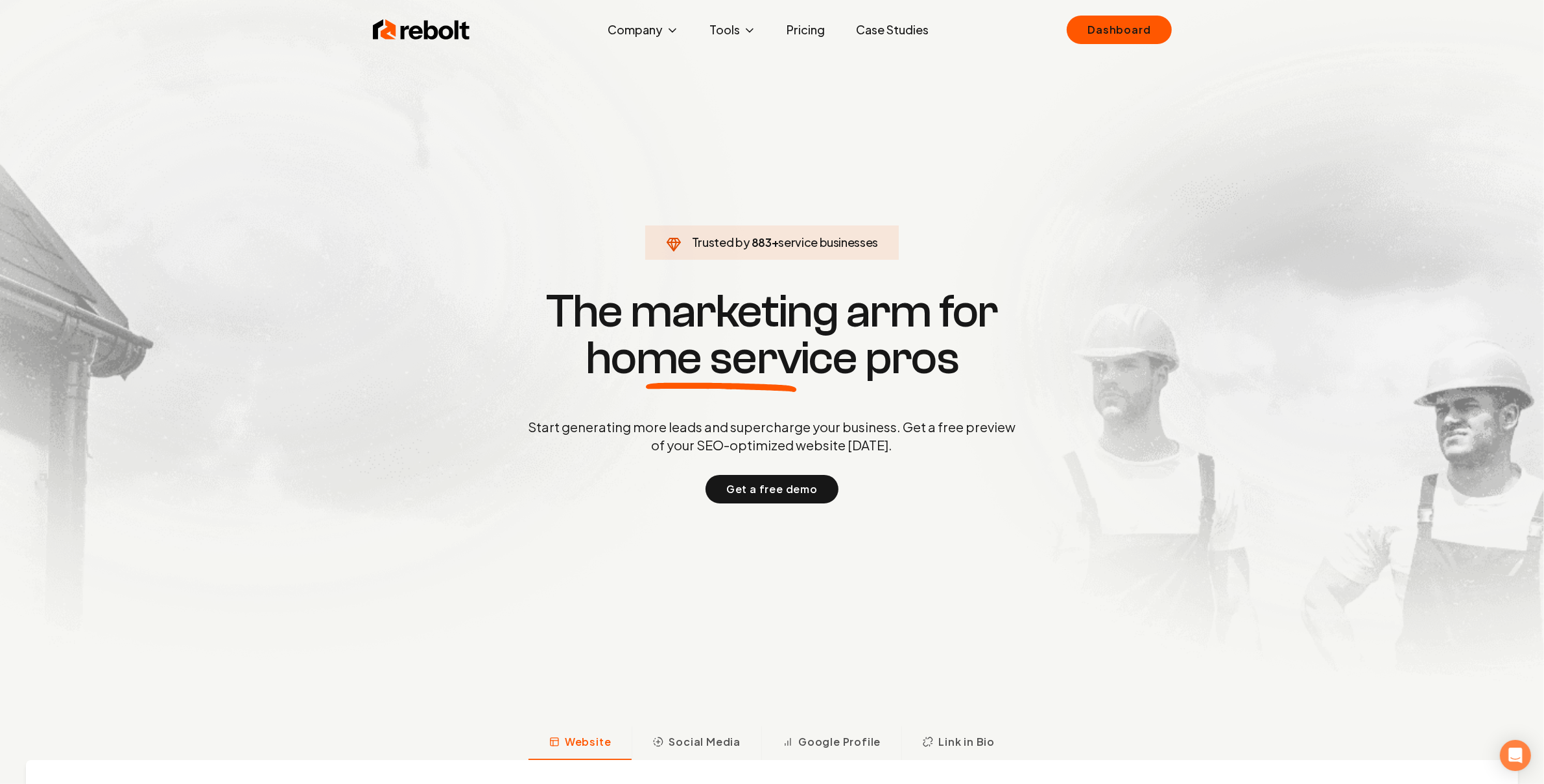
click at [811, 31] on link "Pricing" at bounding box center [805, 29] width 59 height 26
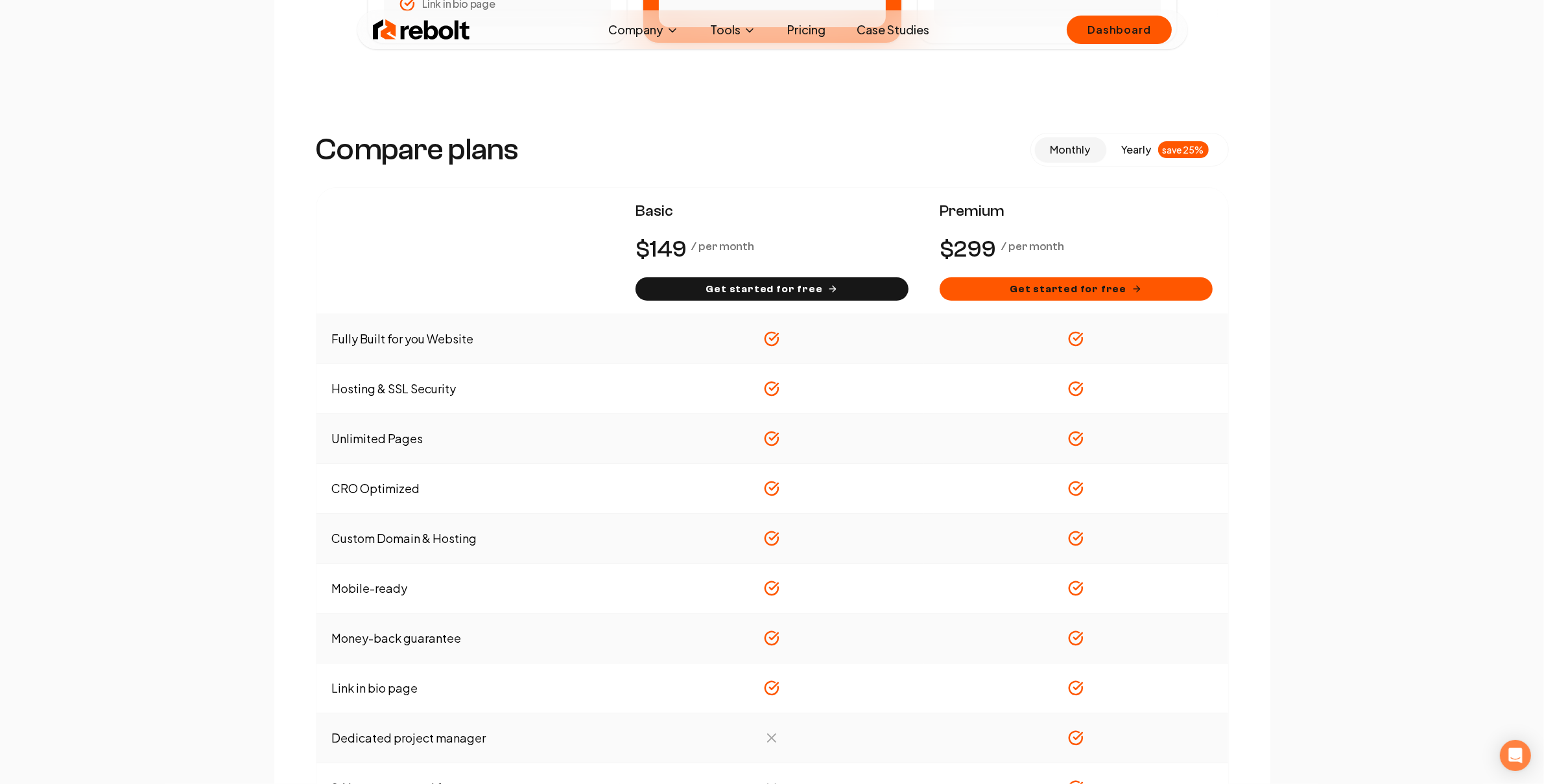
scroll to position [872, 0]
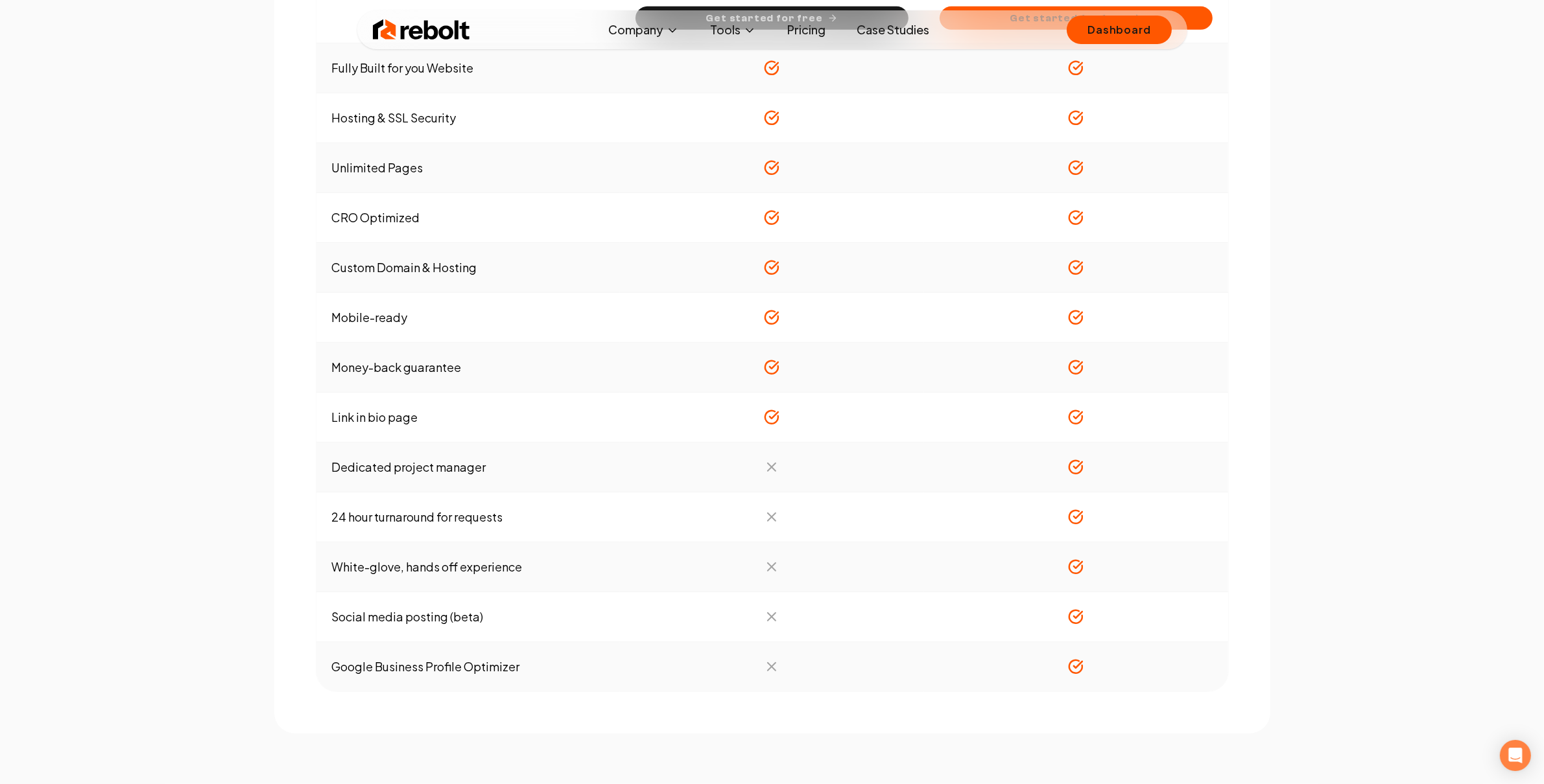
click at [1240, 63] on div "Compare plans monthly yearly save 25% Basic / per month Get started for free Pr…" at bounding box center [772, 203] width 996 height 1058
click at [1137, 33] on link "Dashboard" at bounding box center [1118, 30] width 104 height 28
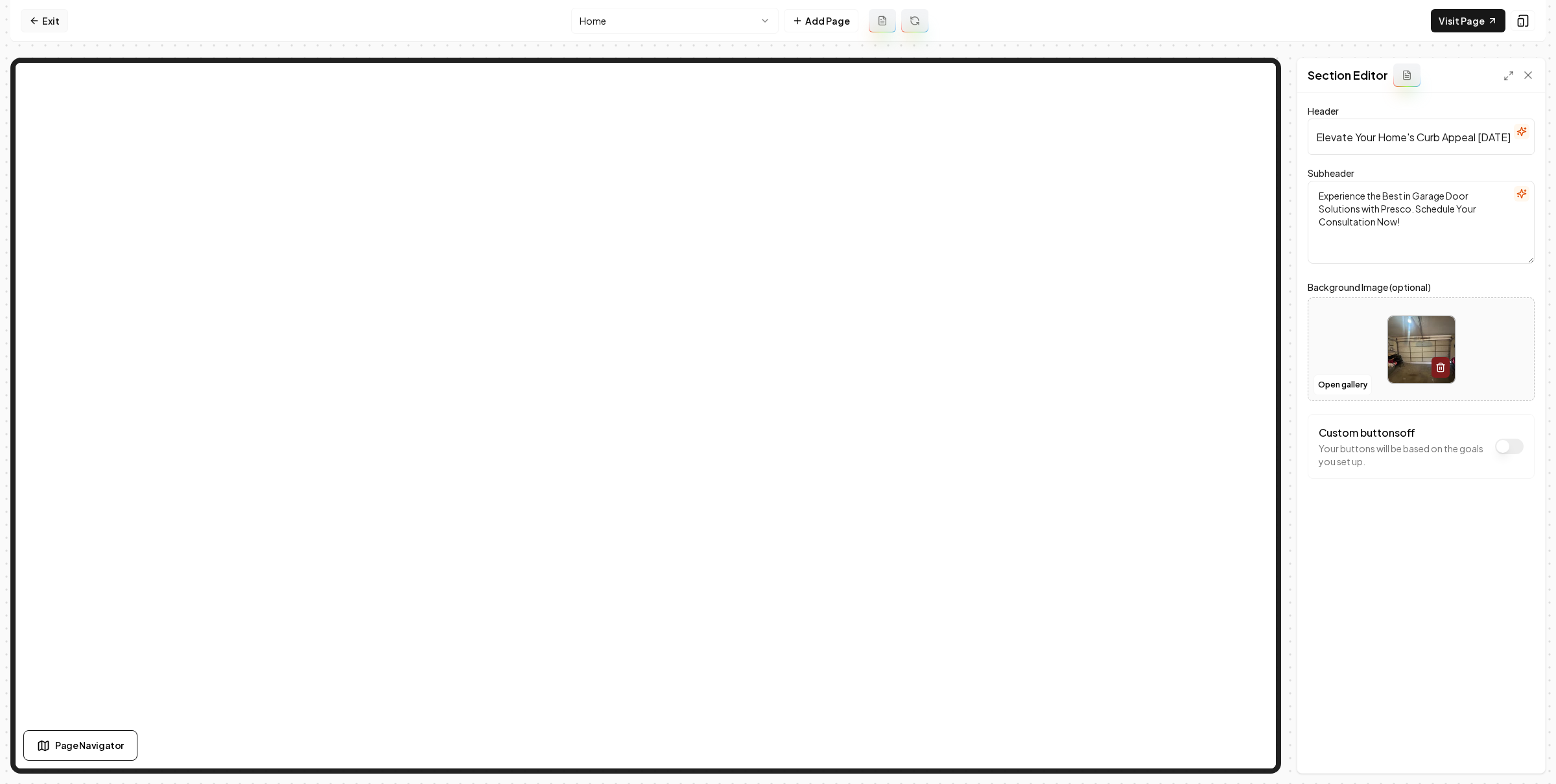
click at [63, 31] on link "Exit" at bounding box center [45, 20] width 48 height 23
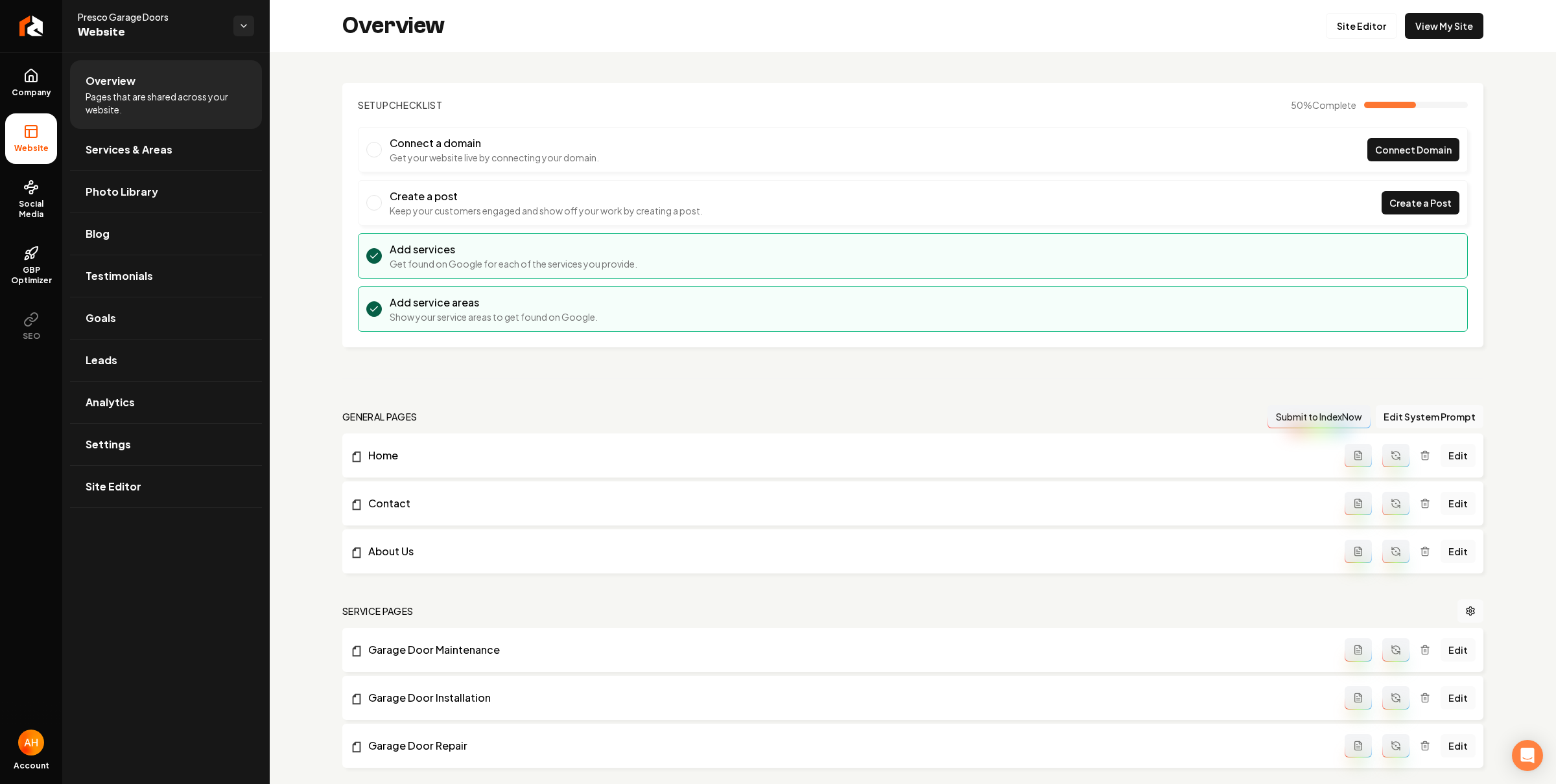
click at [634, 86] on section "Setup Checklist 50 % Complete Connect a domain Get your website live by connect…" at bounding box center [912, 215] width 1141 height 264
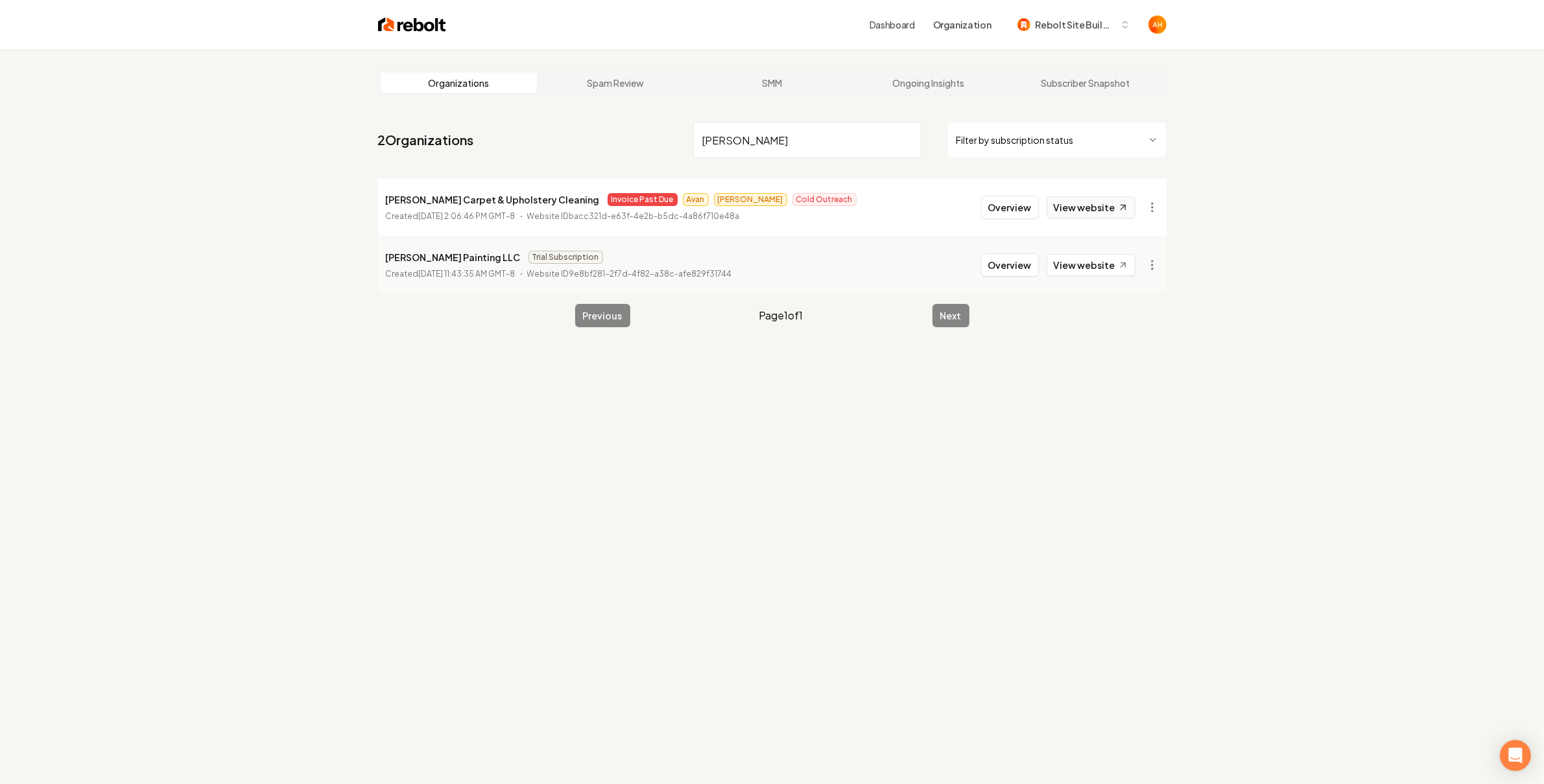
click at [1086, 213] on link "View website" at bounding box center [1090, 207] width 89 height 22
click at [767, 146] on input "douglas" at bounding box center [806, 139] width 228 height 36
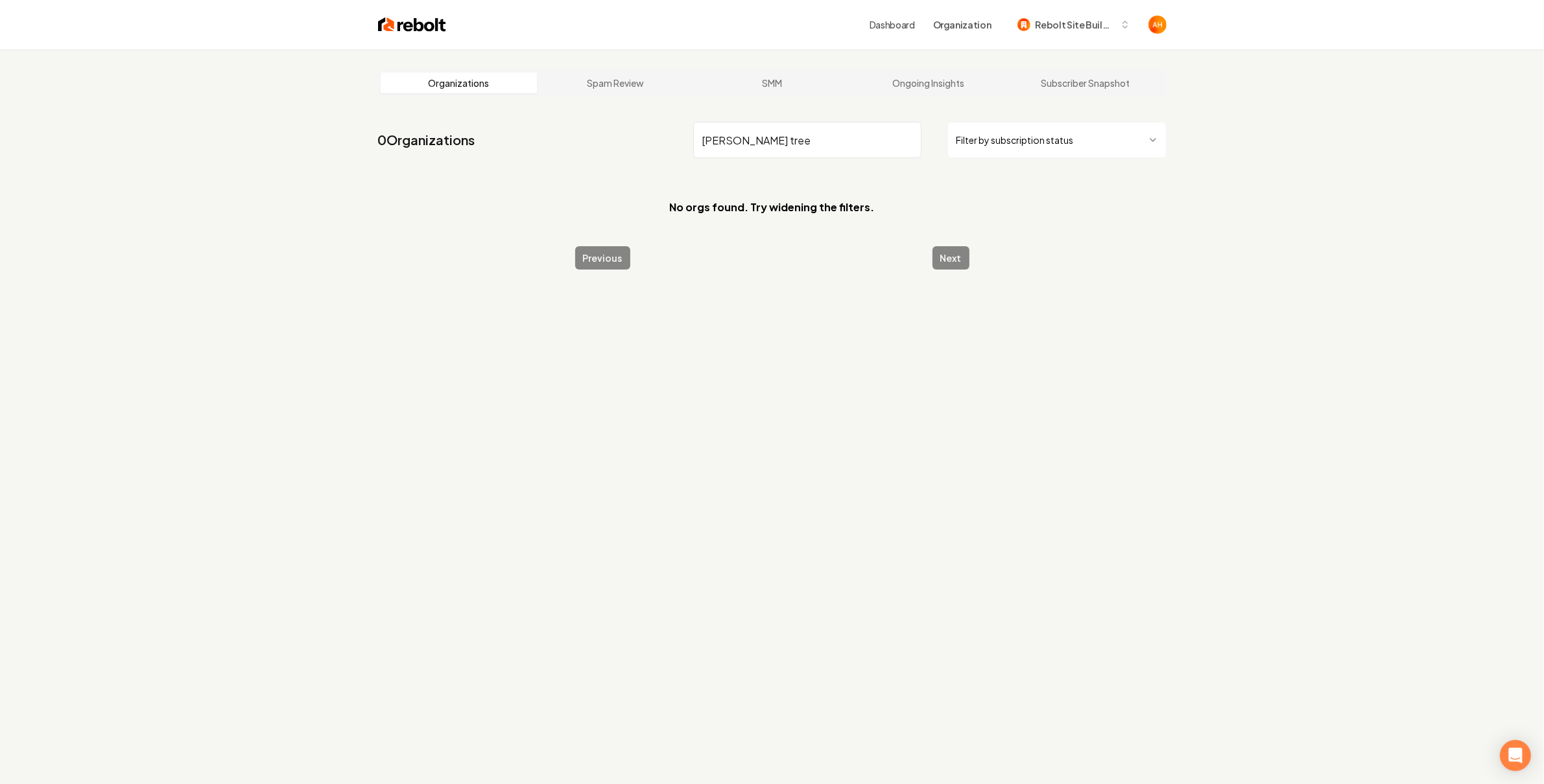
click at [843, 156] on input "lynn tree" at bounding box center [806, 139] width 228 height 36
click at [783, 141] on input "lynn" at bounding box center [806, 139] width 228 height 36
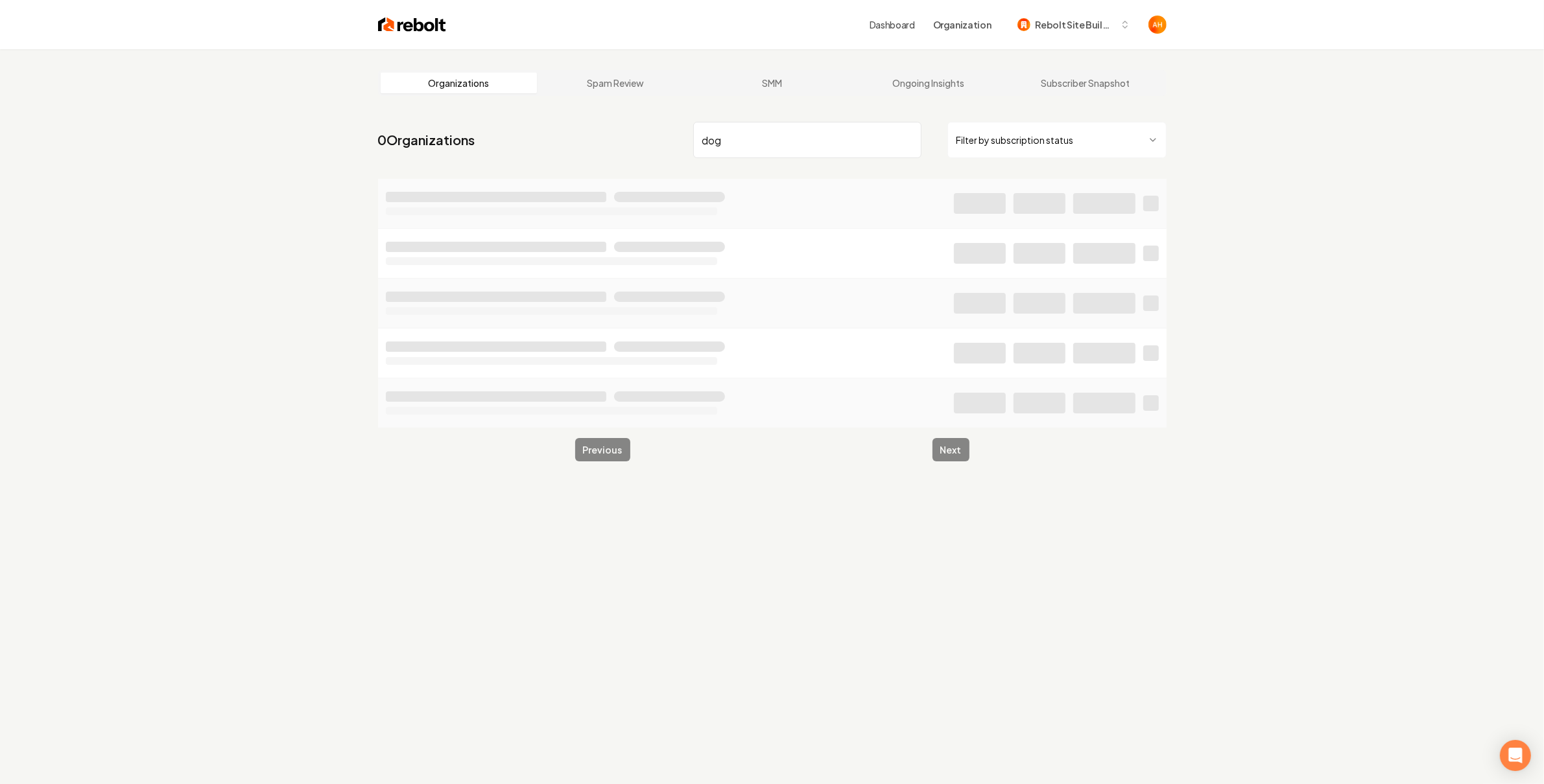
type input "dog"
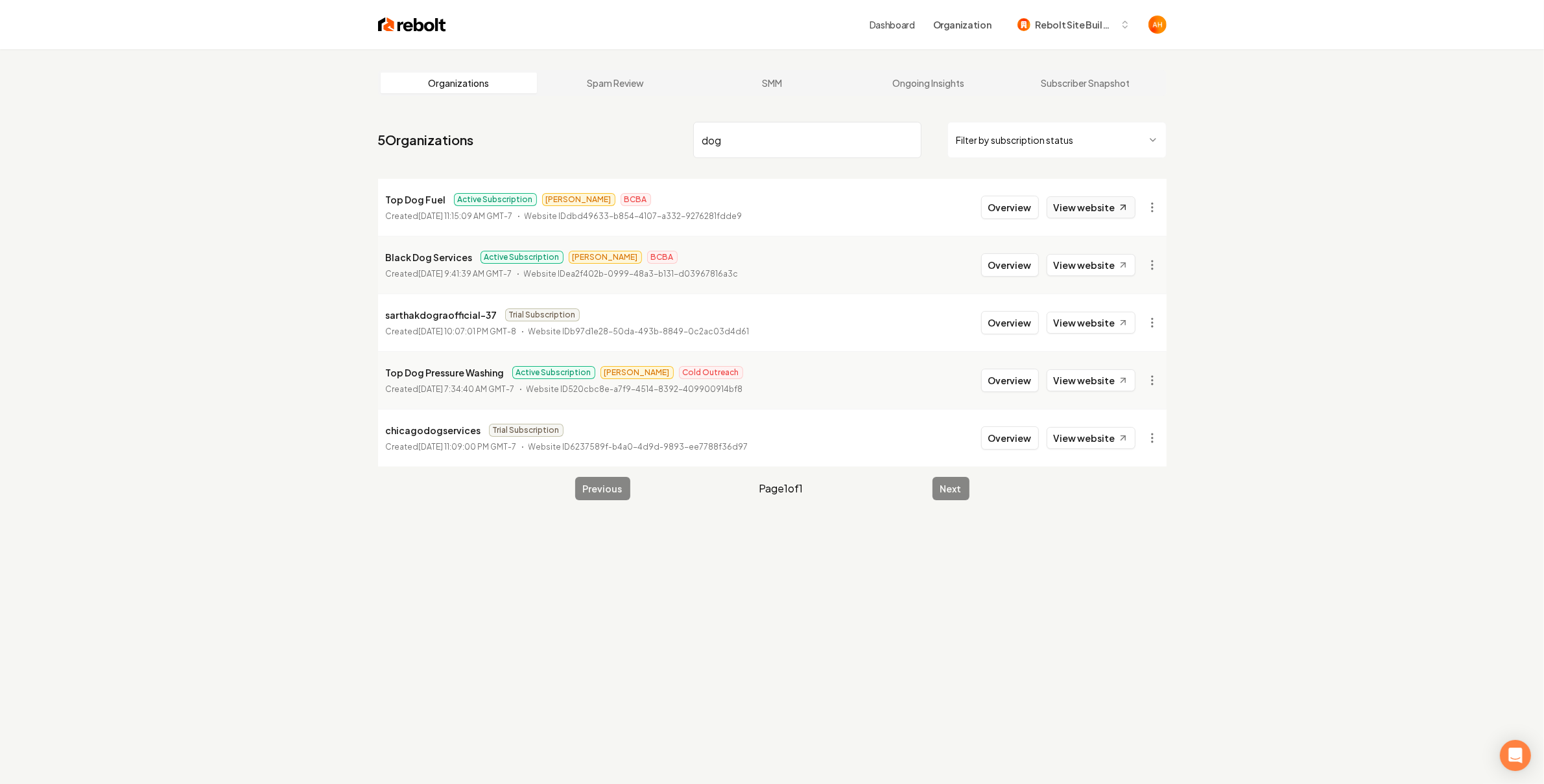
click at [1083, 217] on link "View website" at bounding box center [1090, 207] width 89 height 22
click at [796, 137] on input "dog" at bounding box center [806, 139] width 228 height 36
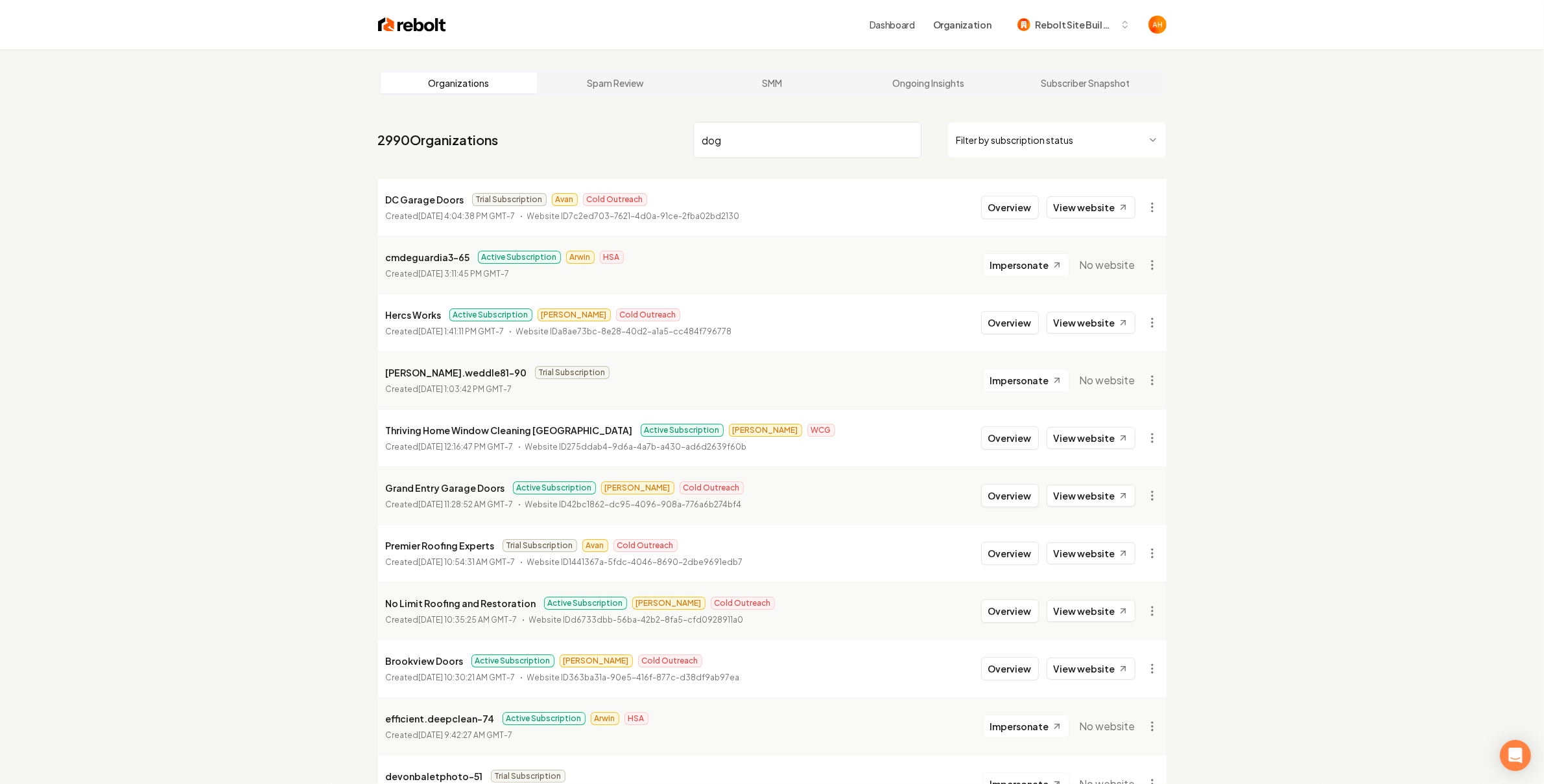
type input "dog"
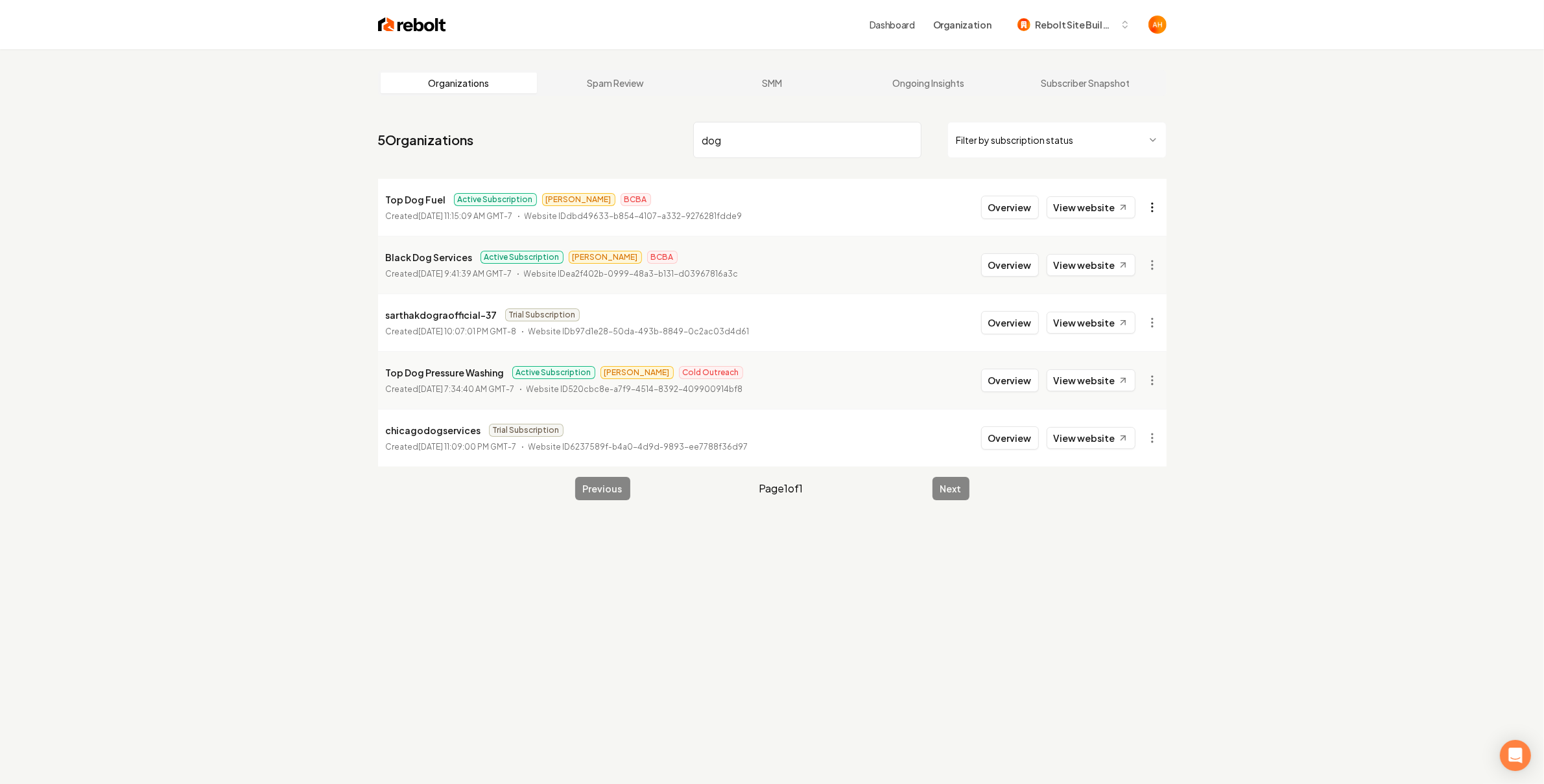
click at [1154, 207] on html "Dashboard Organization Rebolt Site Builder Organizations Spam Review SMM Ongoin…" at bounding box center [772, 392] width 1544 height 784
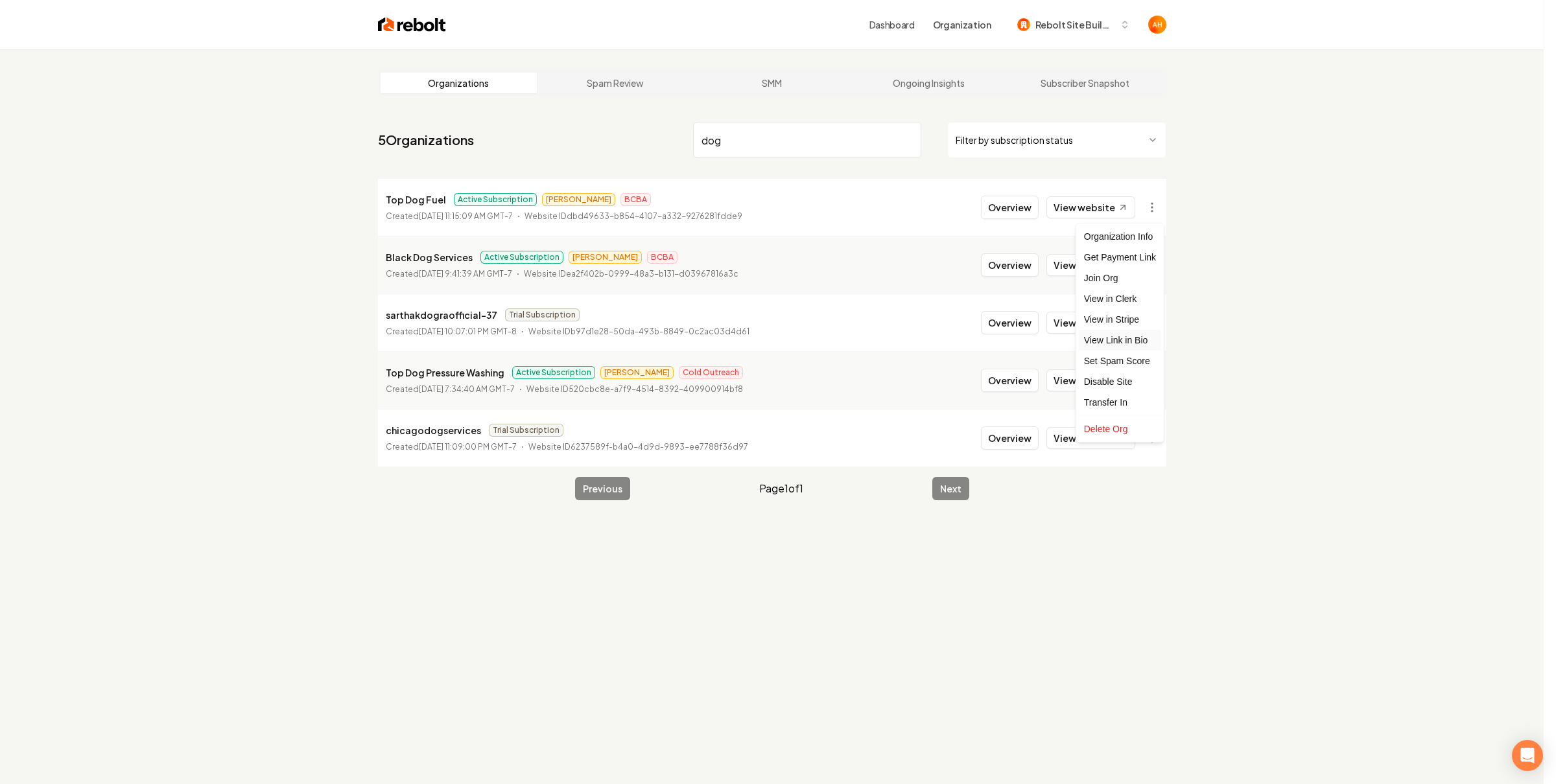
click at [1137, 342] on link "View Link in Bio" at bounding box center [1119, 340] width 82 height 21
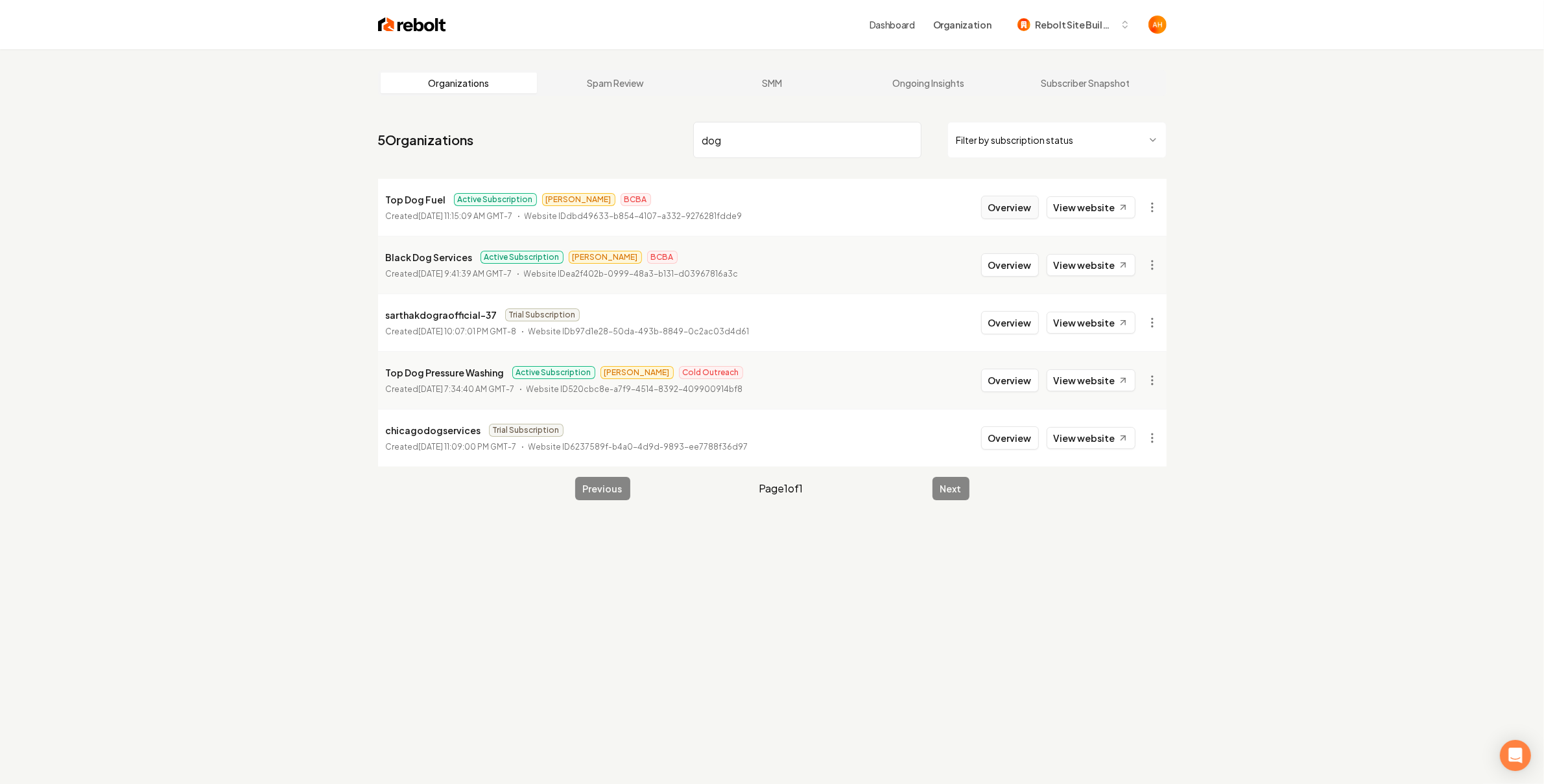
click at [1007, 207] on button "Overview" at bounding box center [1009, 207] width 57 height 23
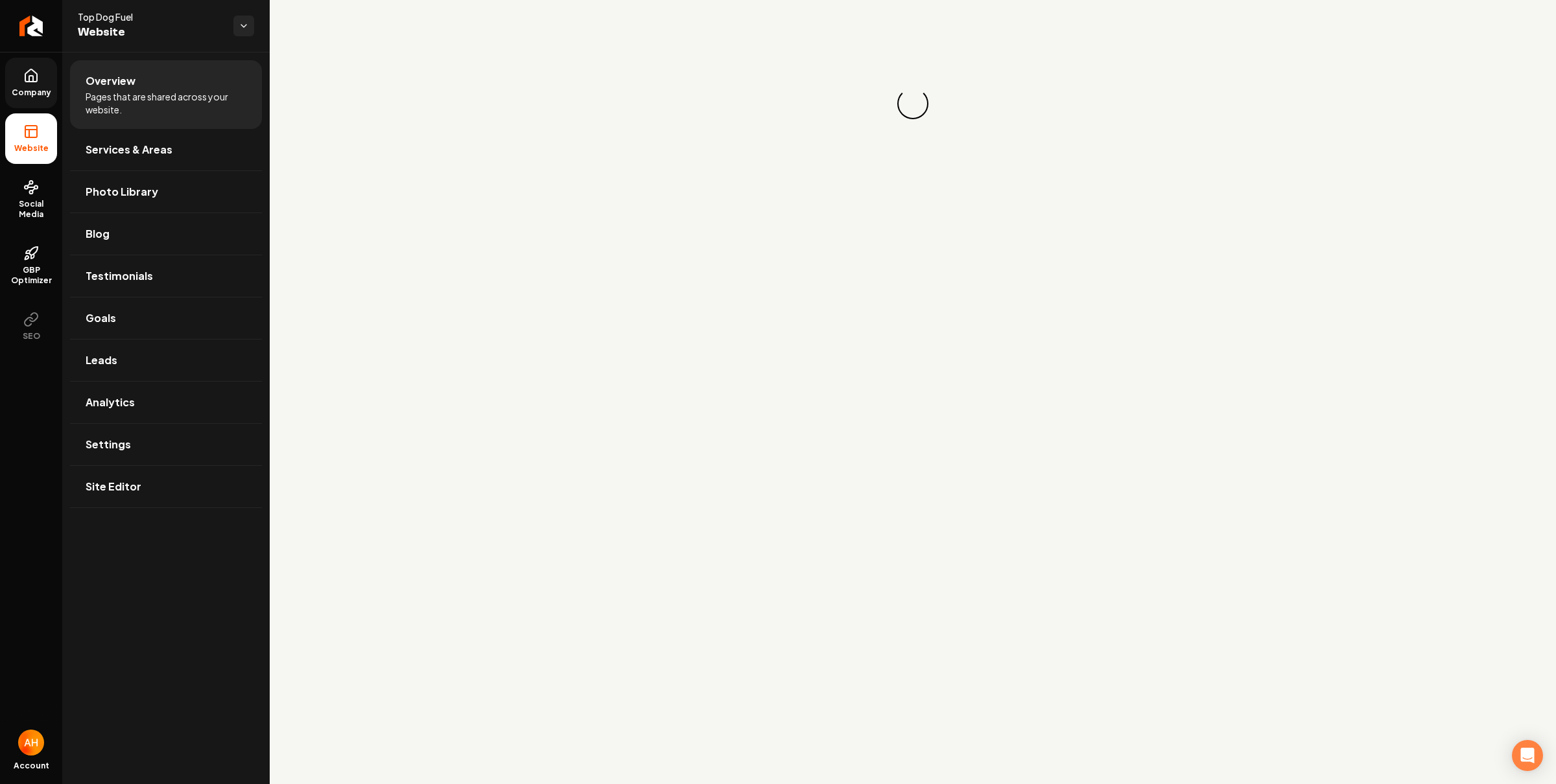
click at [50, 96] on span "Company" at bounding box center [31, 92] width 50 height 11
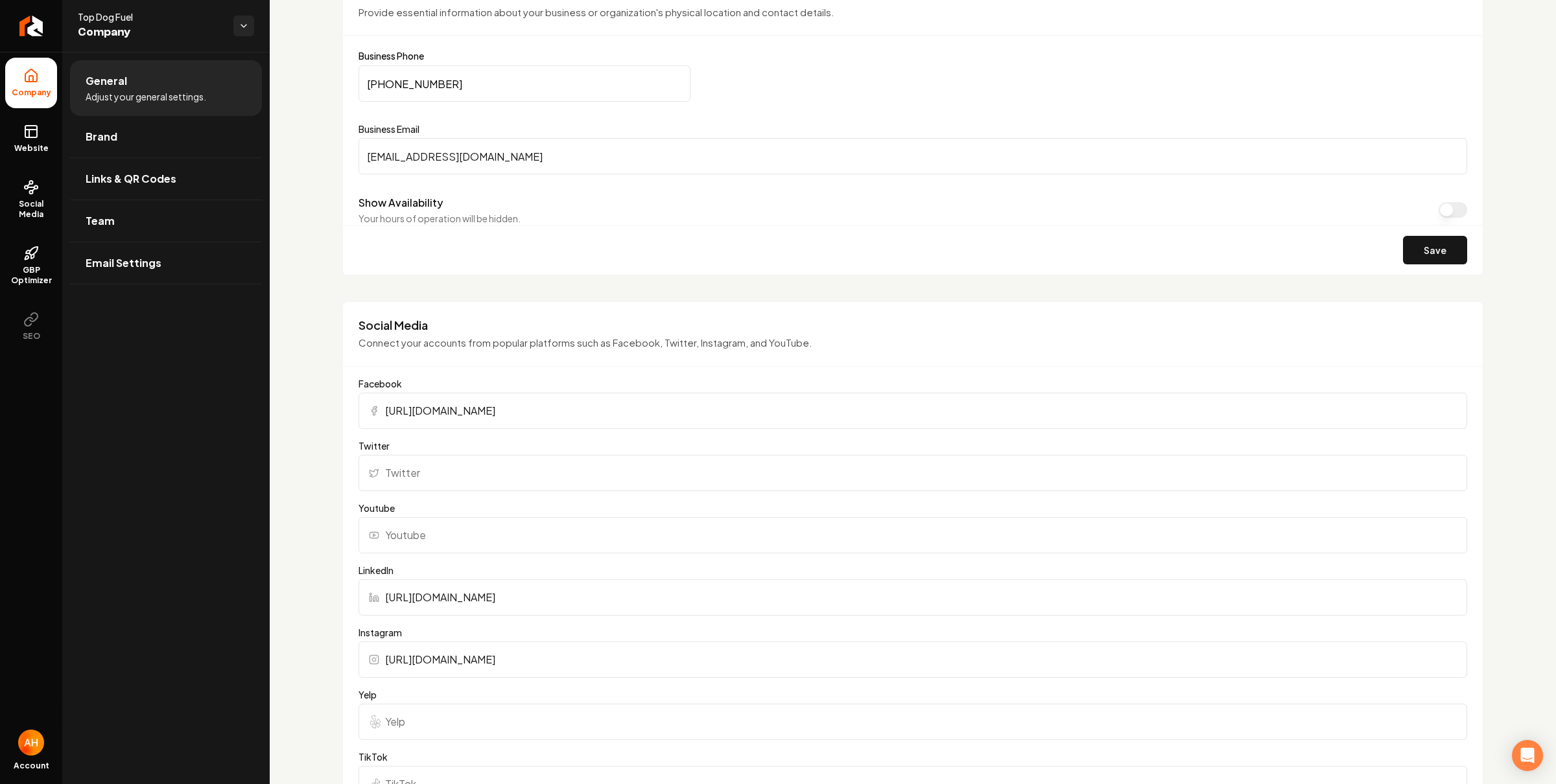
scroll to position [801, 0]
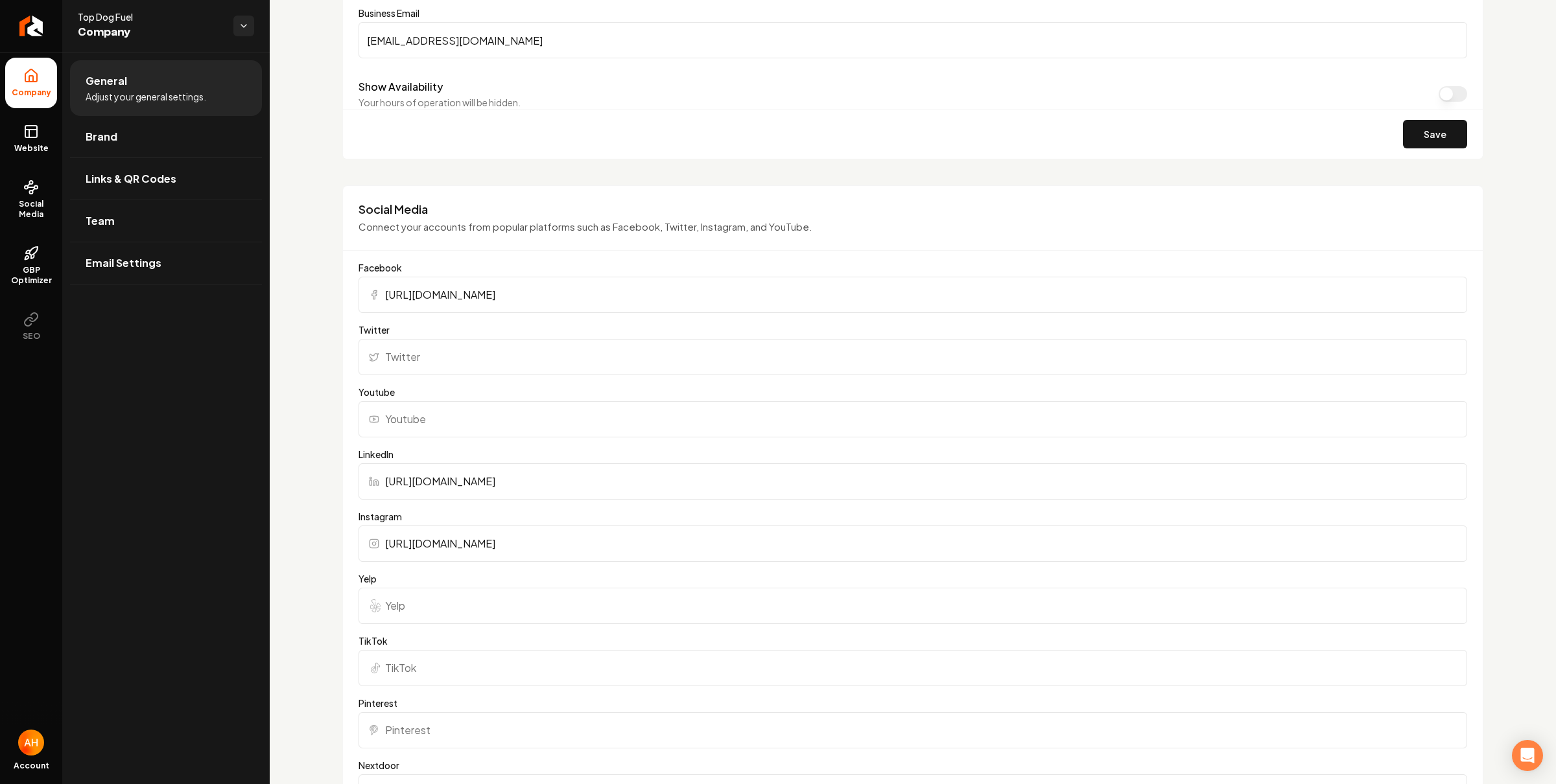
click at [710, 479] on input "https://www.linkedin.com/in/top-dog-fuel-llc-1a5b60317?utm_source=share&utm_cam…" at bounding box center [913, 481] width 1108 height 36
click at [676, 476] on input "https://www.linkedin.com/in/top-dog-fuel-llc-1a5b60317?utm_source=share&utm_cam…" at bounding box center [913, 481] width 1108 height 36
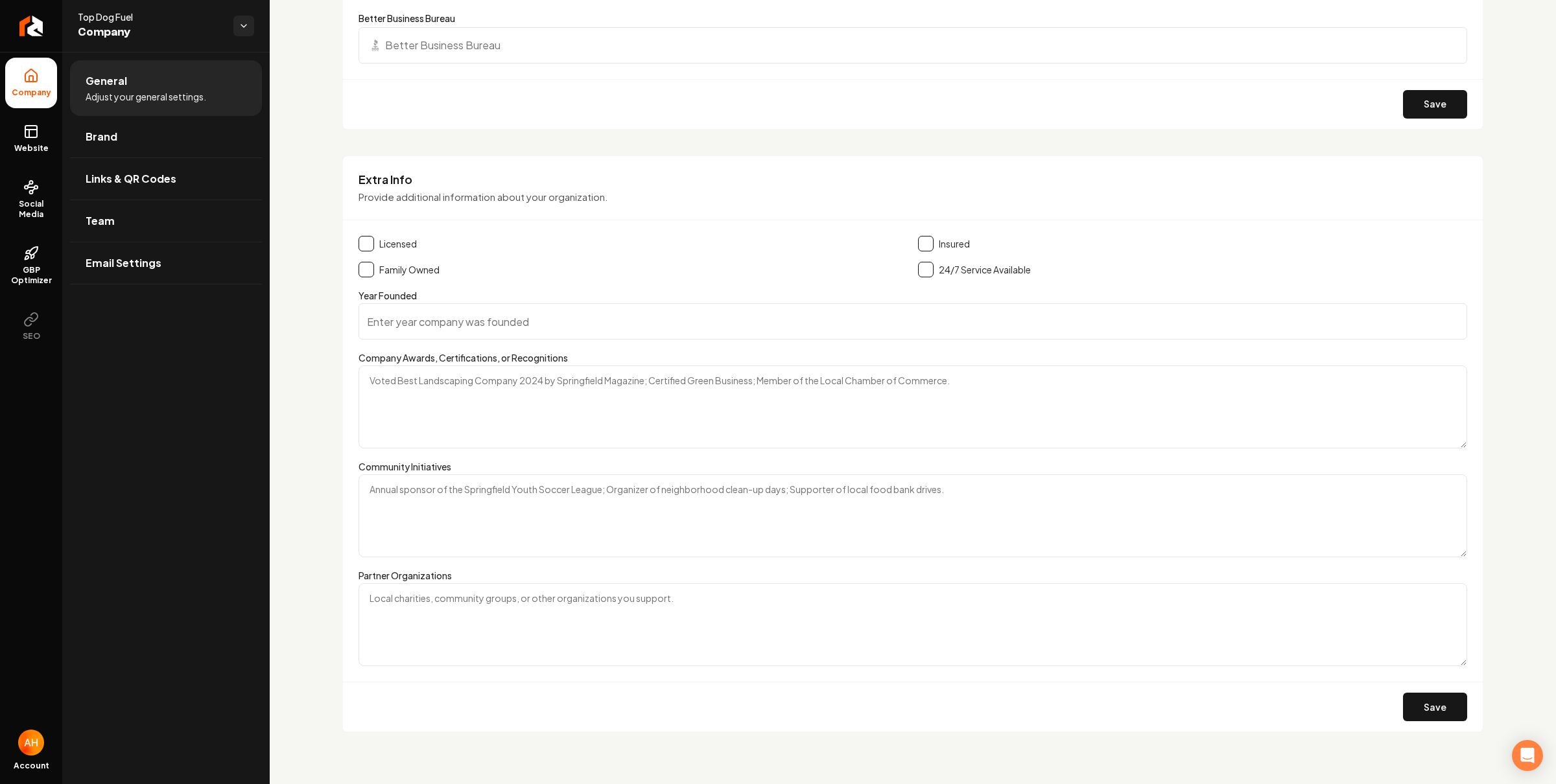
scroll to position [1394, 0]
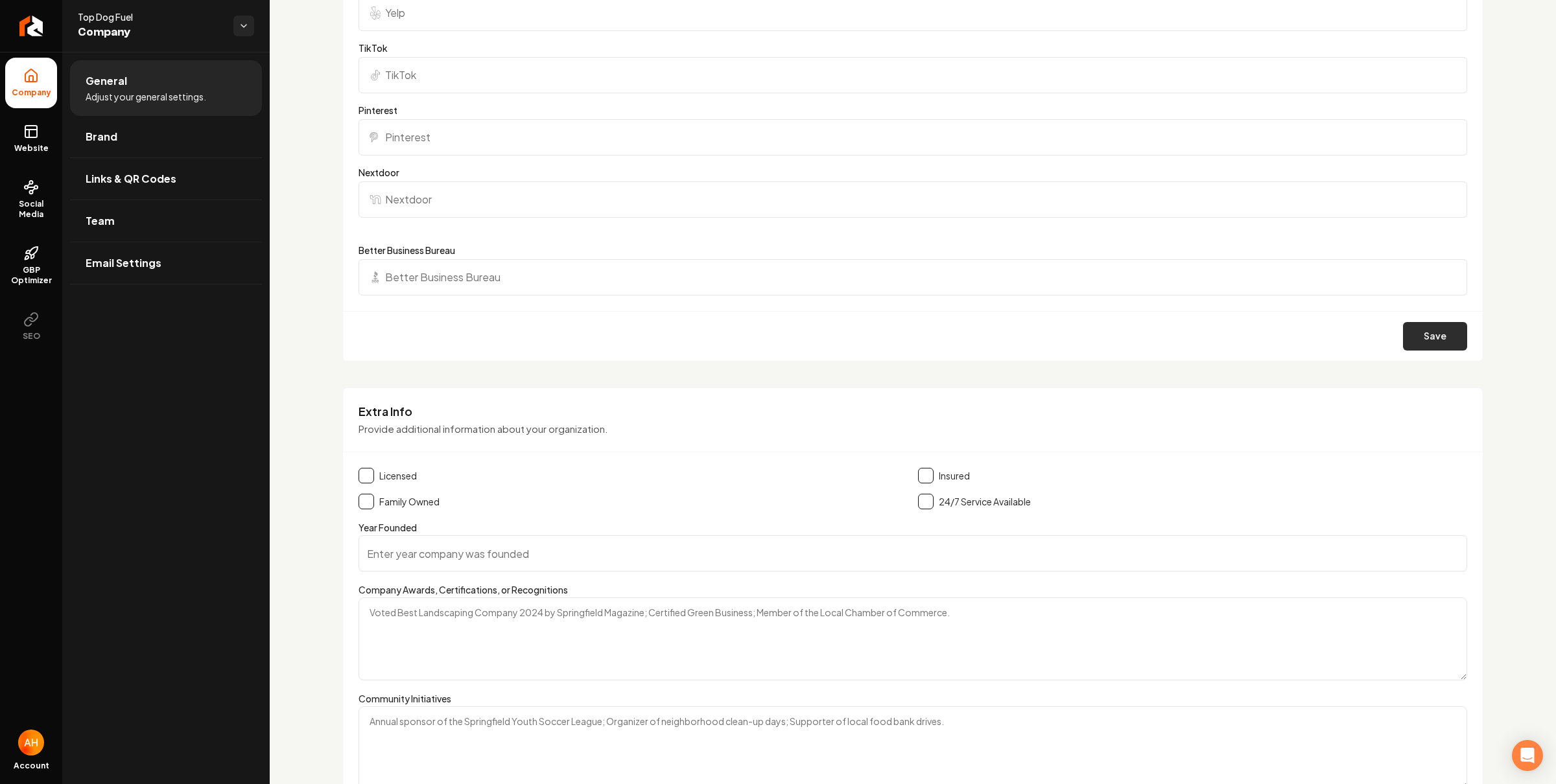
type input "https://www.linkedin.com/in/top-dog-fuel-llc-1a5b60317"
click at [1403, 329] on button "Save" at bounding box center [1434, 337] width 64 height 28
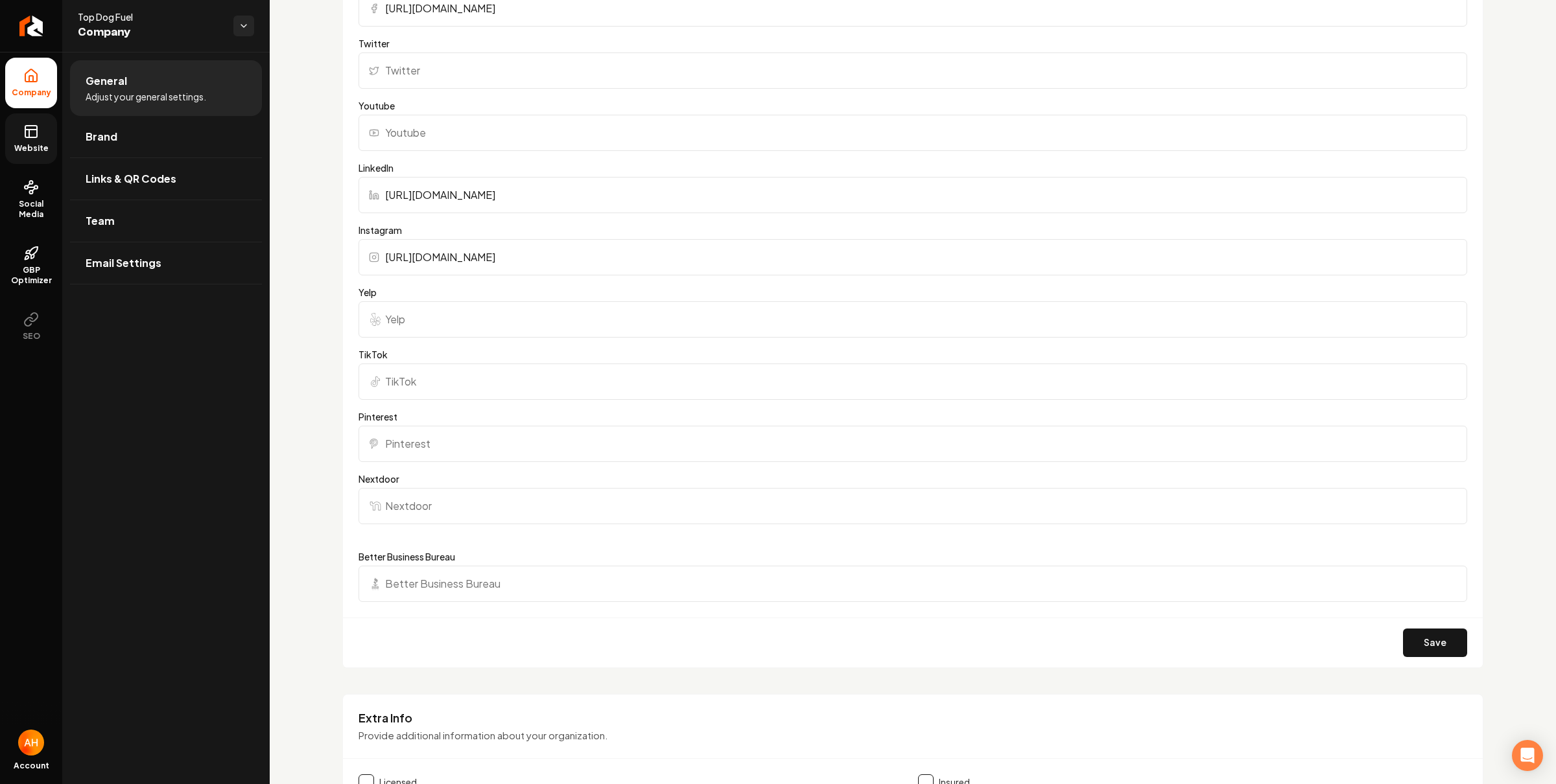
scroll to position [1076, 0]
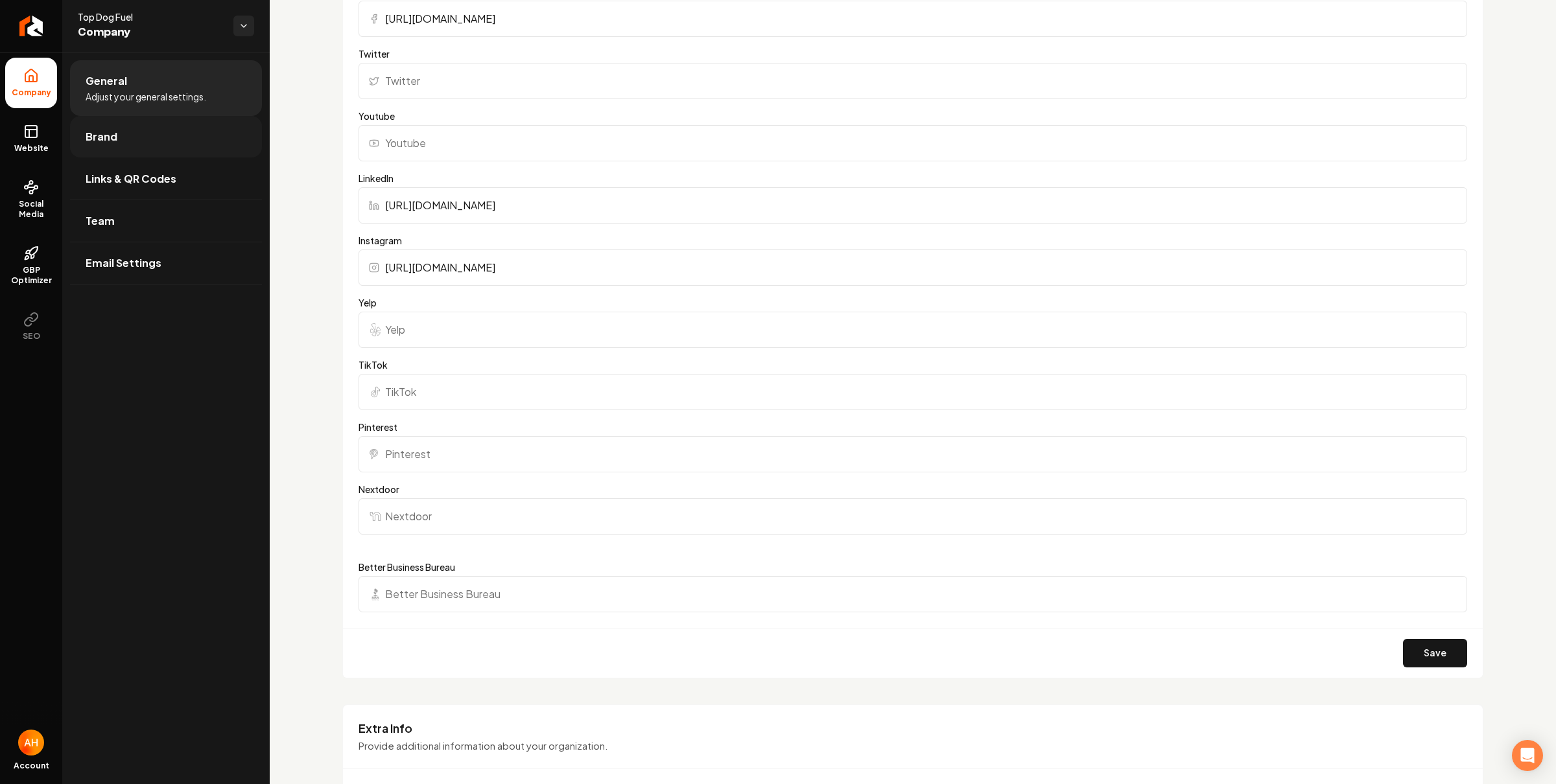
click at [86, 116] on link "Brand" at bounding box center [166, 137] width 192 height 41
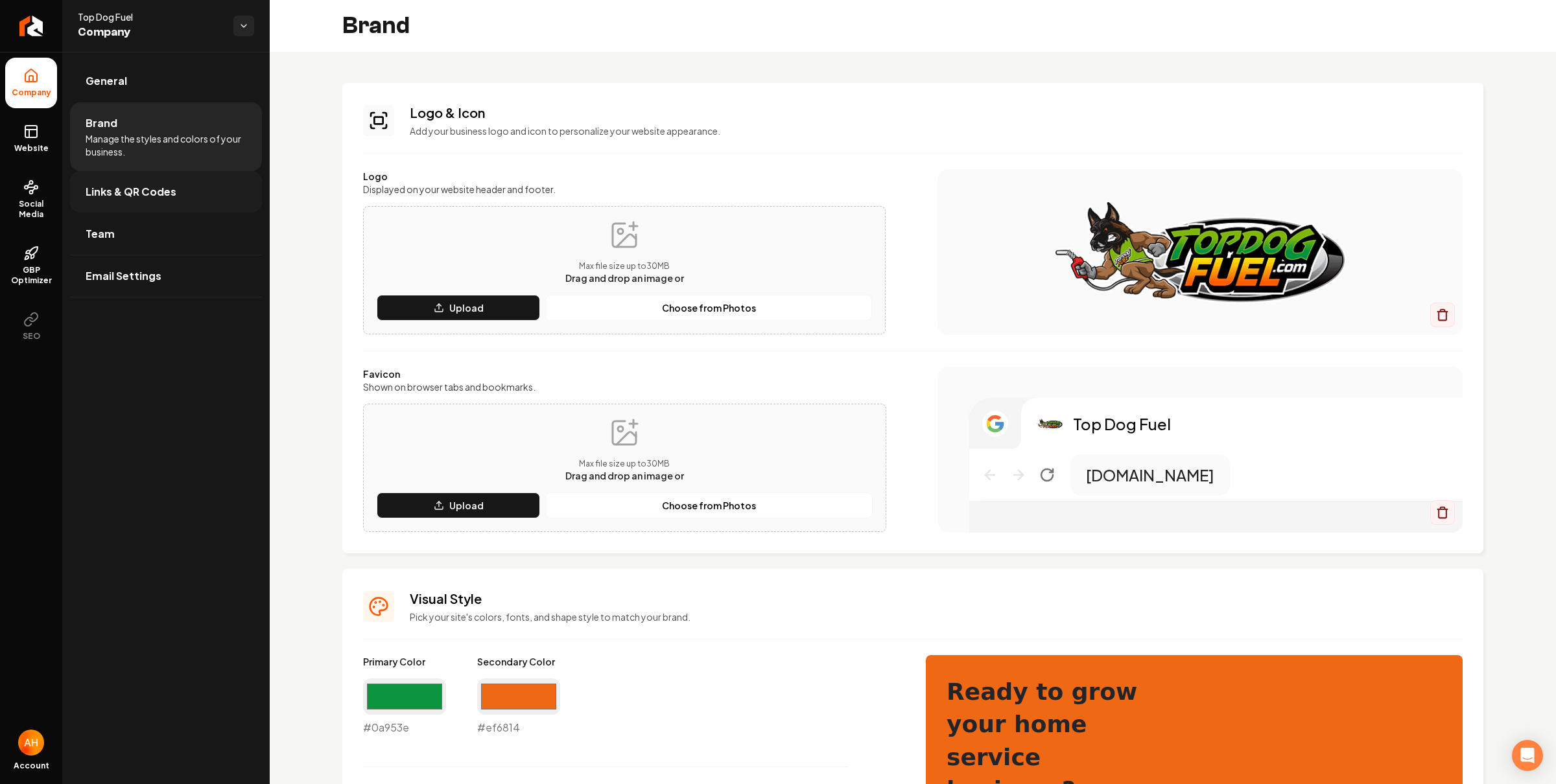
click at [113, 189] on span "Links & QR Codes" at bounding box center [130, 192] width 91 height 16
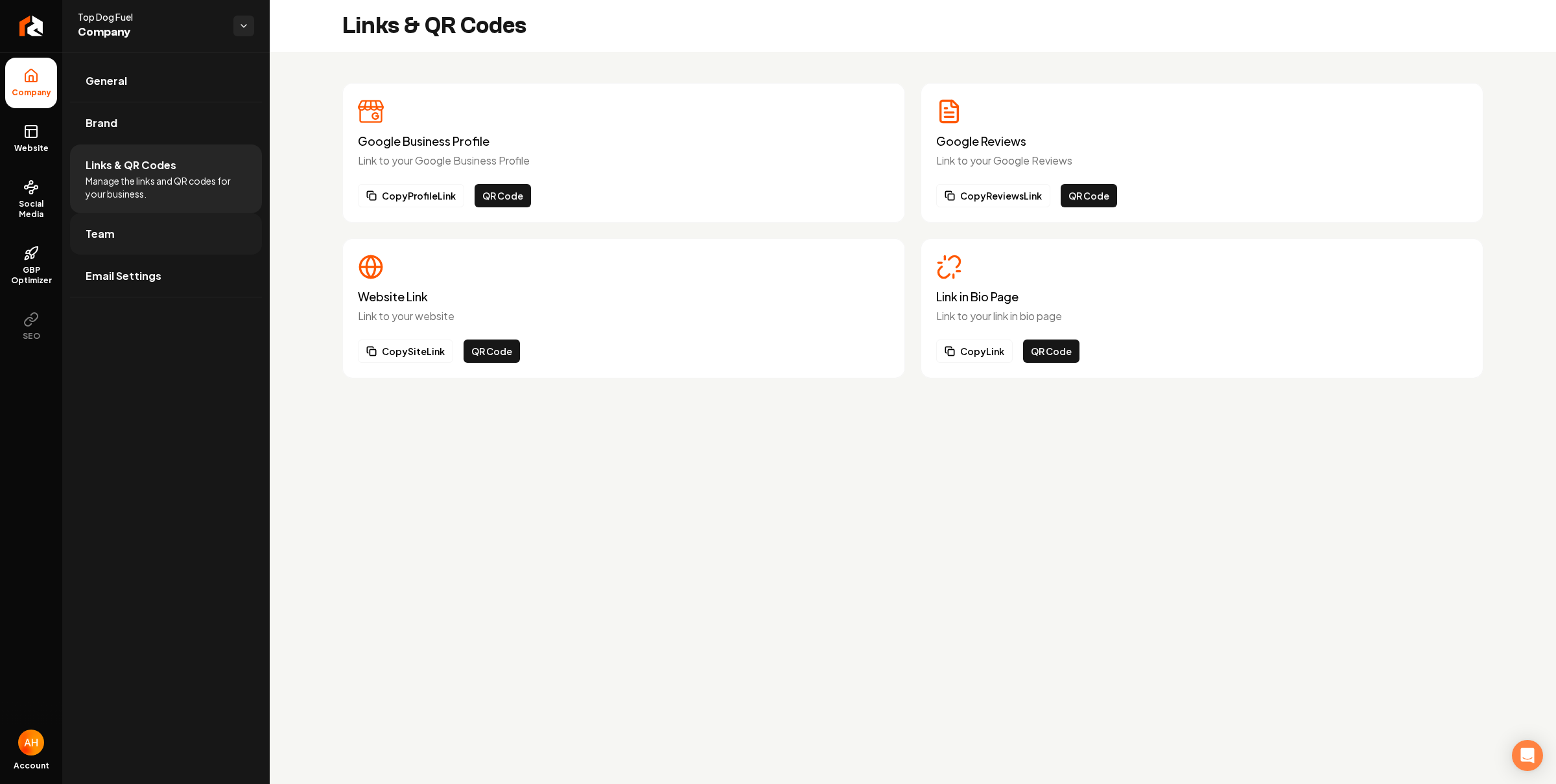
click at [116, 241] on link "Team" at bounding box center [166, 233] width 192 height 41
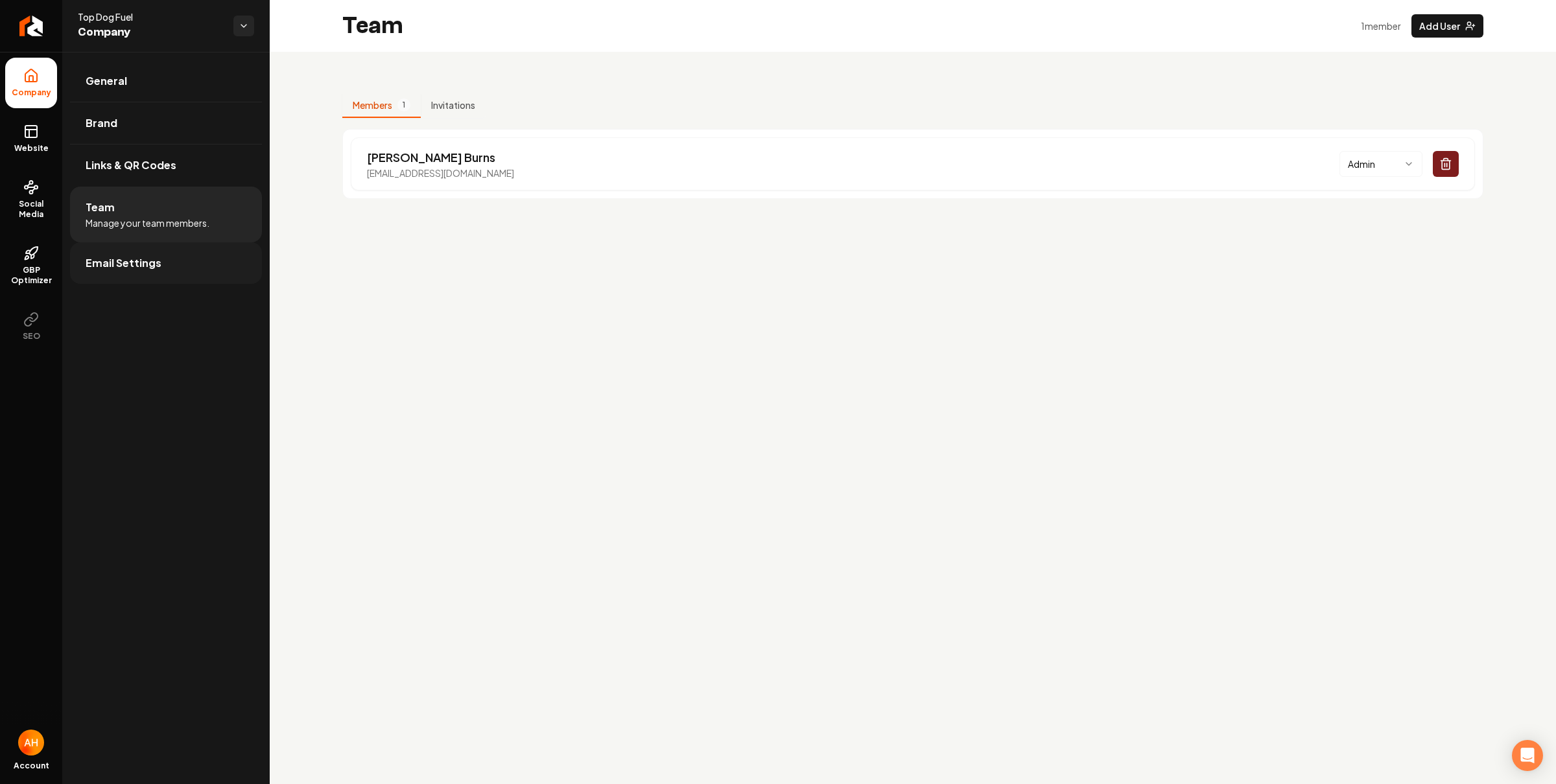
click at [175, 257] on link "Email Settings" at bounding box center [166, 263] width 192 height 41
click at [159, 97] on link "General" at bounding box center [166, 80] width 192 height 41
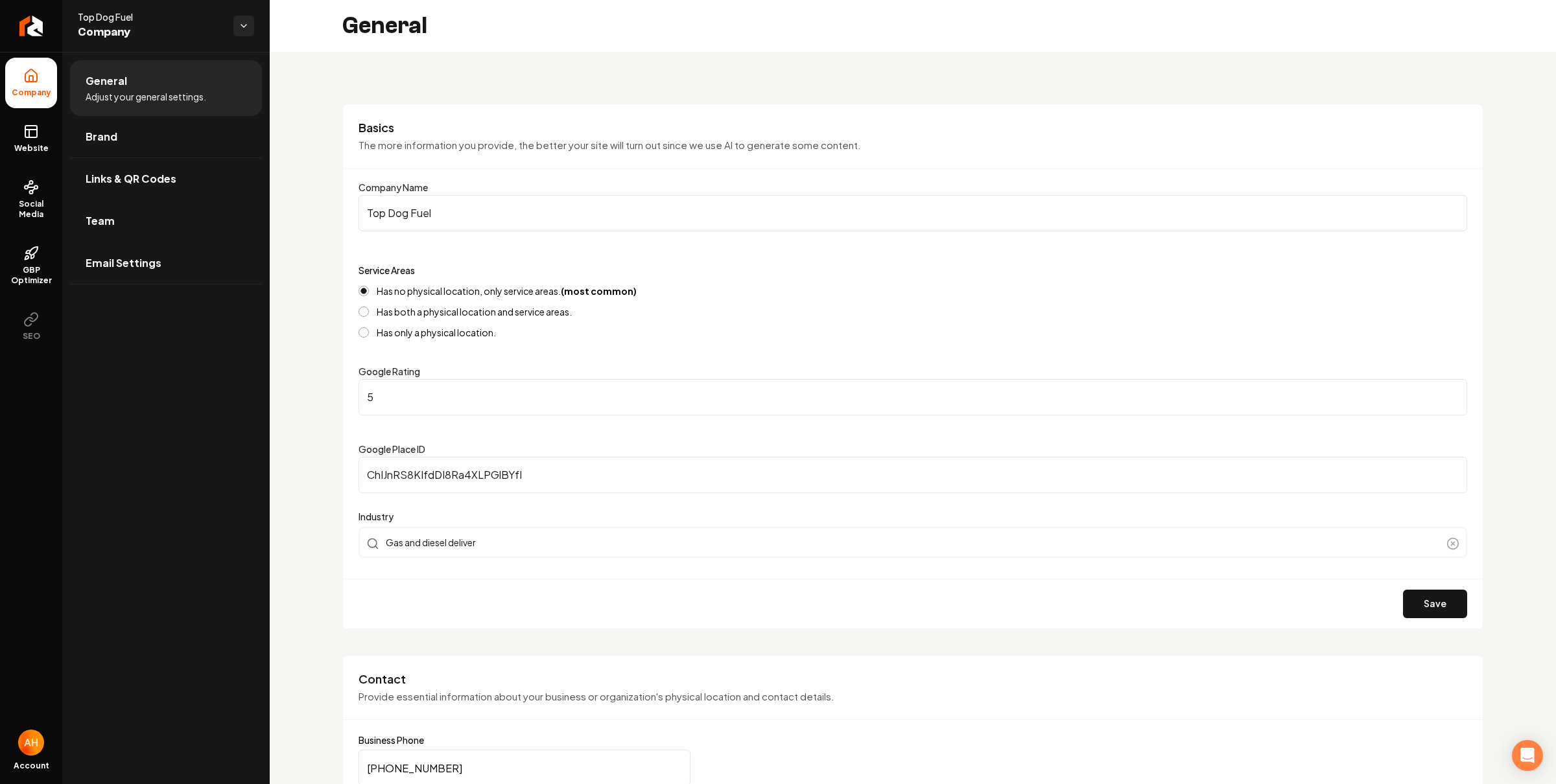
scroll to position [256, 0]
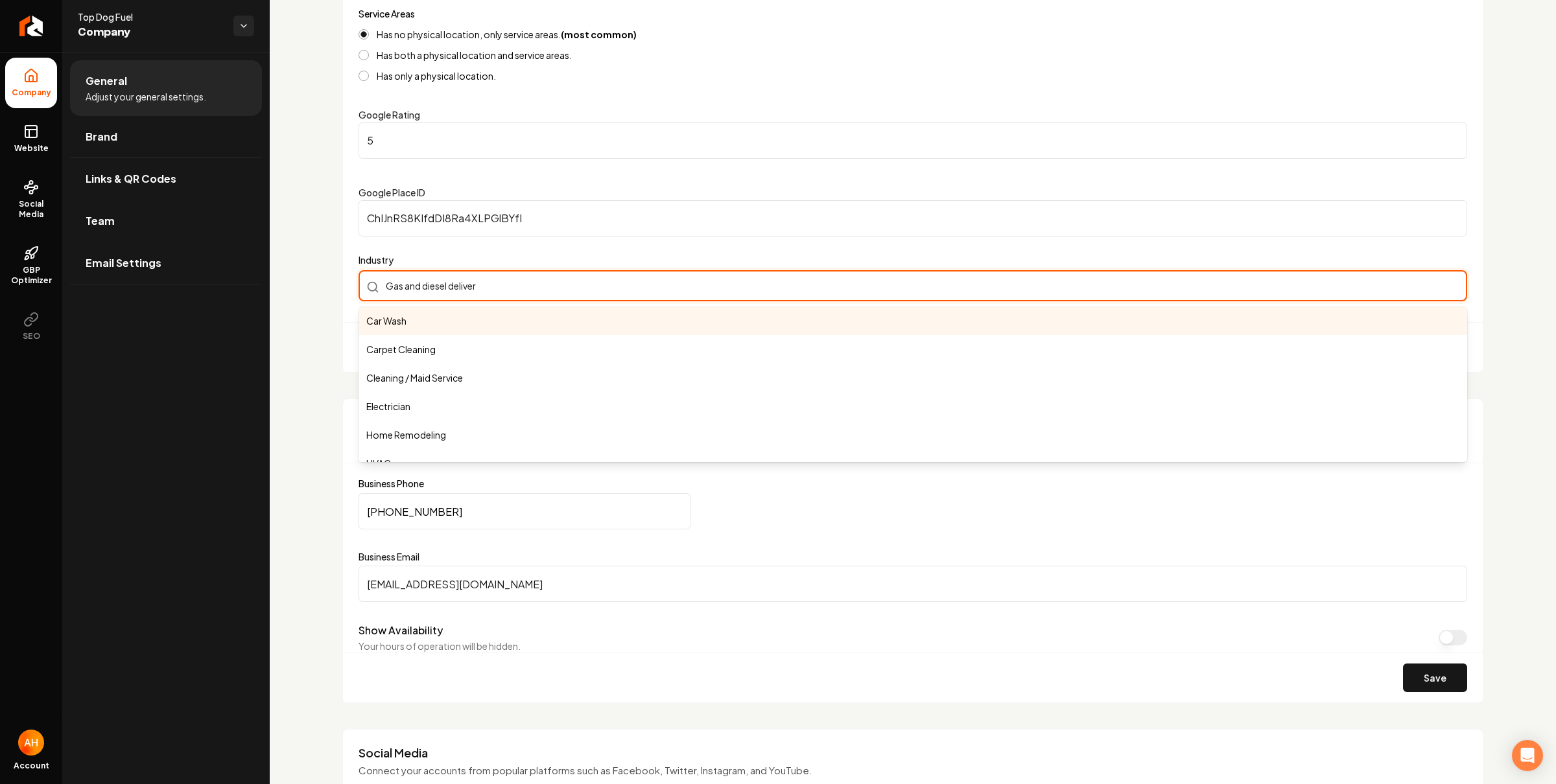
click at [555, 279] on div "Gas and diesel deliver Car Wash Carpet Cleaning Cleaning / Maid Service Electri…" at bounding box center [913, 285] width 1108 height 31
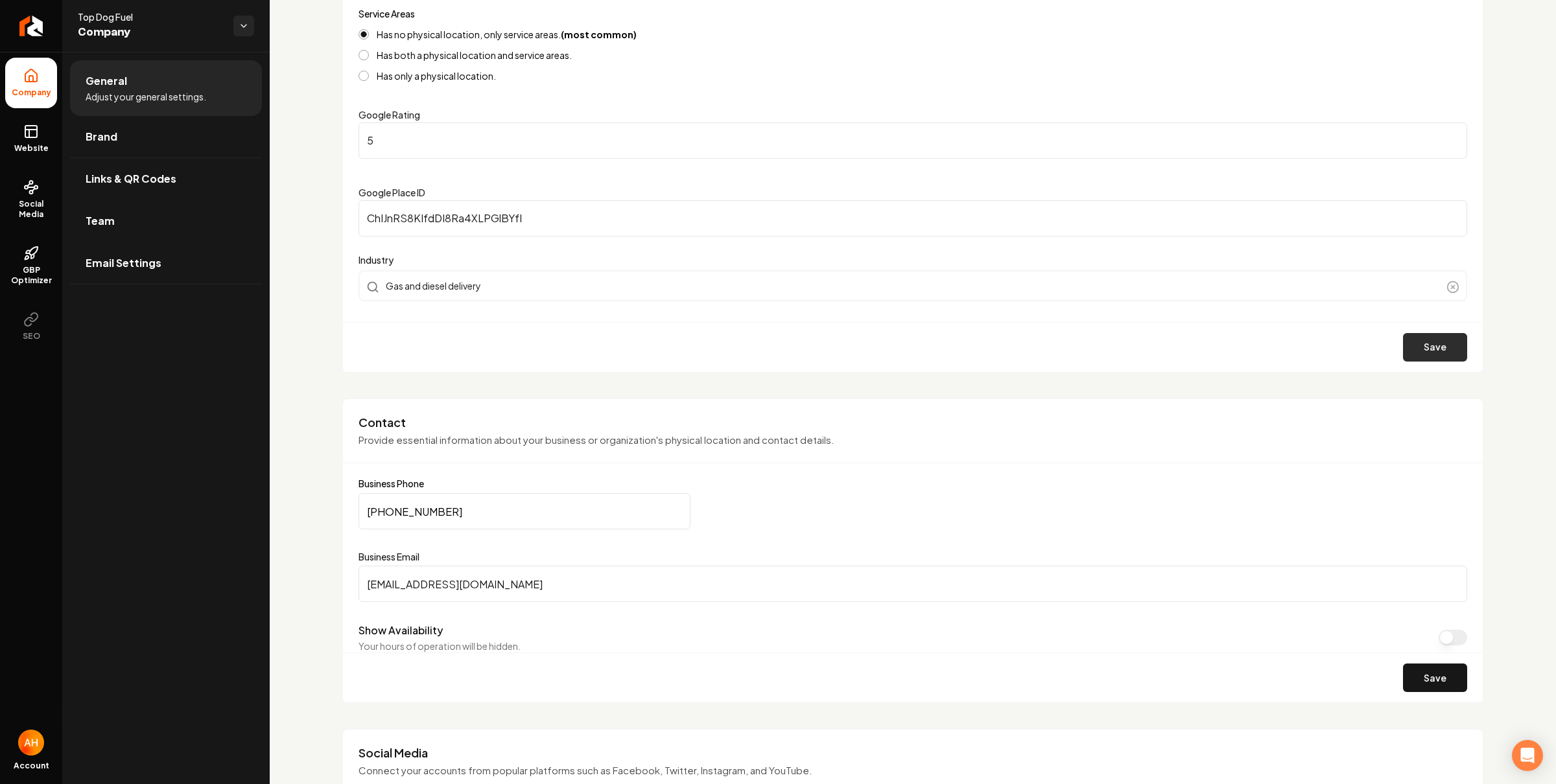
click at [1407, 348] on button "Save" at bounding box center [1434, 347] width 64 height 28
drag, startPoint x: 544, startPoint y: 303, endPoint x: 556, endPoint y: 288, distance: 19.2
click at [544, 302] on form "Company Name Top Dog Fuel Service Areas Has no physical location, only service …" at bounding box center [913, 147] width 1108 height 449
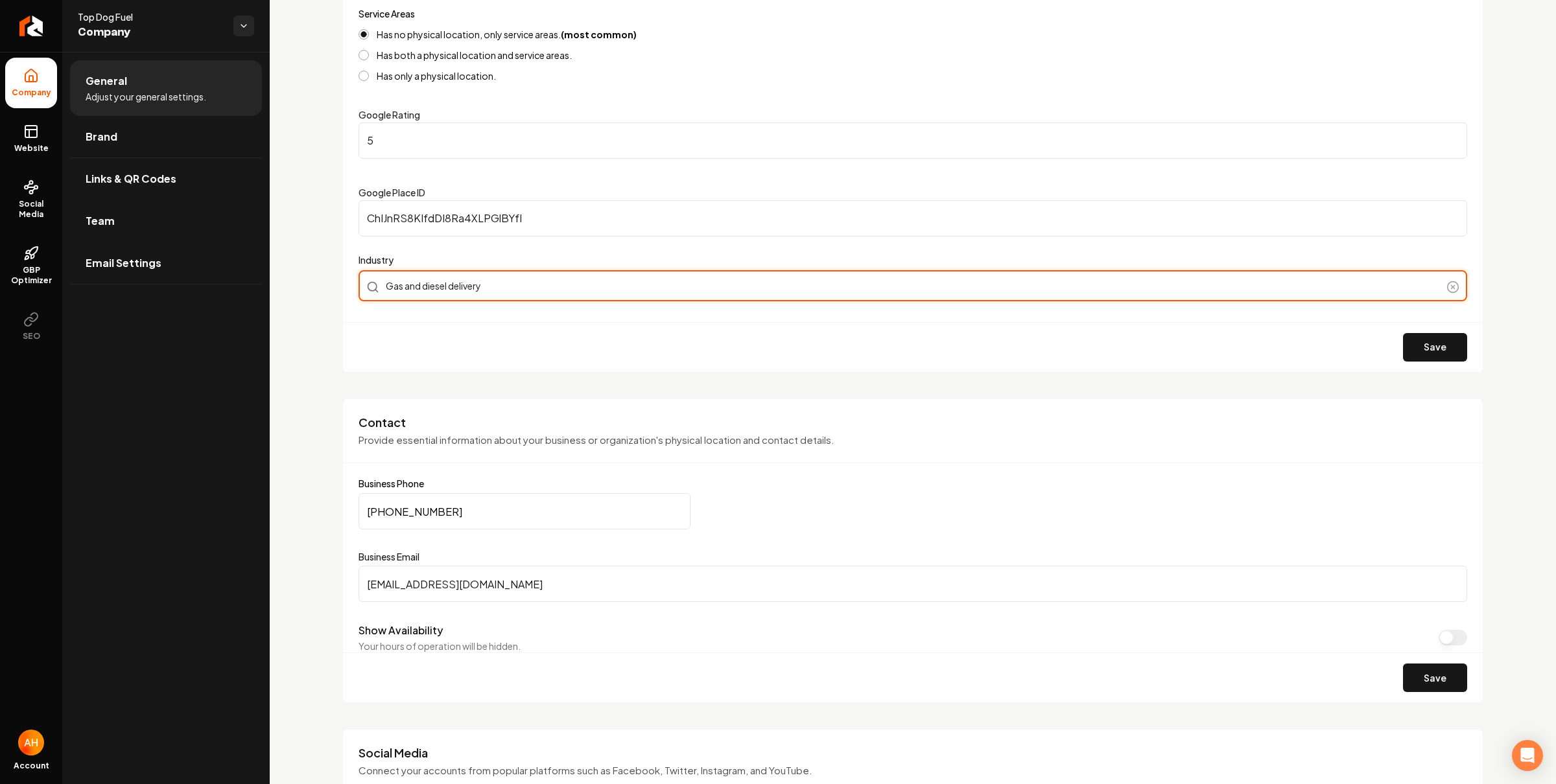
click at [551, 286] on input "Gas and diesel delivery" at bounding box center [913, 285] width 1108 height 31
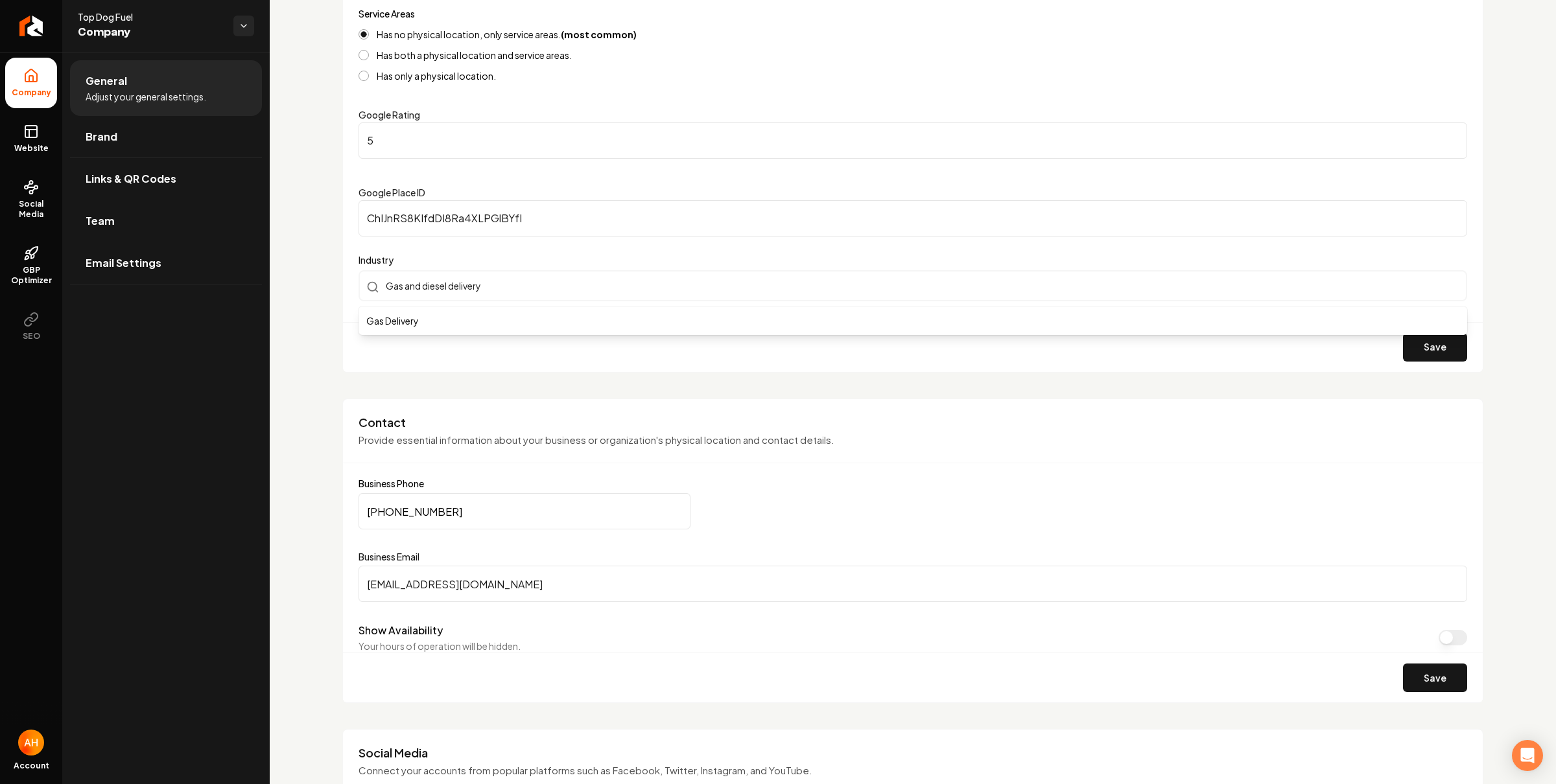
click at [1430, 344] on form "Company Name Top Dog Fuel Service Areas Has no physical location, only service …" at bounding box center [913, 147] width 1108 height 449
click at [1407, 326] on div "Save" at bounding box center [912, 347] width 1139 height 50
click at [1409, 345] on button "Save" at bounding box center [1434, 347] width 64 height 28
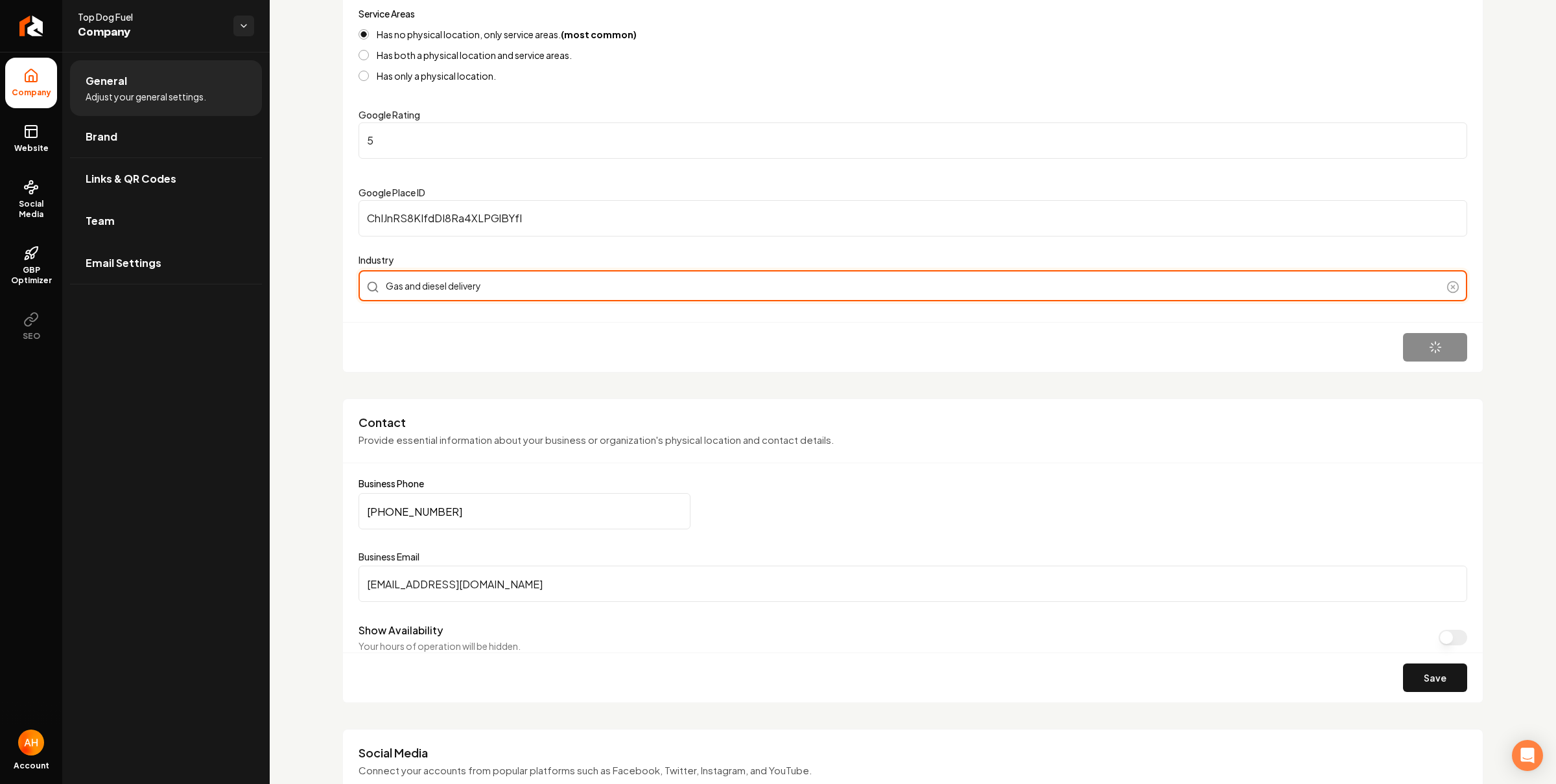
click at [545, 276] on input "Gas and diesel delivery" at bounding box center [913, 285] width 1108 height 31
drag, startPoint x: 491, startPoint y: 286, endPoint x: 404, endPoint y: 281, distance: 87.1
click at [404, 281] on input "Gas and diesel delivery" at bounding box center [913, 285] width 1108 height 31
type input "Gas Delivery"
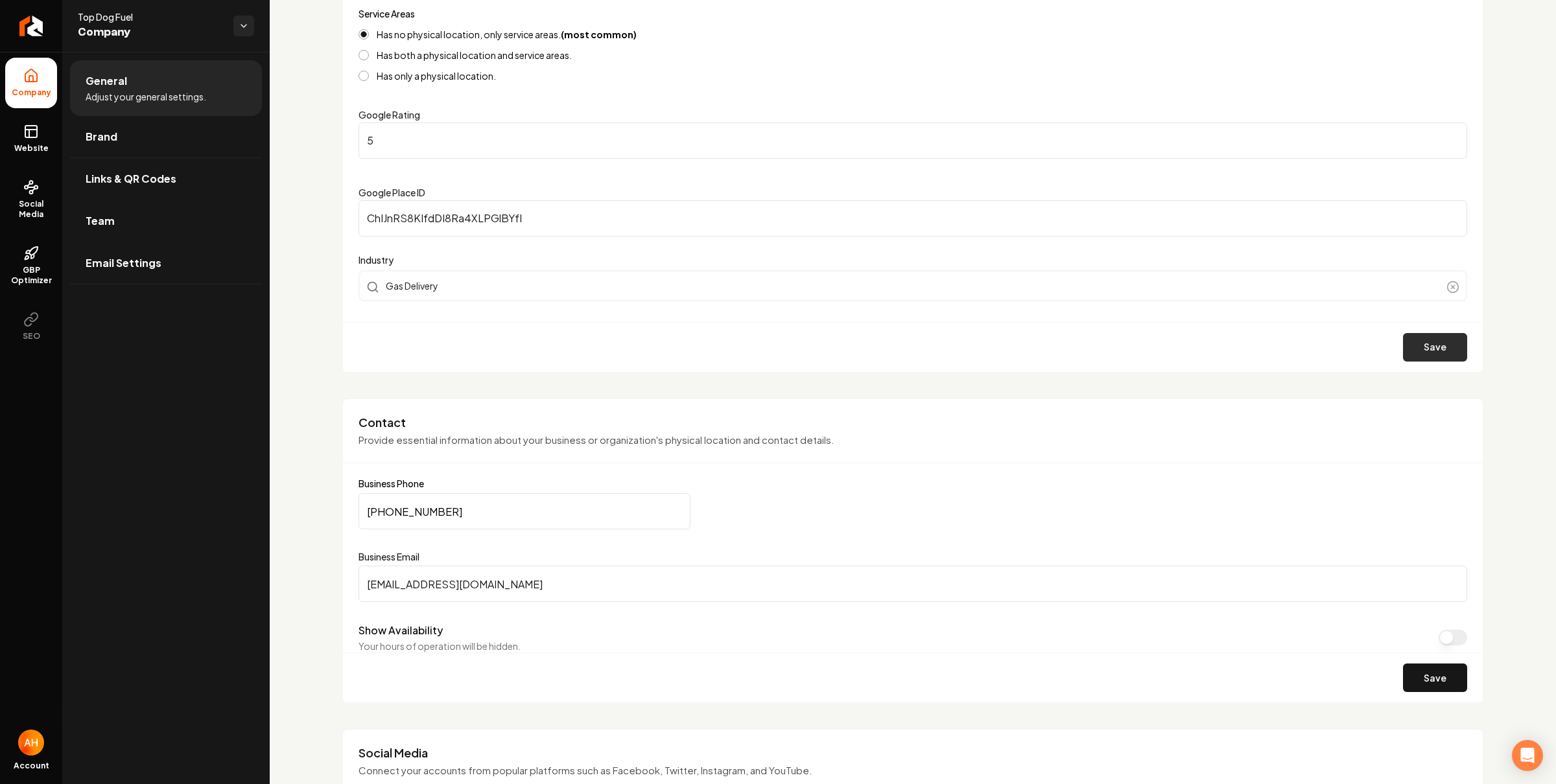
click at [1417, 340] on button "Save" at bounding box center [1434, 347] width 64 height 28
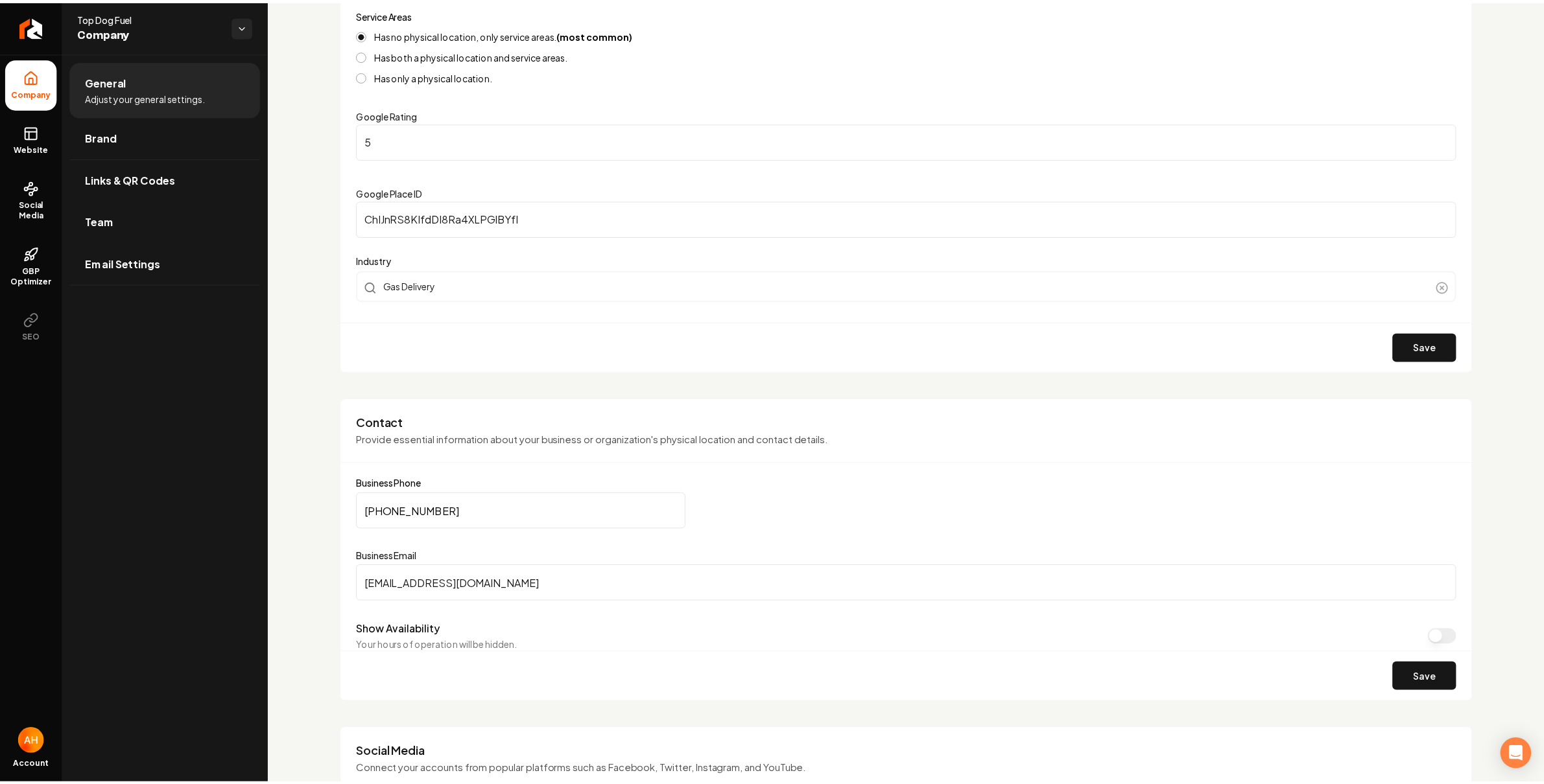
scroll to position [0, 0]
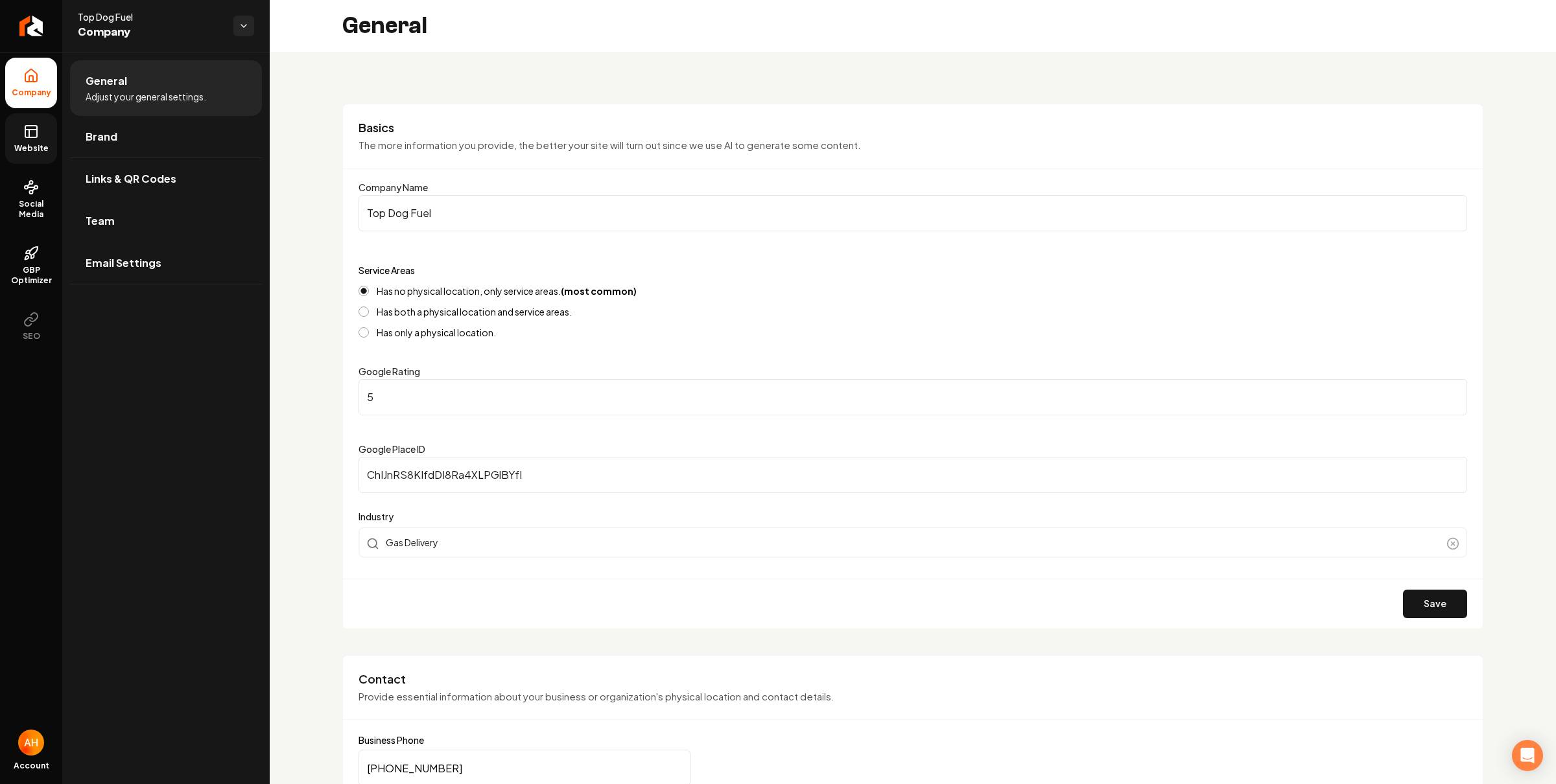
click at [41, 137] on link "Website" at bounding box center [31, 138] width 52 height 50
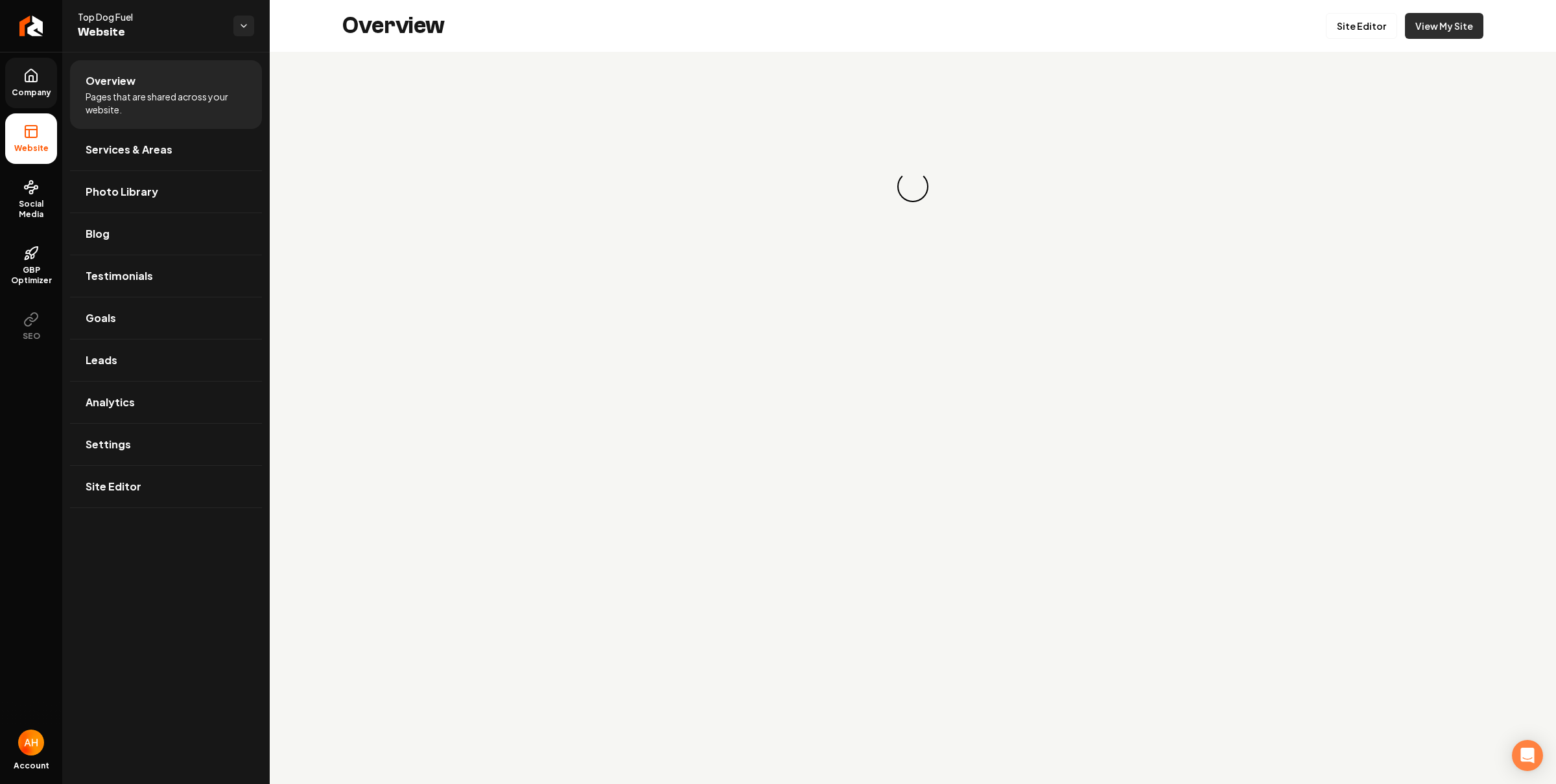
click at [1435, 29] on link "View My Site" at bounding box center [1443, 26] width 78 height 26
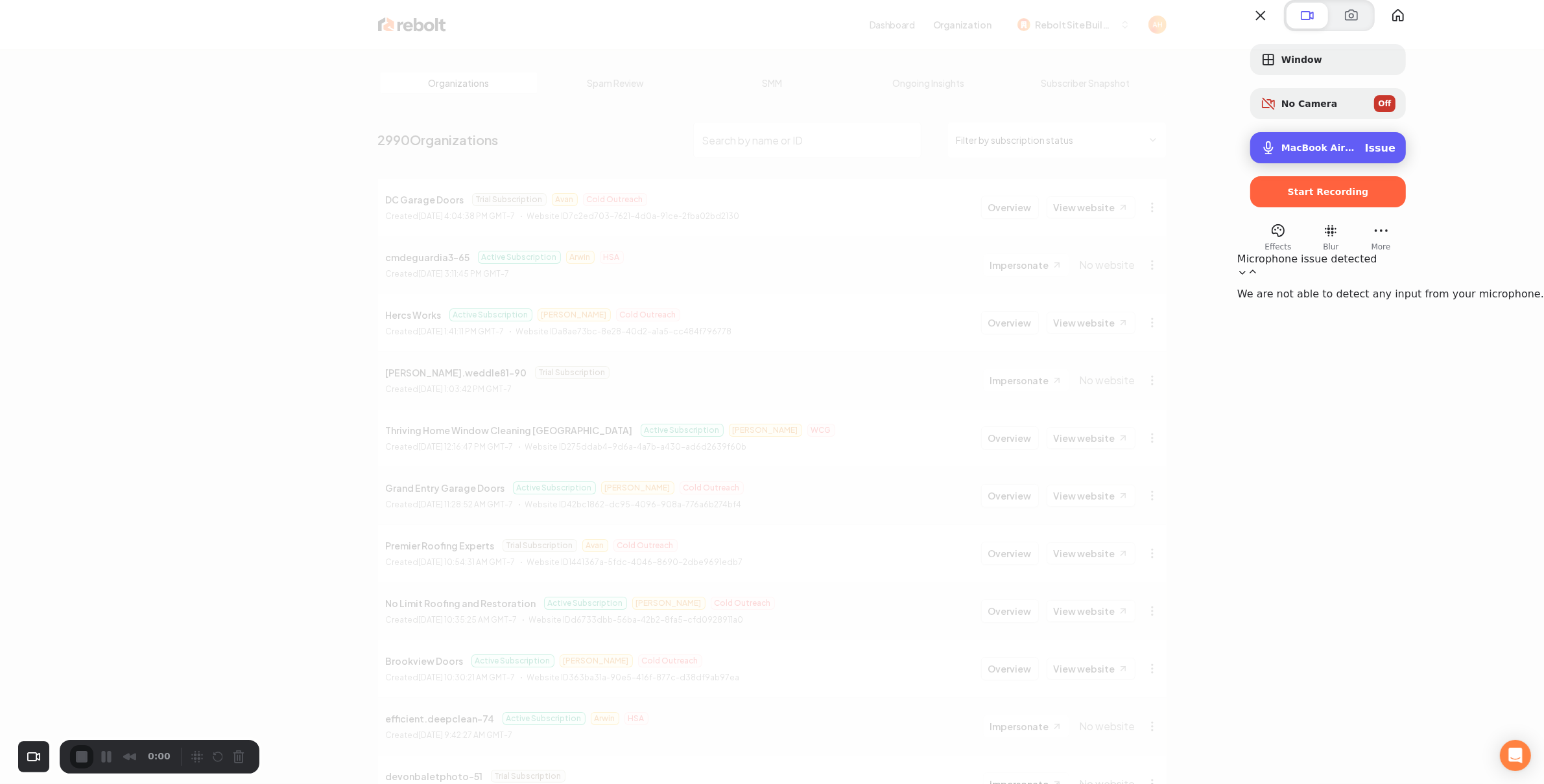
click at [1406, 163] on div "MacBook Air Microphone (Built-in) Issue" at bounding box center [1327, 147] width 156 height 31
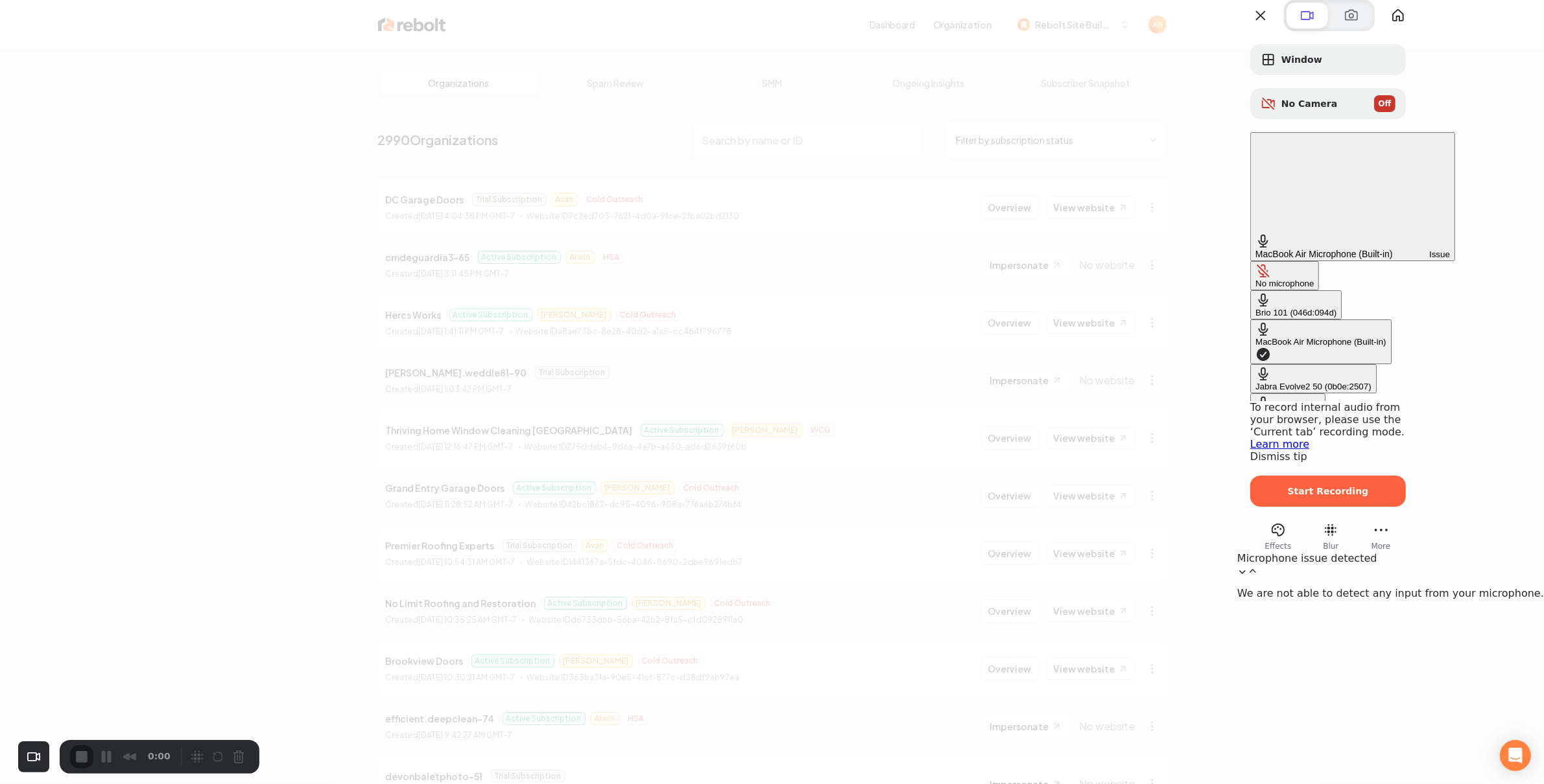
scroll to position [15, 0]
click at [1263, 396] on div "Default - AirPods" at bounding box center [1288, 401] width 65 height 10
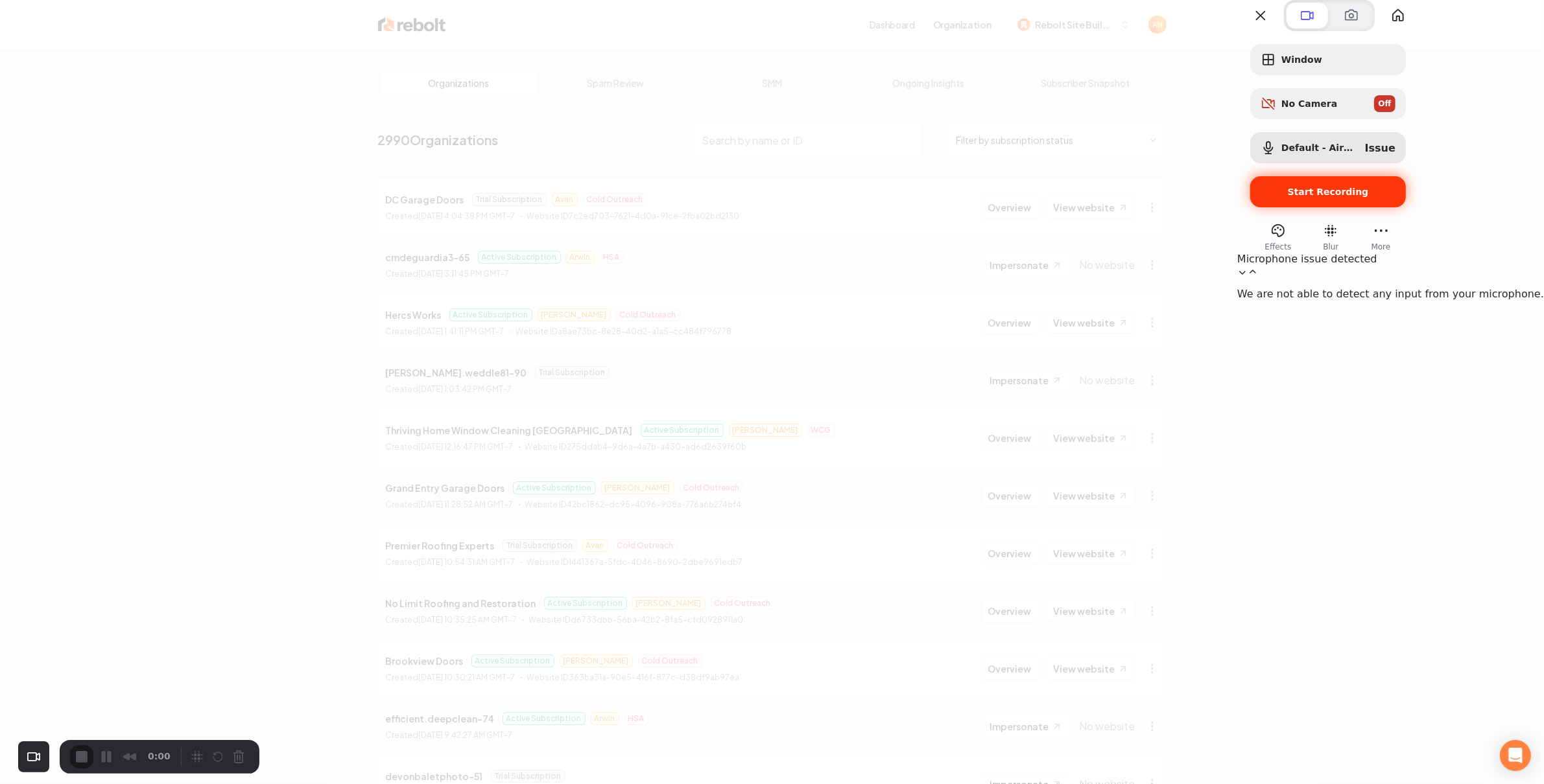
scroll to position [0, 0]
click at [1406, 201] on div "Window No Camera Off Default - AirPods Issue Start Recording" at bounding box center [1327, 125] width 156 height 163
click at [1406, 206] on div "Start Recording" at bounding box center [1327, 191] width 156 height 31
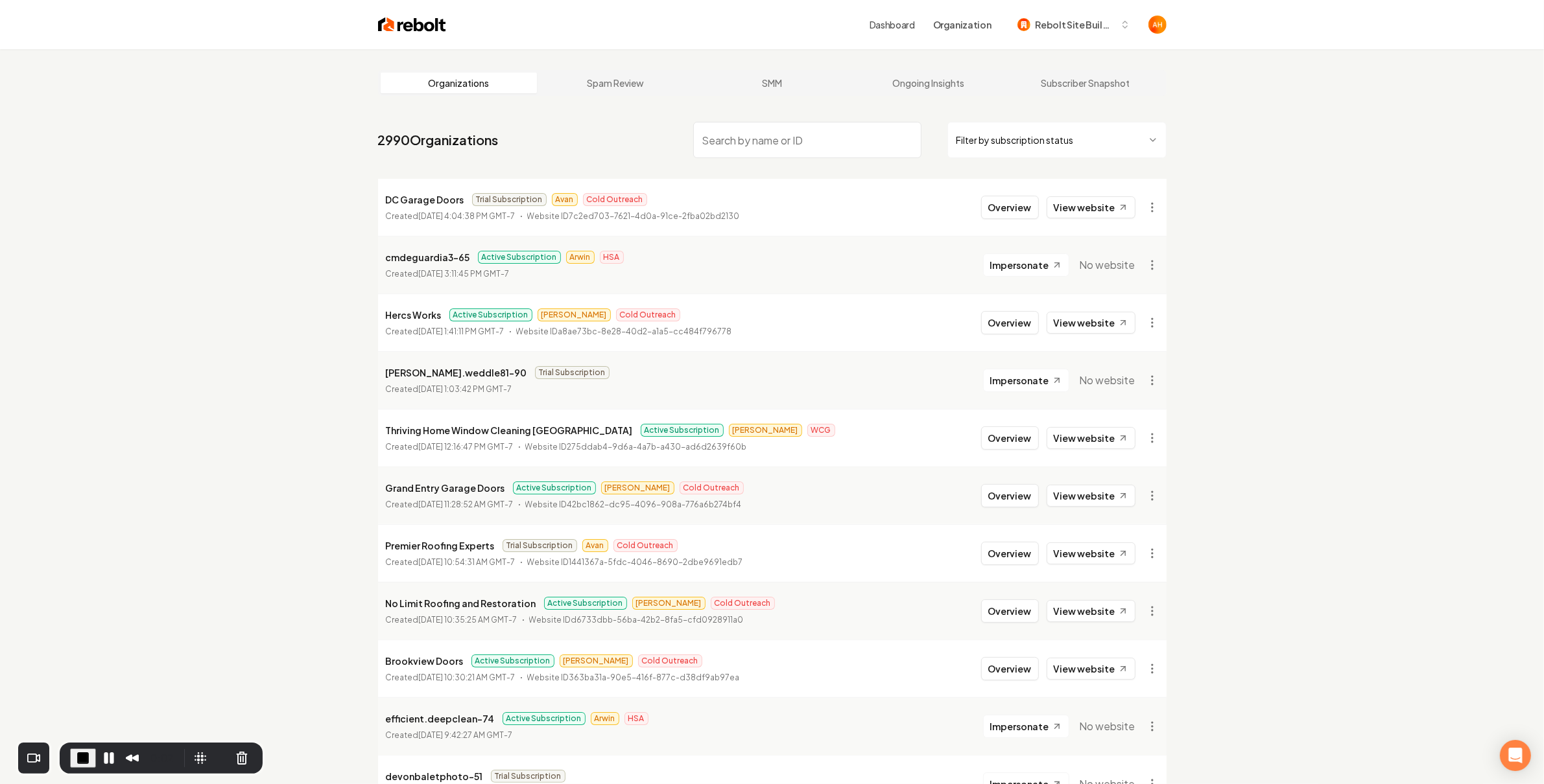
click at [833, 148] on input "search" at bounding box center [806, 139] width 228 height 36
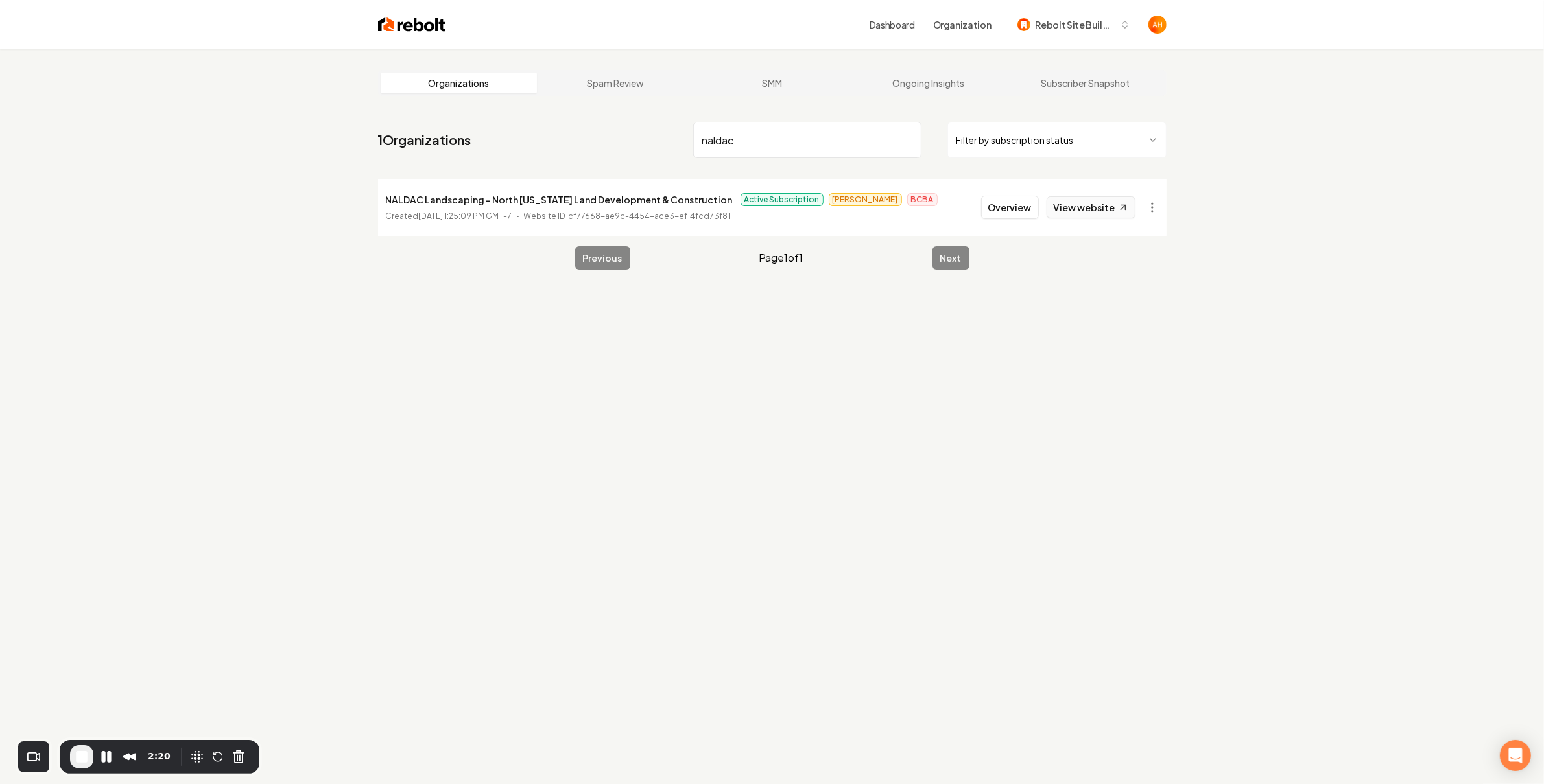
type input "naldac"
click at [1095, 204] on link "View website" at bounding box center [1090, 207] width 89 height 22
